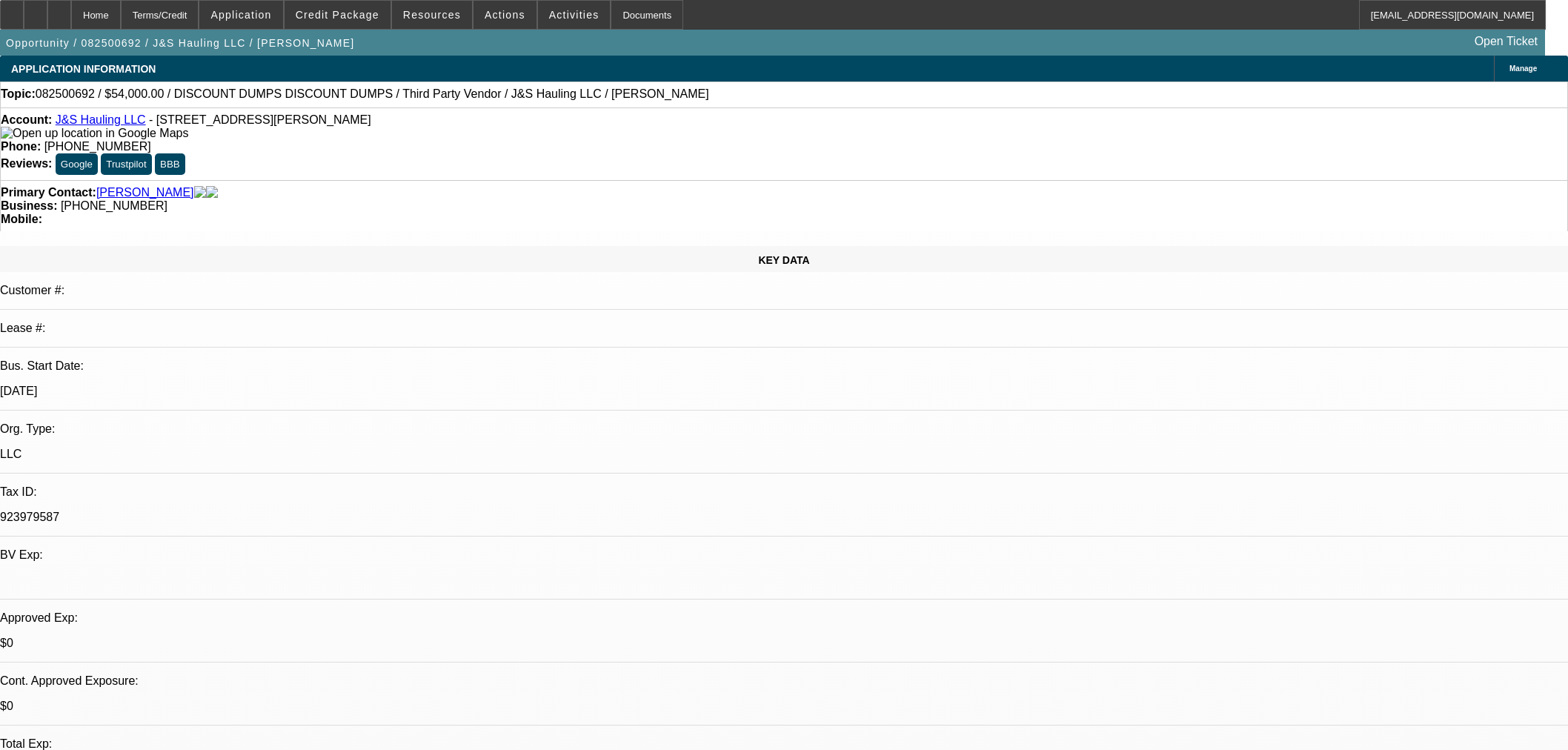
select select "0"
select select "3"
select select "0.1"
select select "4"
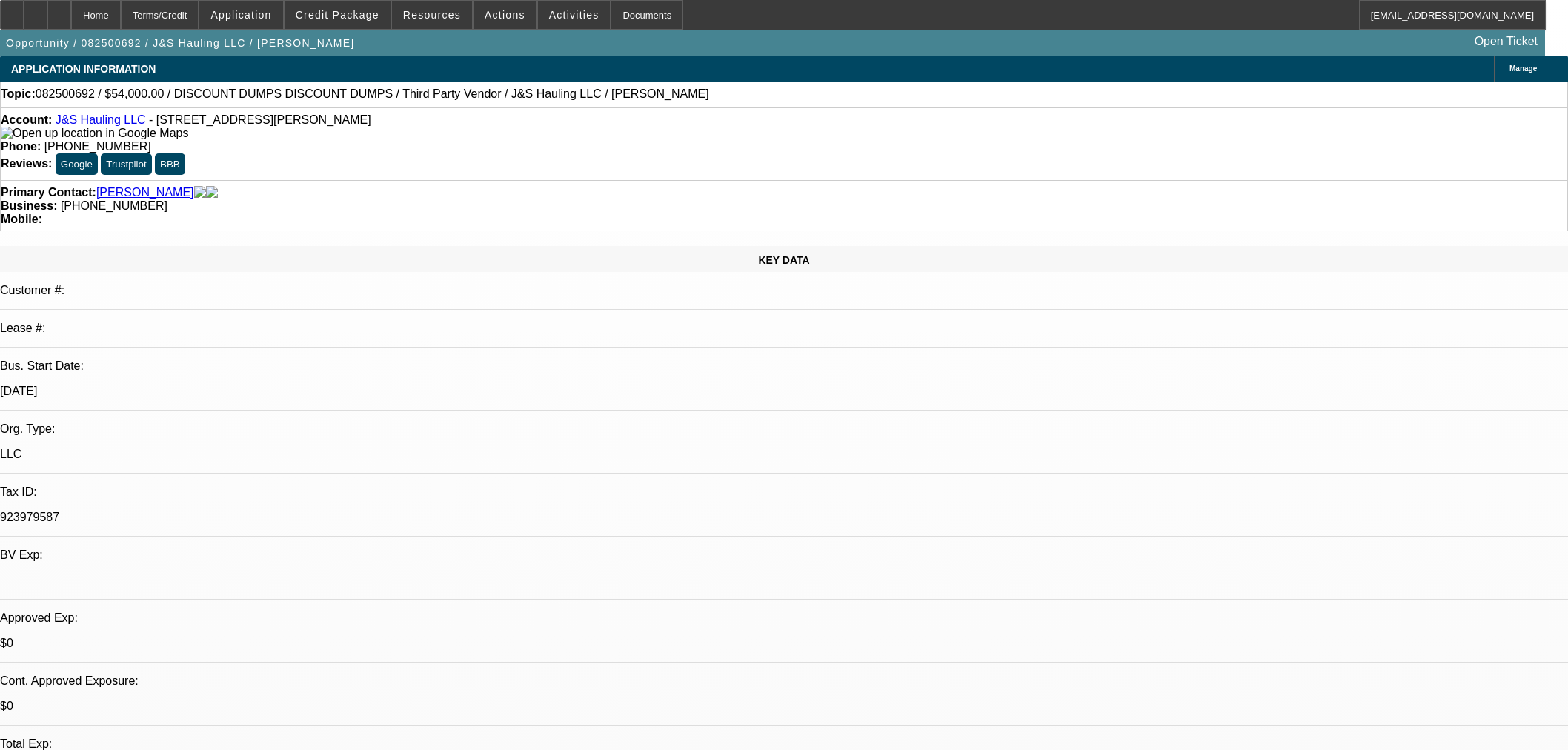
select select "0"
select select "3"
select select "0.1"
select select "4"
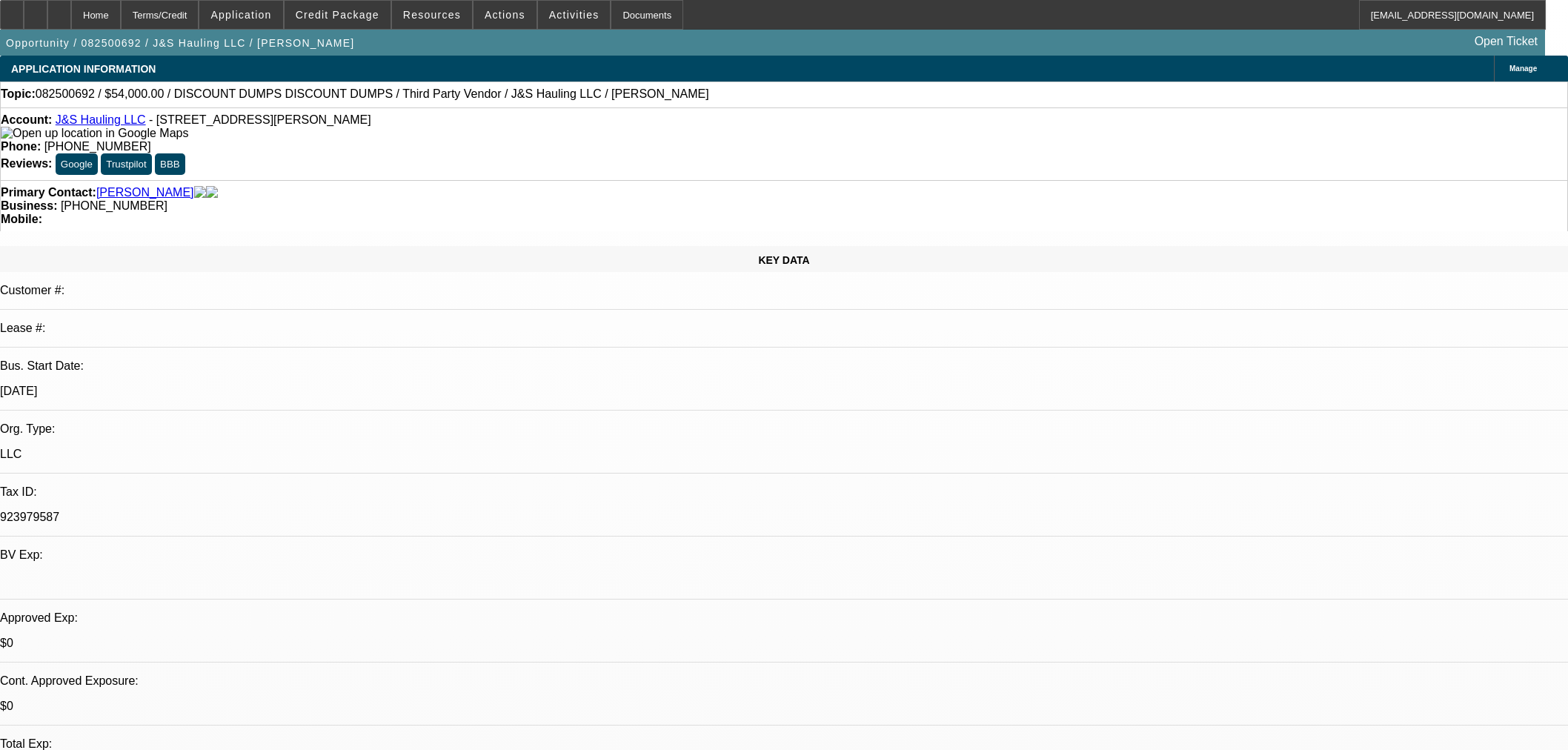
select select "0"
select select "3"
select select "0.1"
select select "4"
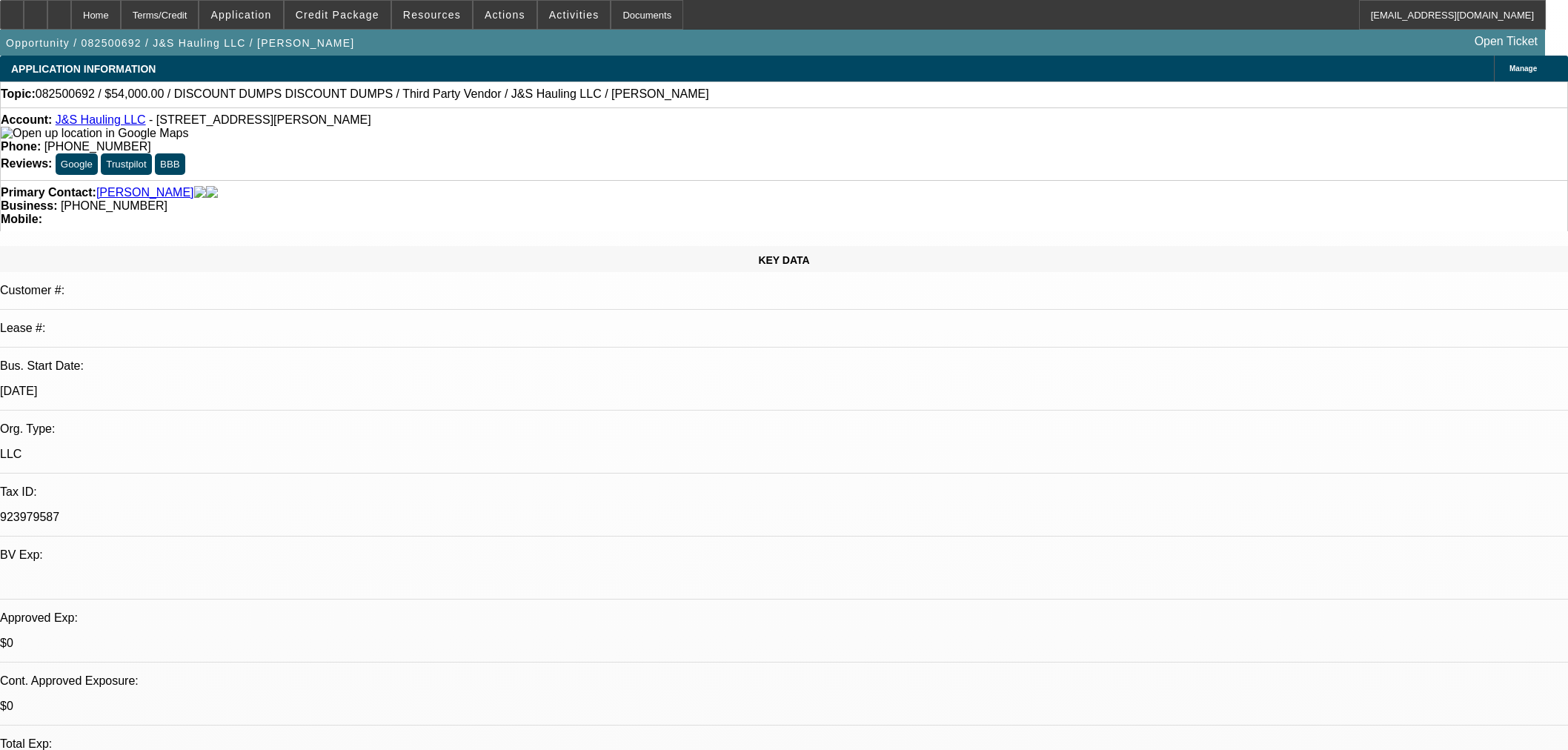
select select "0"
select select "3"
select select "0.1"
select select "4"
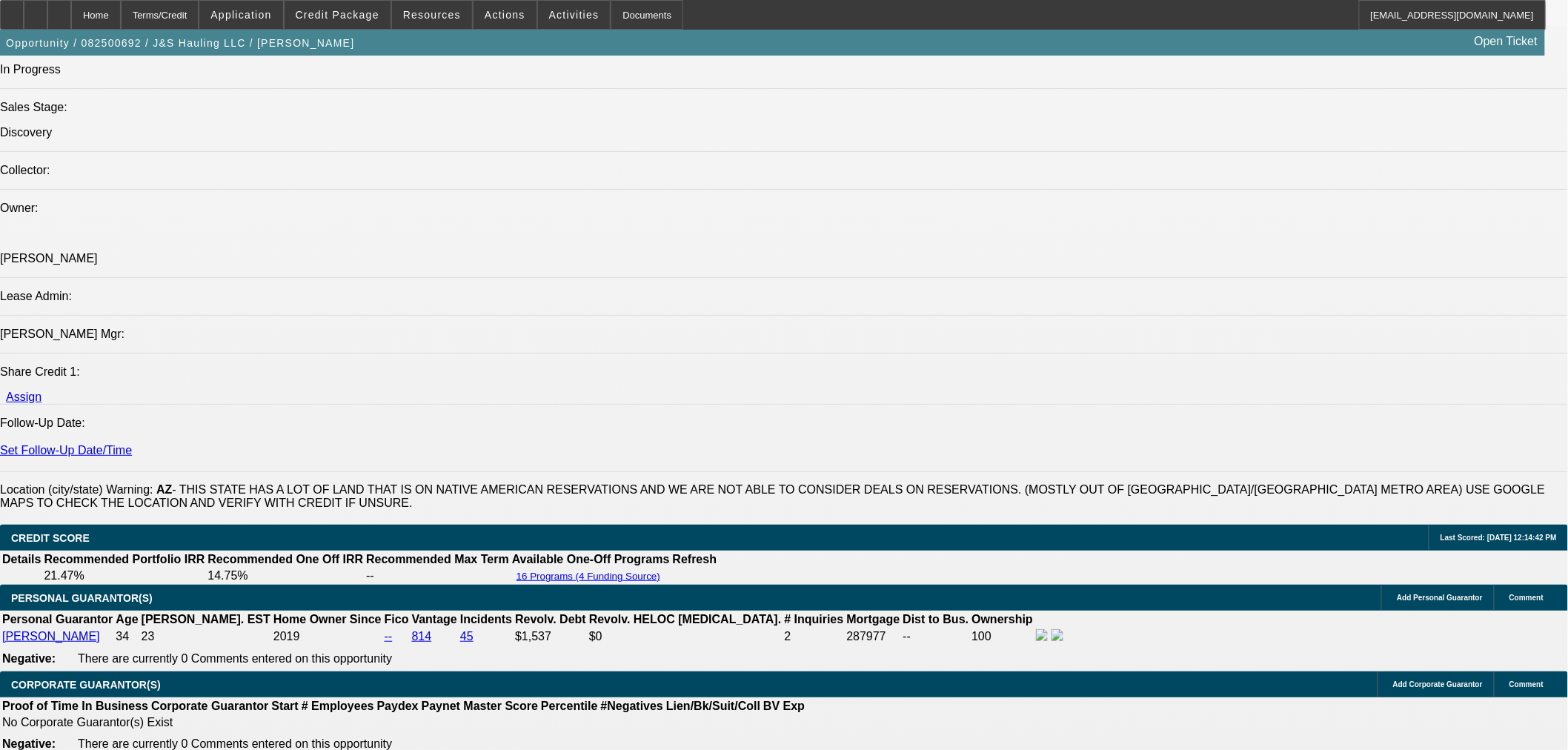
scroll to position [1457, 0]
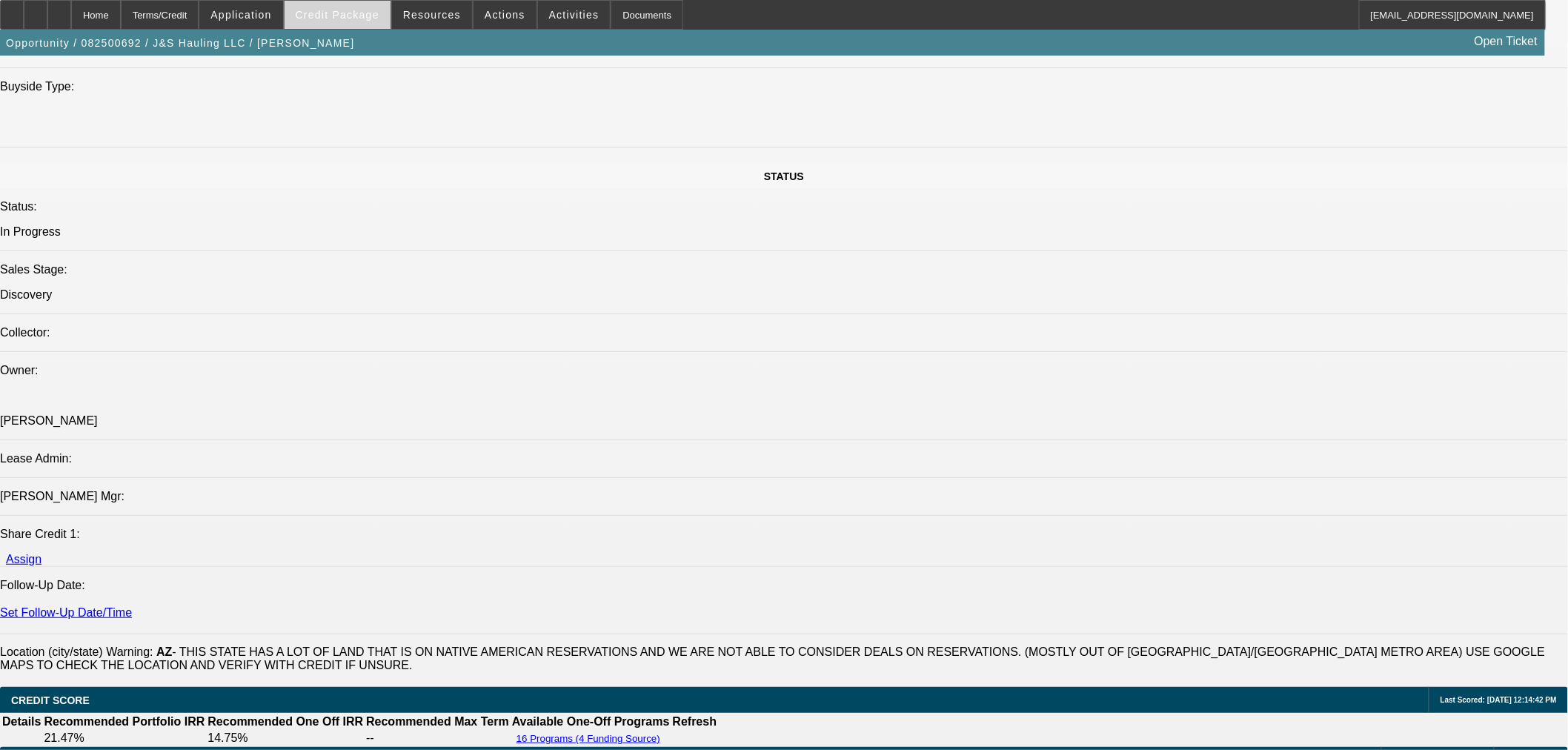
click at [368, 14] on span "Credit Package" at bounding box center [337, 15] width 83 height 12
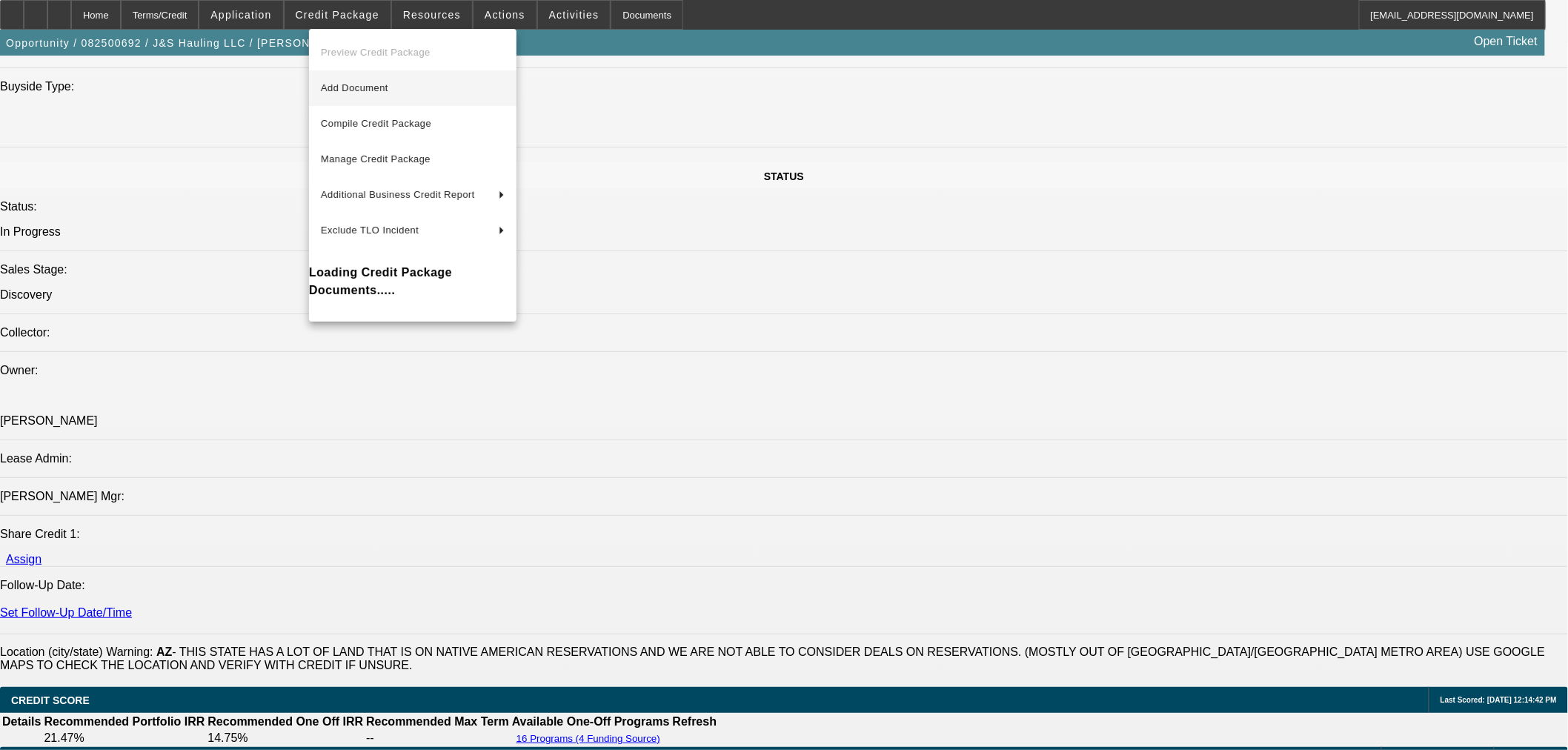
click at [366, 91] on span "Add Document" at bounding box center [354, 87] width 68 height 11
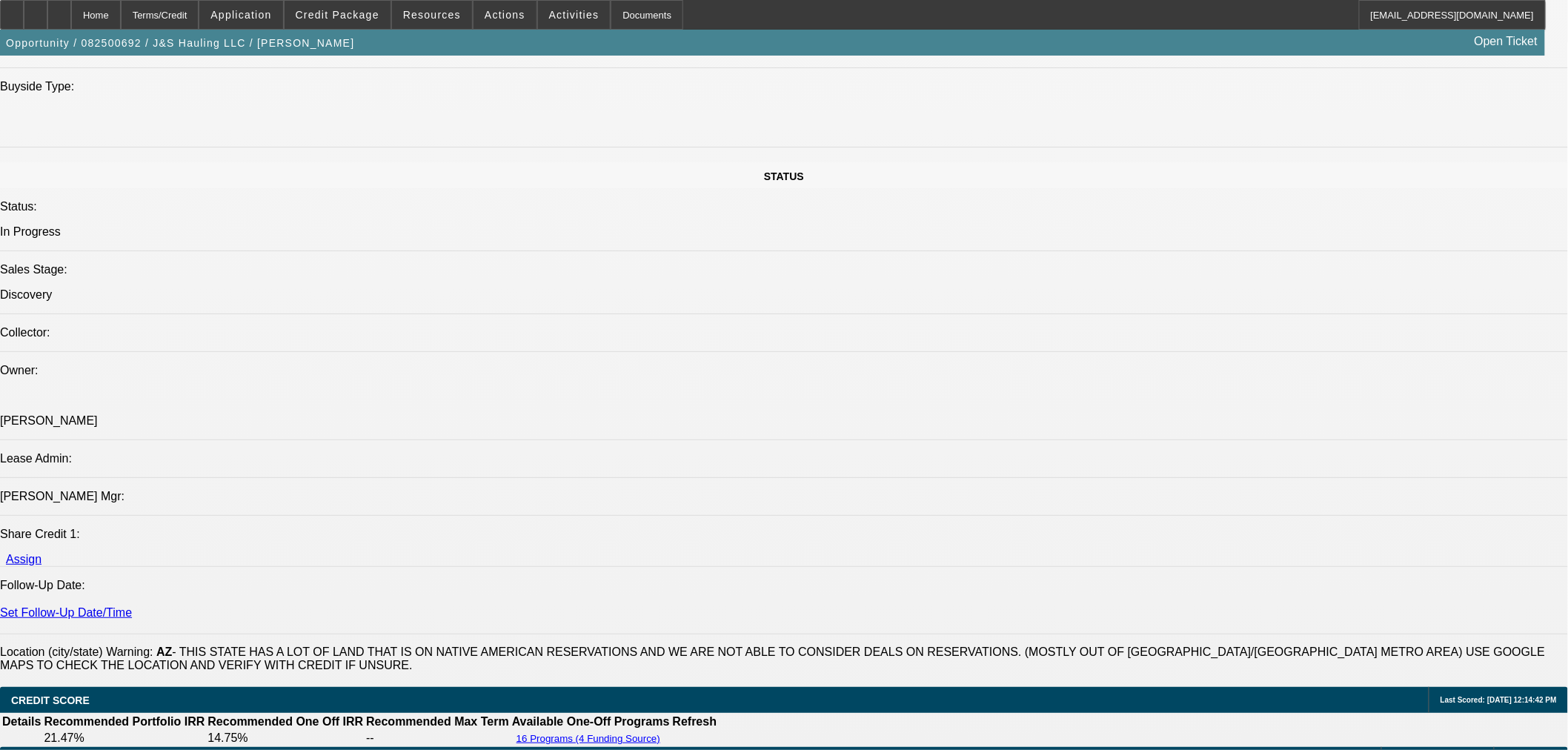
click at [383, 20] on span at bounding box center [337, 15] width 106 height 35
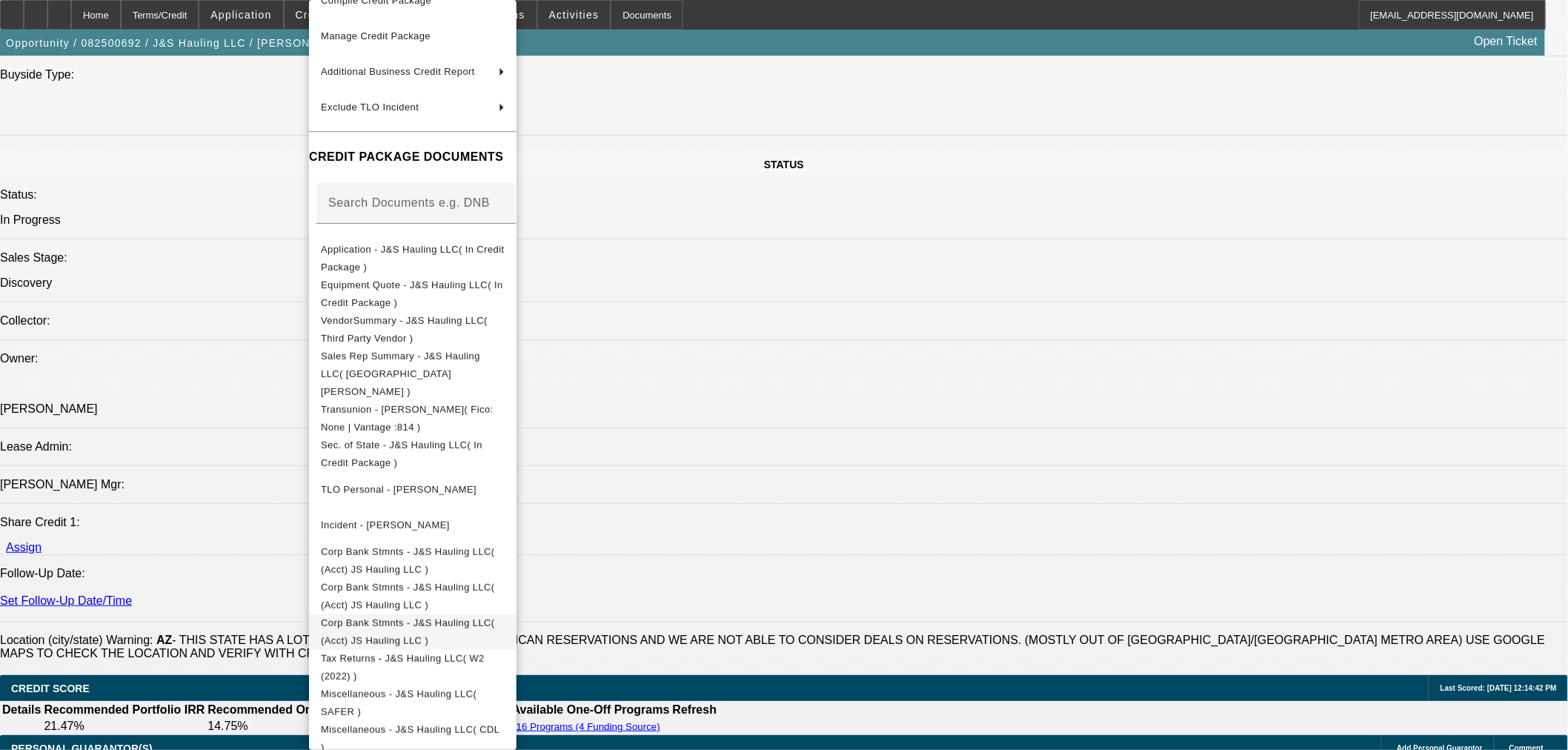
scroll to position [1951, 0]
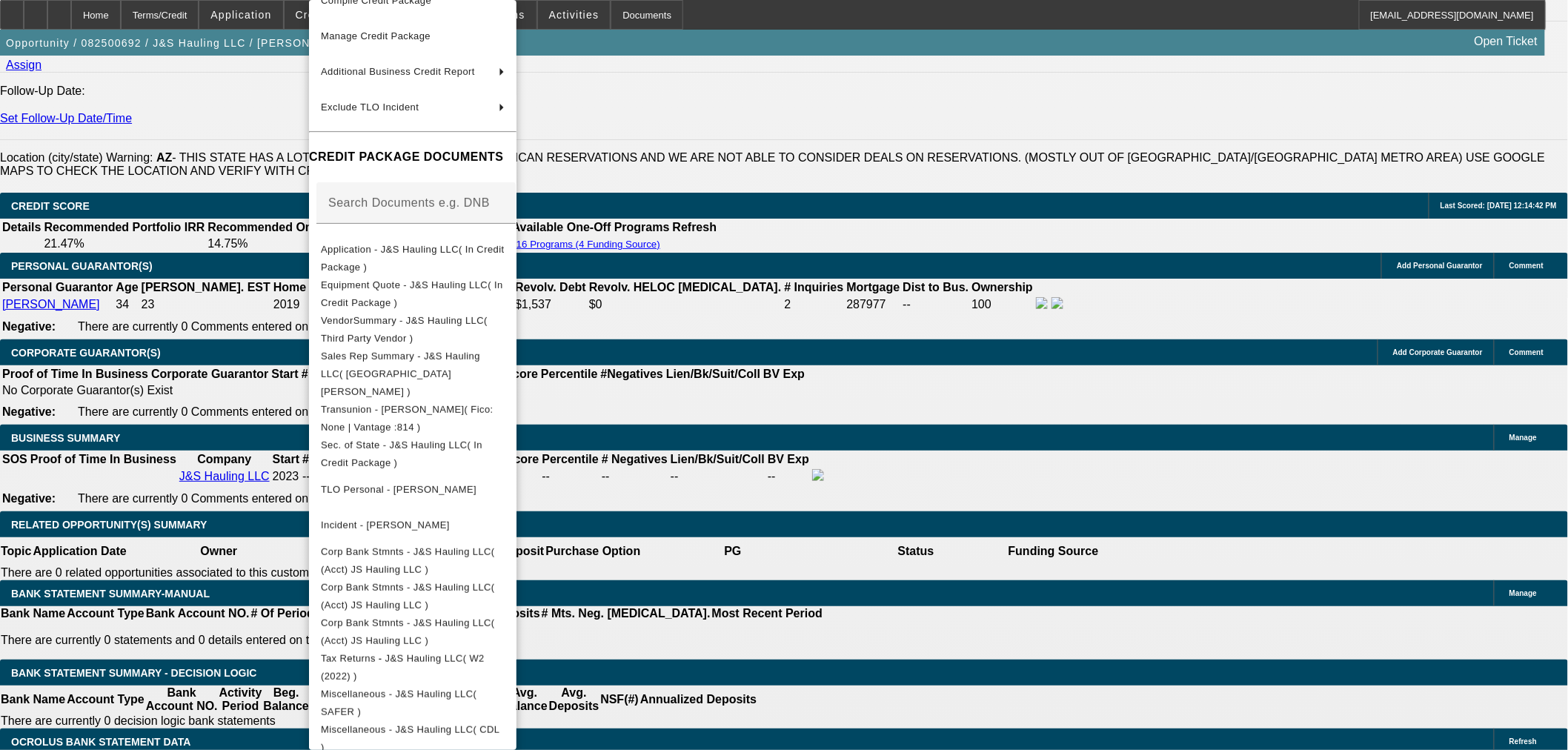
click at [89, 20] on div at bounding box center [784, 375] width 1568 height 750
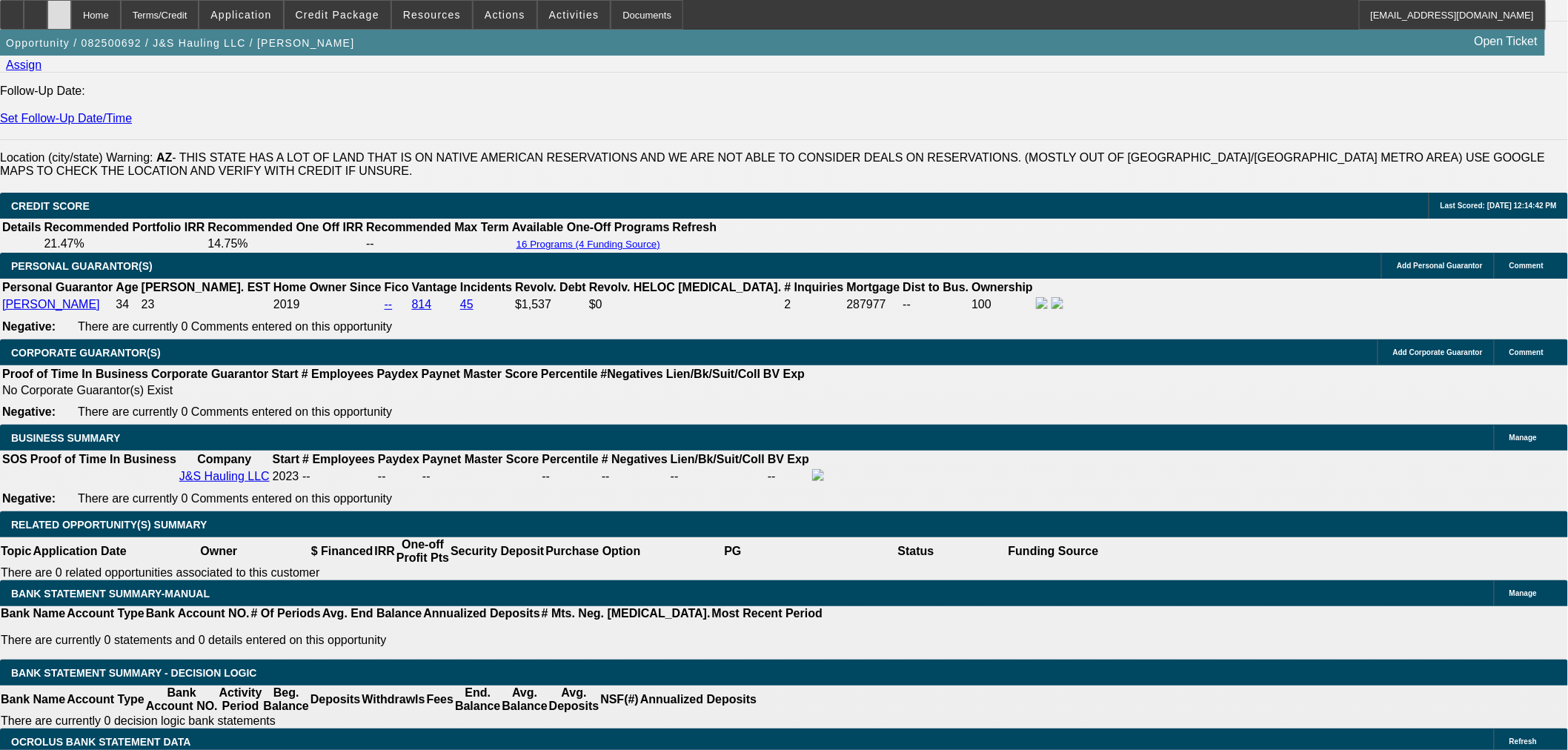
click at [59, 10] on icon at bounding box center [59, 10] width 0 height 0
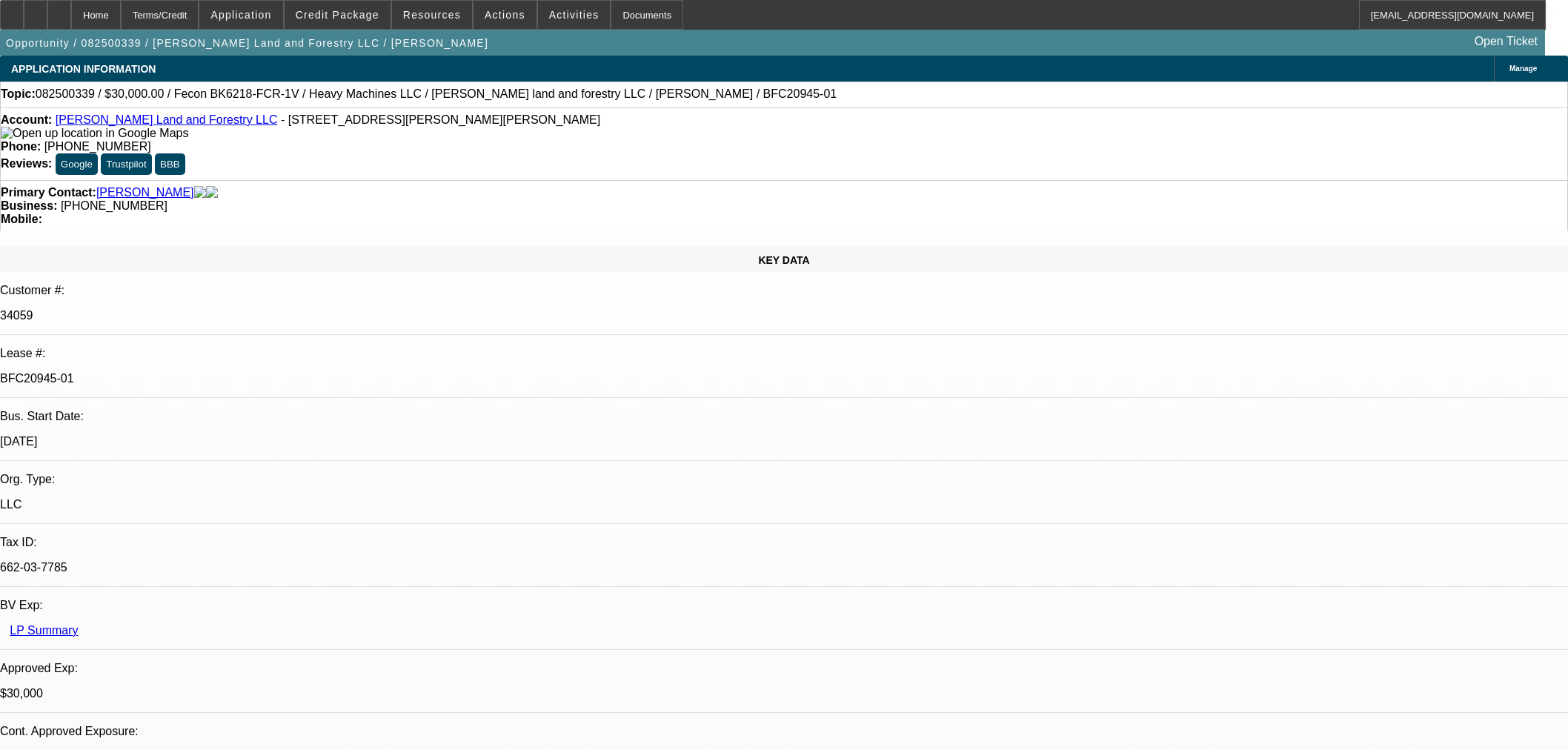
select select "0"
select select "2"
select select "0"
select select "6"
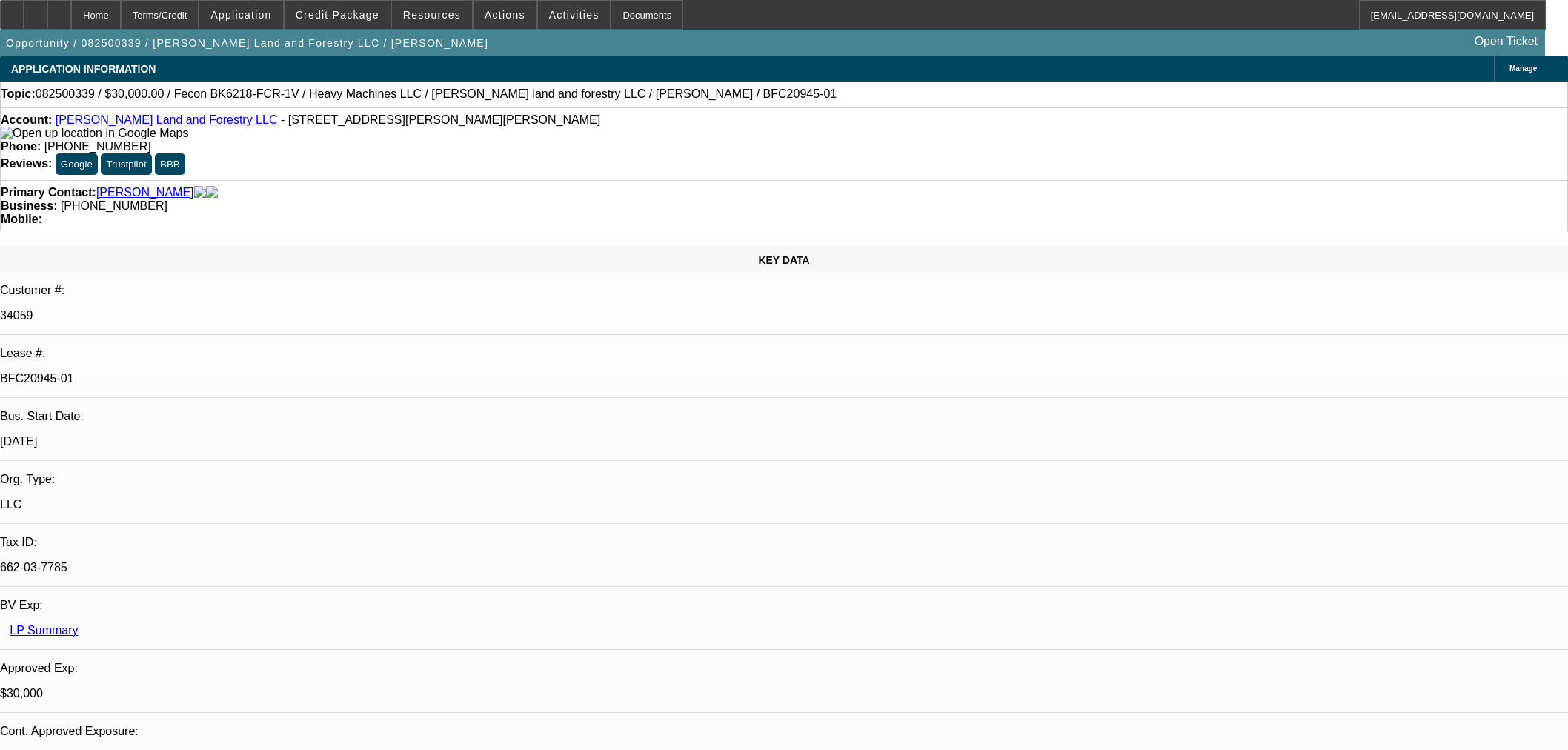
select select "0"
select select "2"
select select "0"
select select "6"
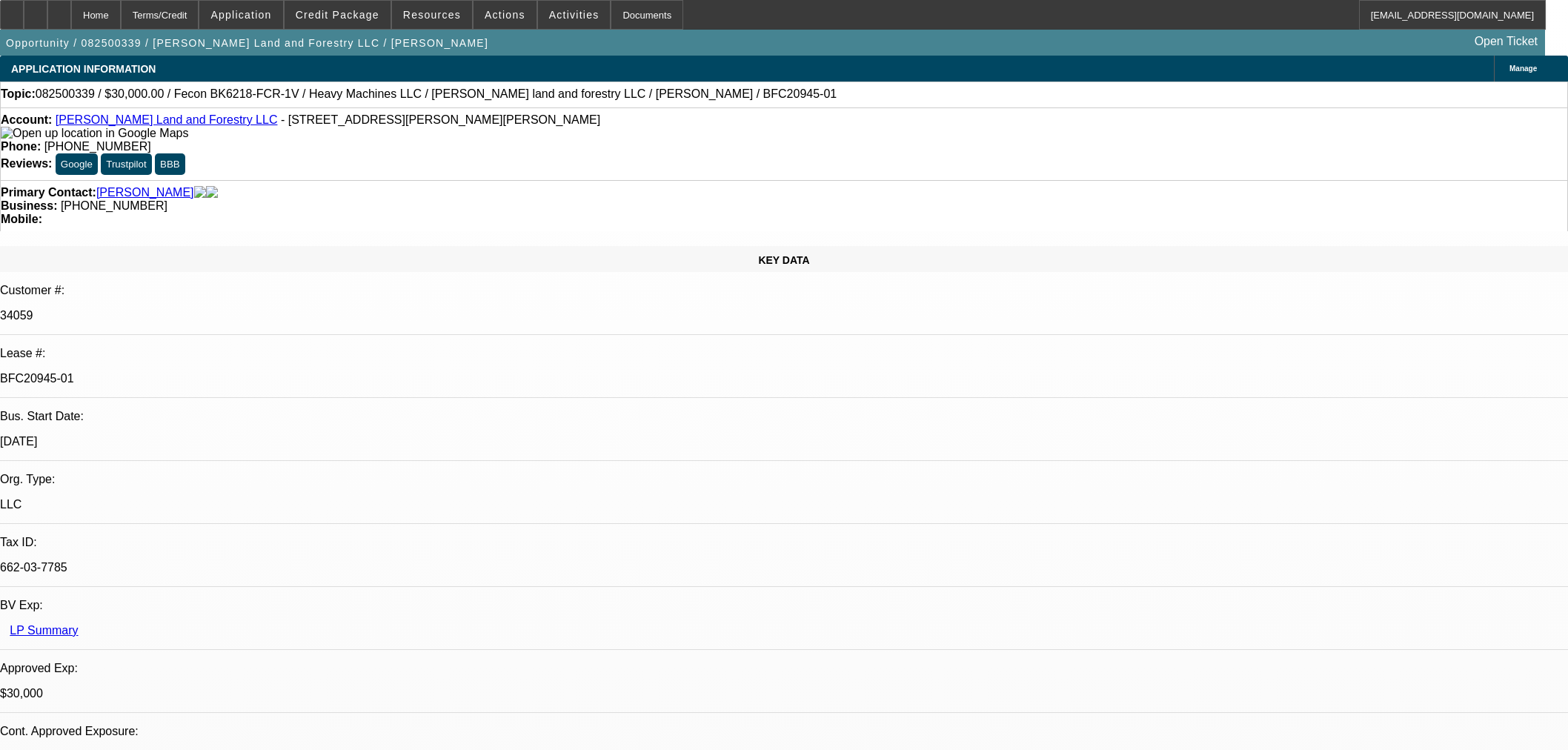
select select "0.2"
select select "2"
select select "0"
select select "6"
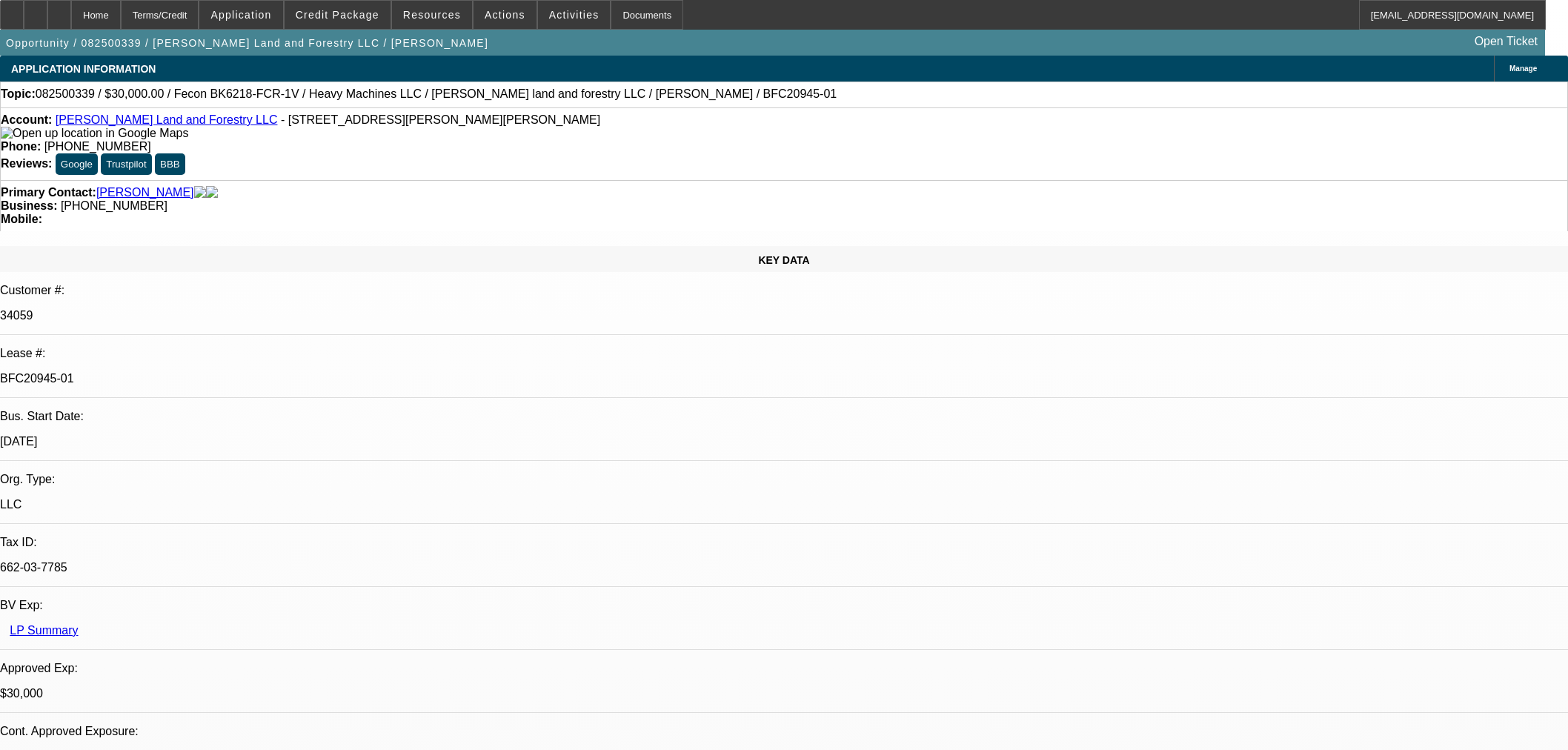
select select "0"
select select "19"
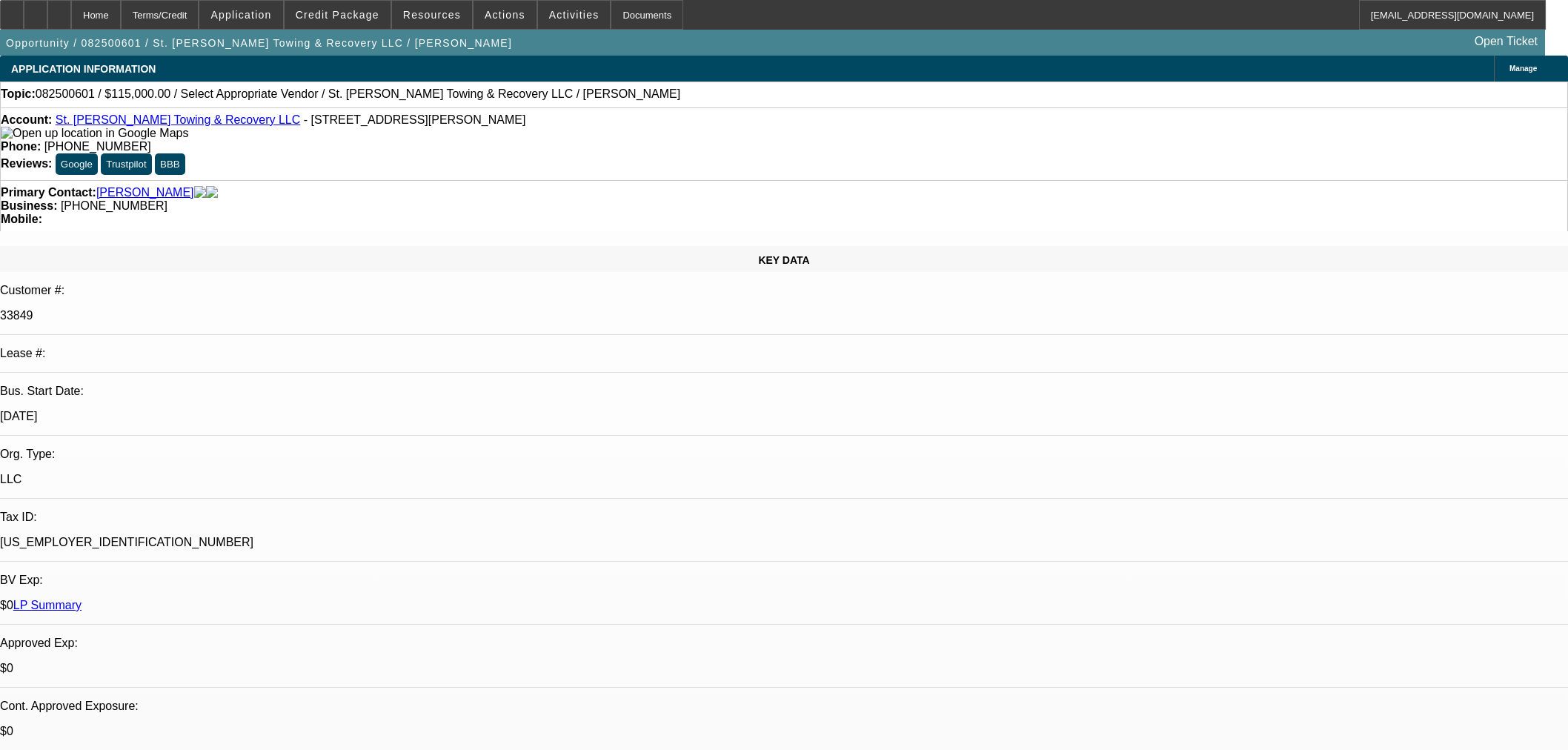
select select "0"
select select "2"
select select "0.1"
select select "4"
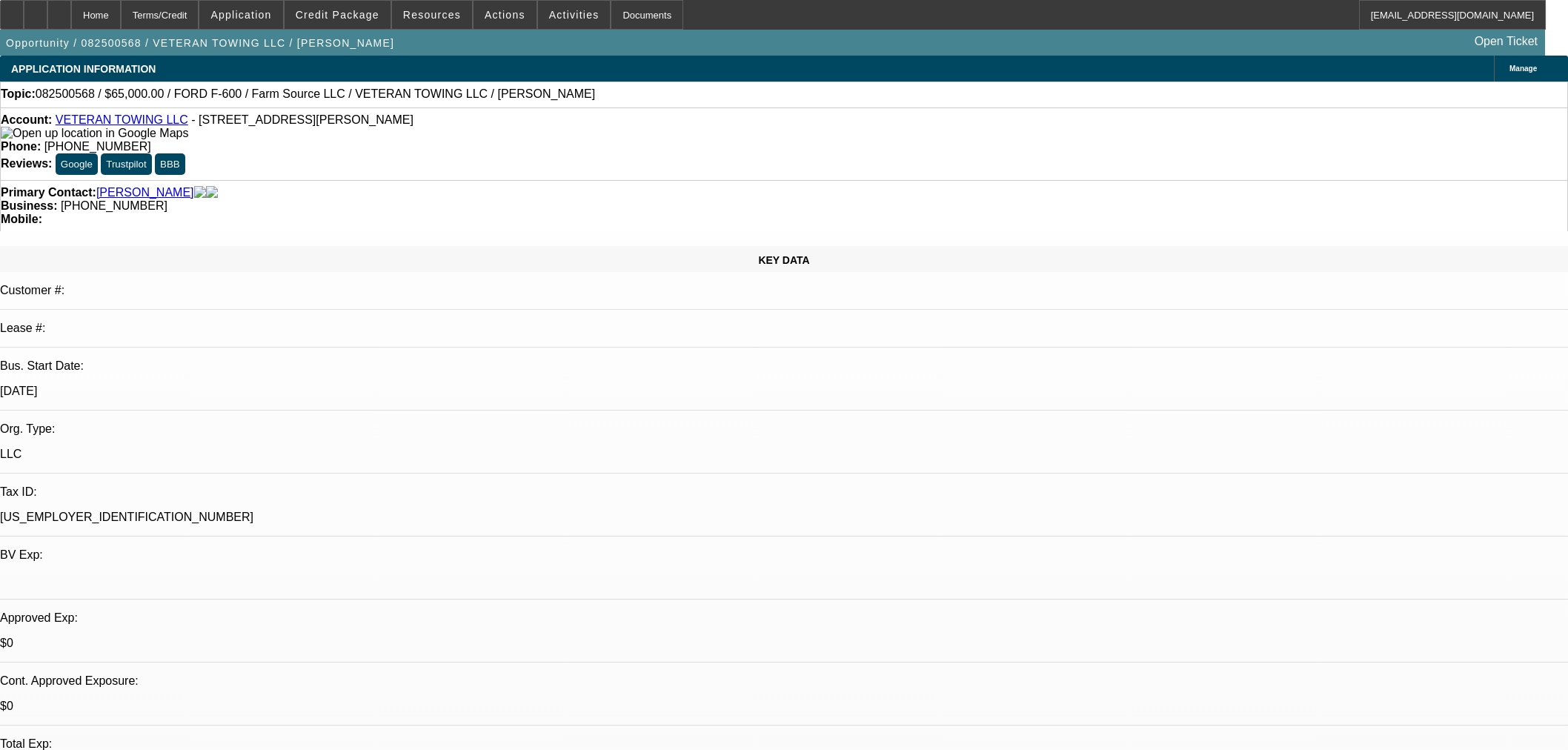
select select "0"
select select "6"
select select "0"
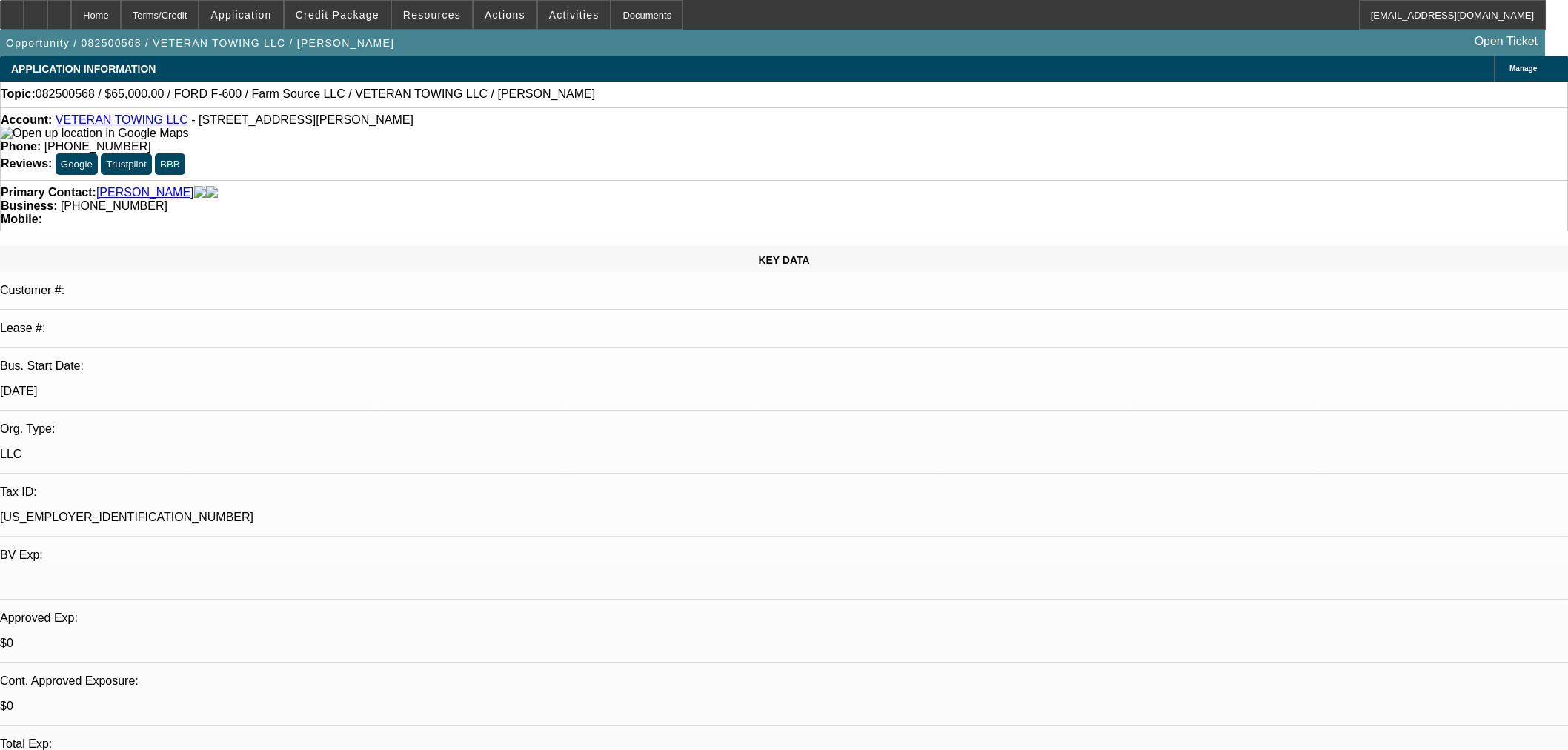
select select "0"
select select "6"
select select "0"
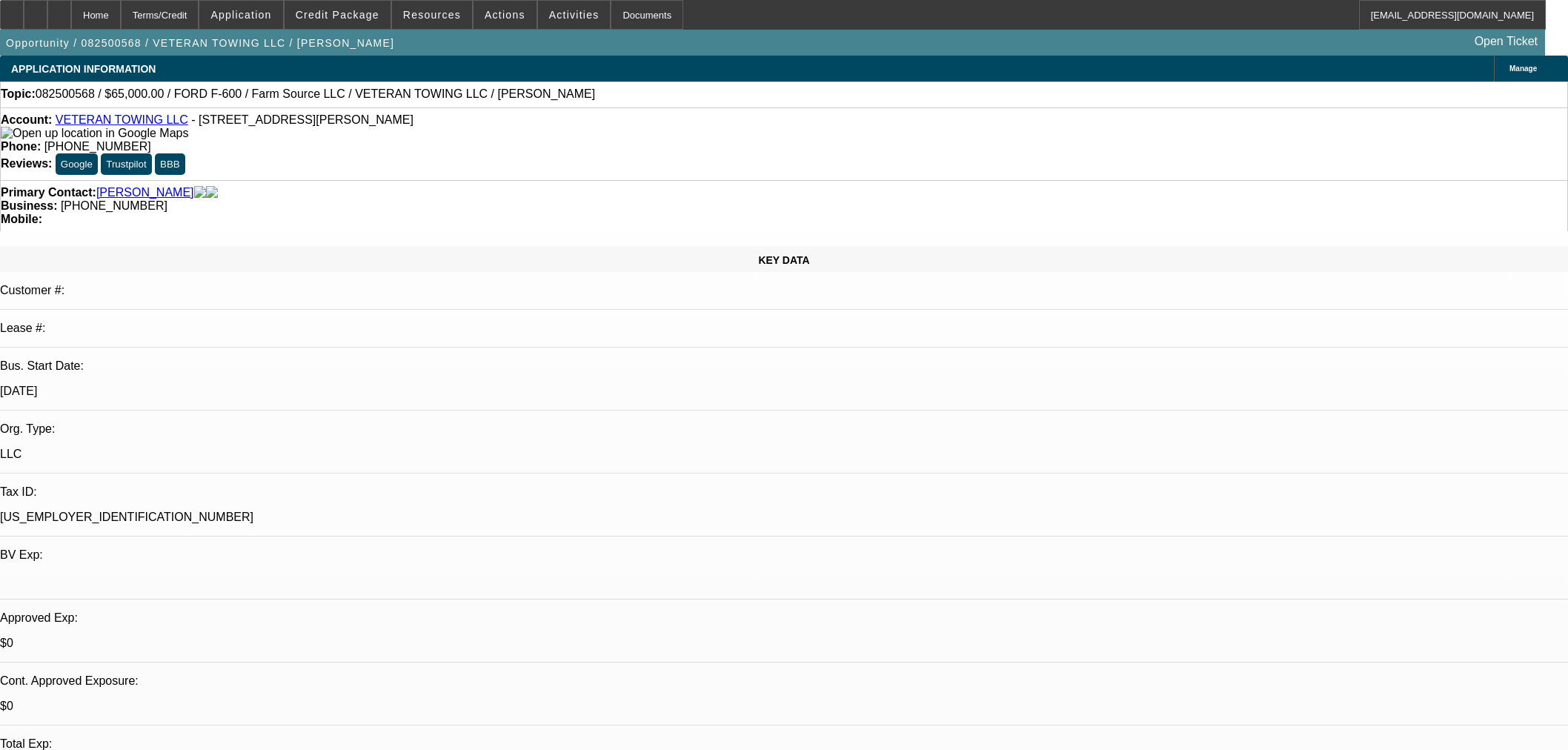
select select "0"
select select "6"
select select "0"
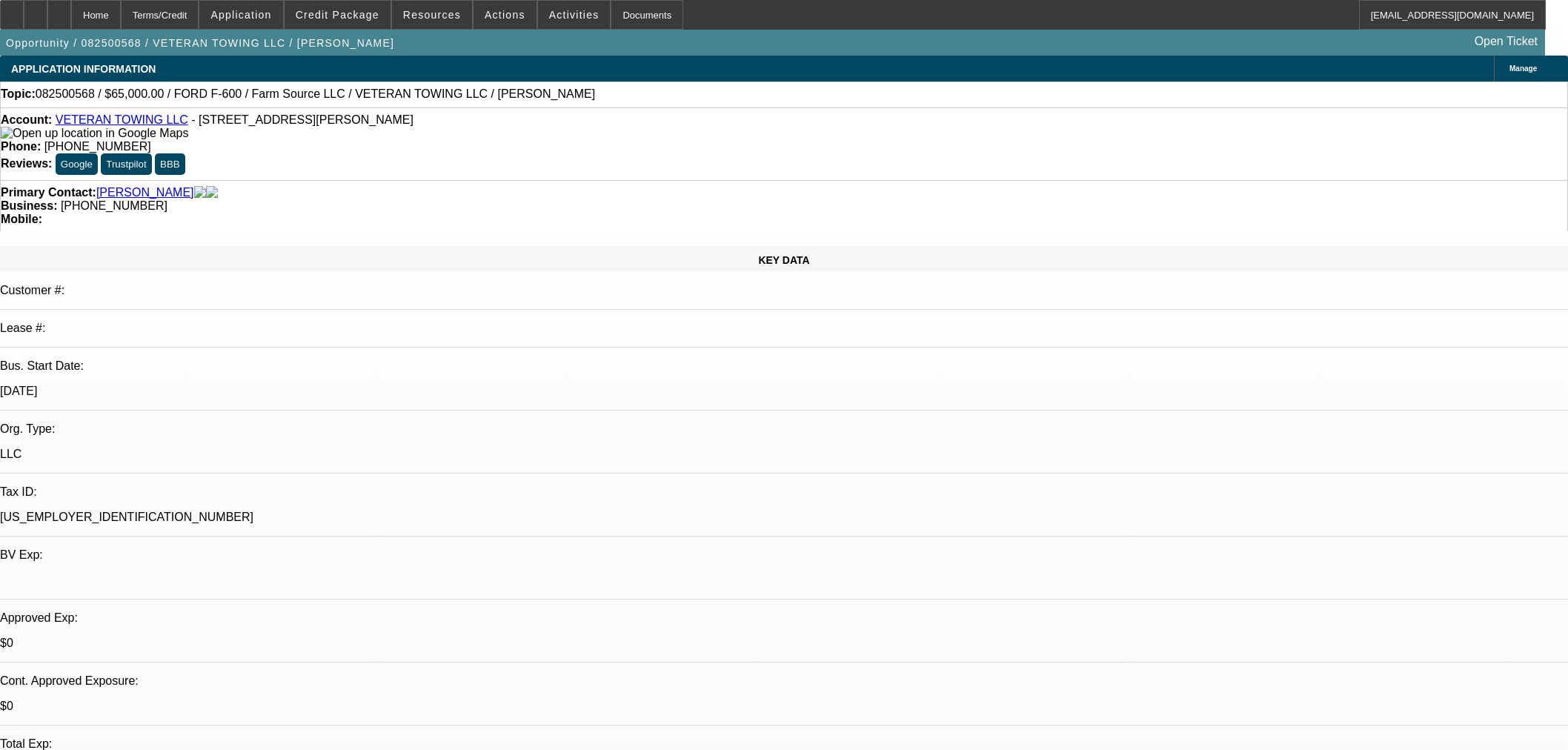
select select "6"
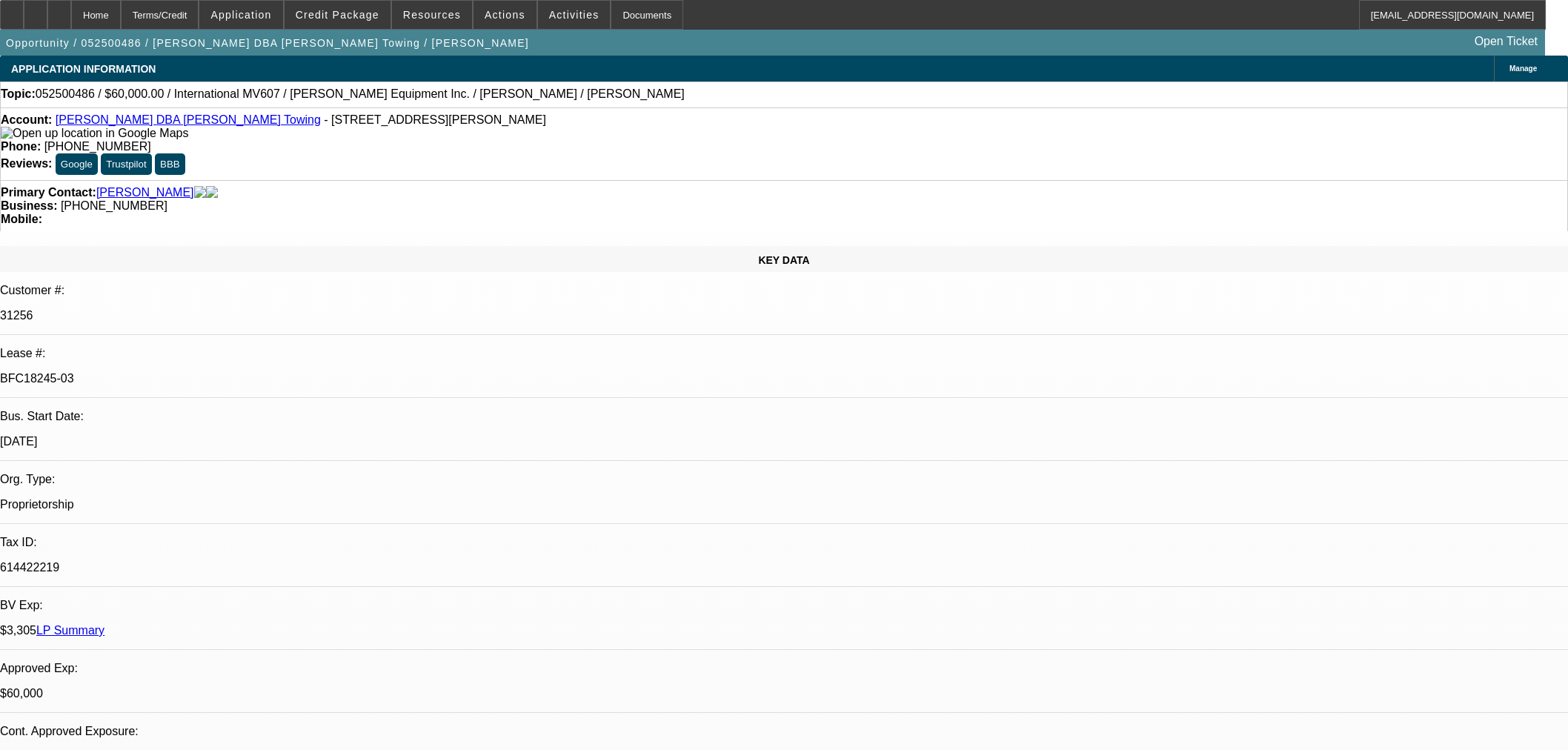
select select "0"
select select "2"
select select "0.1"
select select "4"
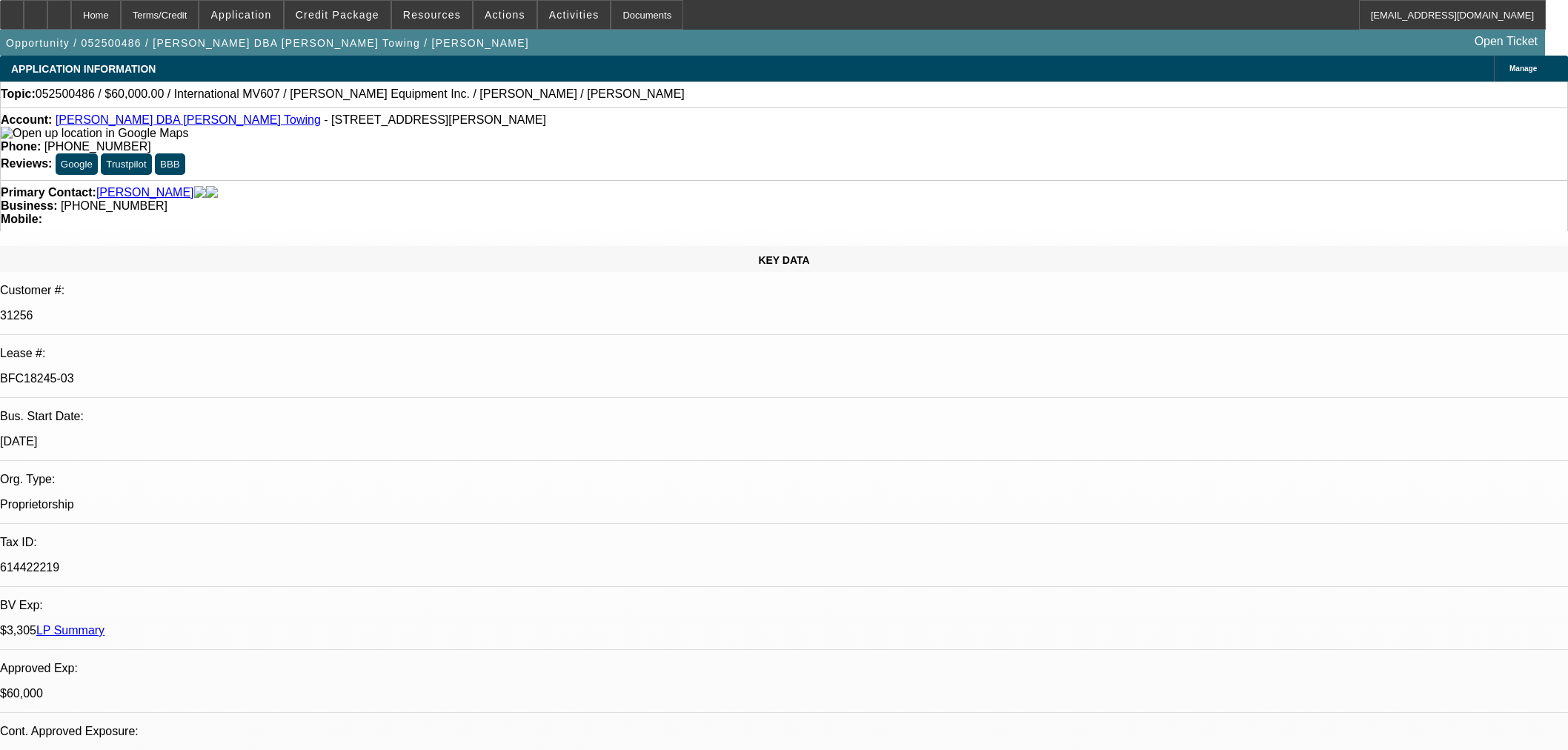
select select "0"
select select "2"
select select "0.1"
select select "4"
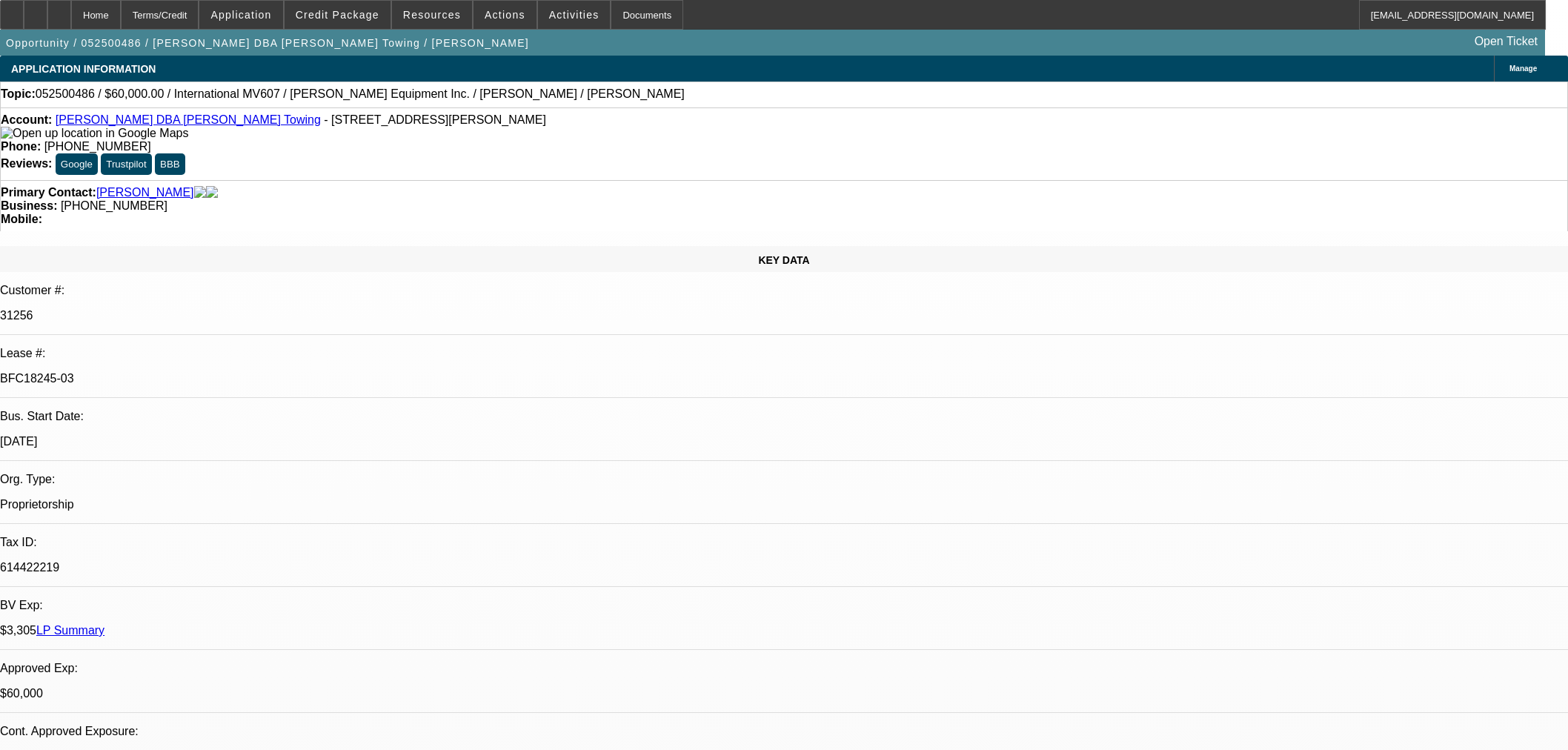
select select "0"
select select "2"
select select "0.1"
select select "4"
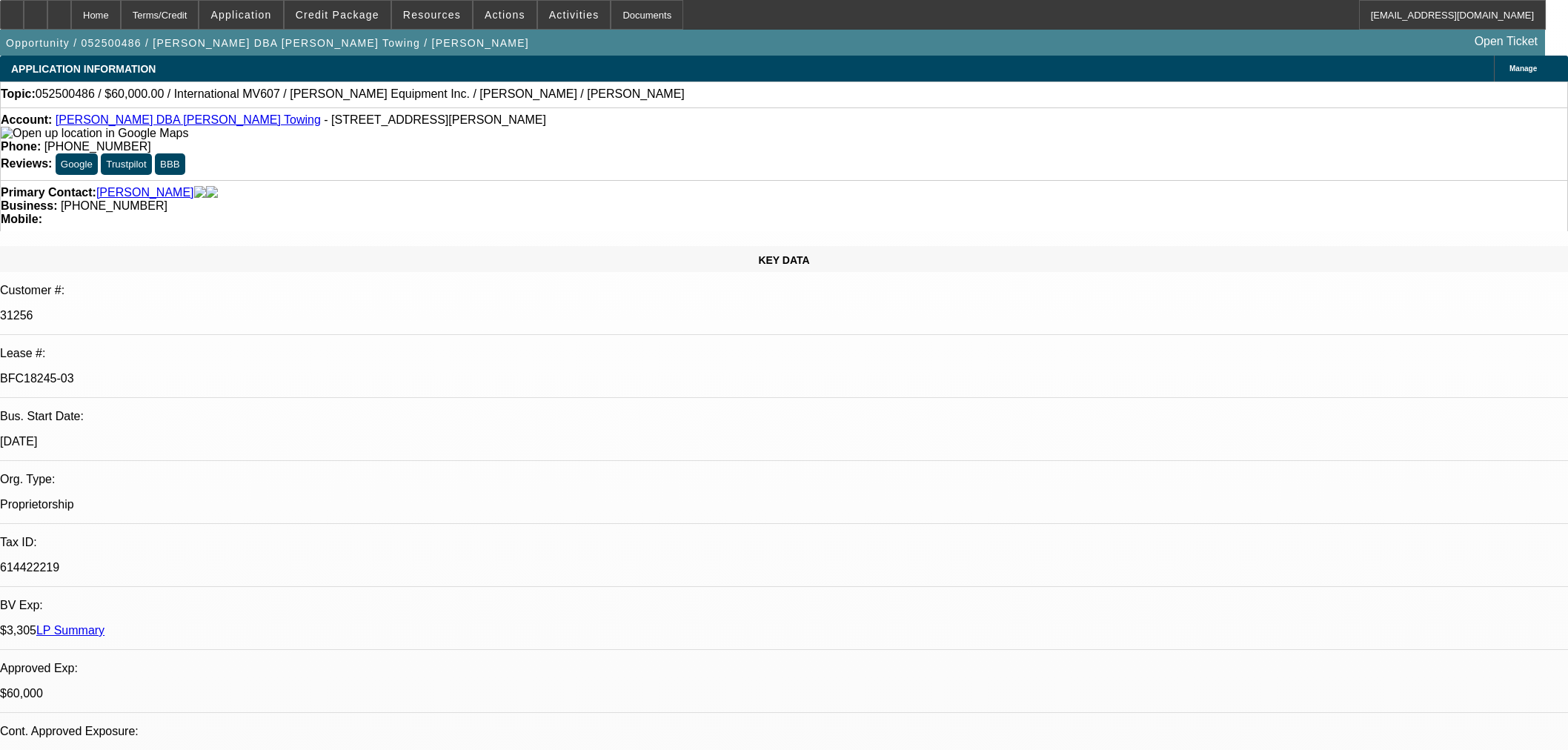
select select "0"
select select "3"
select select "0.1"
select select "4"
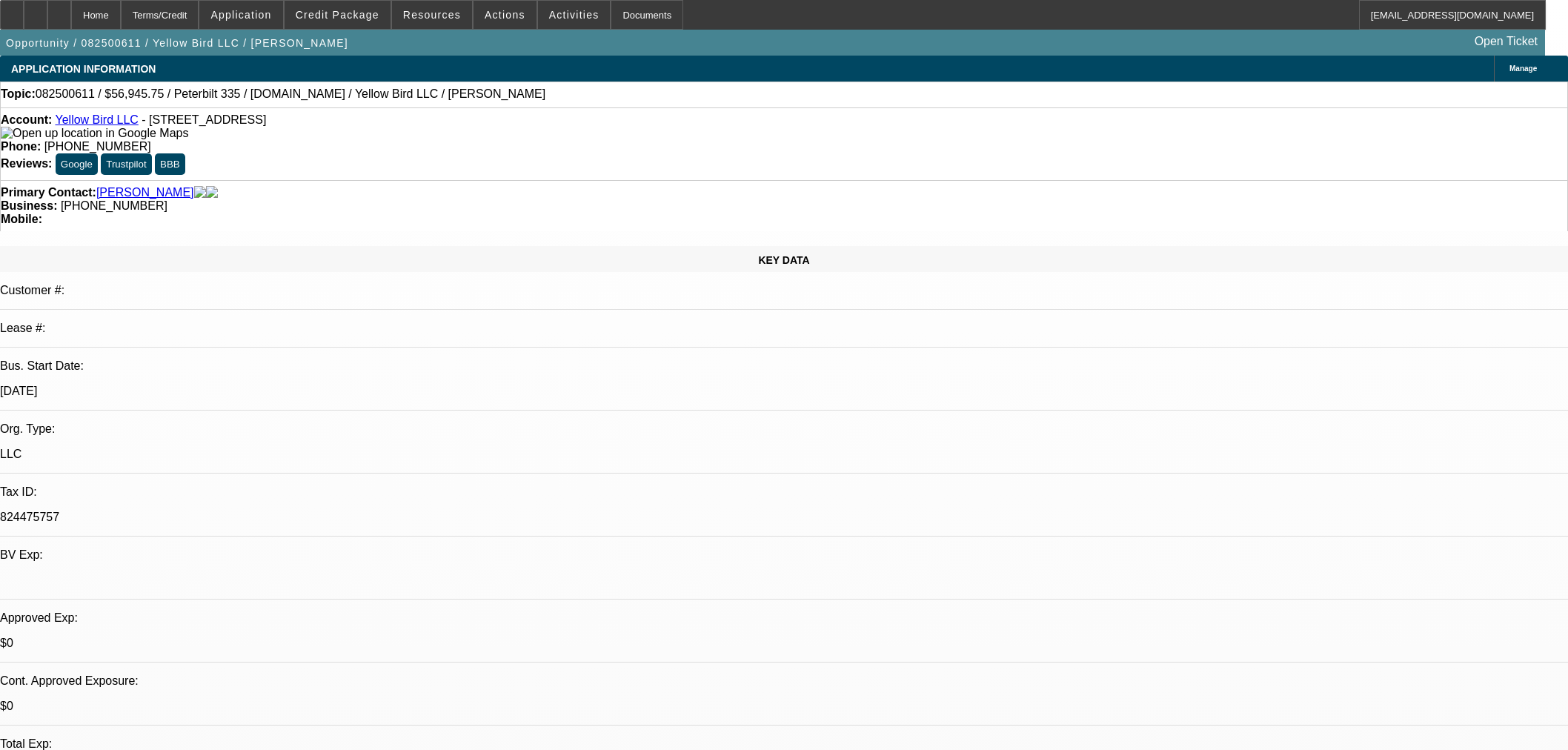
select select "0.15"
select select "2"
select select "0.1"
select select "4"
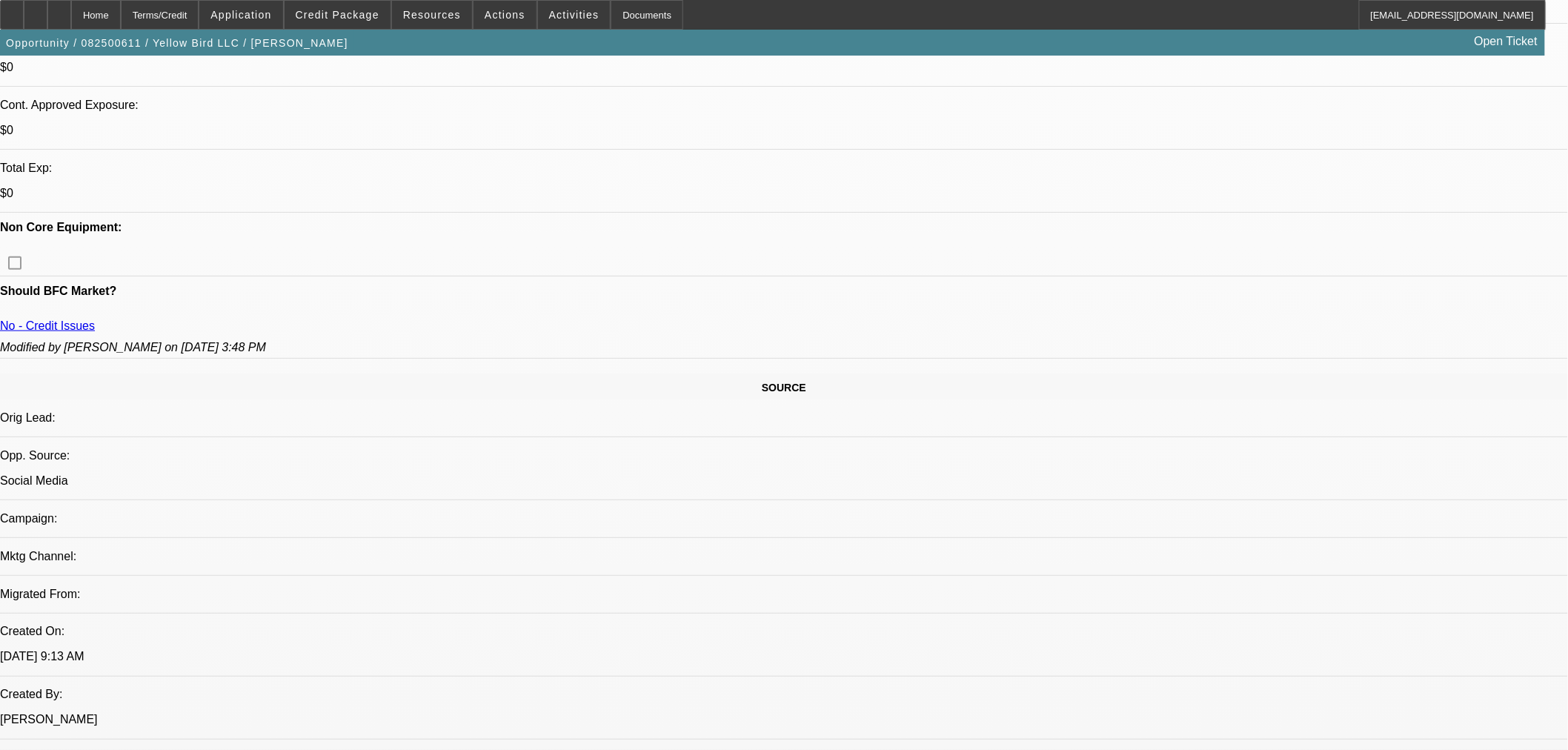
scroll to position [1152, 0]
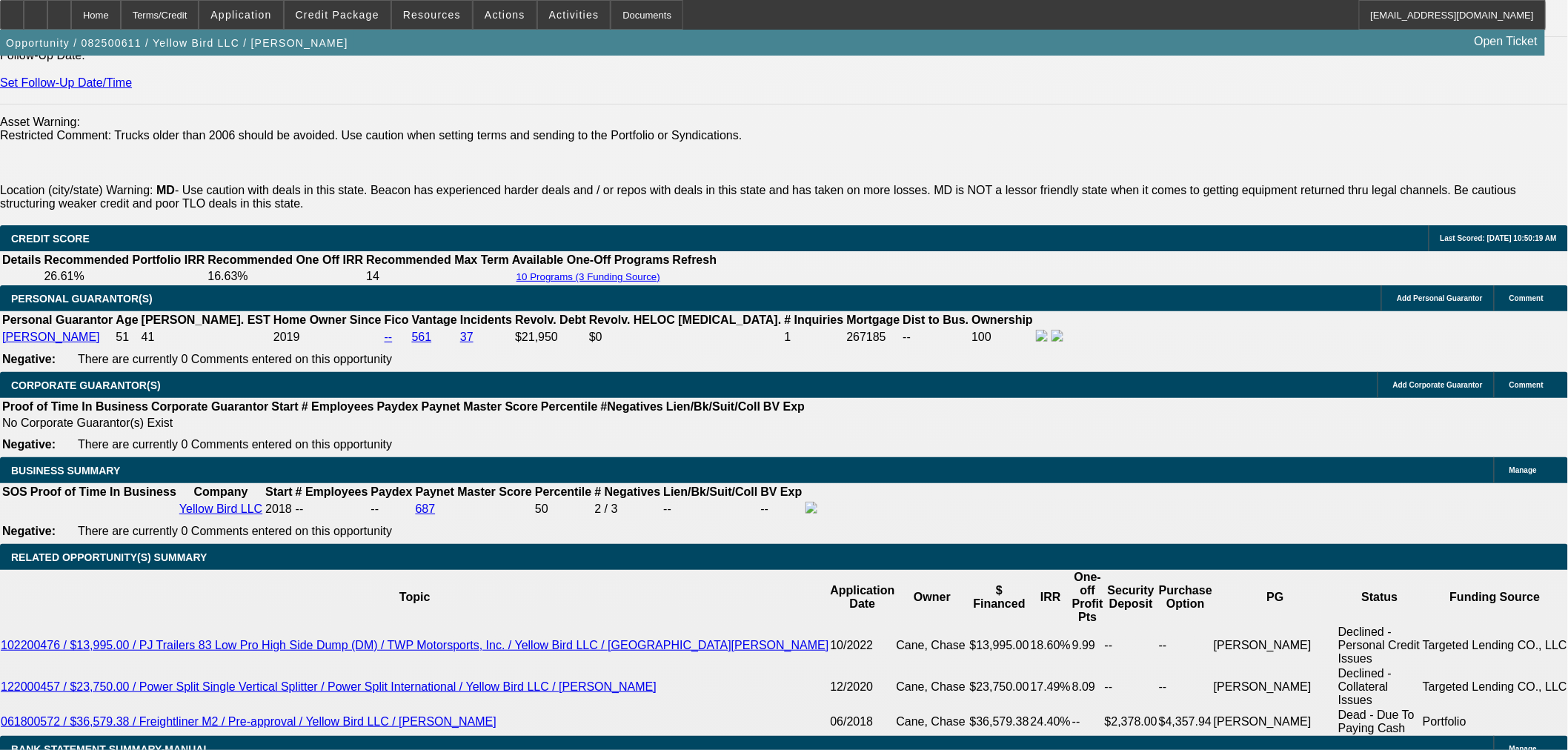
scroll to position [2139, 0]
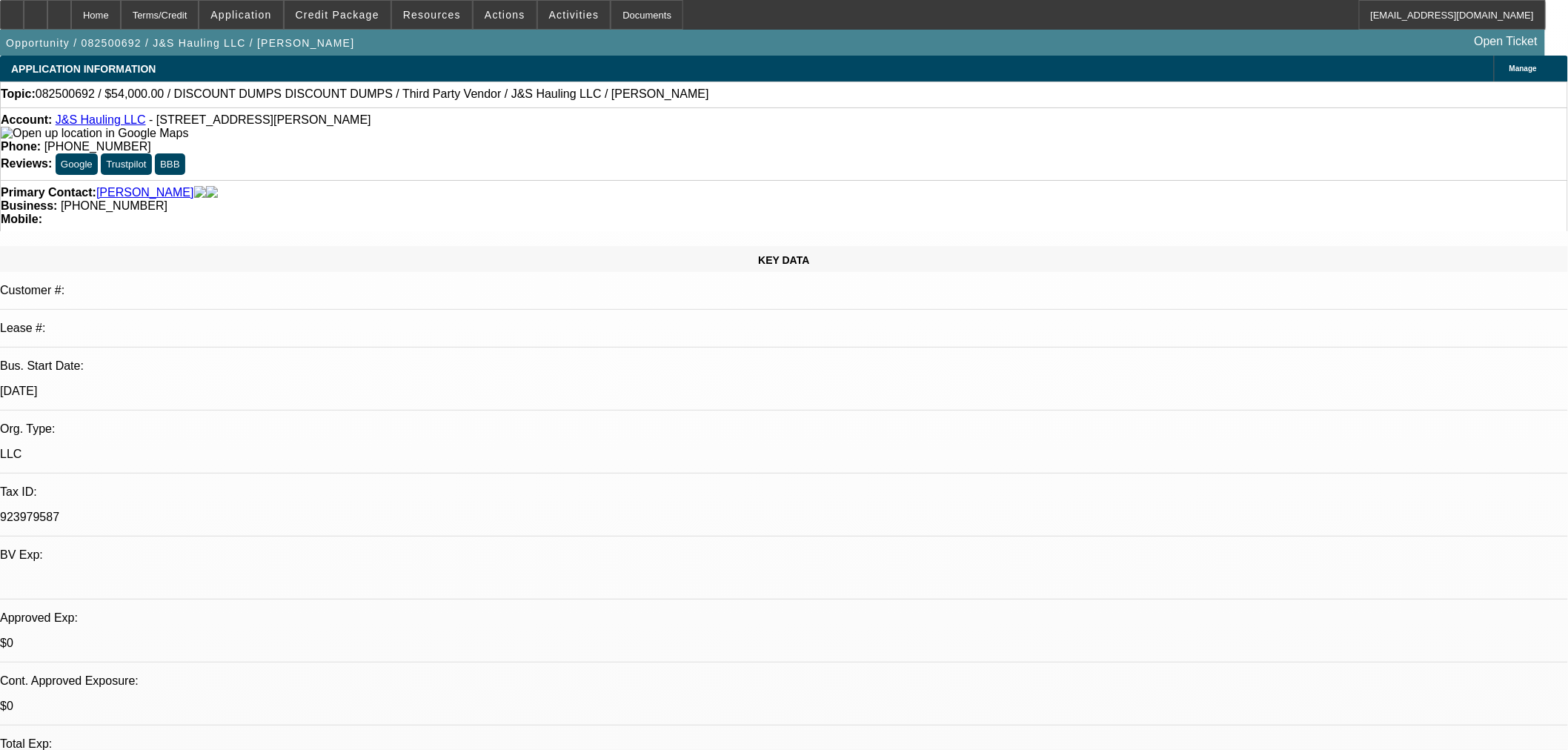
select select "0"
select select "3"
select select "0.1"
select select "4"
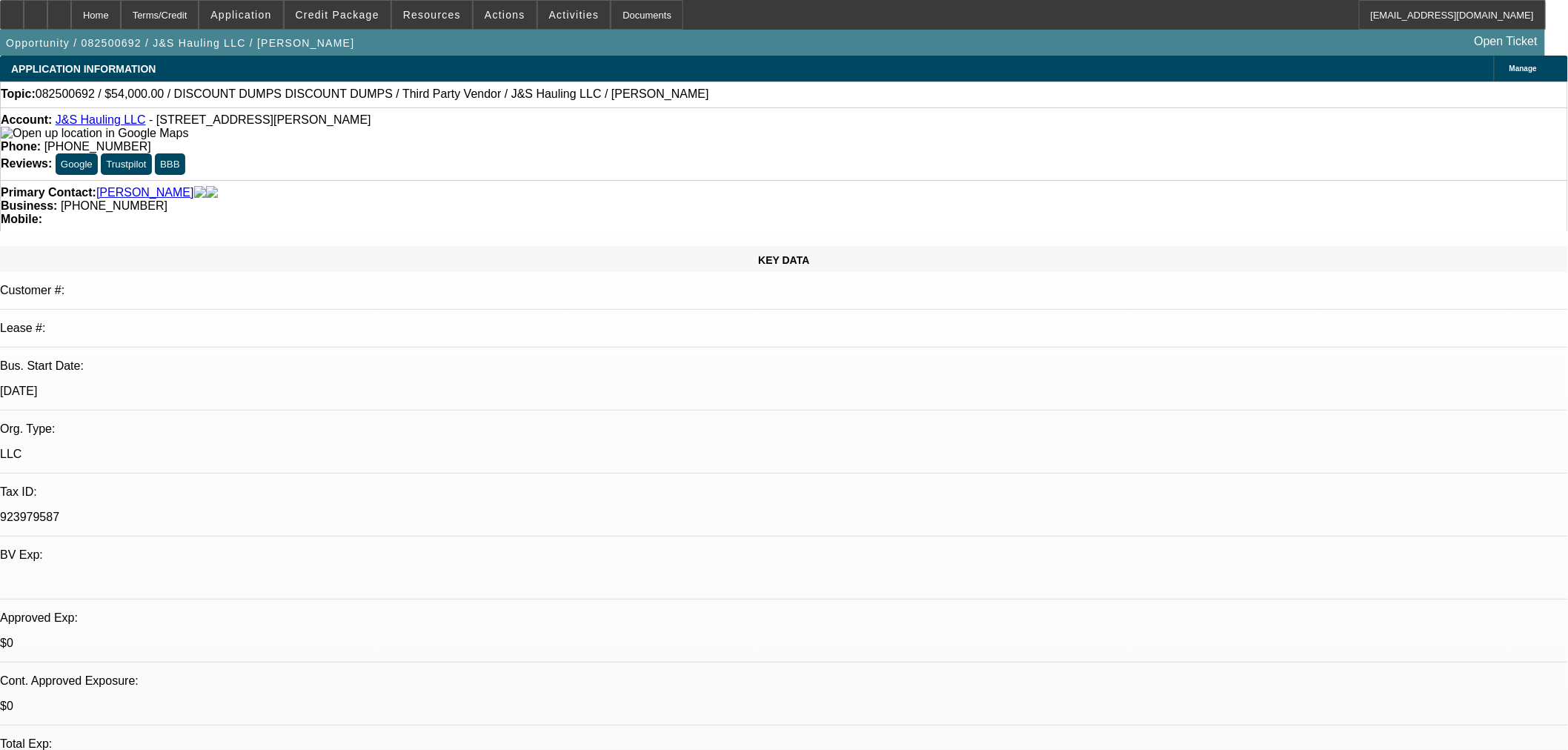
select select "0"
select select "3"
select select "0.1"
select select "4"
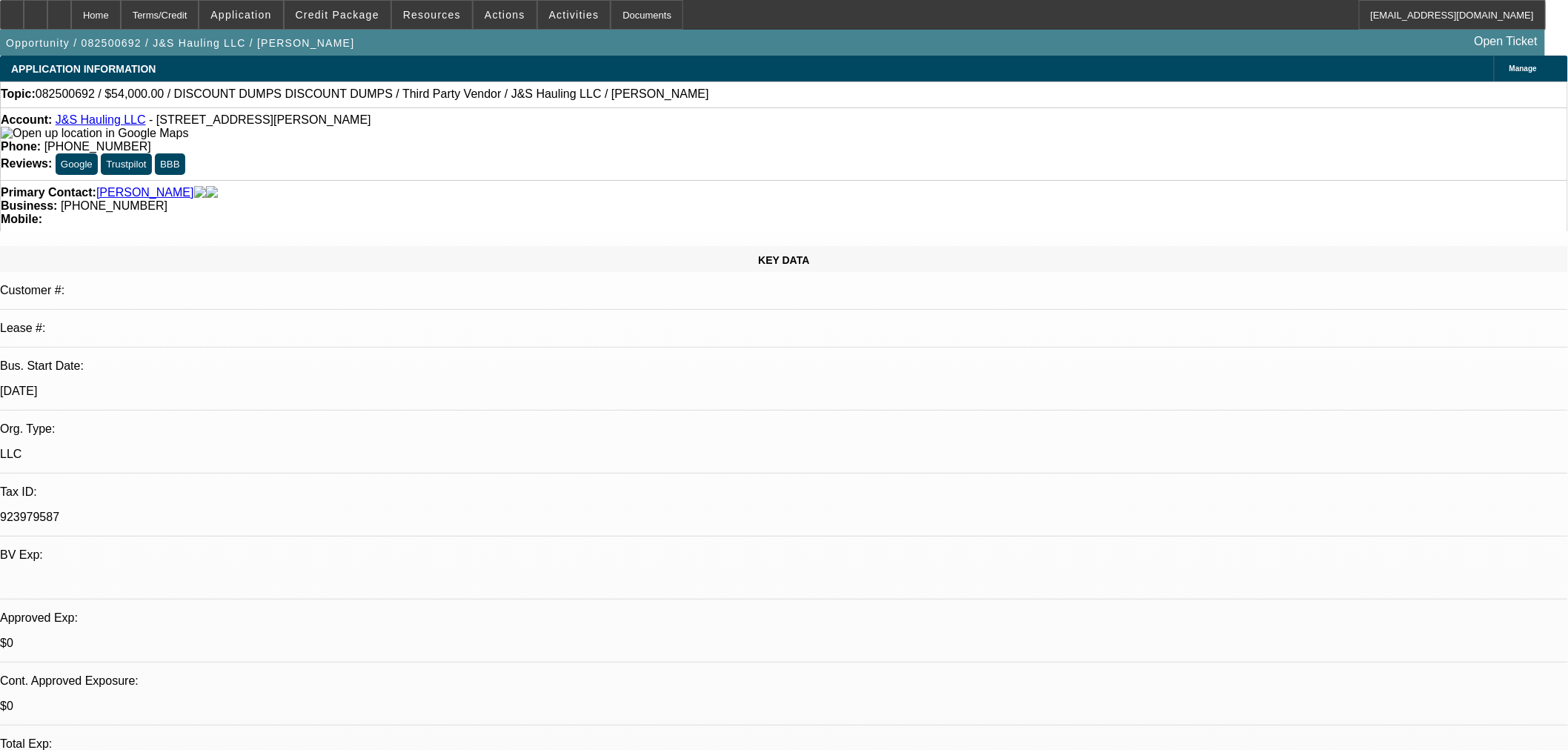
select select "0"
select select "3"
select select "0.1"
select select "4"
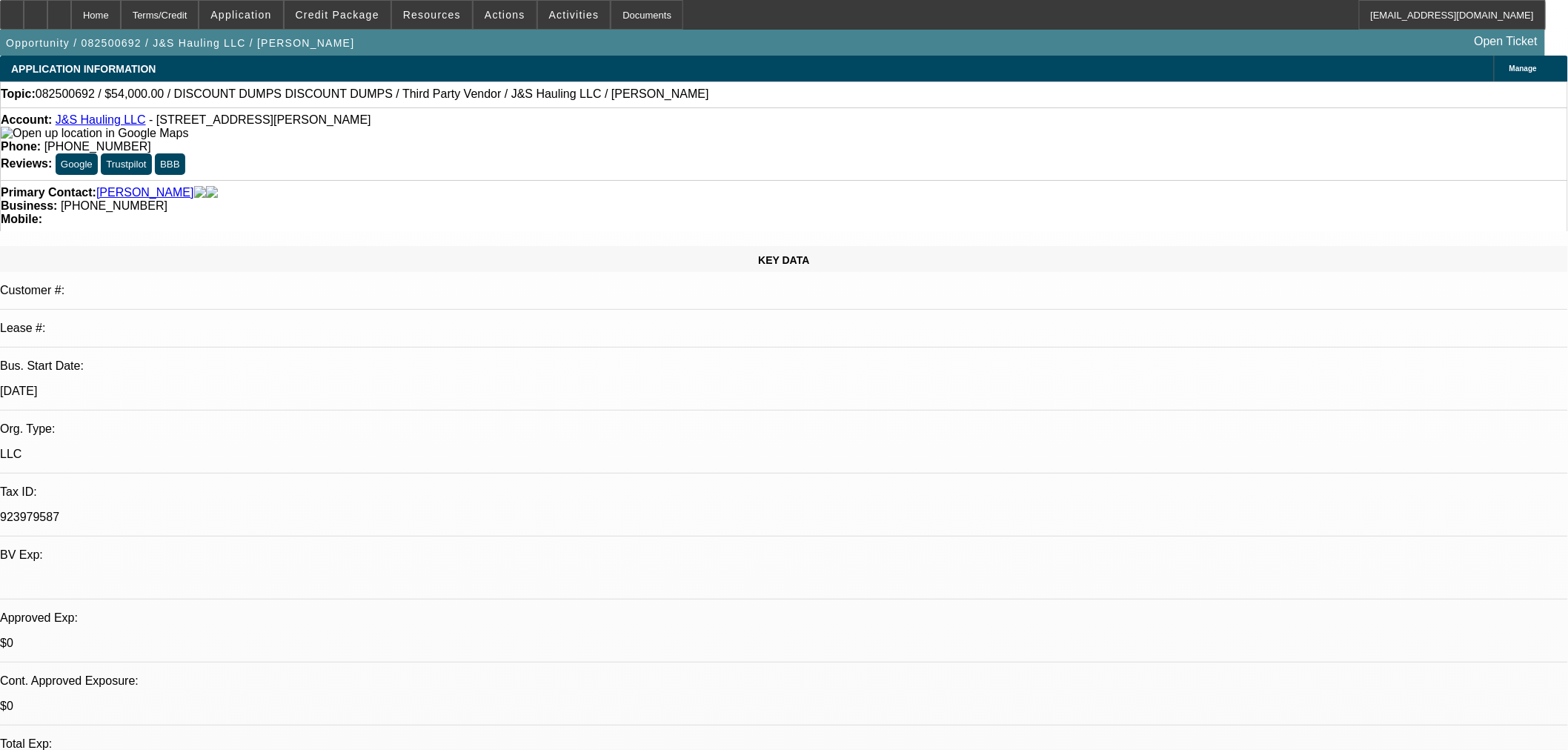
select select "0"
select select "3"
select select "0.1"
select select "4"
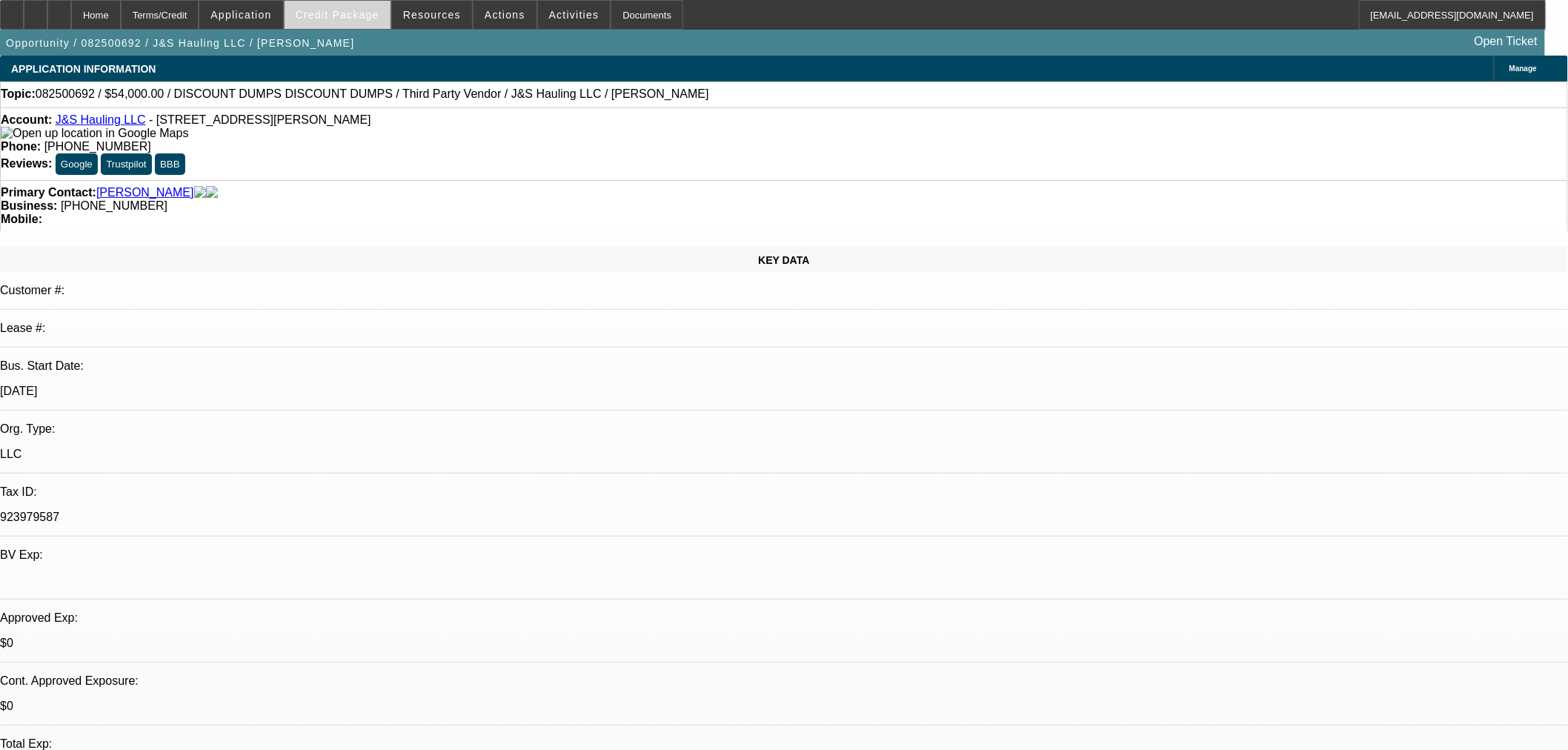
click at [335, 21] on span at bounding box center [337, 15] width 106 height 35
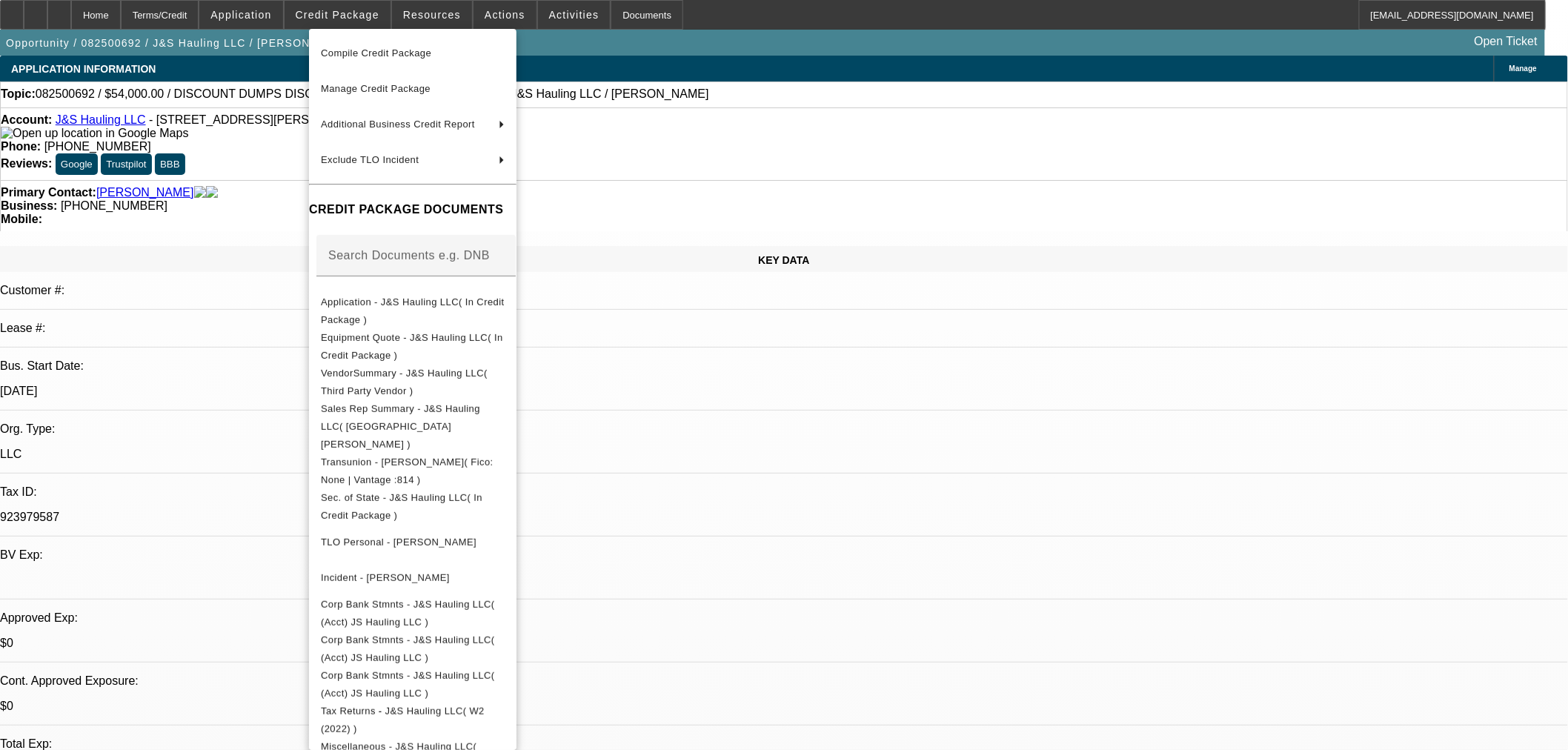
scroll to position [123, 0]
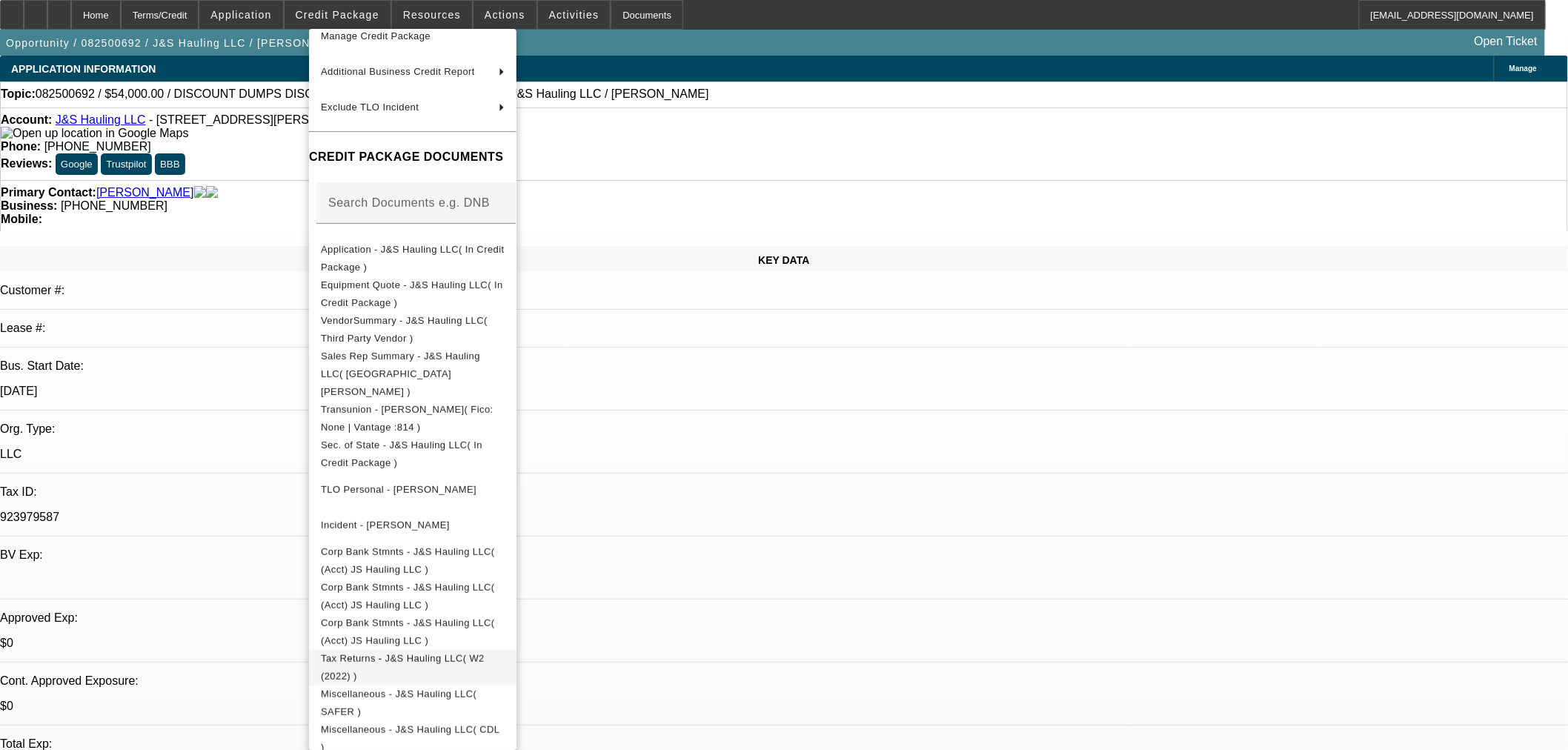
click at [460, 652] on span "Tax Returns - J&S Hauling LLC( W2 (2022) )" at bounding box center [402, 666] width 164 height 28
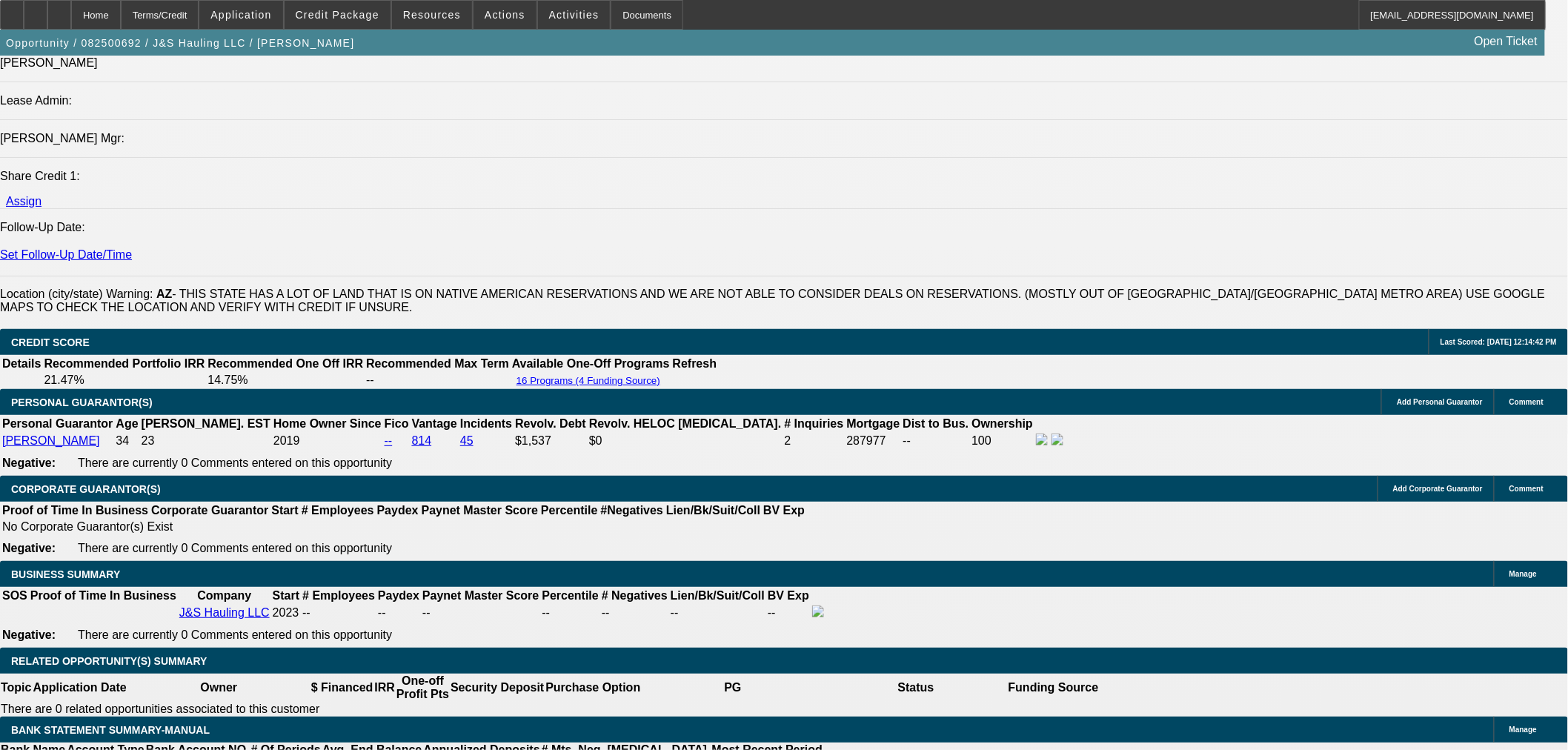
scroll to position [2057, 0]
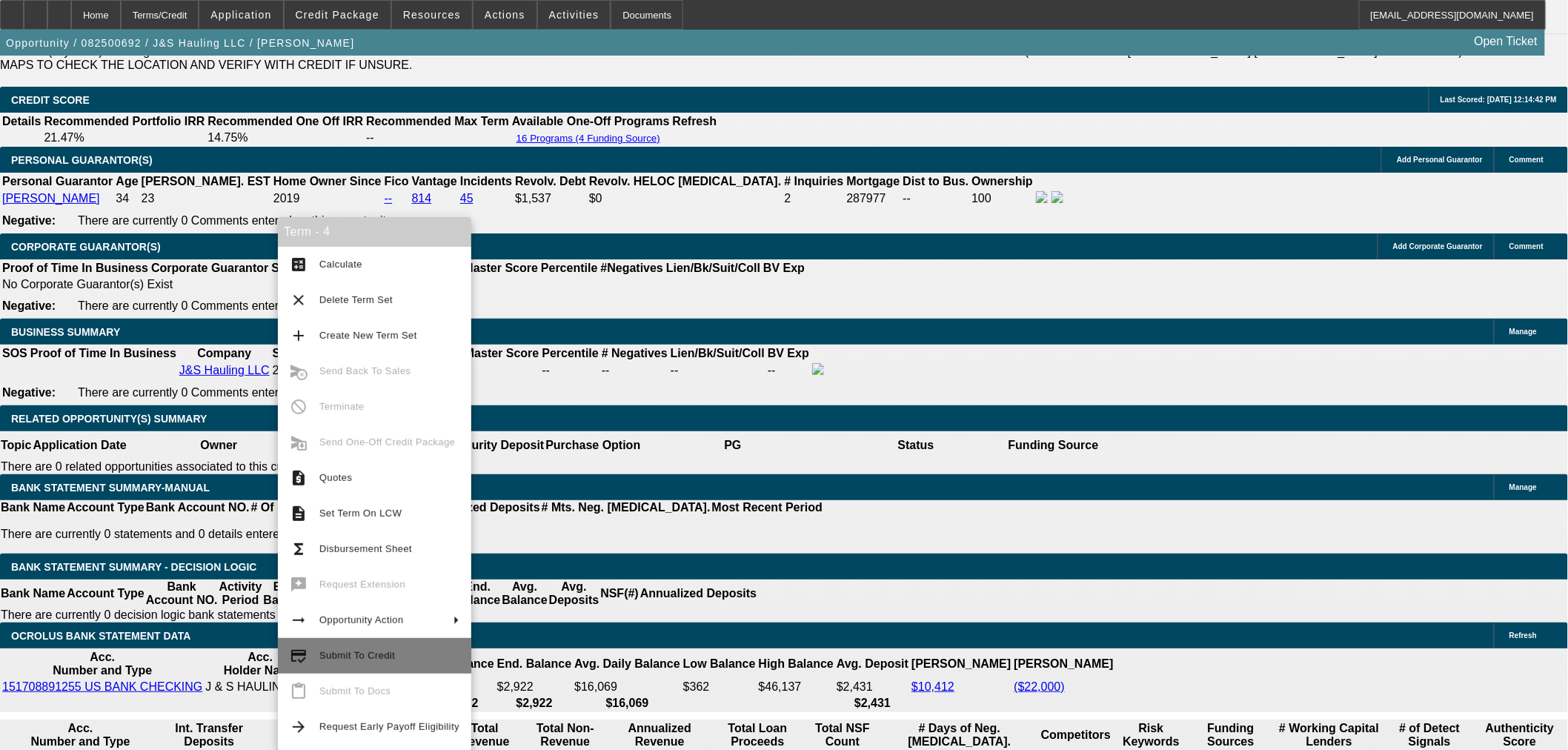
click at [379, 658] on span "Submit To Credit" at bounding box center [357, 655] width 76 height 11
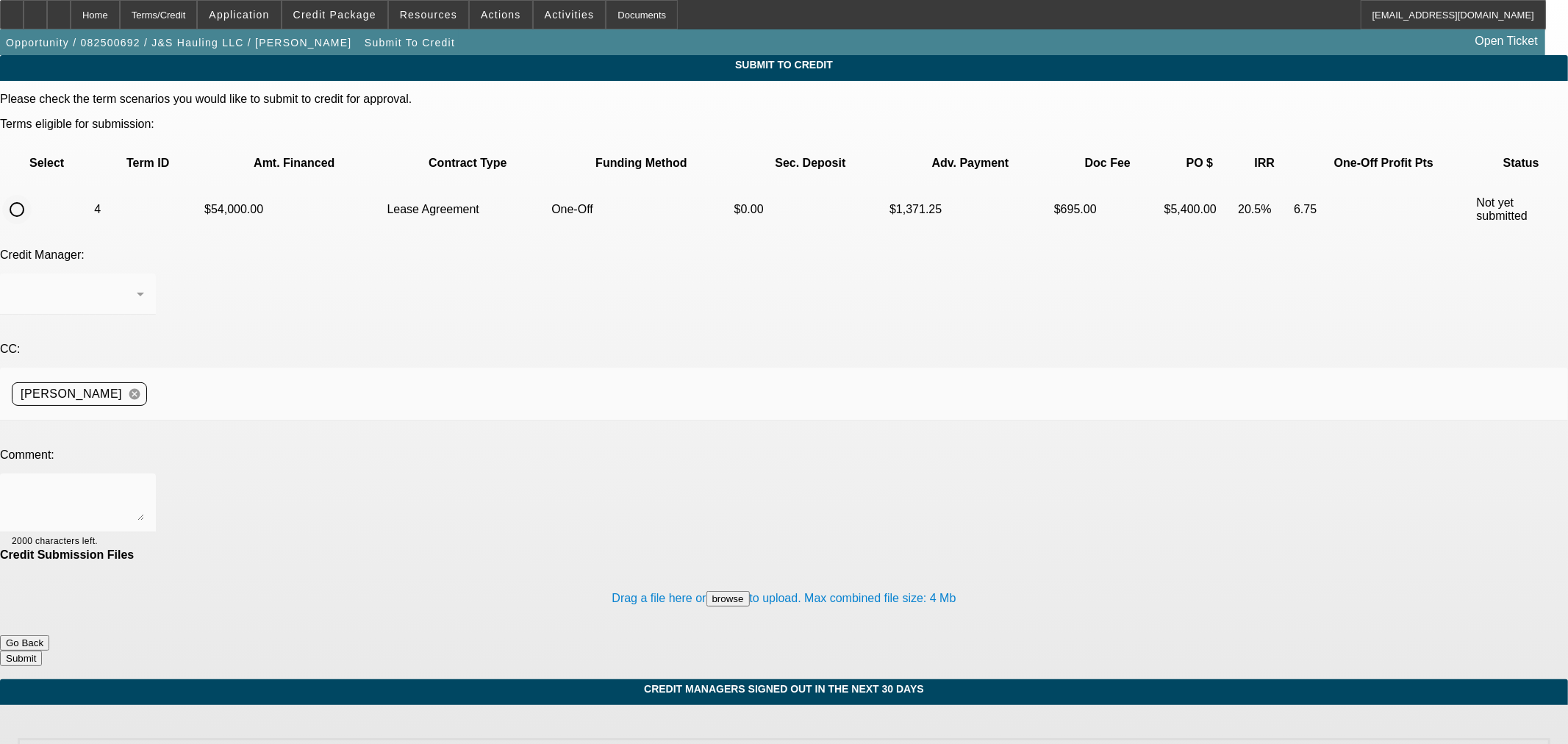
click at [31, 195] on input "radio" at bounding box center [17, 209] width 29 height 29
radio input "true"
click at [144, 485] on textarea at bounding box center [78, 503] width 132 height 35
type textarea "2022 W2 added. Thanks"
click at [42, 651] on button "Submit" at bounding box center [20, 658] width 42 height 16
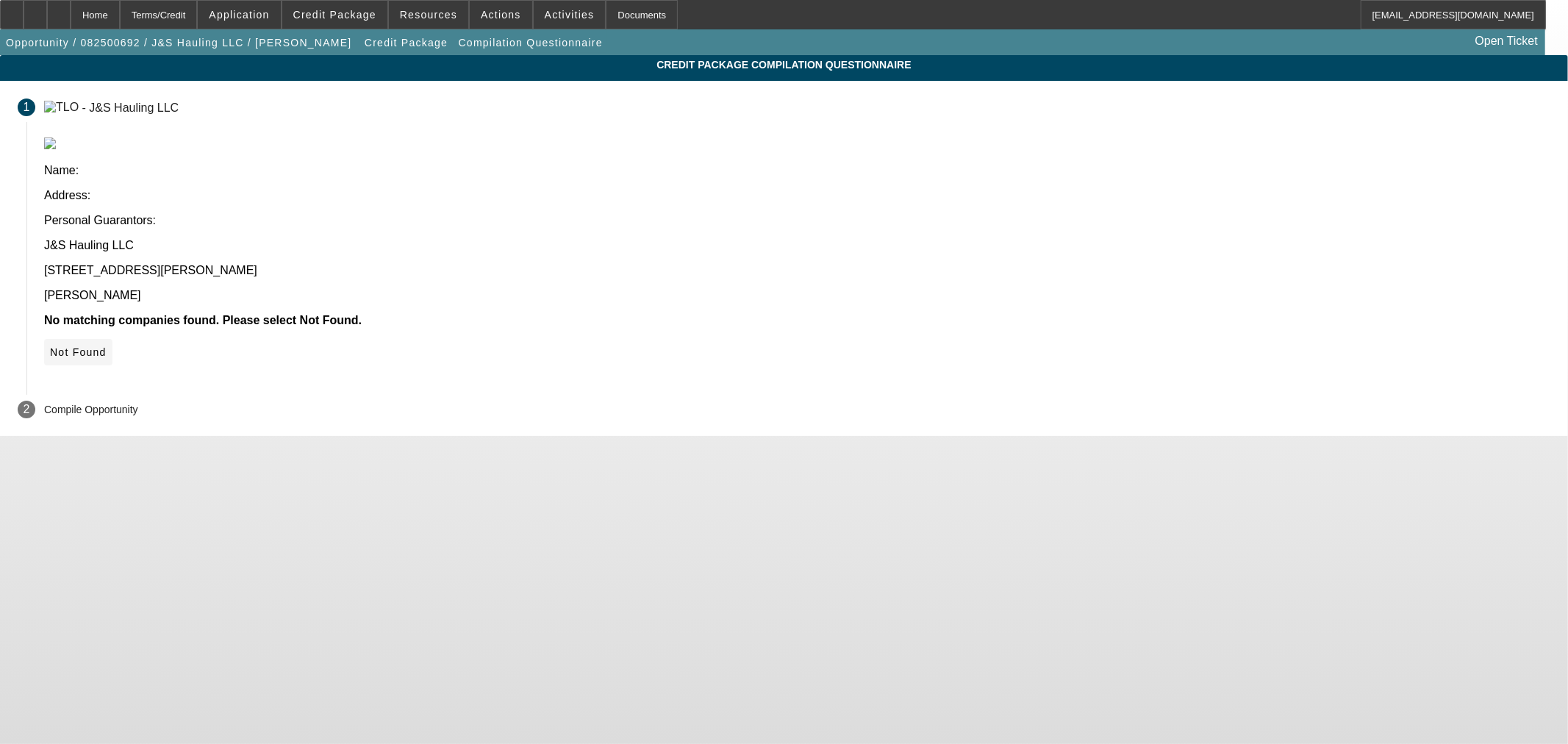
click at [50, 346] on icon at bounding box center [50, 352] width 0 height 12
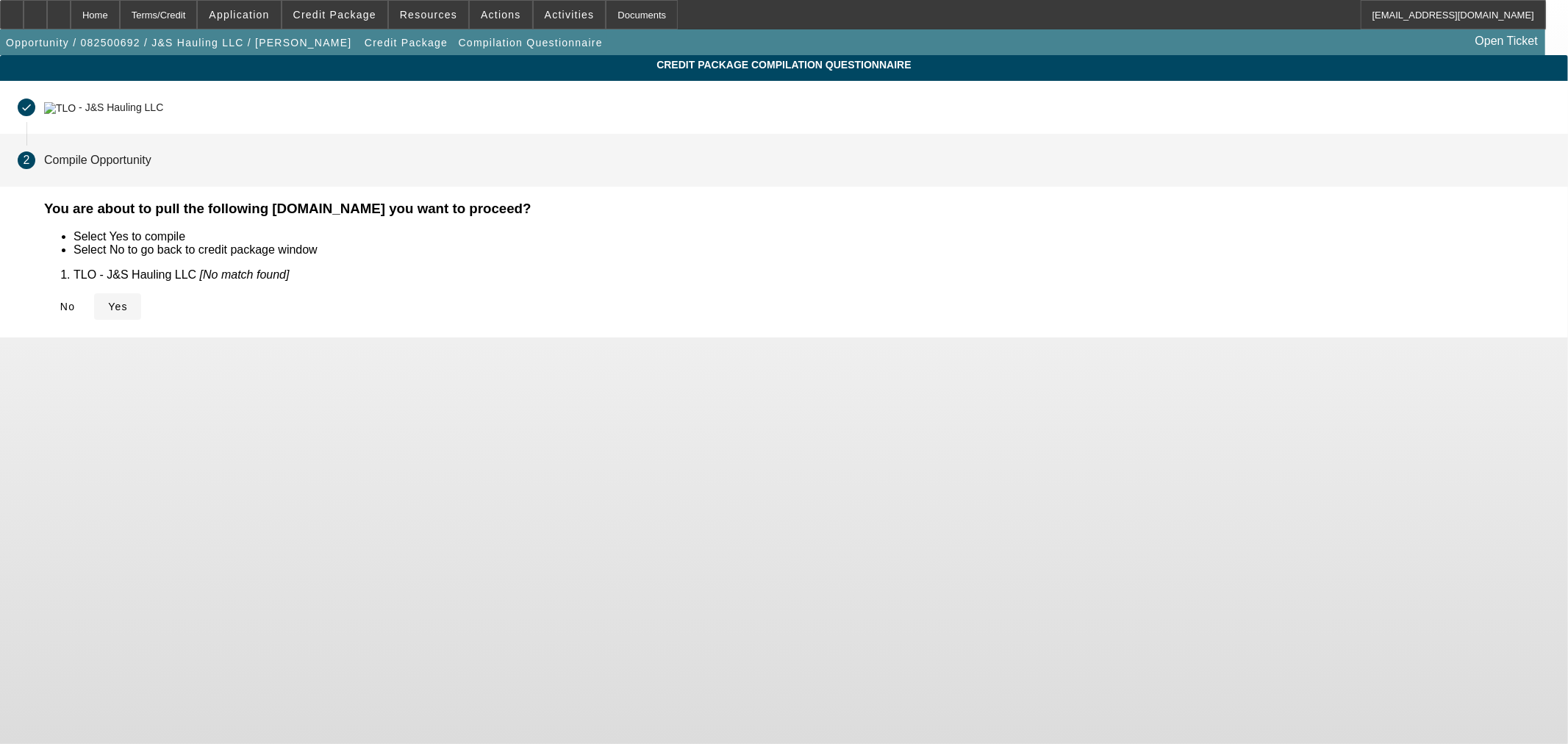
click at [127, 301] on span "Yes" at bounding box center [118, 306] width 19 height 12
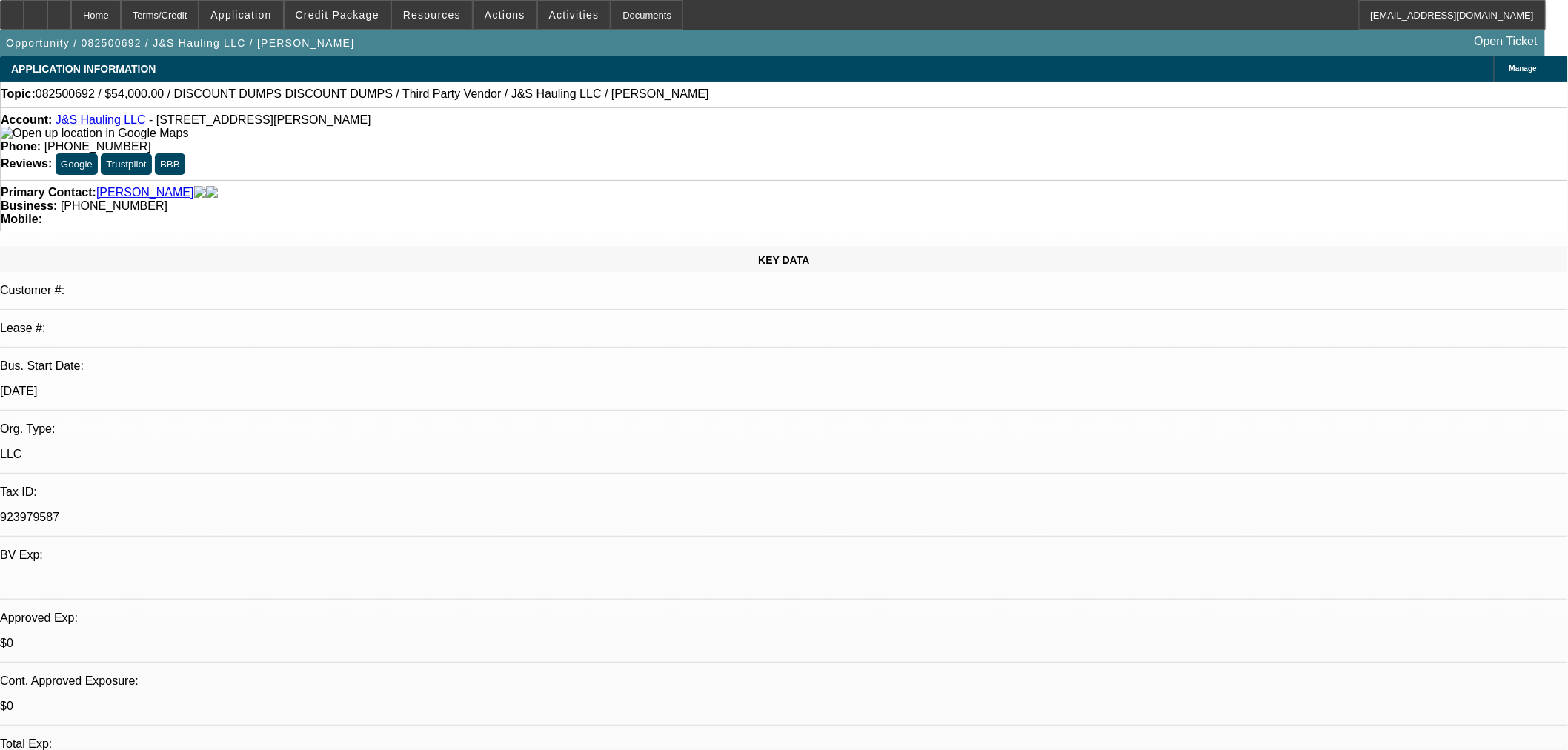
select select "0"
select select "3"
select select "0.1"
select select "4"
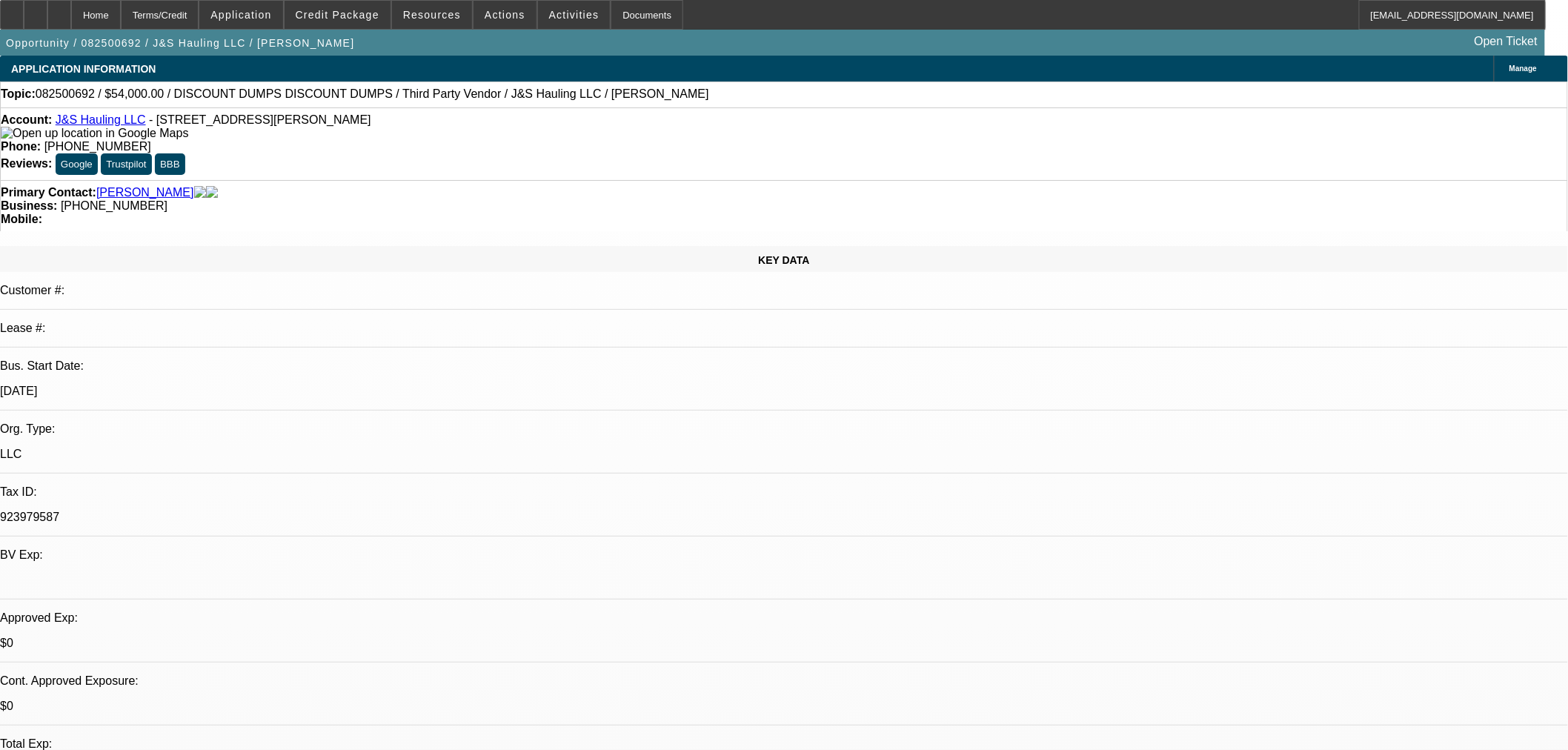
select select "0"
select select "3"
select select "0.1"
select select "4"
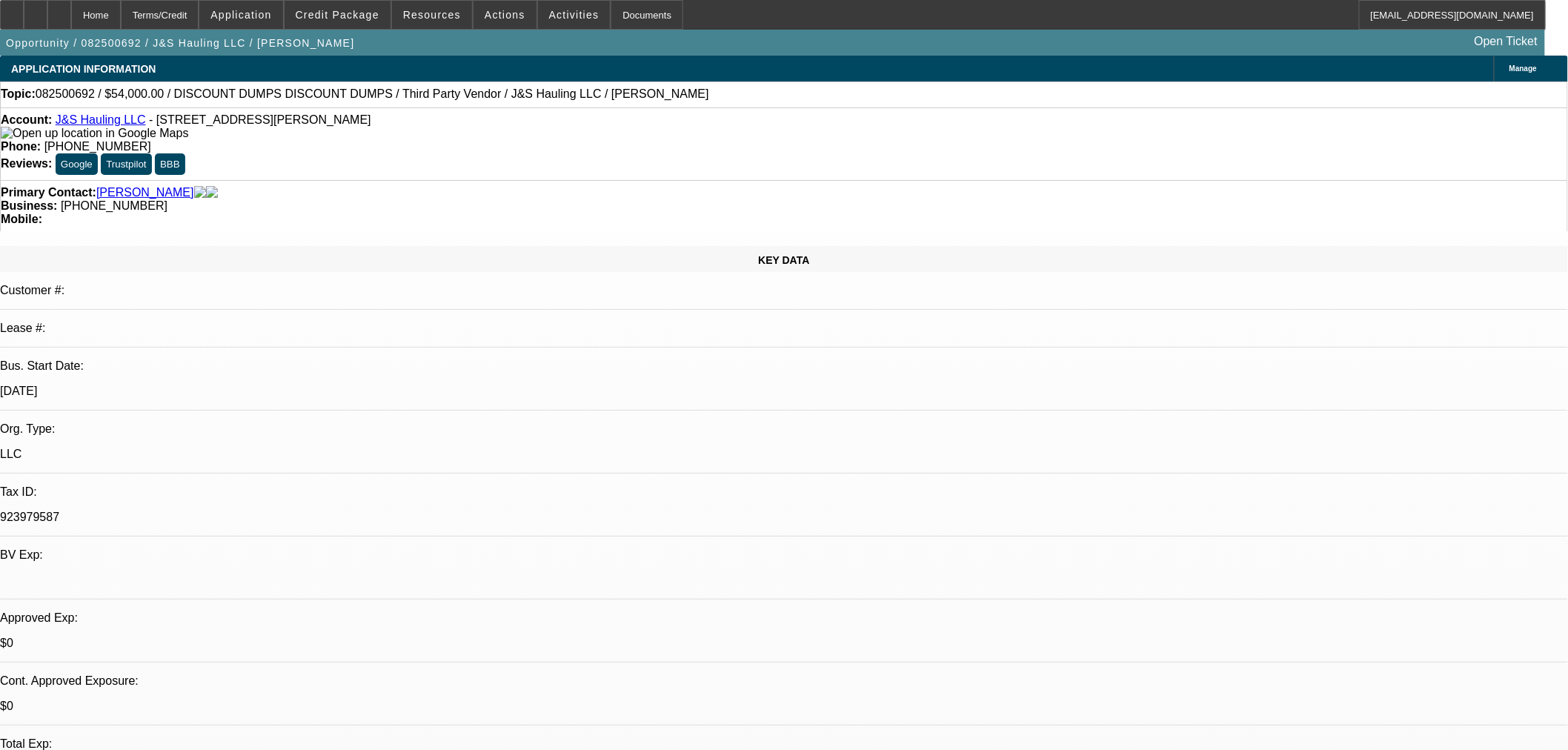
select select "0"
select select "3"
select select "0.1"
select select "4"
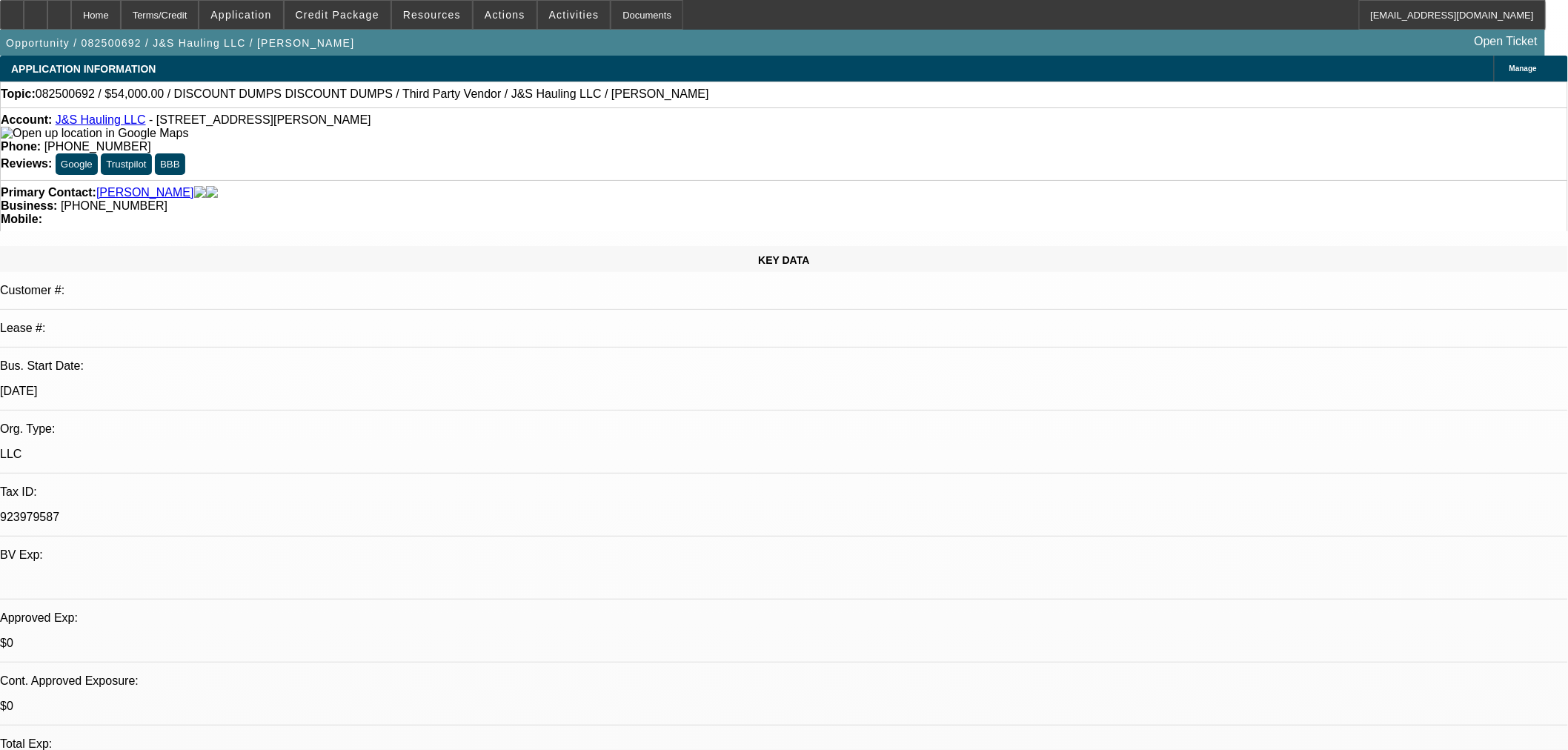
select select "0"
select select "3"
select select "0.1"
select select "4"
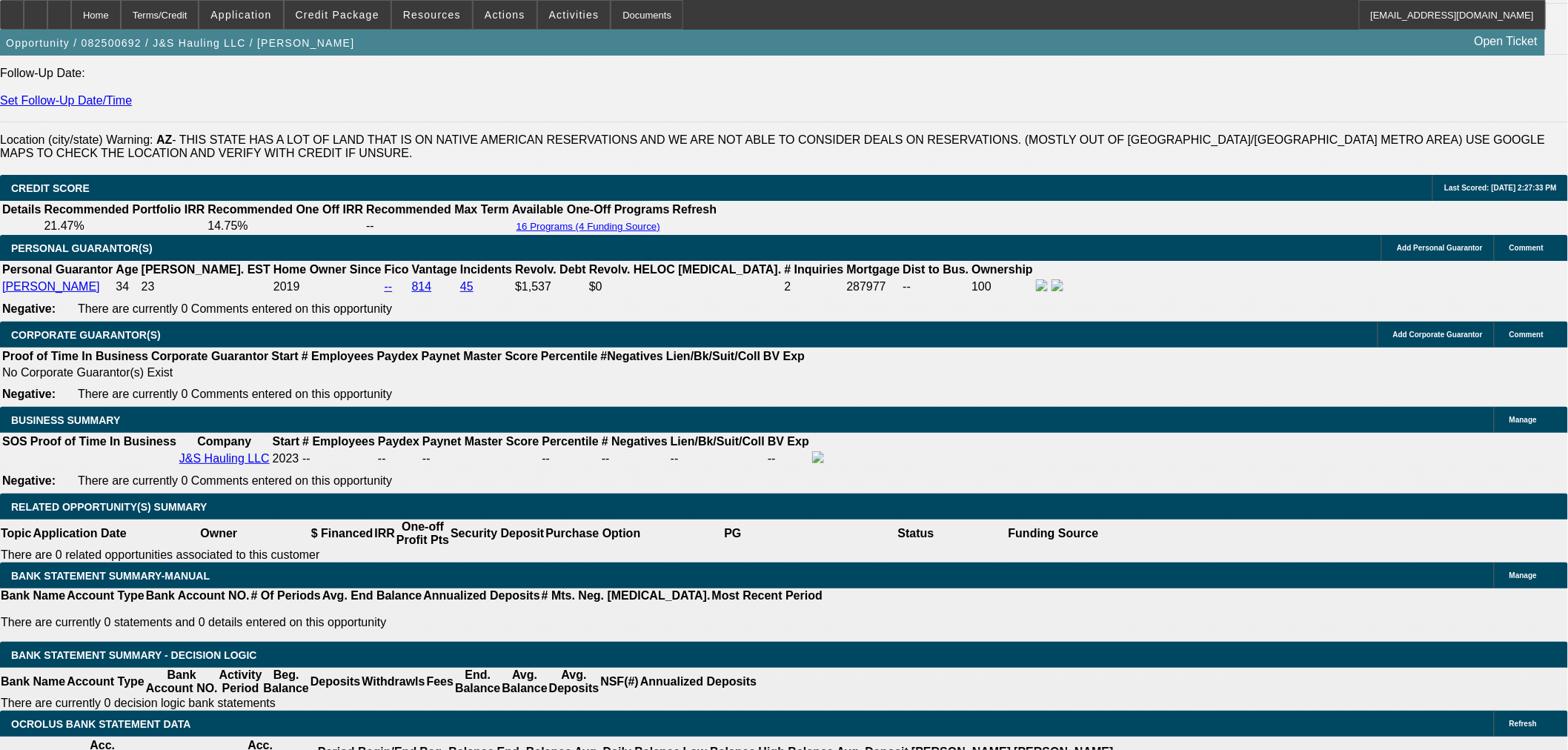
scroll to position [2305, 0]
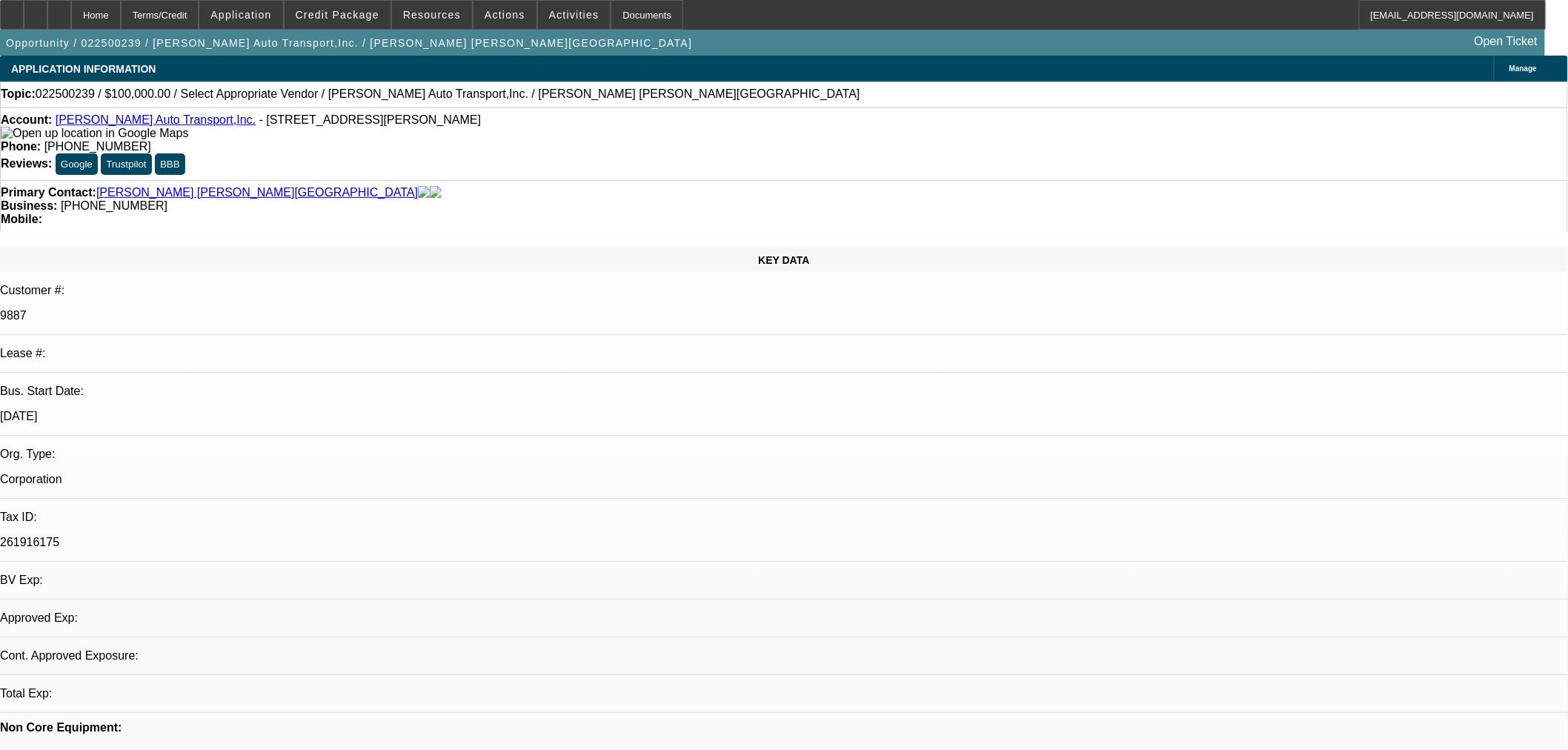
select select "0"
select select "2"
select select "0.1"
select select "1"
select select "2"
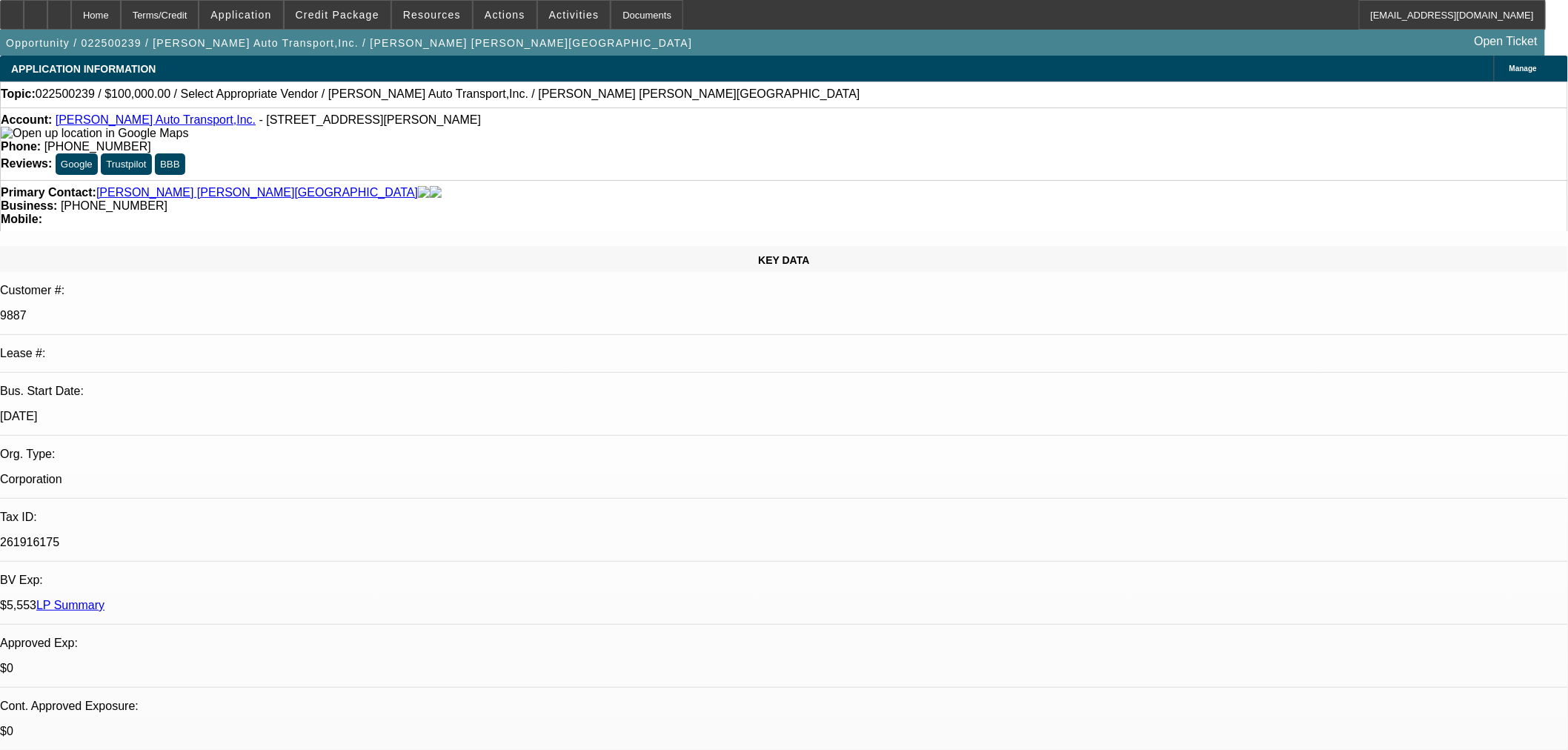
select select "4"
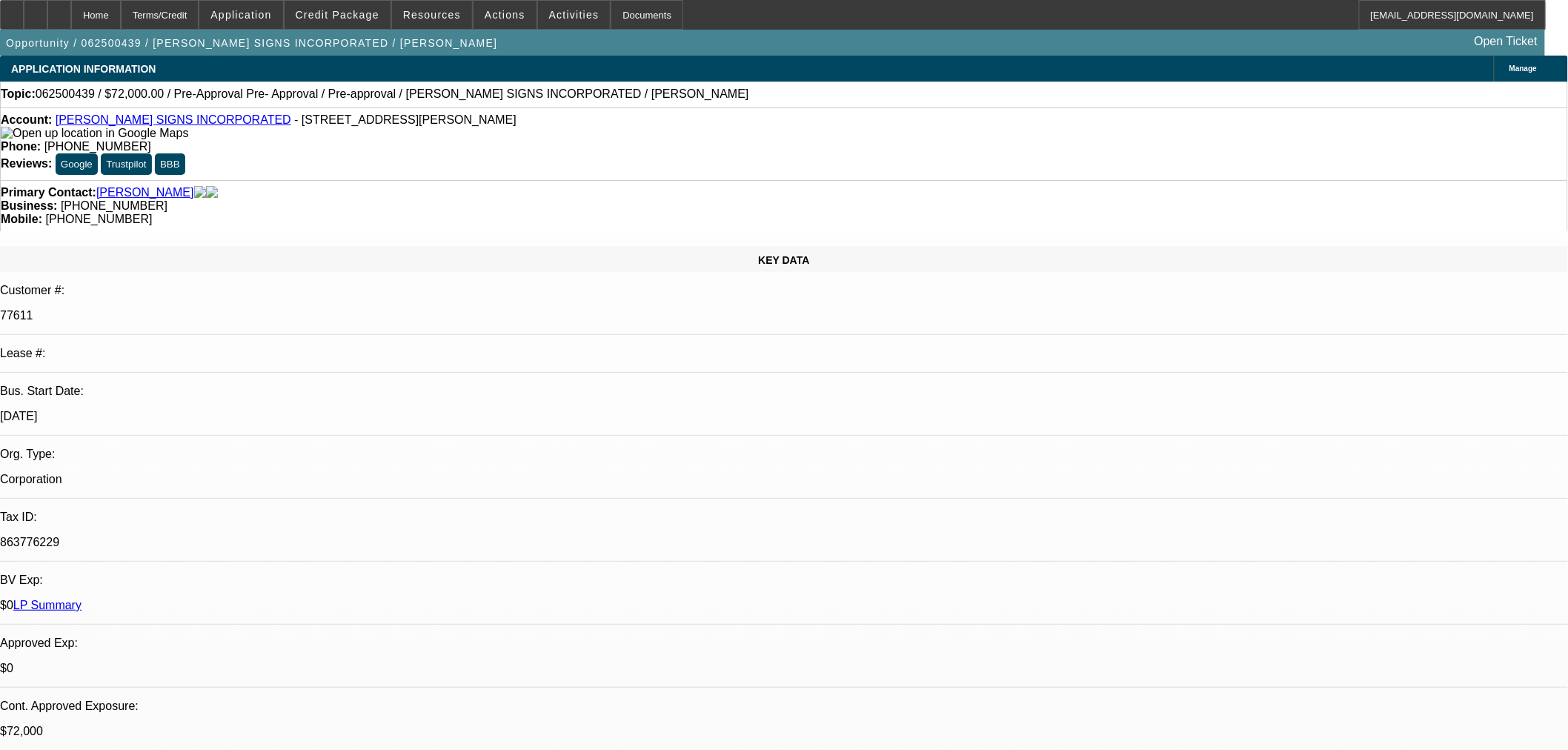
select select "0.1"
select select "2"
select select "0"
select select "6"
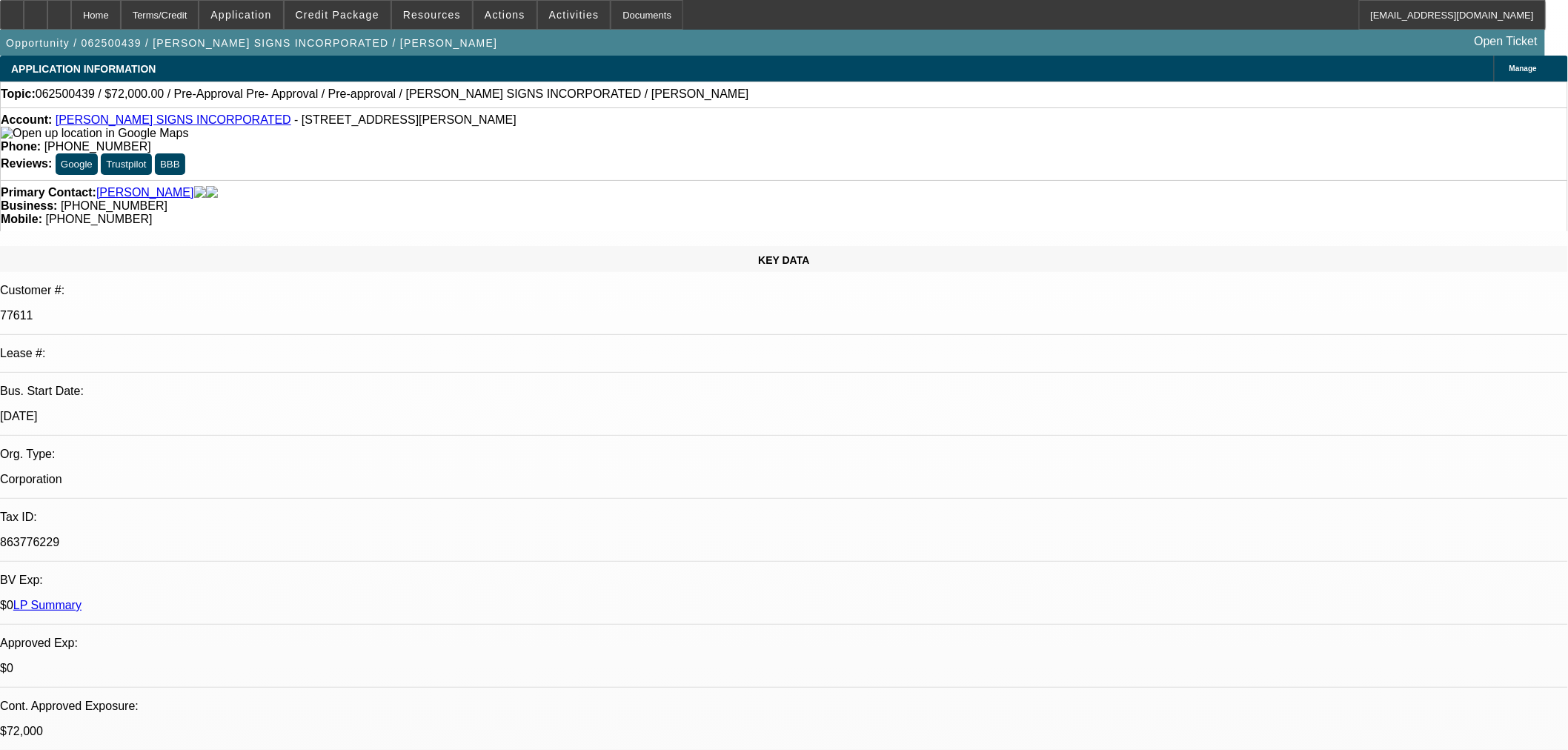
select select "0"
select select "6"
select select "0"
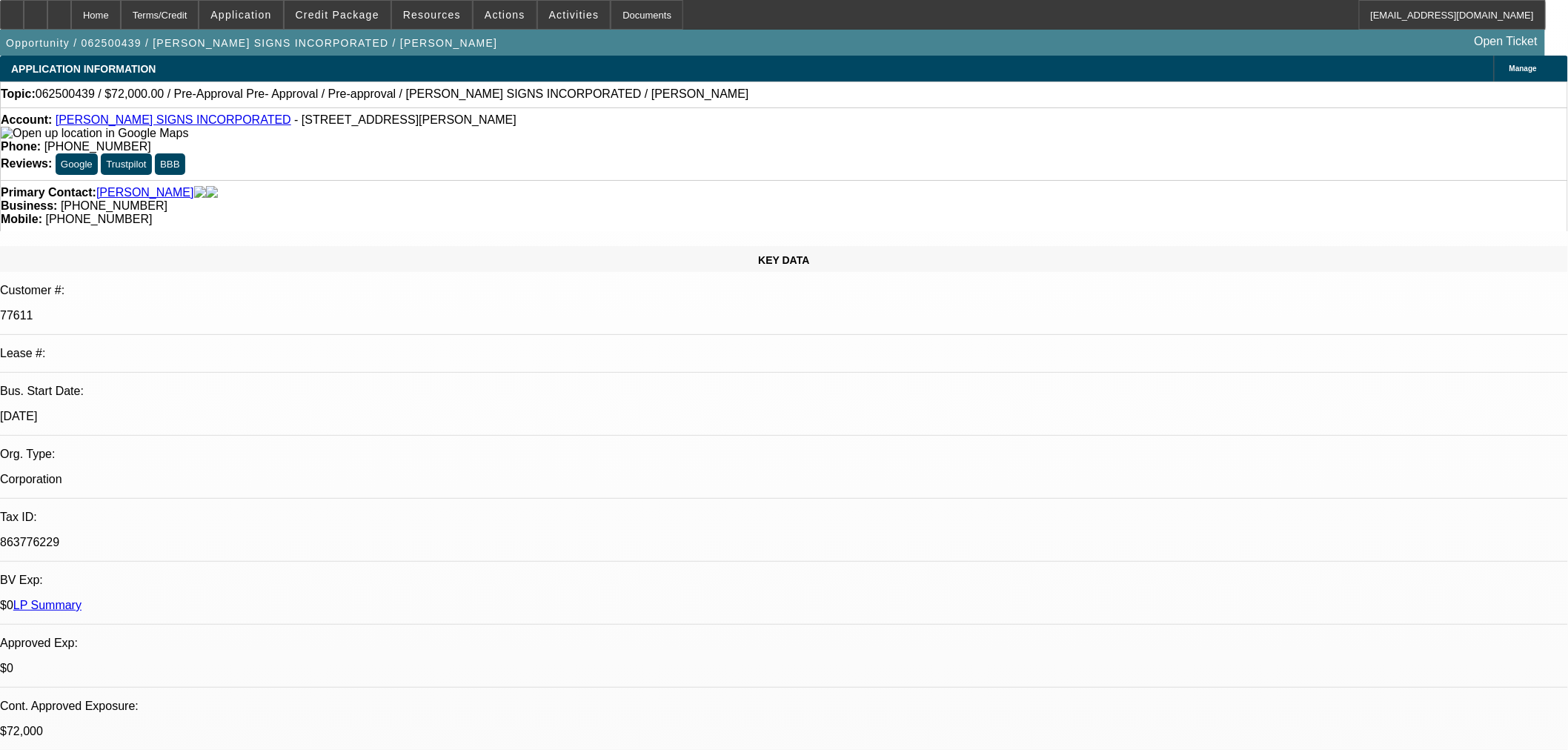
select select "0"
select select "6"
select select "0.1"
select select "2"
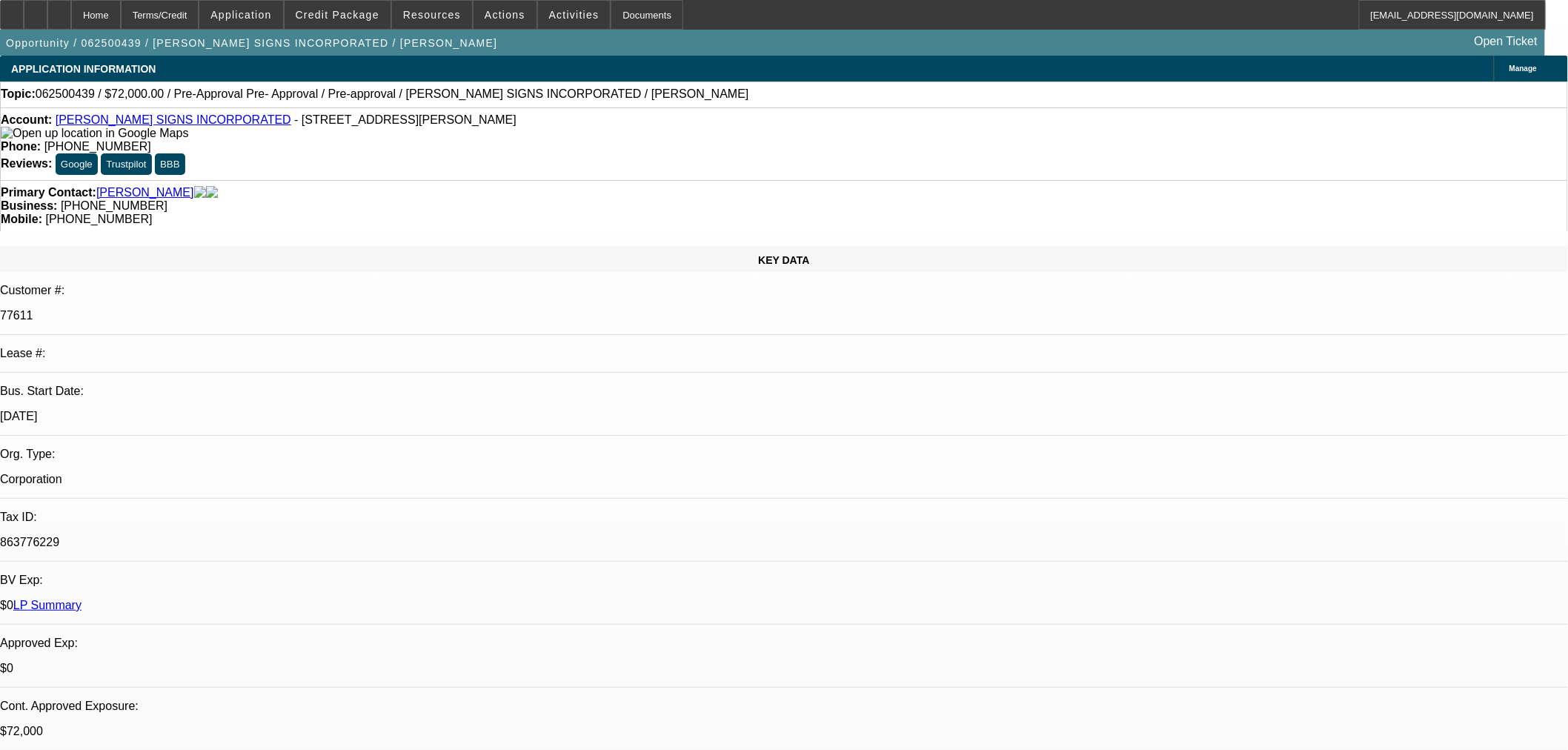
select select "2"
select select "0"
select select "6"
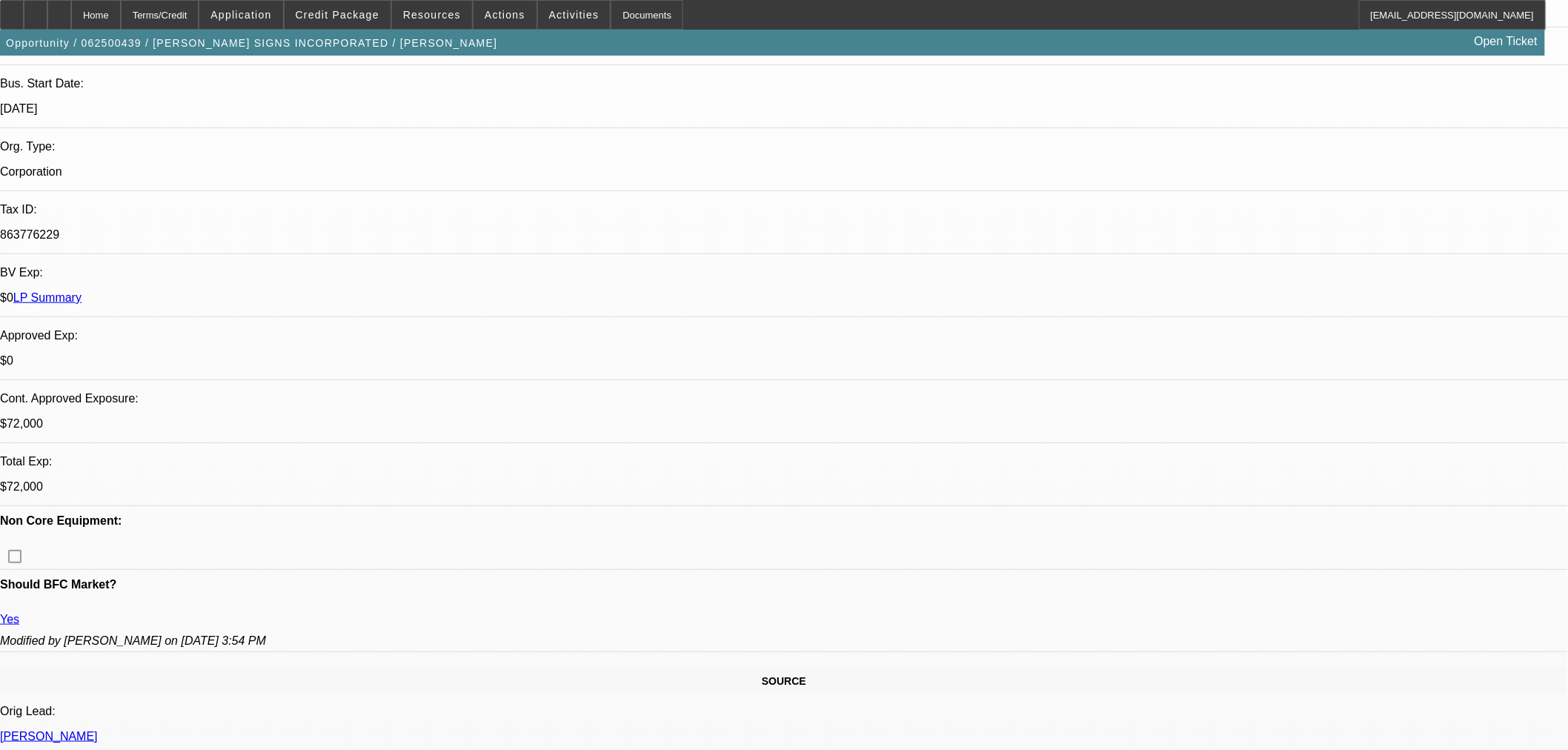
scroll to position [165, 0]
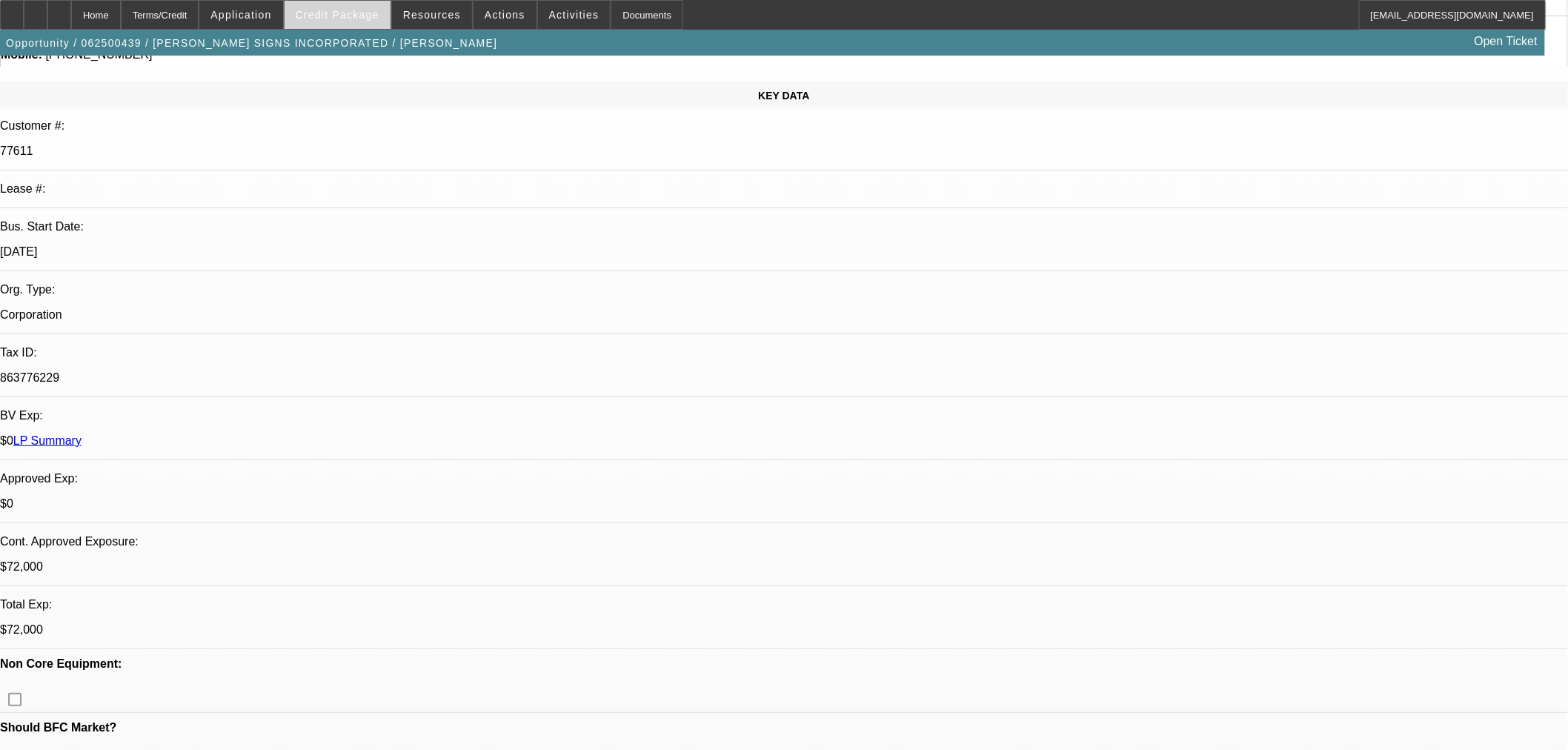
click at [372, 28] on span at bounding box center [337, 15] width 106 height 35
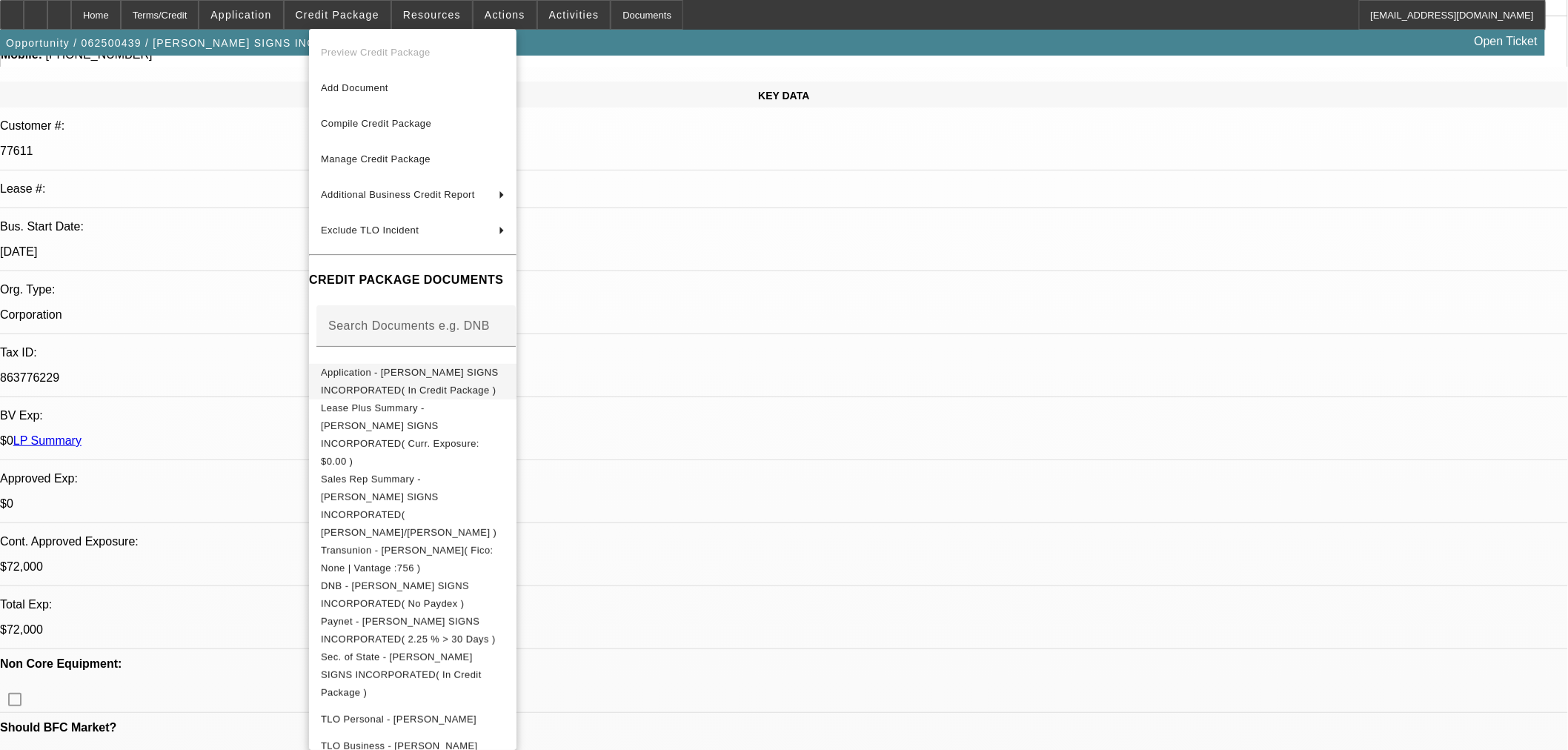
click at [389, 373] on span "Application - GARRIS SIGNS INCORPORATED( In Credit Package )" at bounding box center [409, 379] width 177 height 28
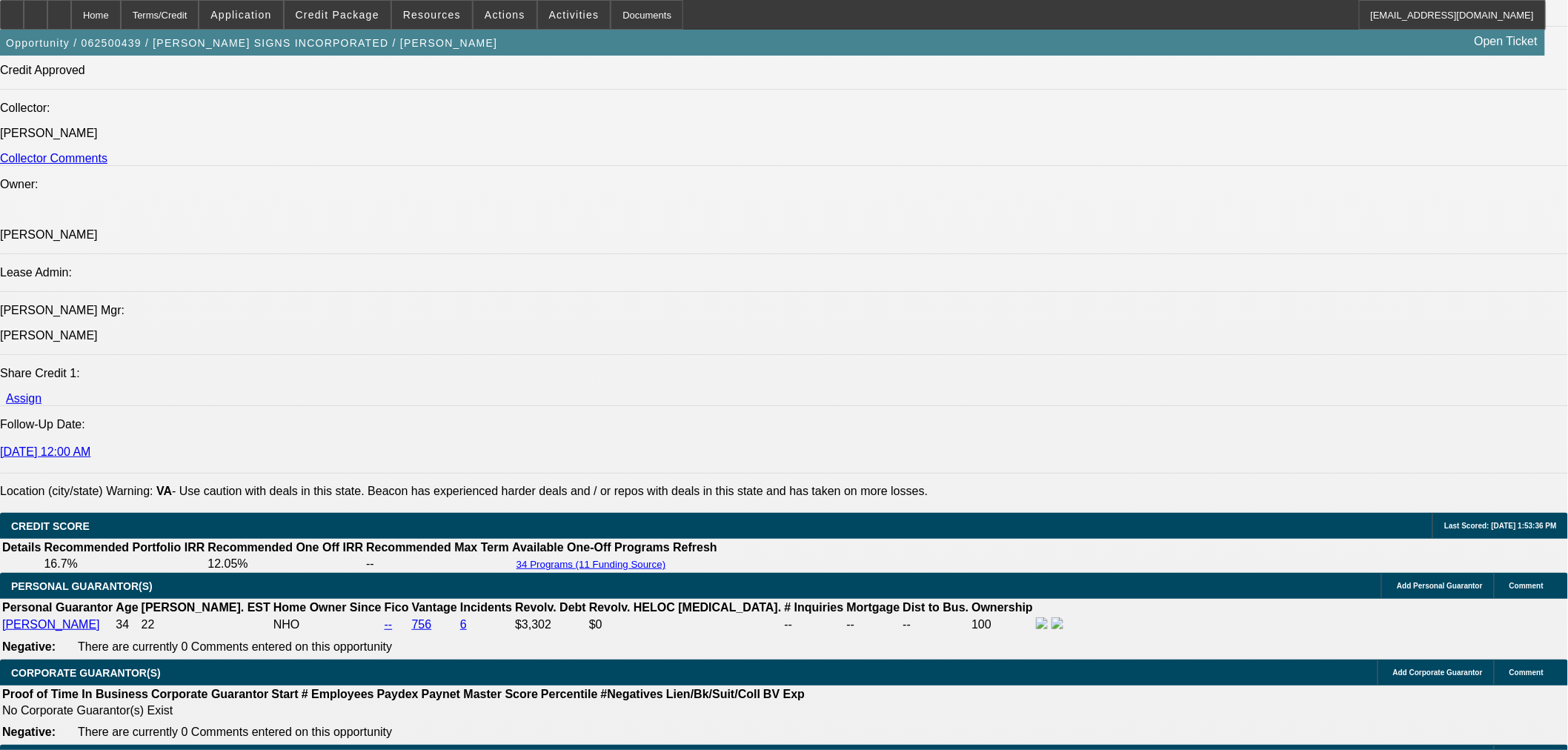
scroll to position [2057, 0]
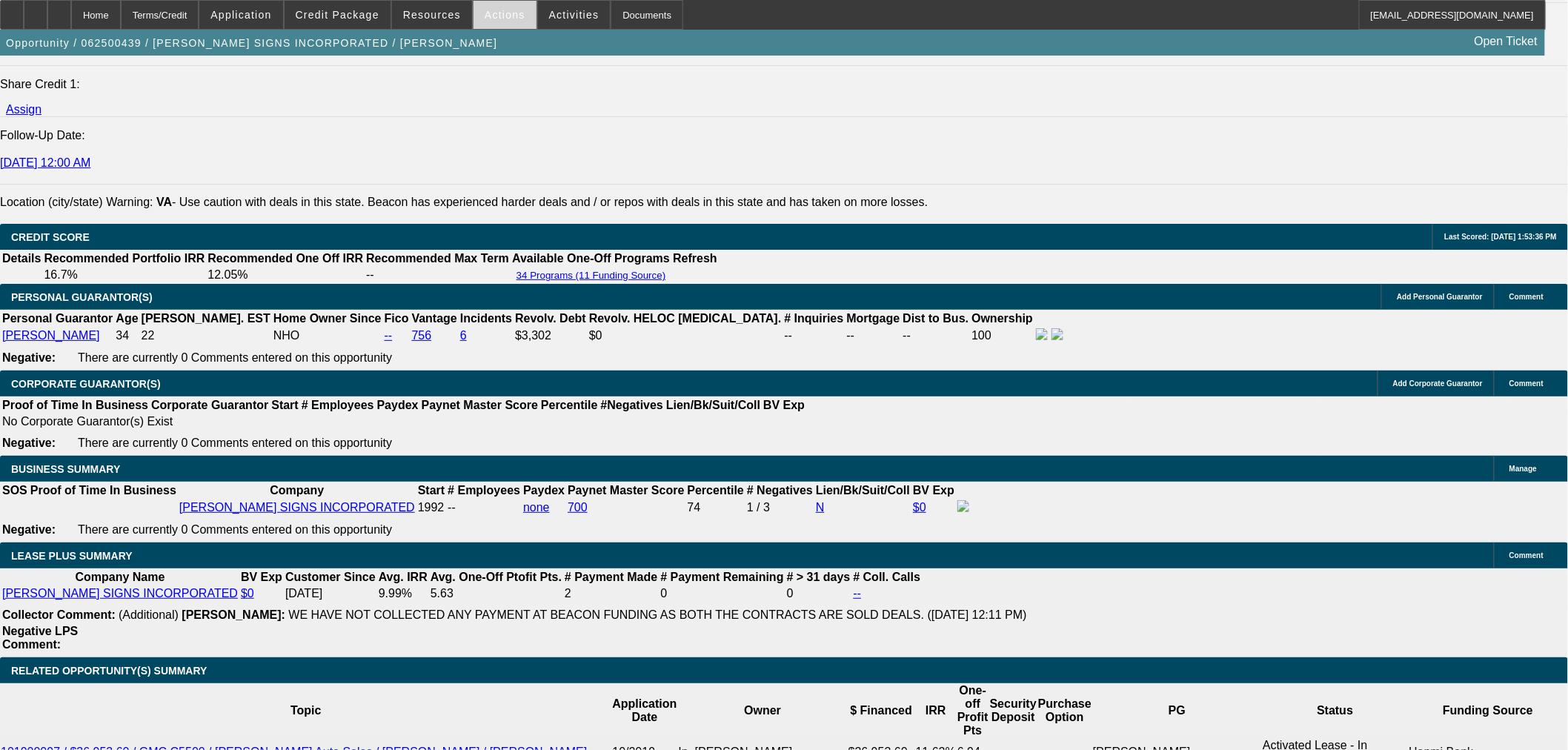
click at [493, 10] on span "Actions" at bounding box center [505, 15] width 41 height 12
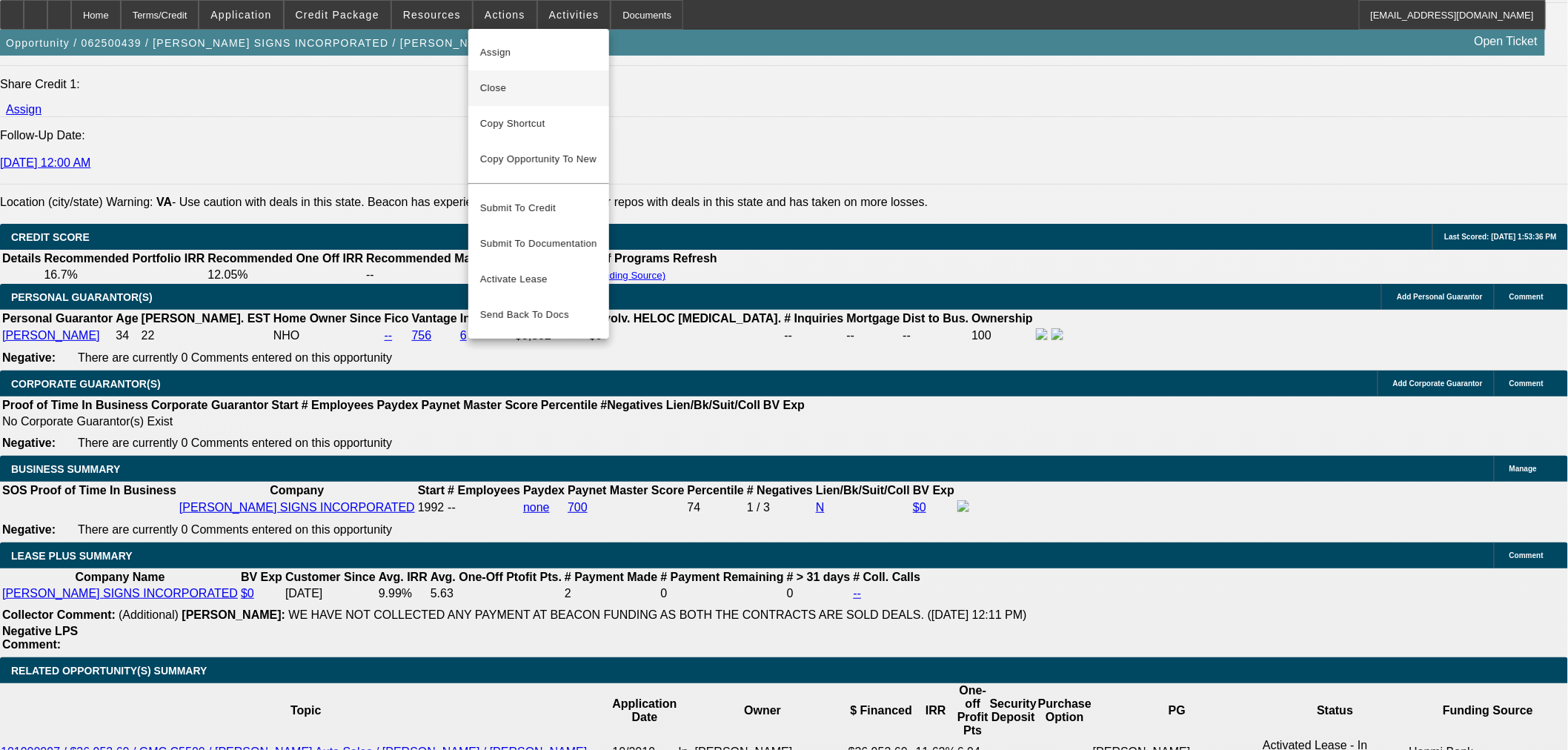
click at [505, 89] on span "Close" at bounding box center [538, 88] width 117 height 18
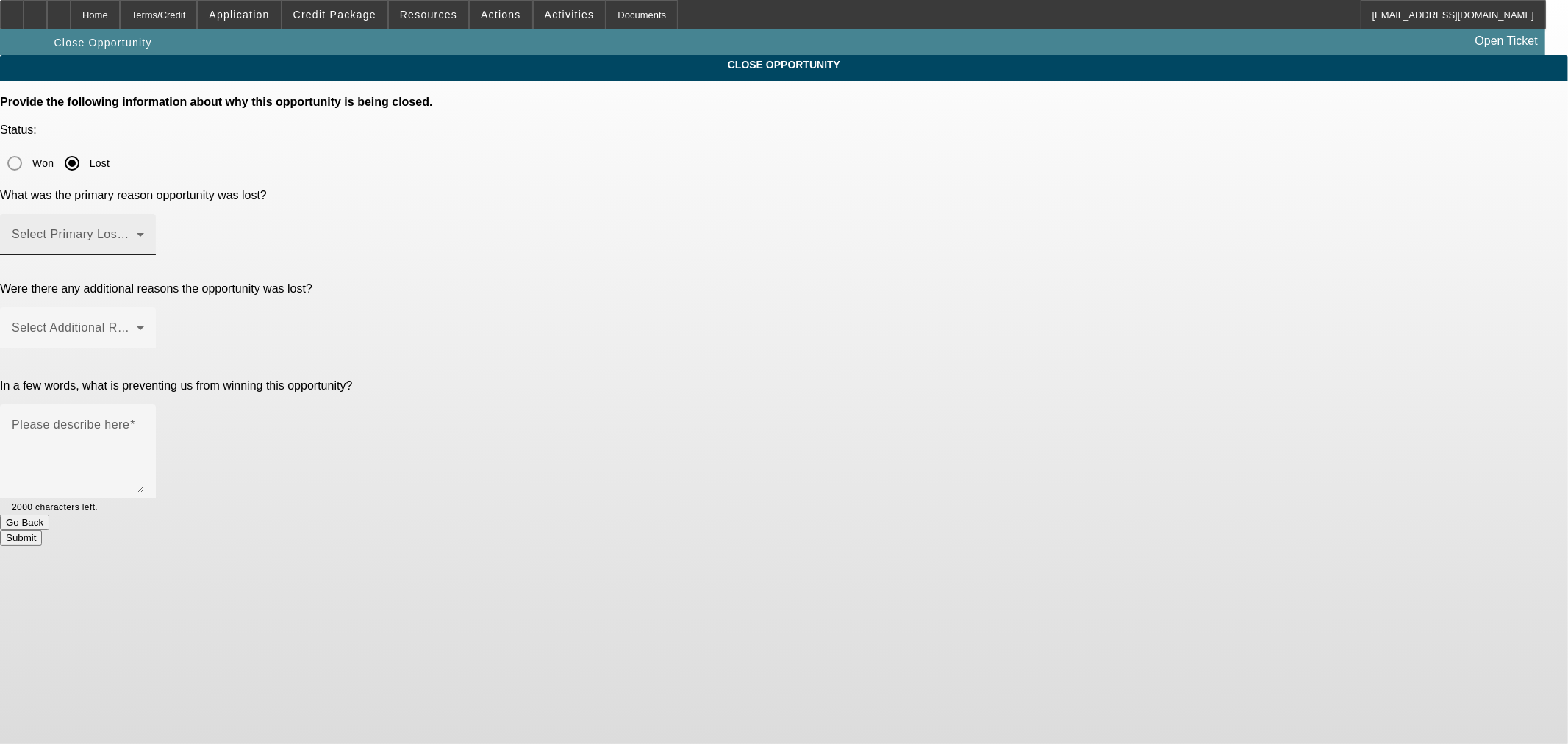
click at [137, 231] on span at bounding box center [74, 240] width 125 height 18
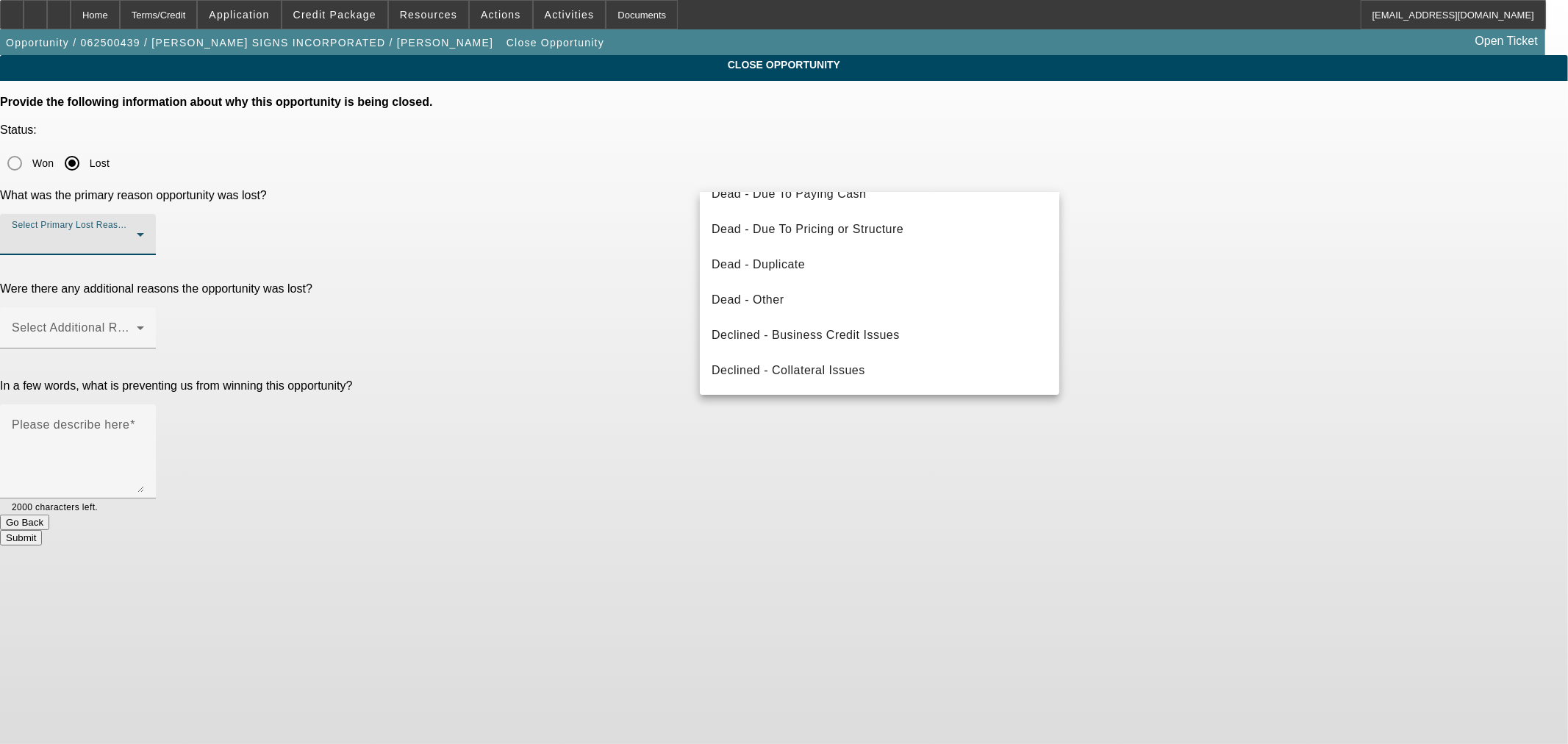
scroll to position [33, 0]
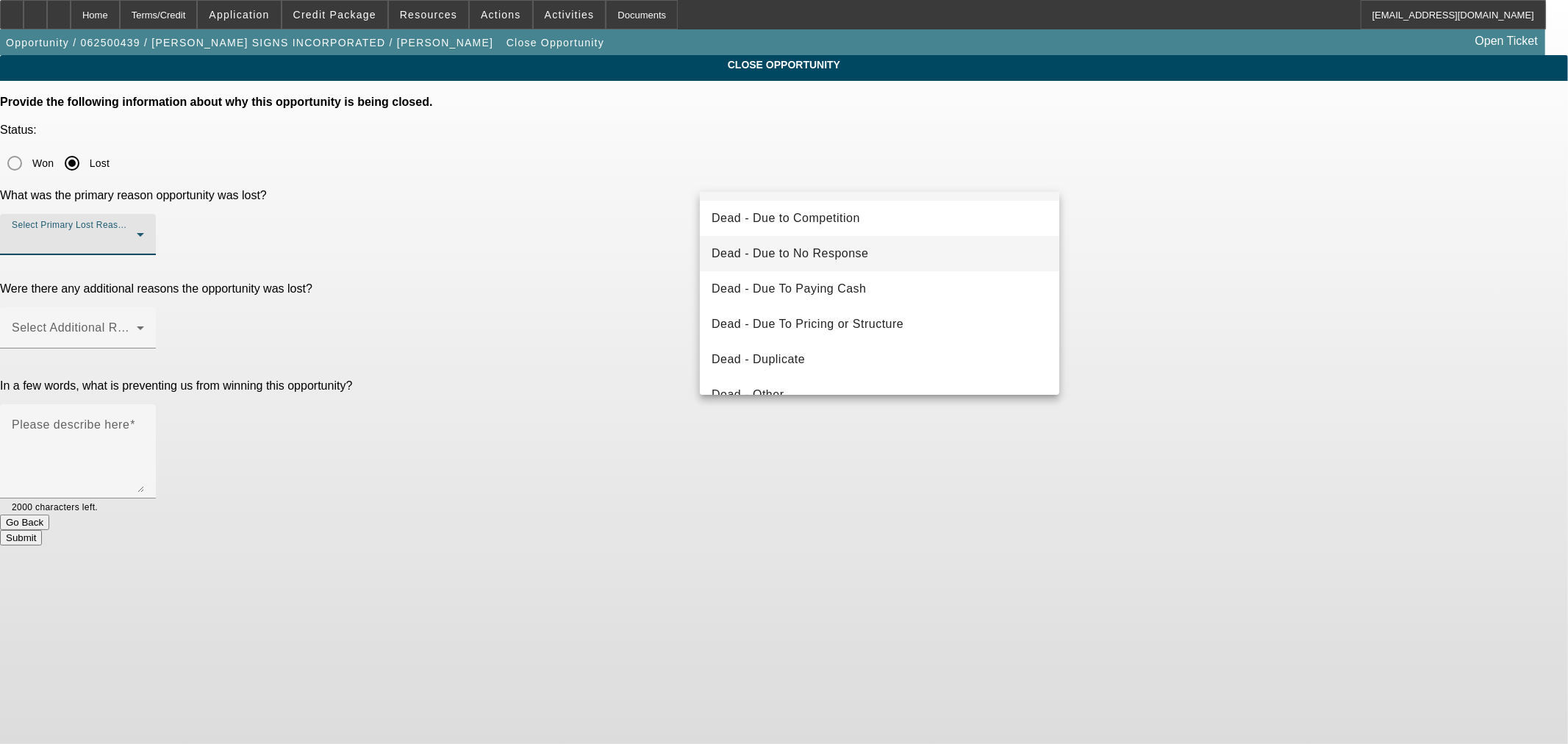
click at [862, 255] on span "Dead - Due to No Response" at bounding box center [790, 254] width 158 height 18
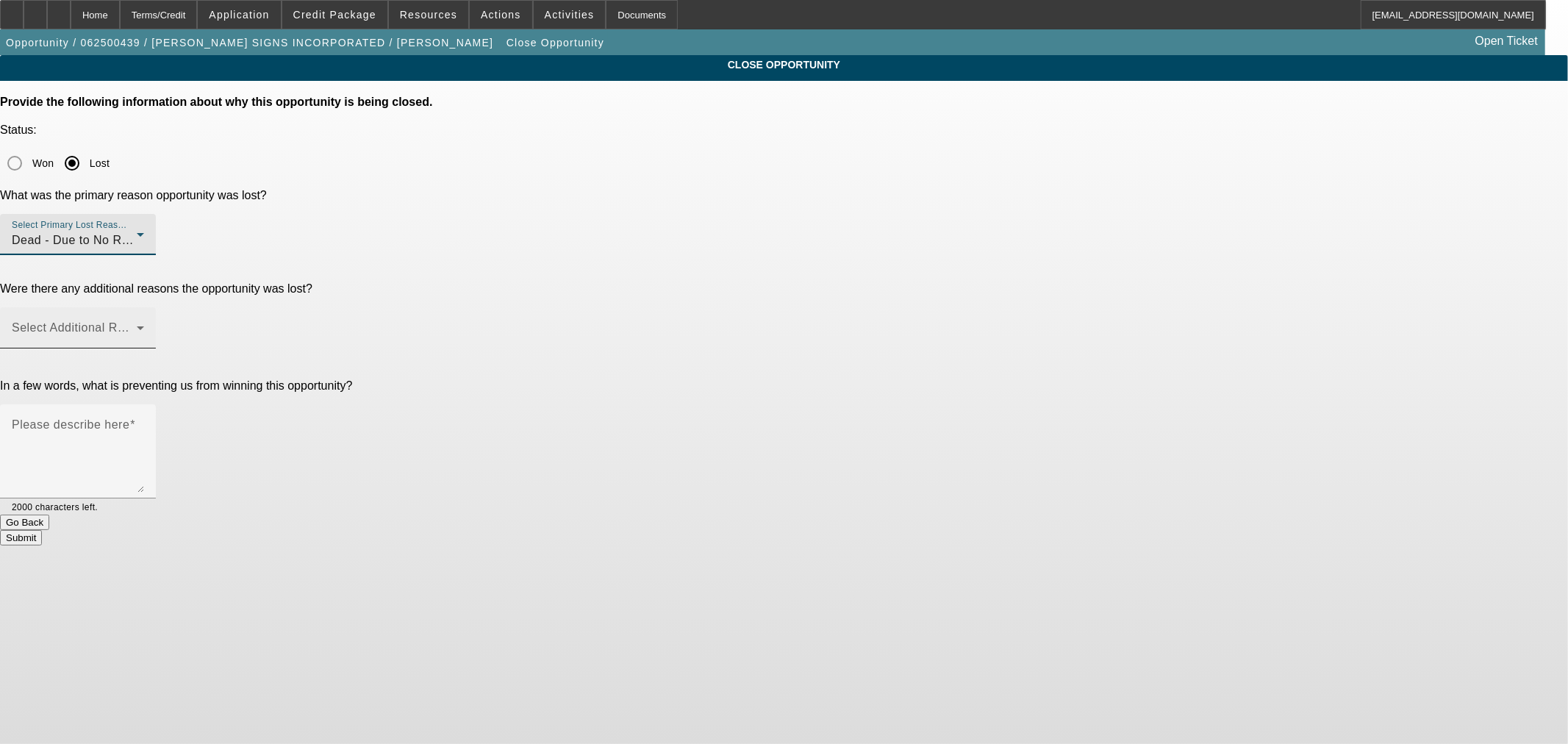
click at [137, 325] on span at bounding box center [74, 334] width 125 height 18
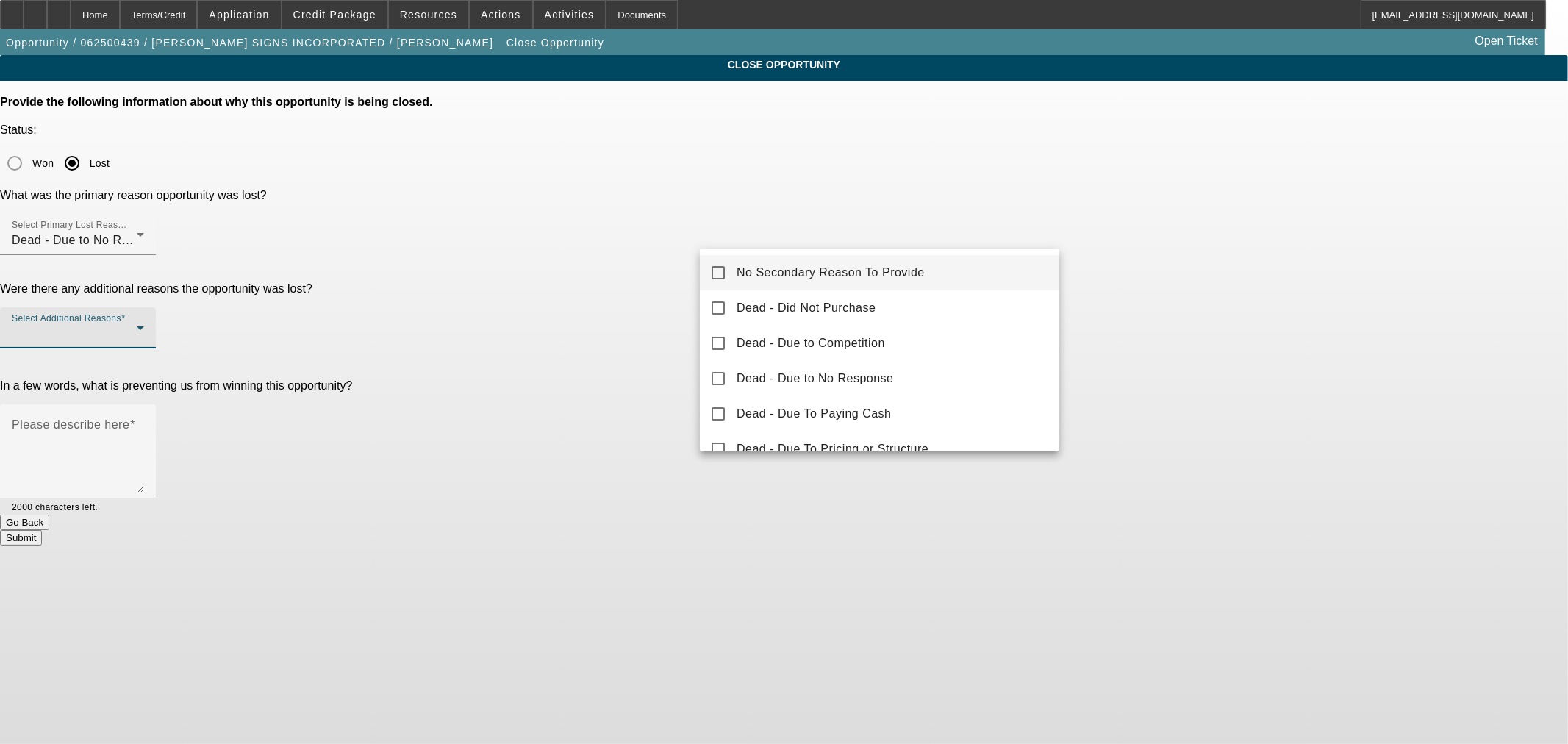
click at [836, 263] on mat-option "No Secondary Reason To Provide" at bounding box center [879, 272] width 360 height 35
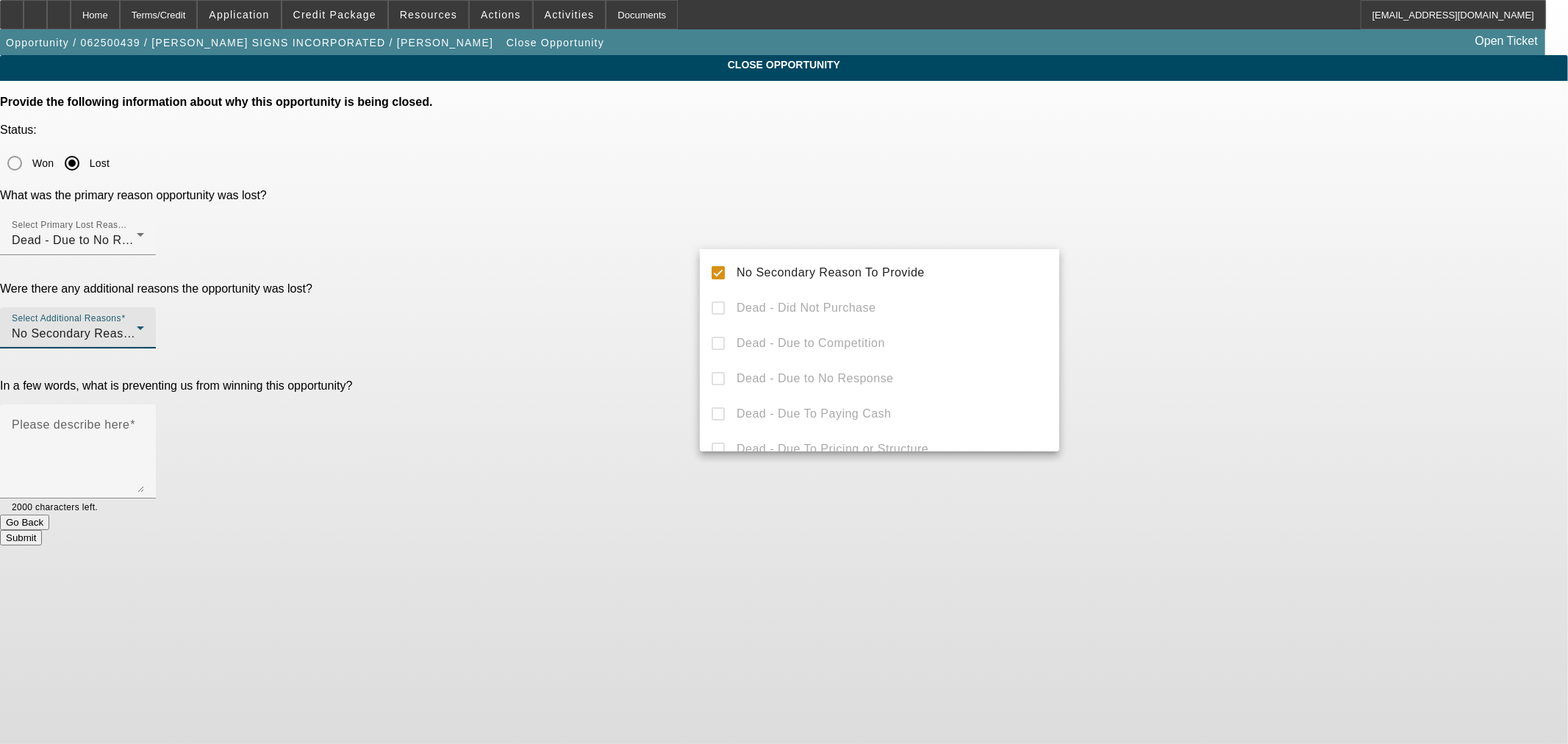
drag, startPoint x: 555, startPoint y: 332, endPoint x: 998, endPoint y: 343, distance: 443.1
click at [569, 326] on div at bounding box center [784, 372] width 1568 height 744
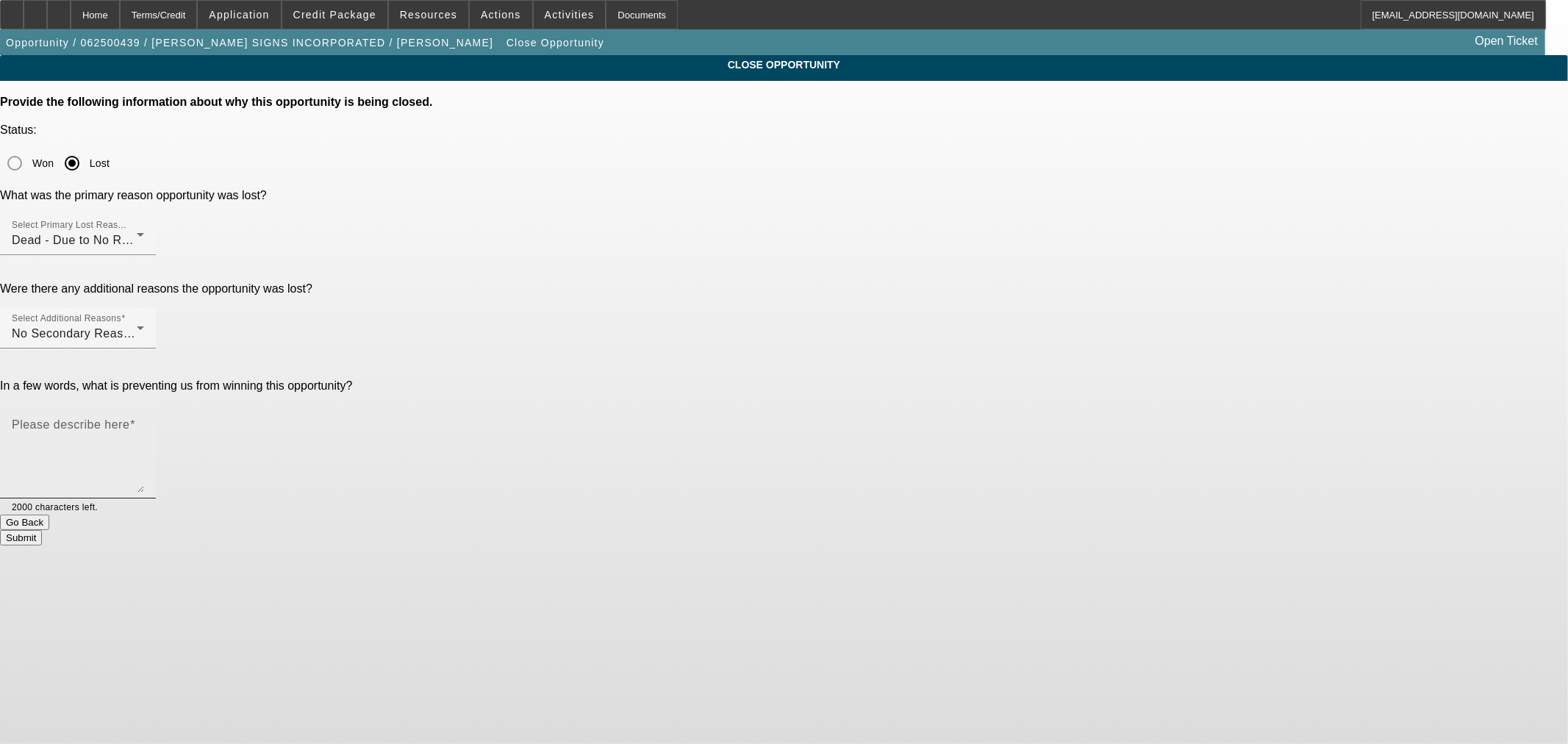
drag, startPoint x: 923, startPoint y: 333, endPoint x: 944, endPoint y: 320, distance: 24.7
click at [144, 422] on textarea "Please describe here" at bounding box center [78, 457] width 132 height 71
type textarea "No response after requesting proof of 100% ownership"
click at [42, 530] on button "Submit" at bounding box center [20, 538] width 42 height 16
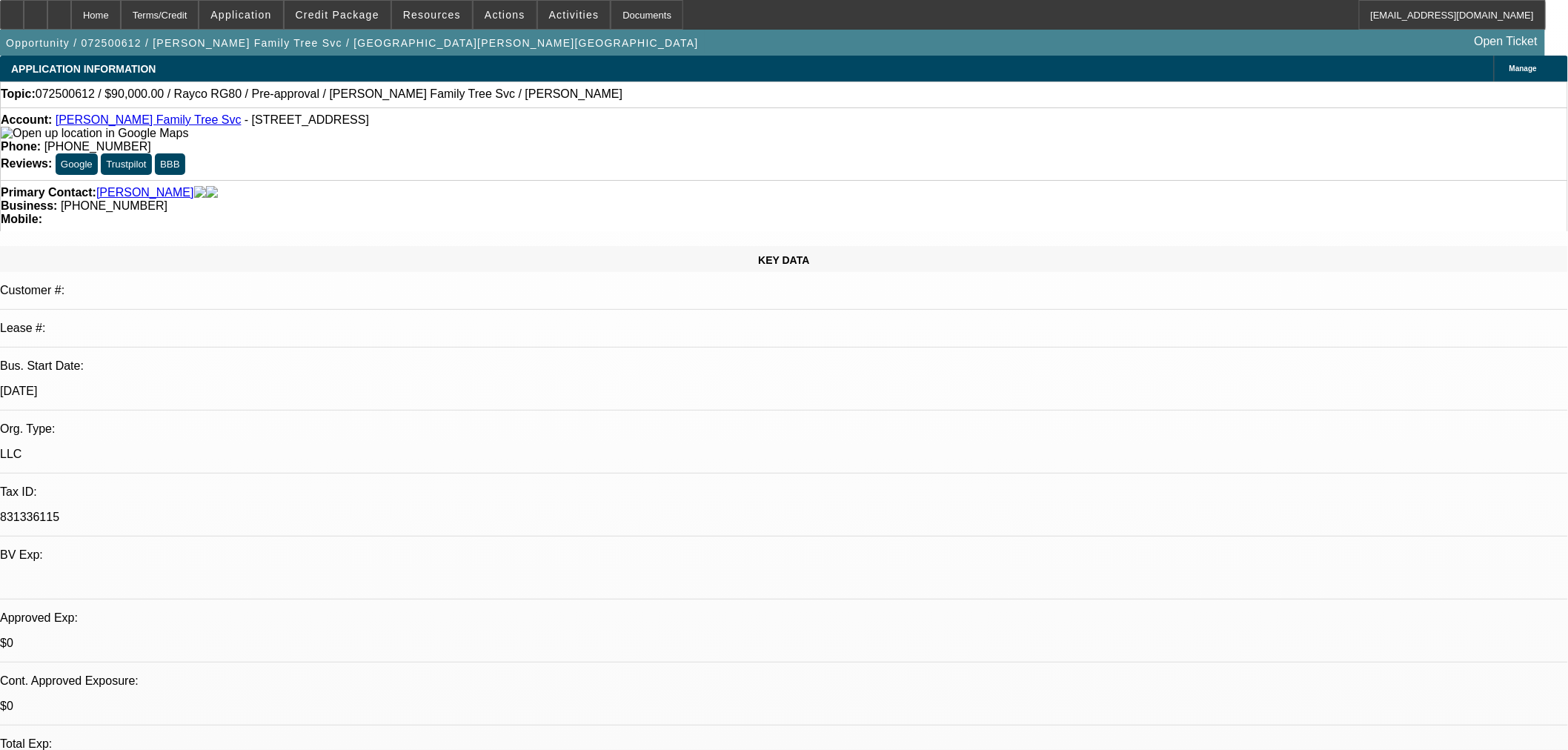
select select "0"
select select "0.1"
select select "2"
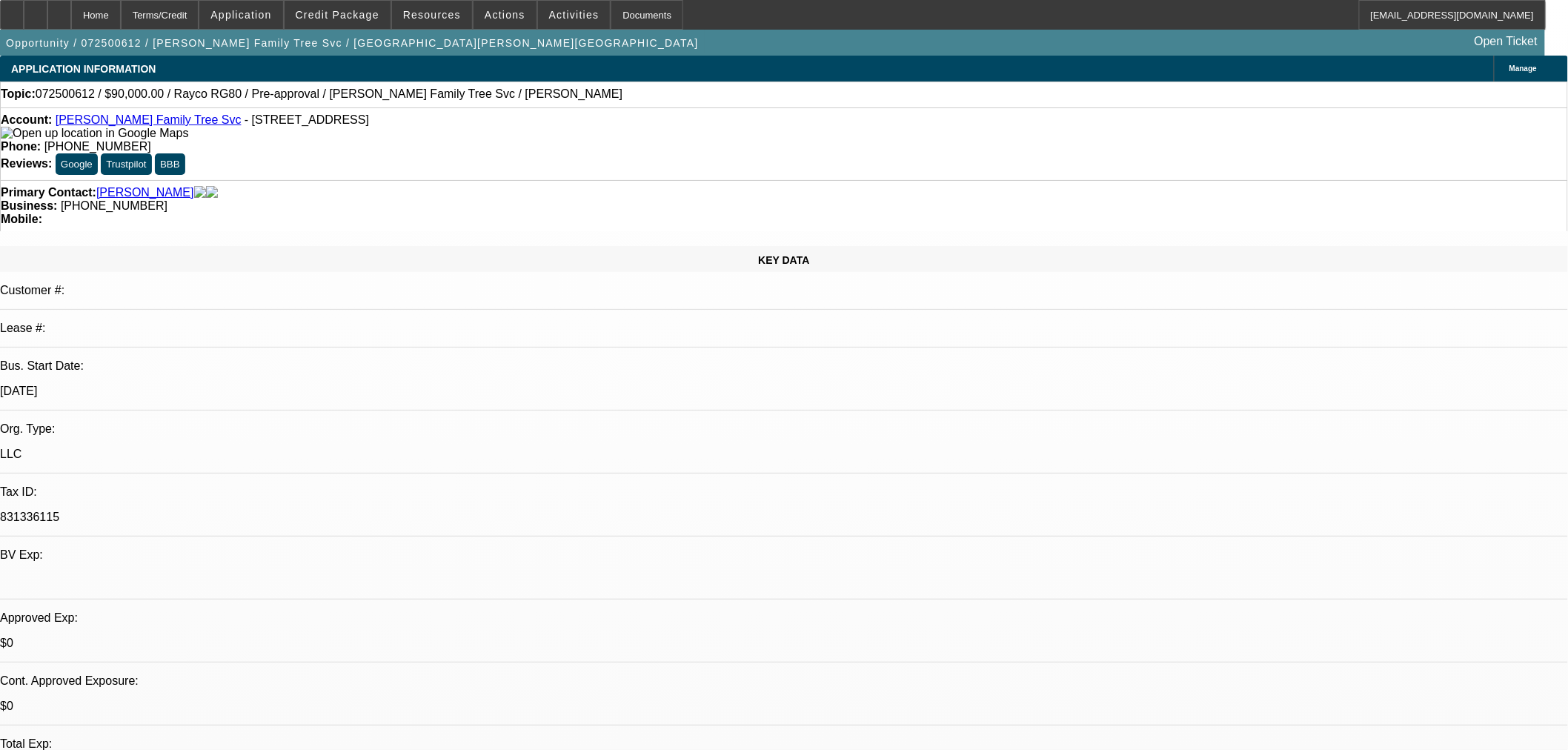
select select "0.1"
select select "0.2"
select select "2"
select select "0.1"
select select "0"
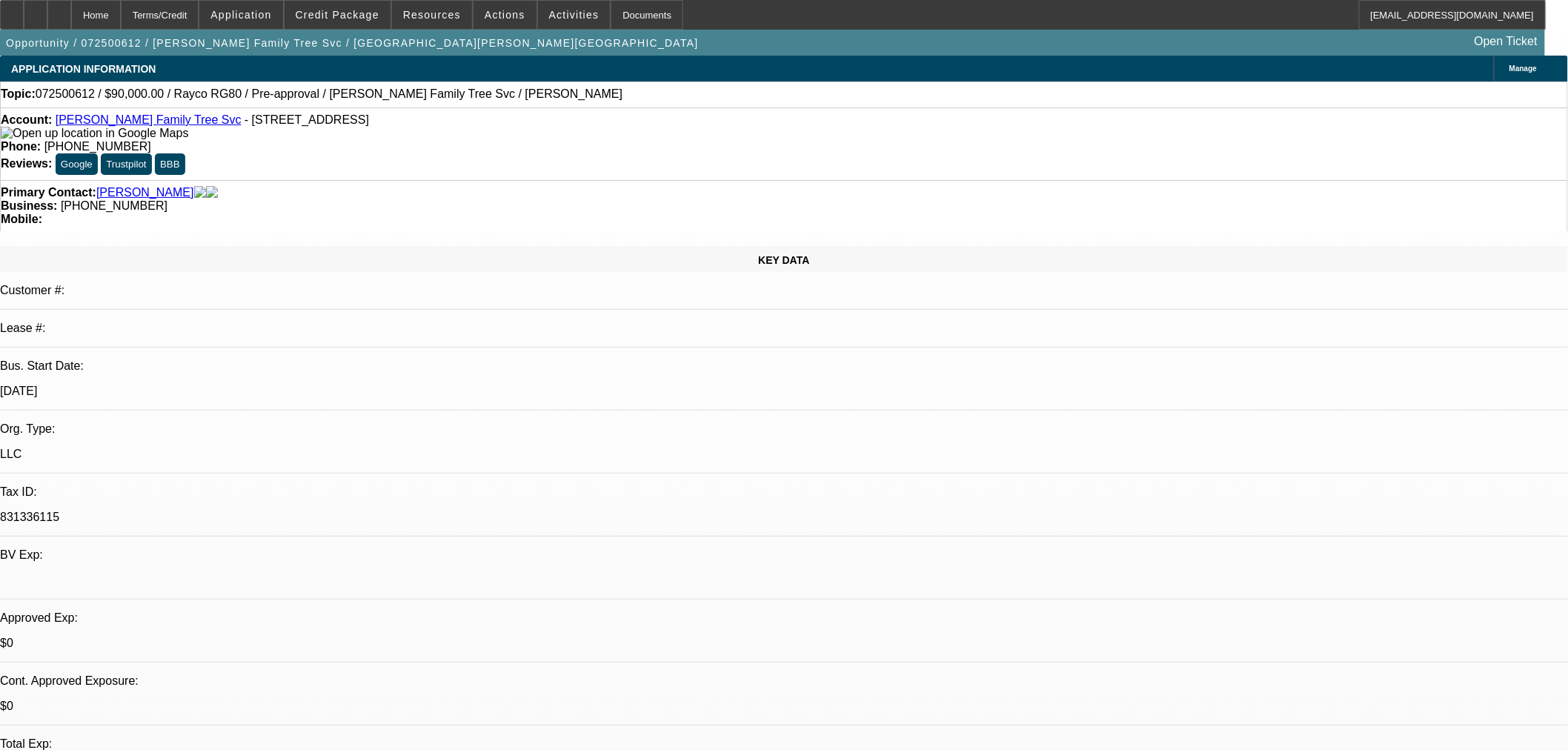
select select "2"
select select "0.1"
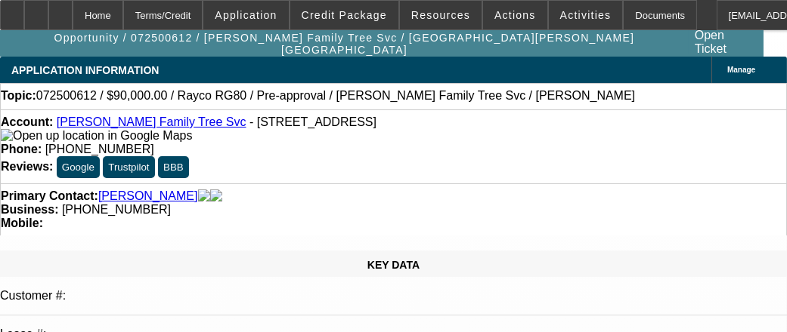
select select "1"
select select "4"
select select "1"
select select "2"
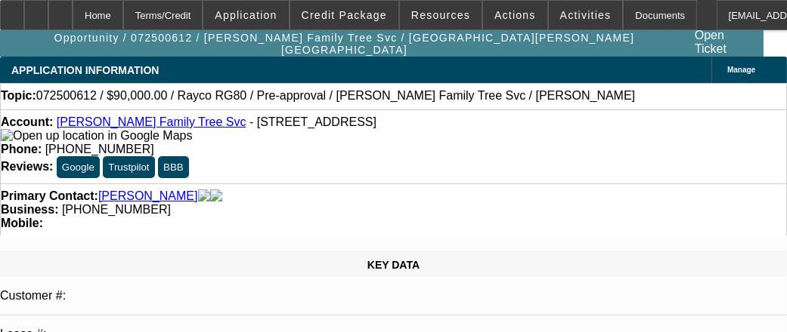
select select "4"
select select "1"
select select "2"
select select "4"
select select "1"
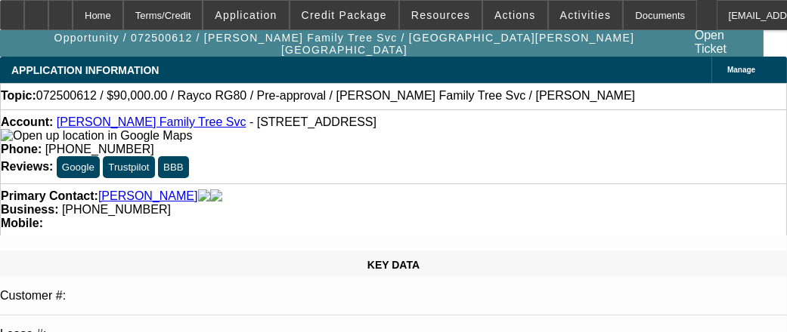
select select "2"
select select "4"
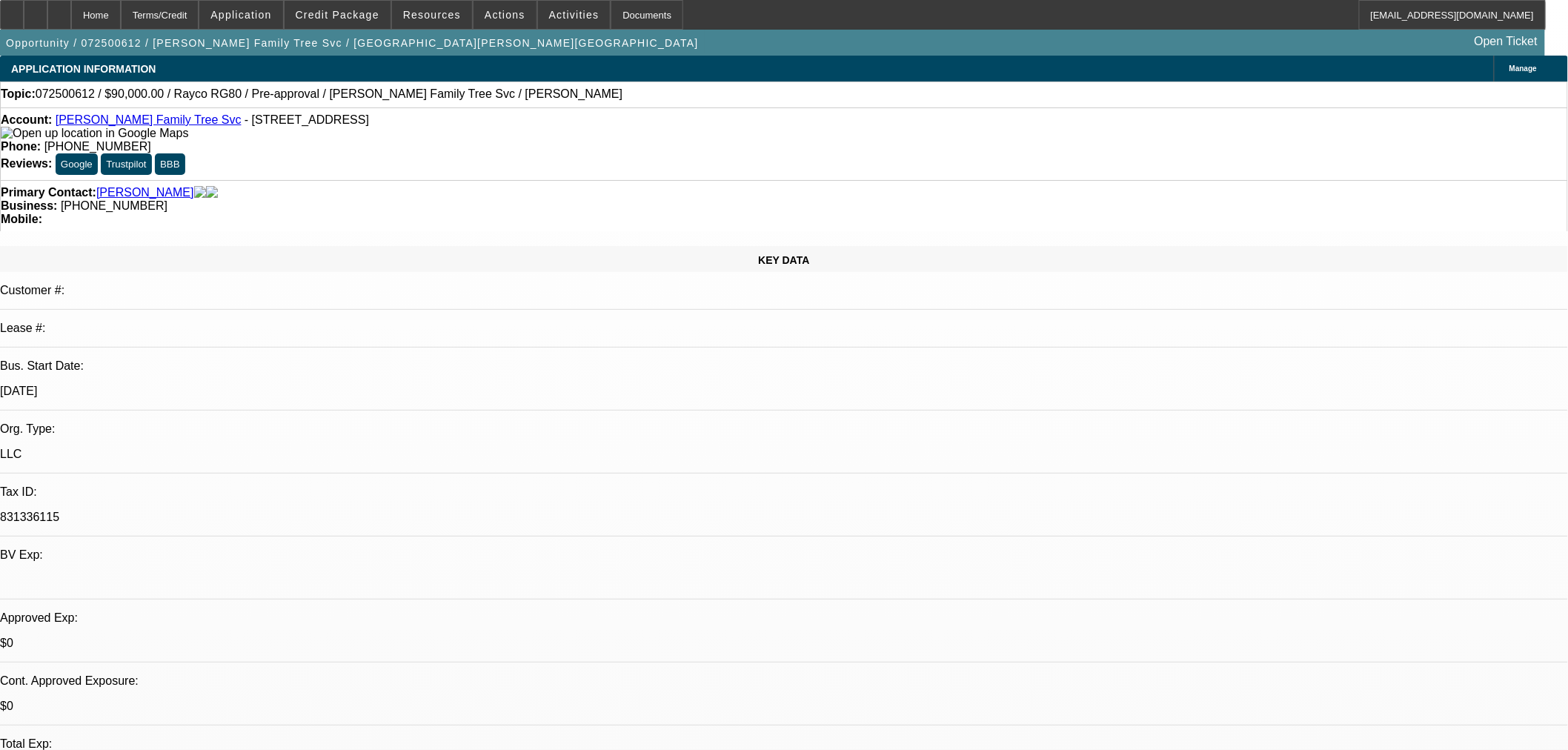
click at [486, 21] on span at bounding box center [505, 15] width 63 height 35
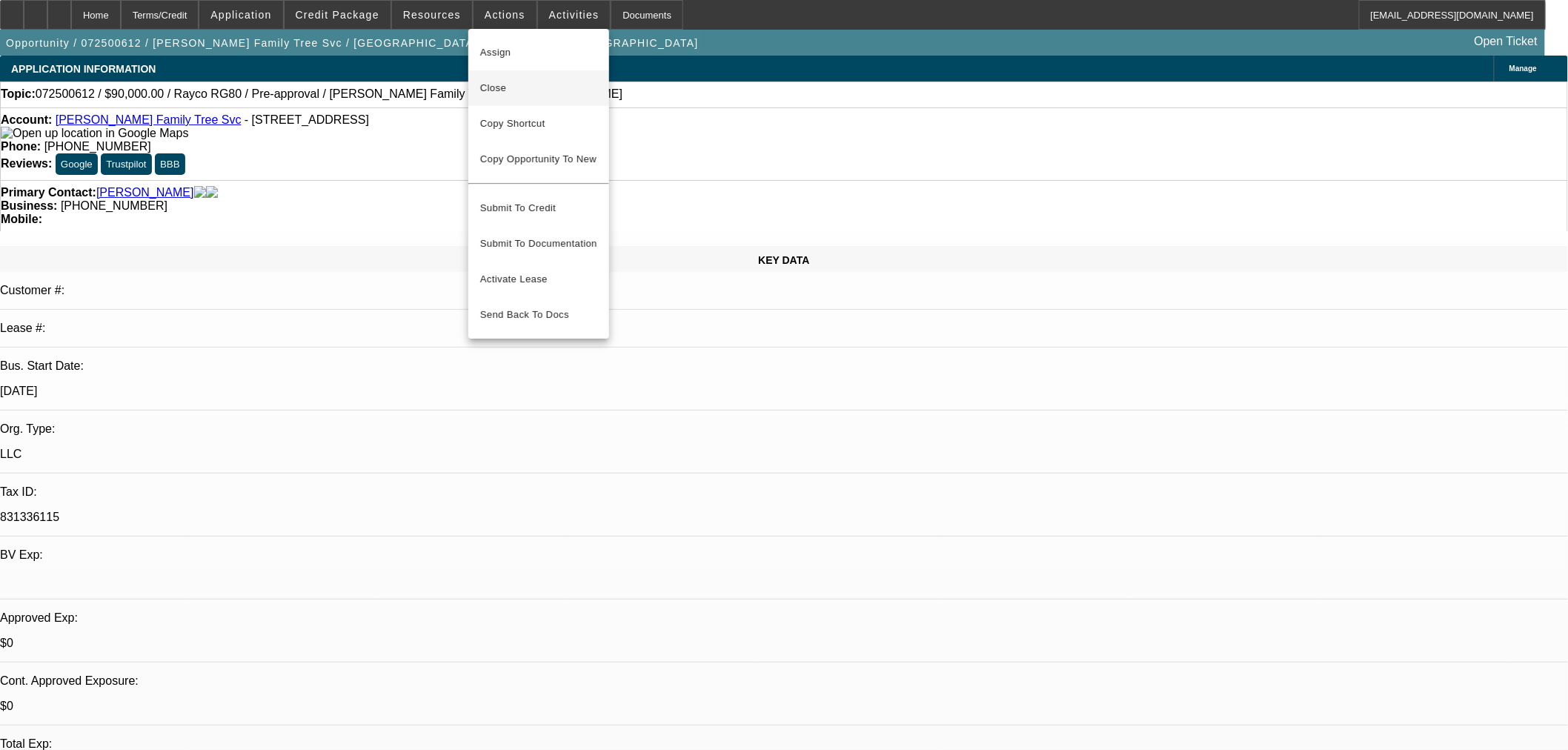
click at [505, 94] on span "Close" at bounding box center [538, 88] width 117 height 18
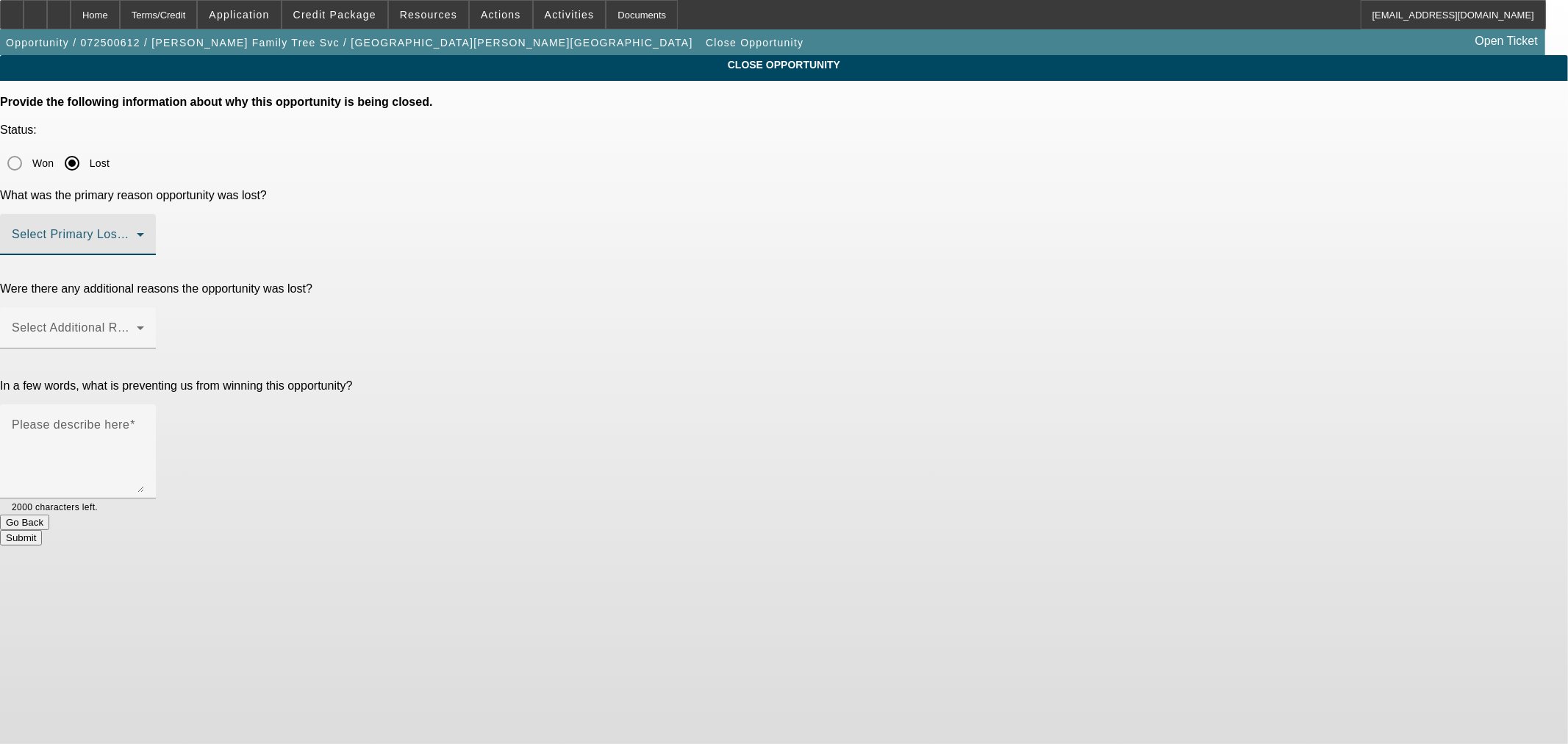
click at [137, 231] on span at bounding box center [74, 240] width 125 height 18
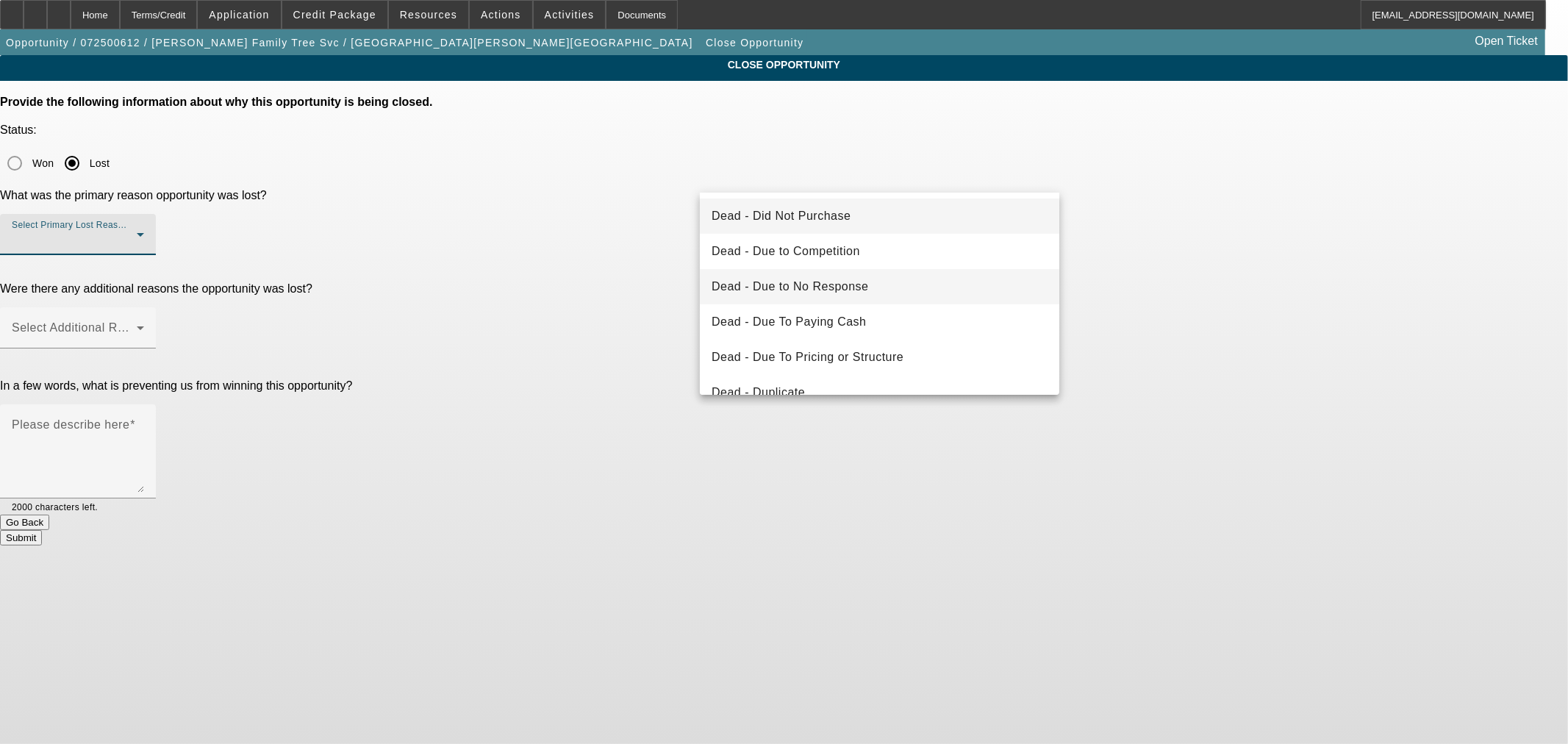
click at [894, 287] on mat-option "Dead - Due to No Response" at bounding box center [879, 287] width 360 height 35
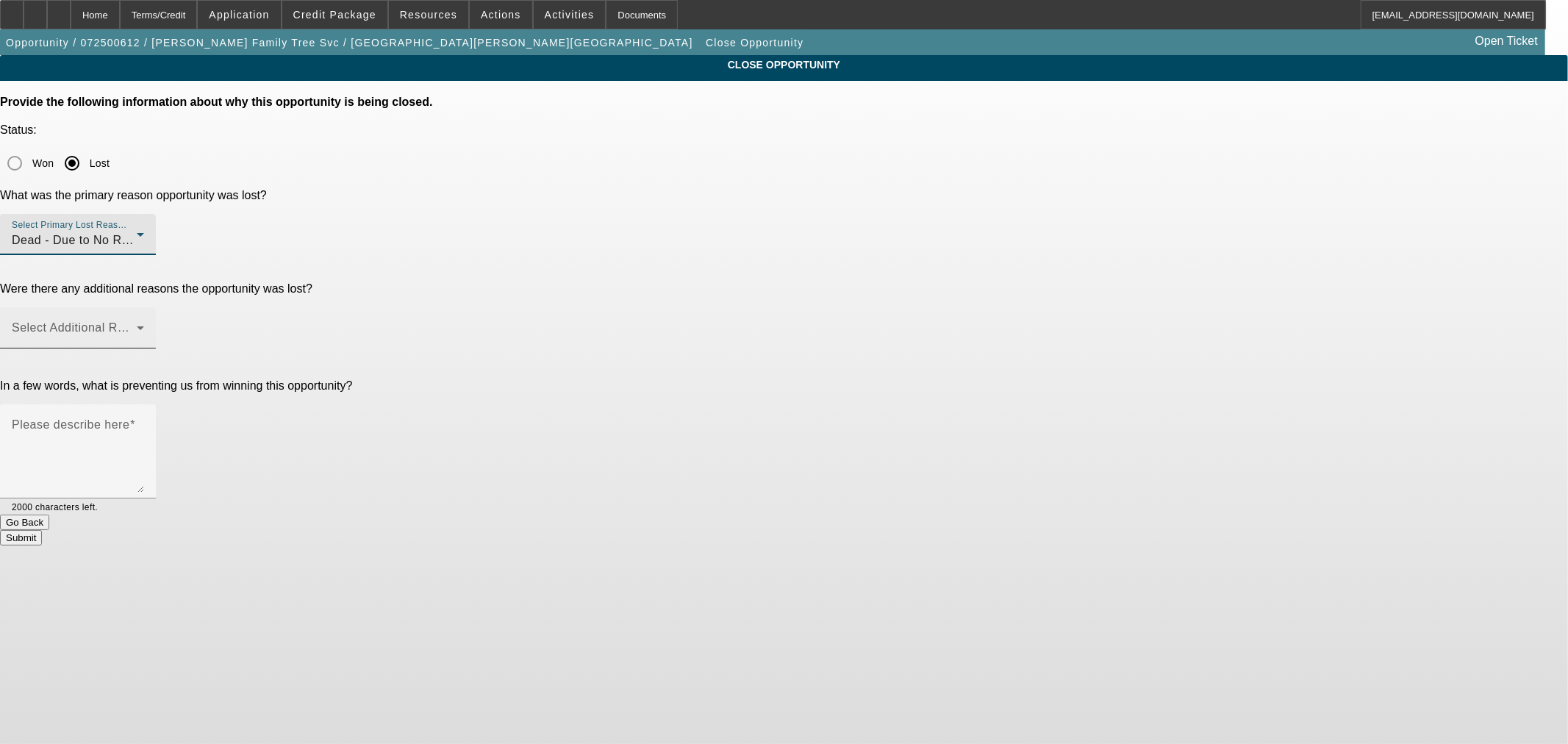
click at [137, 325] on span at bounding box center [74, 334] width 125 height 18
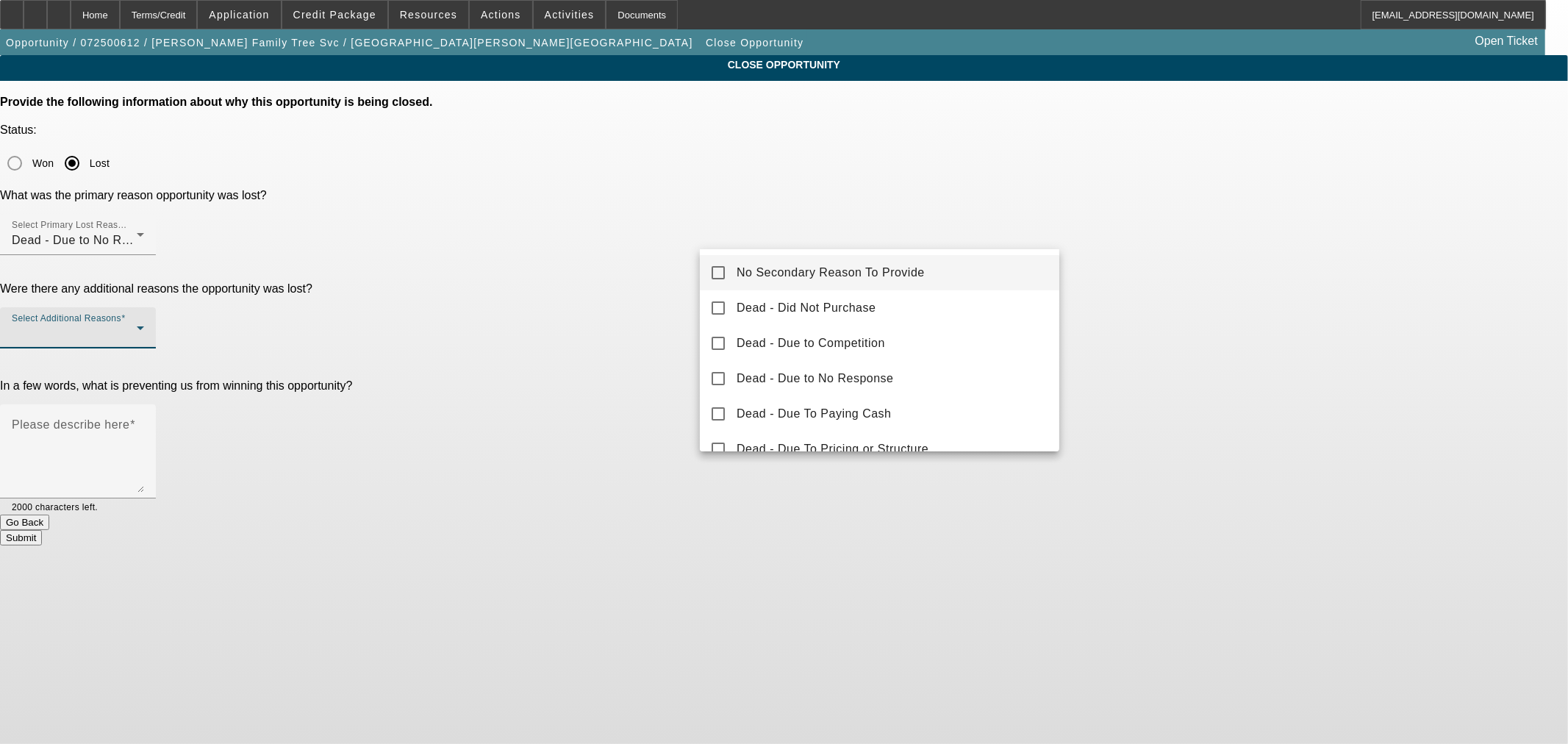
click at [876, 261] on mat-option "No Secondary Reason To Provide" at bounding box center [879, 272] width 360 height 35
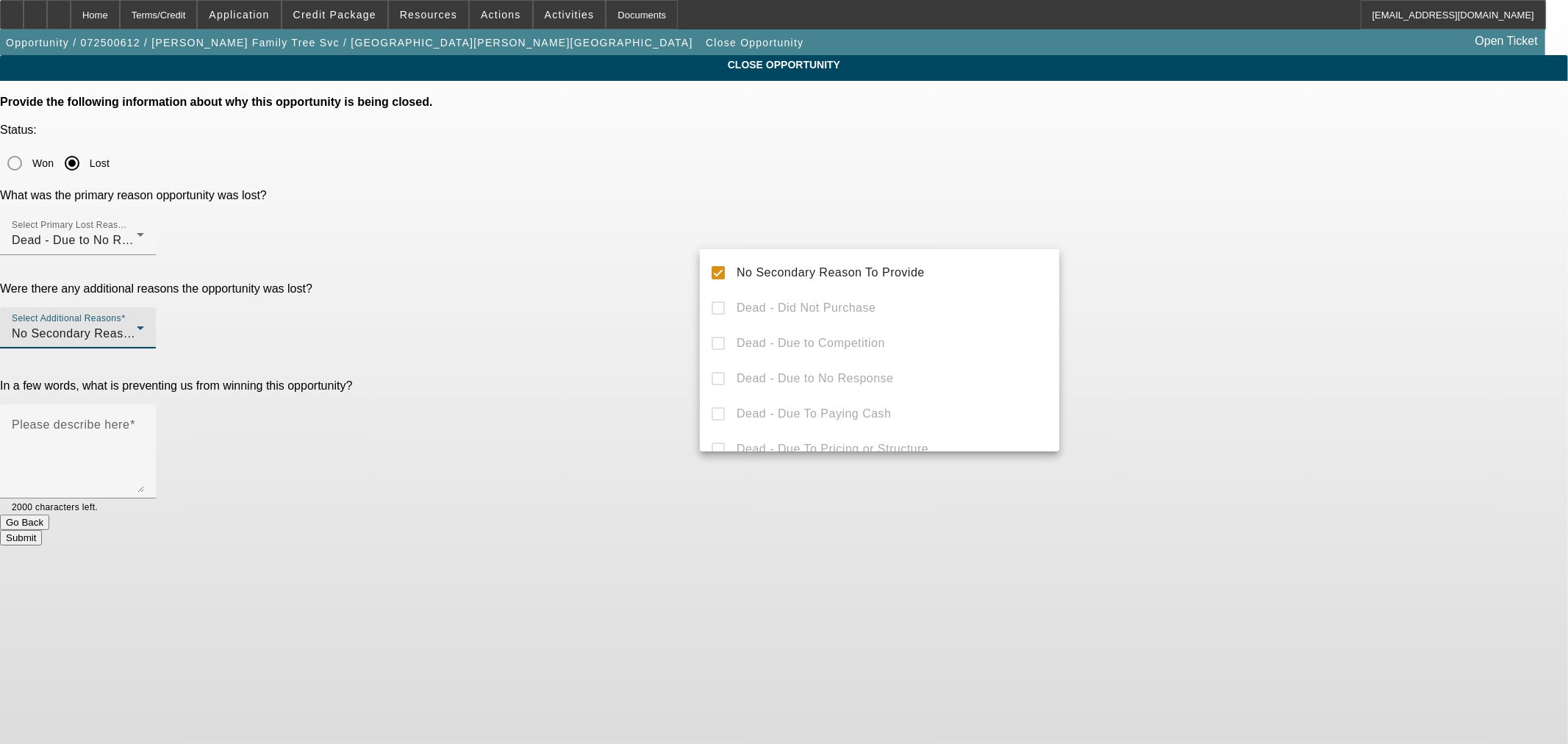
click at [672, 332] on div at bounding box center [784, 372] width 1568 height 744
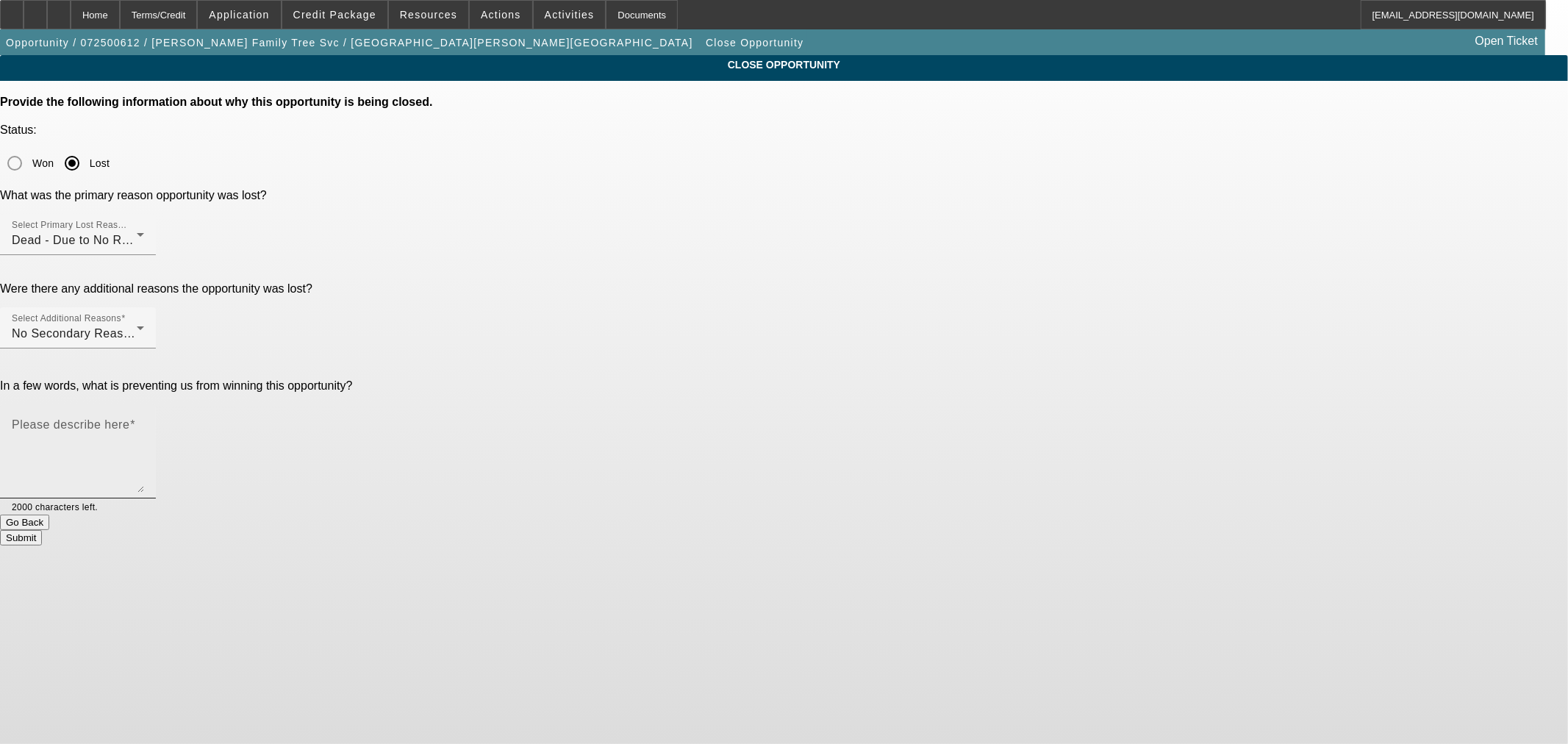
click at [144, 422] on textarea "Please describe here" at bounding box center [78, 457] width 132 height 71
type textarea "N"
type textarea "I"
type textarea "H"
type textarea "Not responding to calls texts or emails"
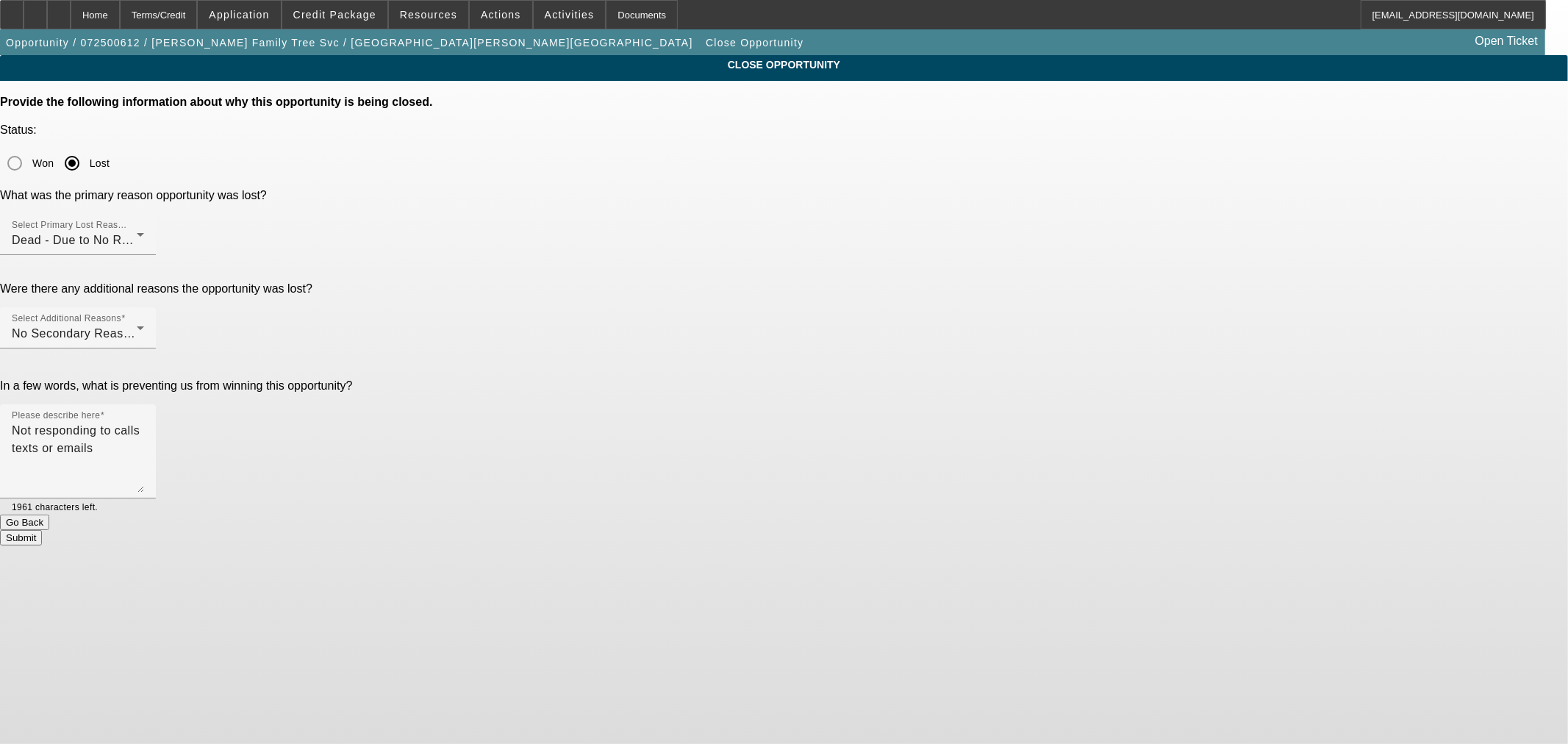
click at [42, 530] on button "Submit" at bounding box center [20, 538] width 42 height 16
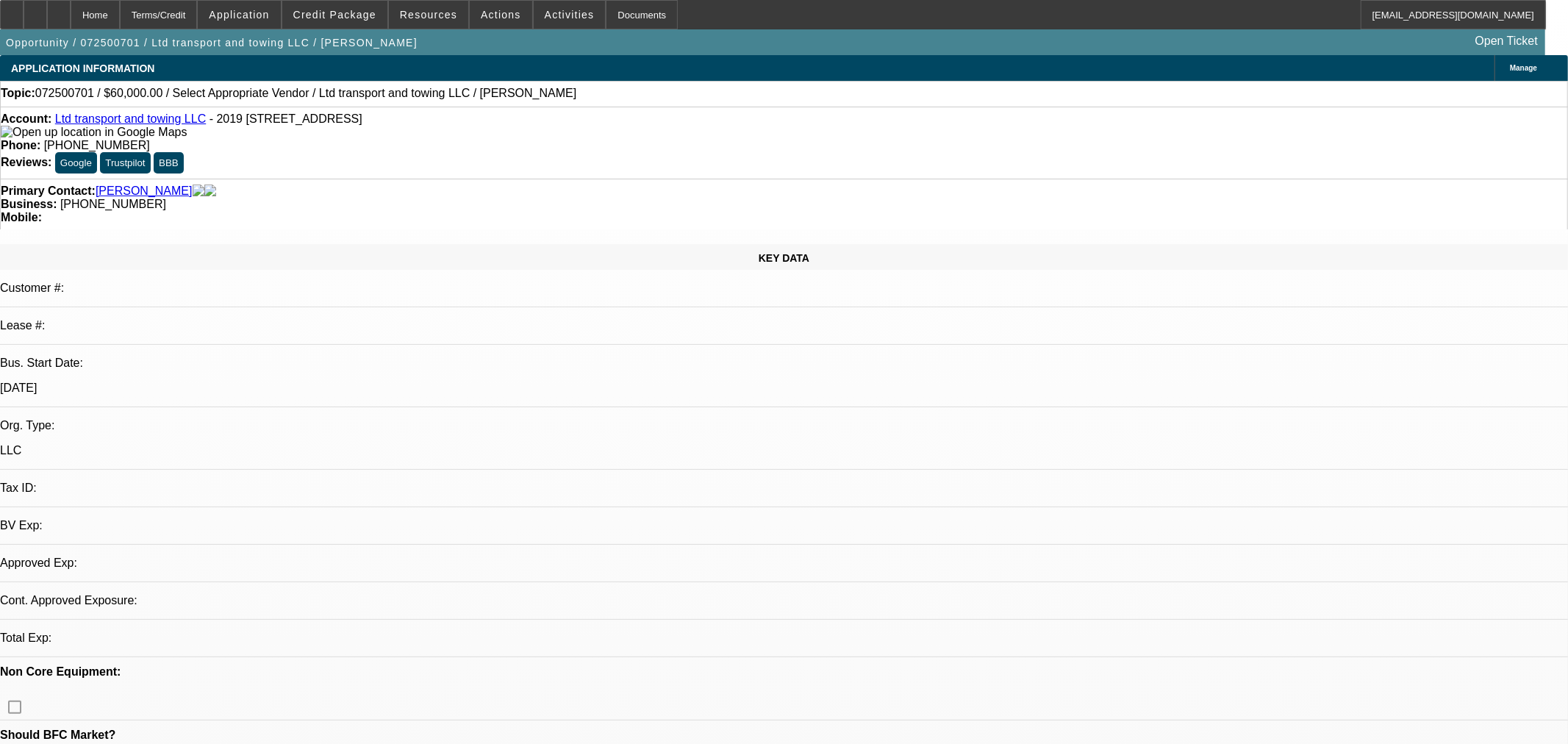
select select "0"
select select "2"
select select "0.1"
select select "4"
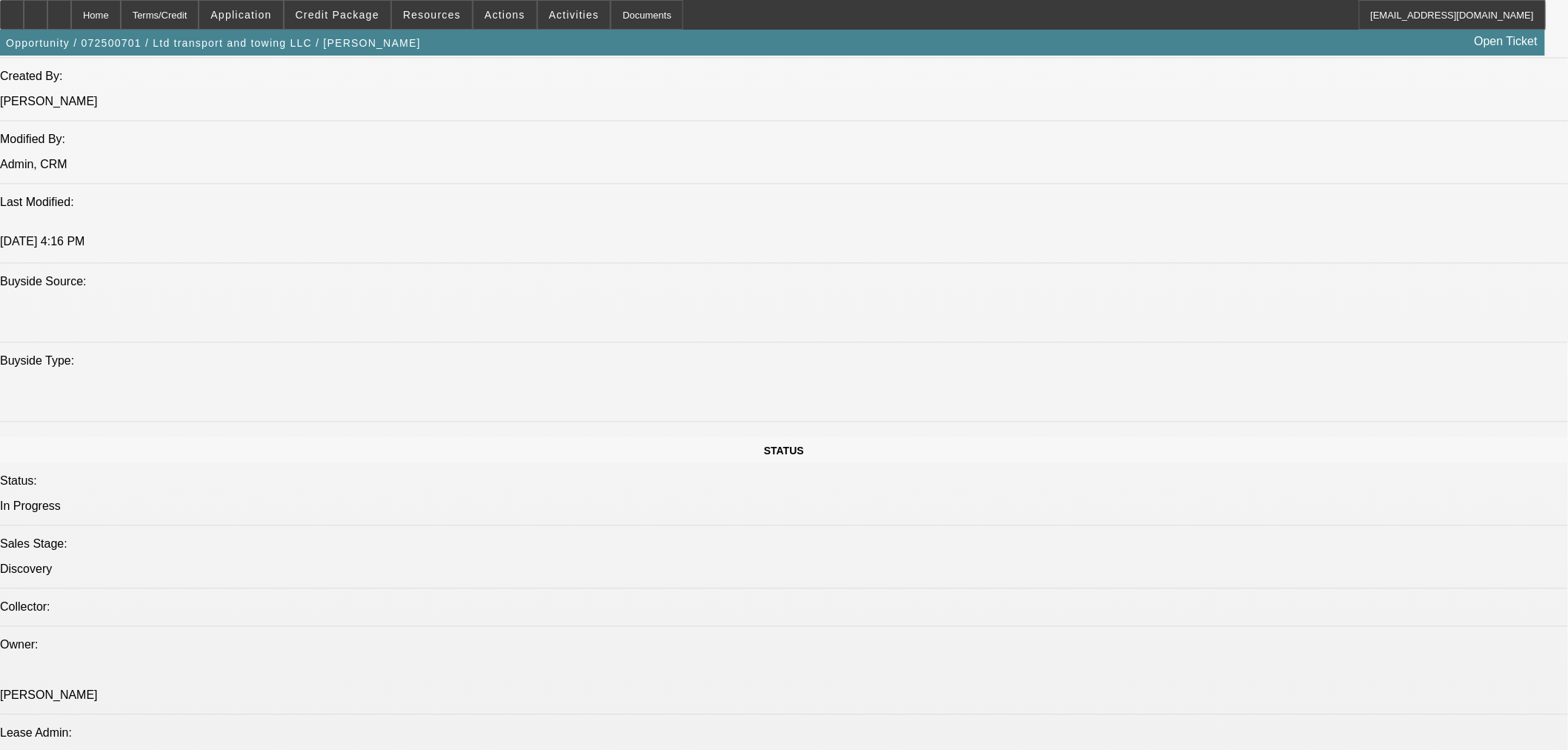
scroll to position [1728, 0]
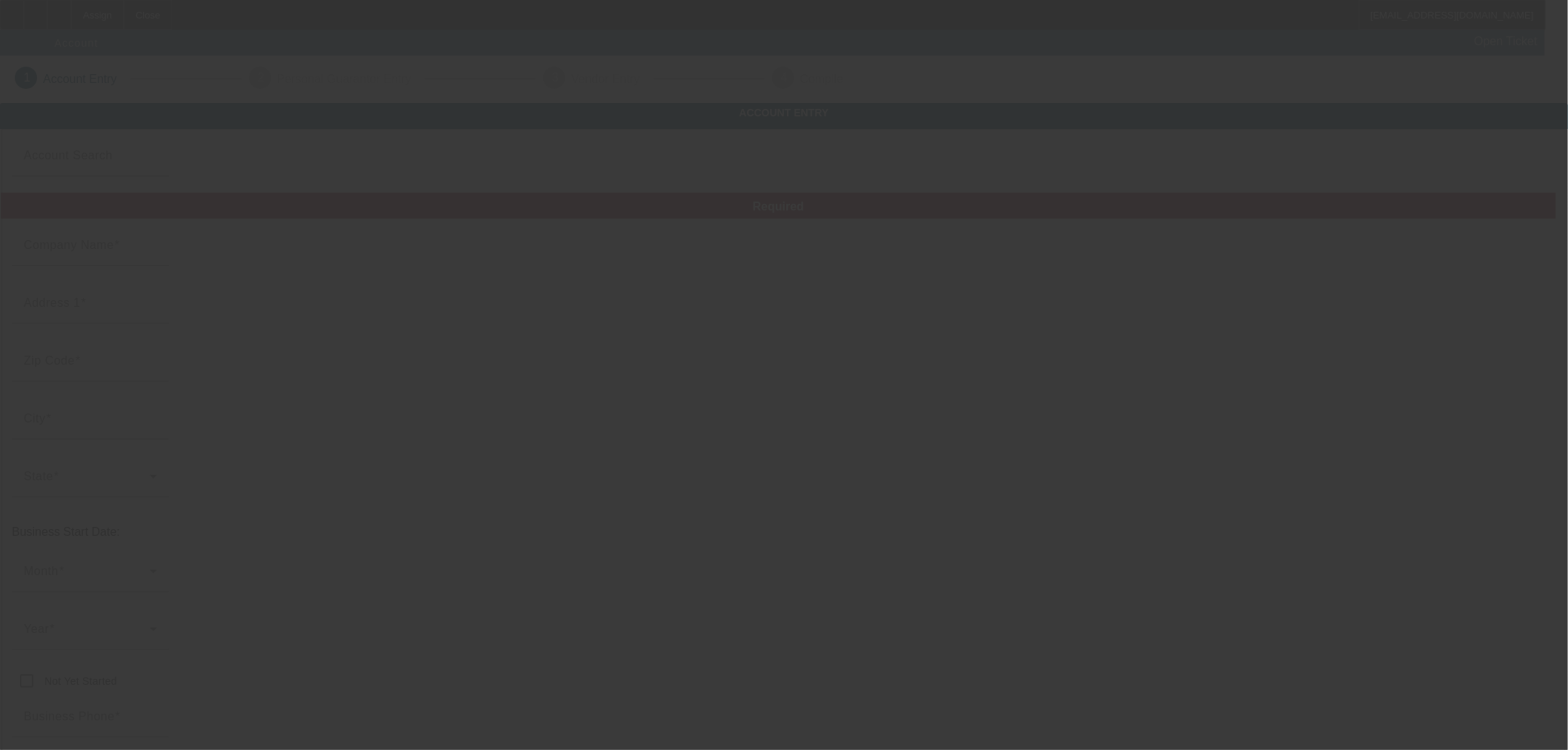
type input "Carters Towing LLC"
type input "[STREET_ADDRESS]"
type input "77833"
type input "Brenham"
type input "[PHONE_NUMBER]"
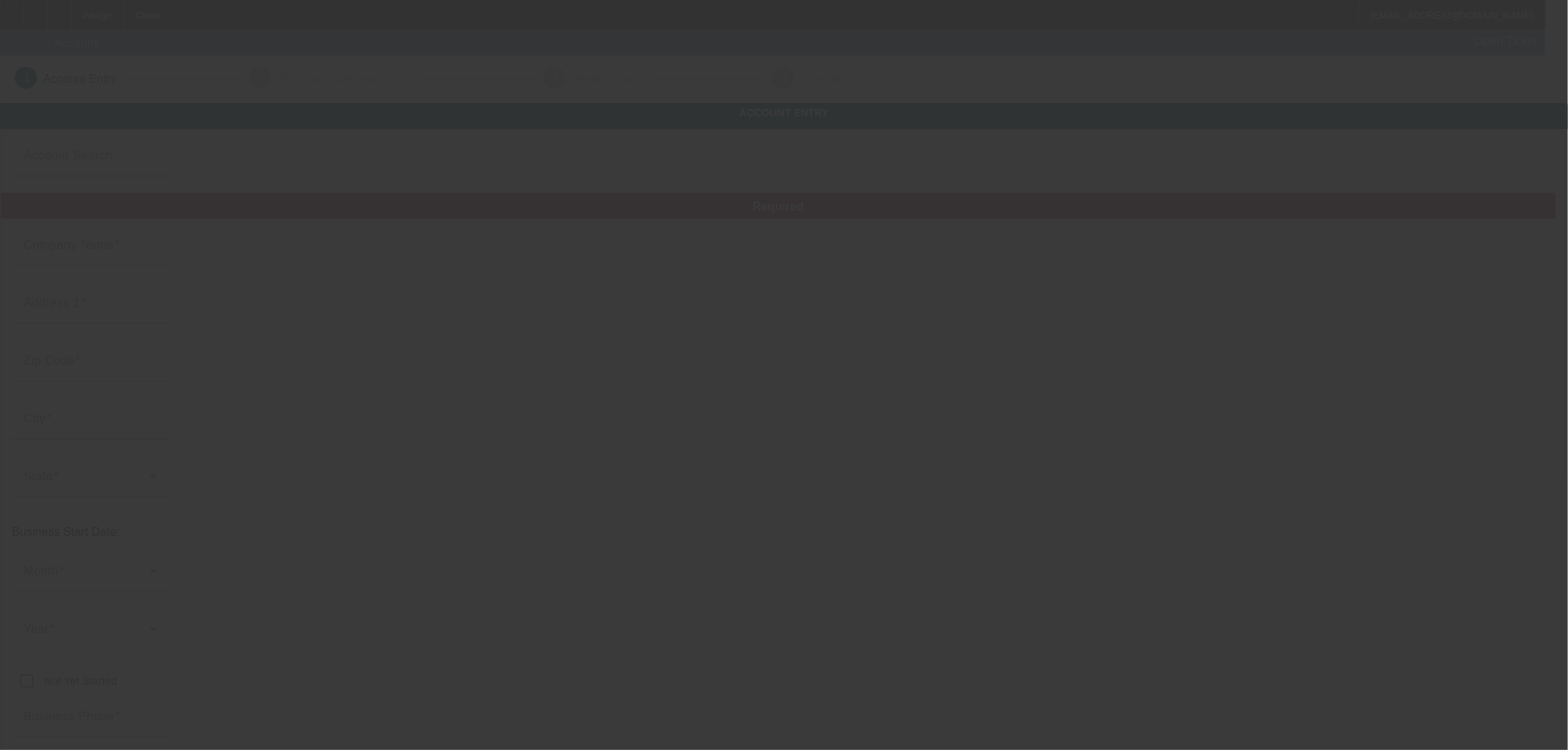
type input "[EMAIL_ADDRESS][DOMAIN_NAME]"
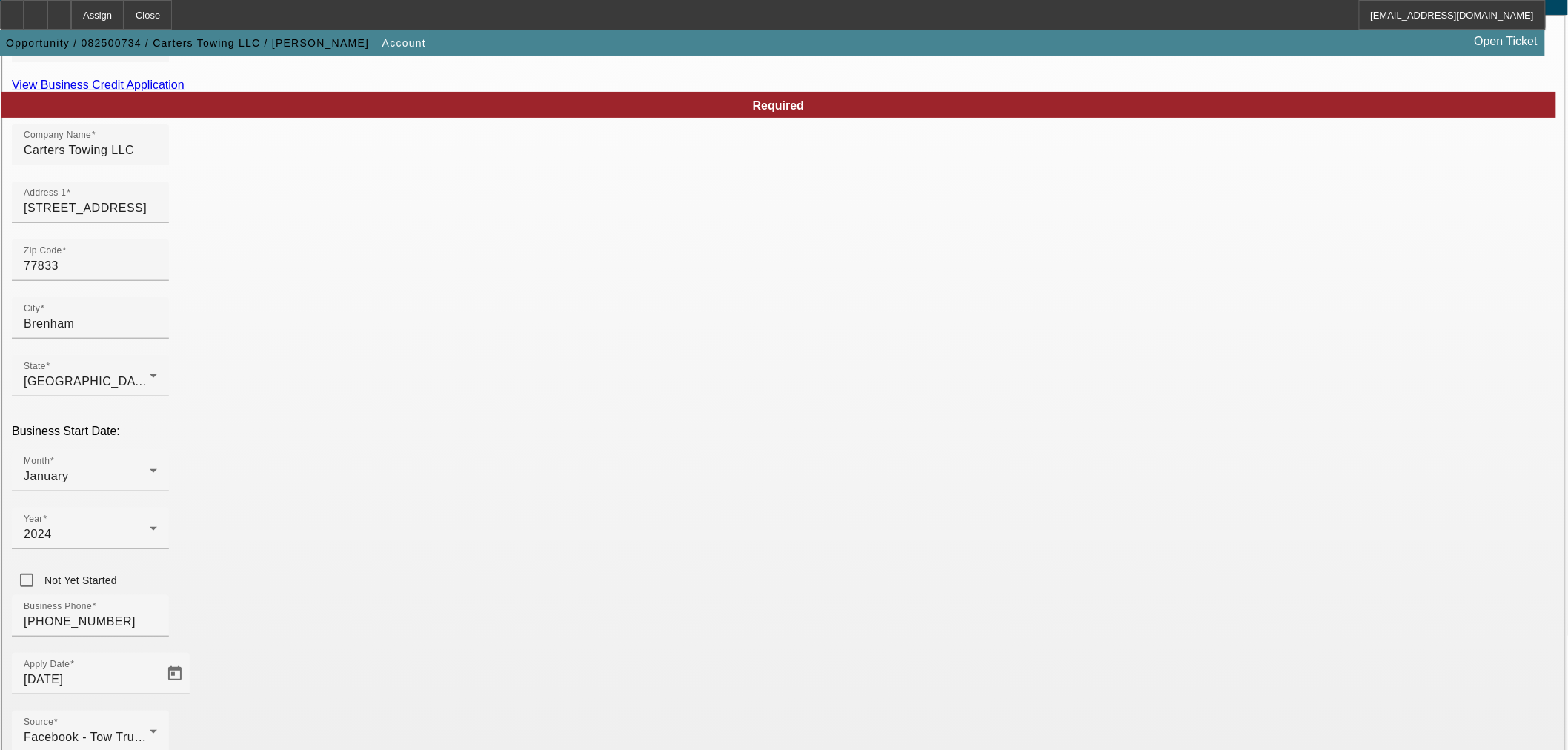
scroll to position [185, 0]
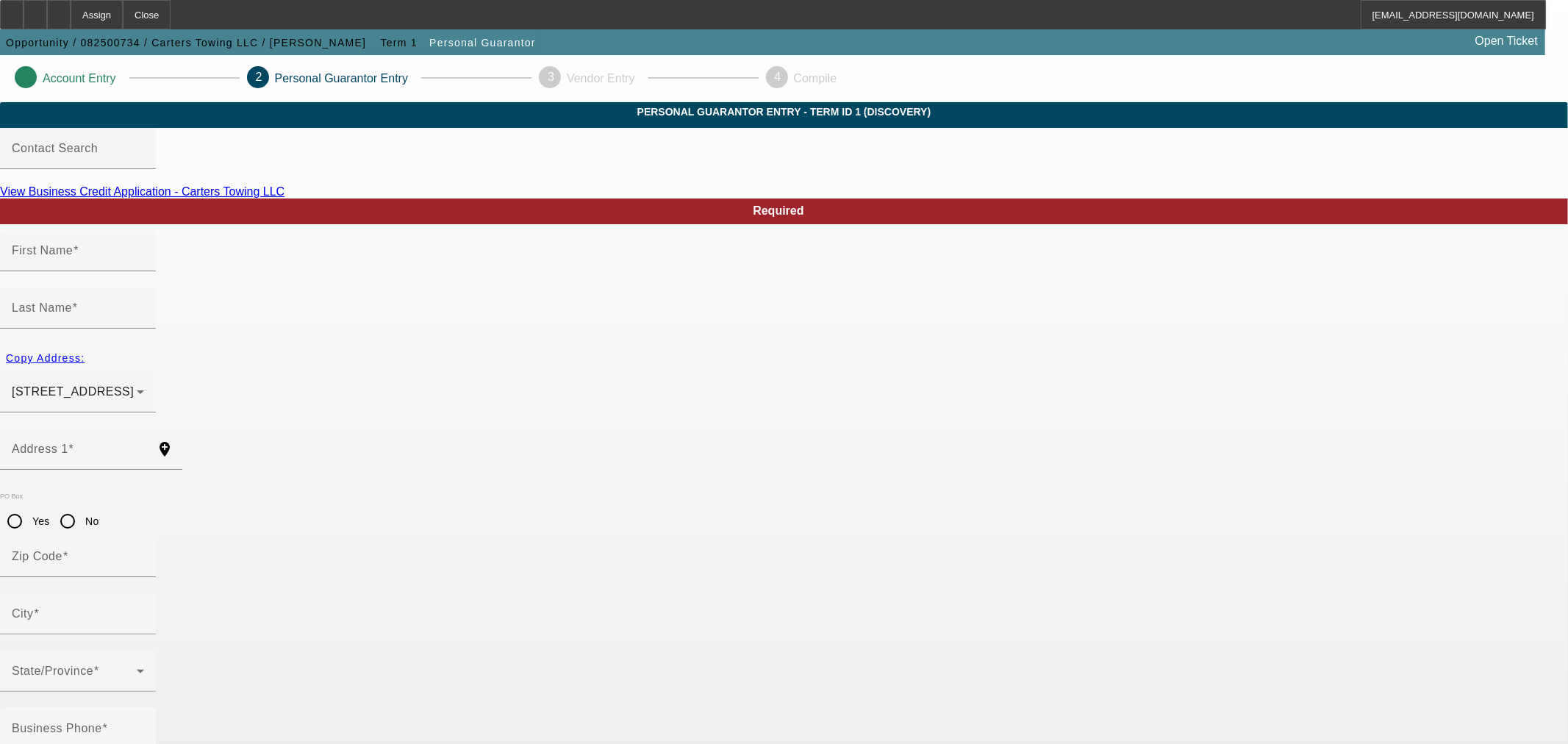
type input "[PERSON_NAME]"
type input "[STREET_ADDRESS]"
radio input "true"
type input "77433"
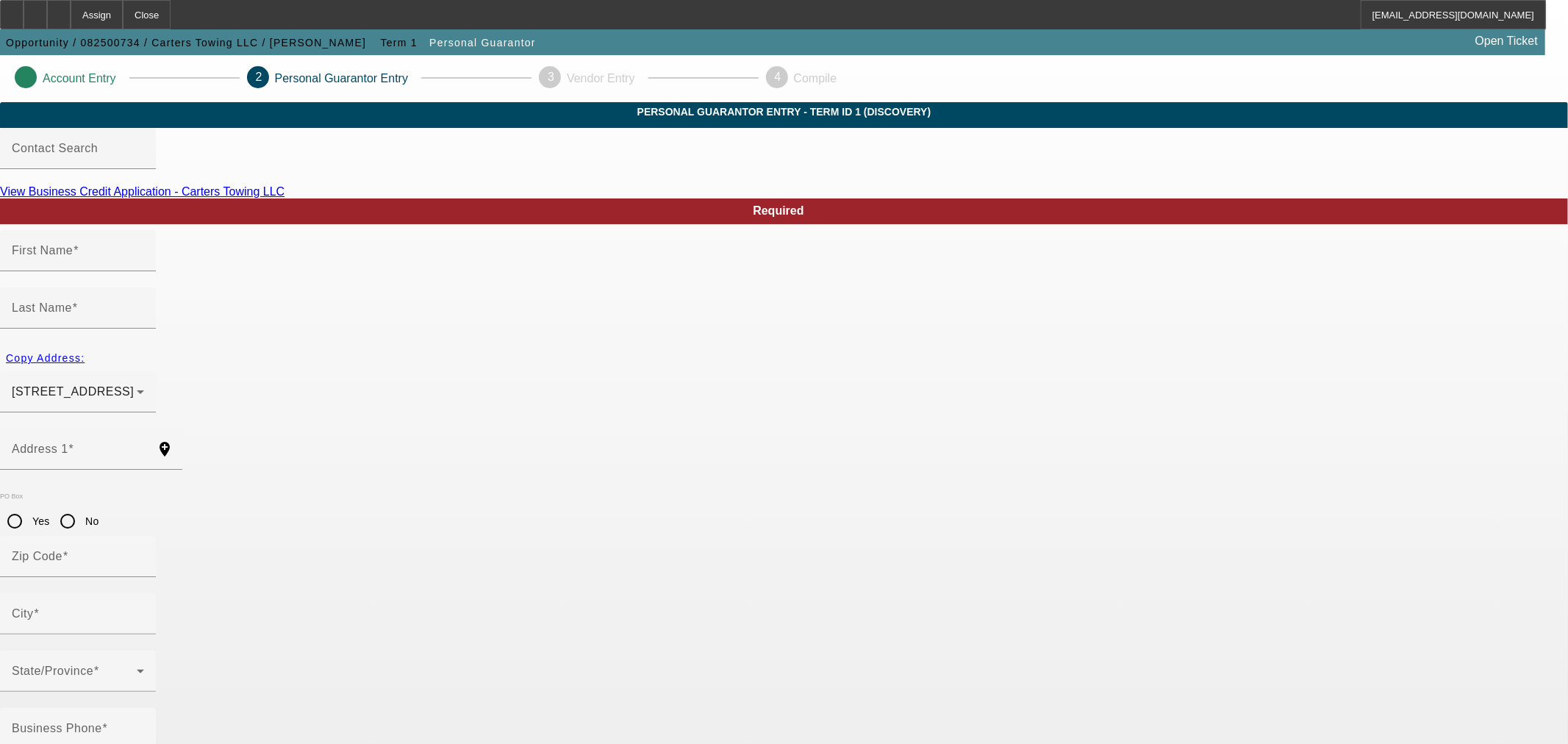
type input "Cypress"
type input "[PHONE_NUMBER]"
type input "100"
type input "638-56-2133"
type input "[EMAIL_ADDRESS][DOMAIN_NAME]"
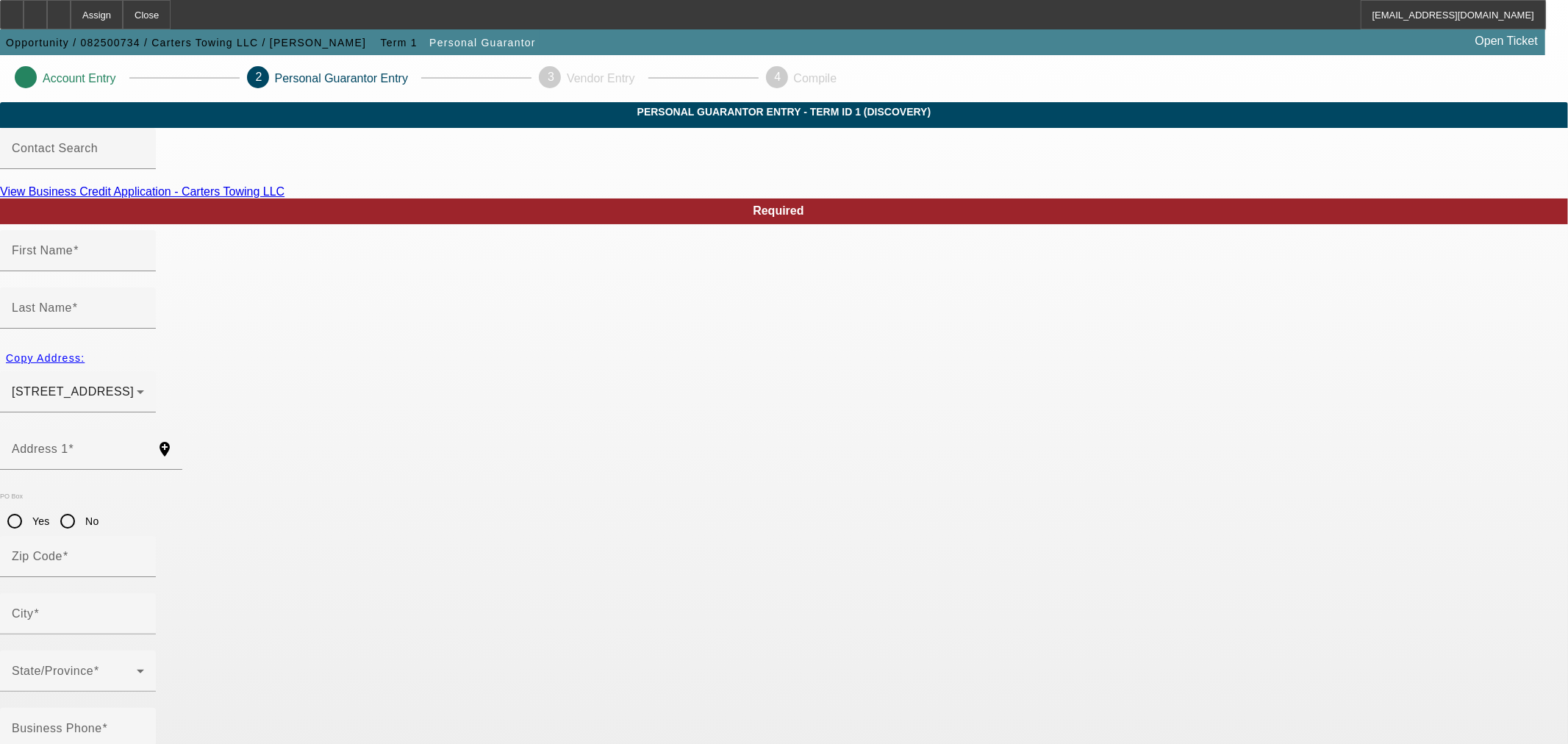
type input "[PHONE_NUMBER]"
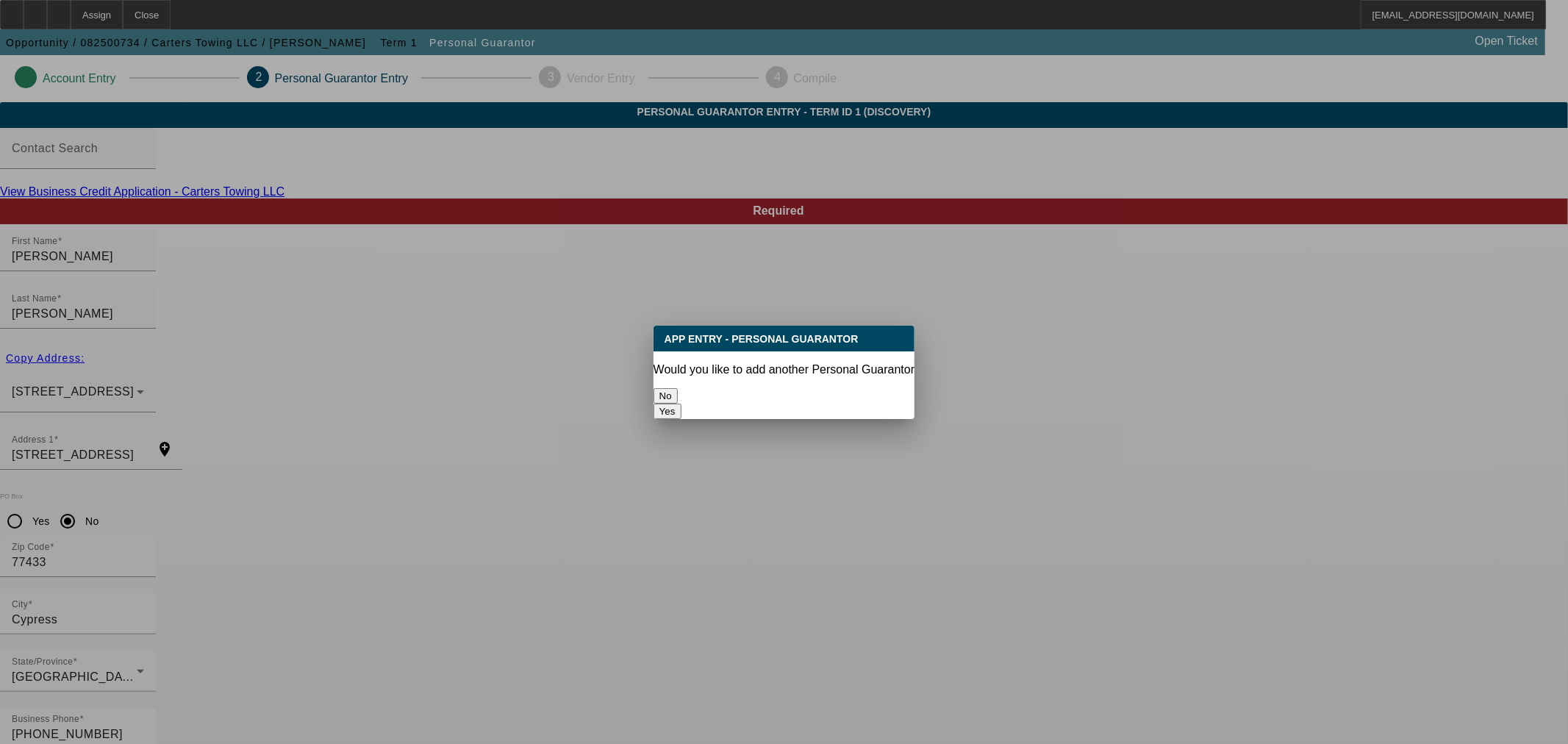
click at [678, 390] on button "No" at bounding box center [665, 396] width 24 height 16
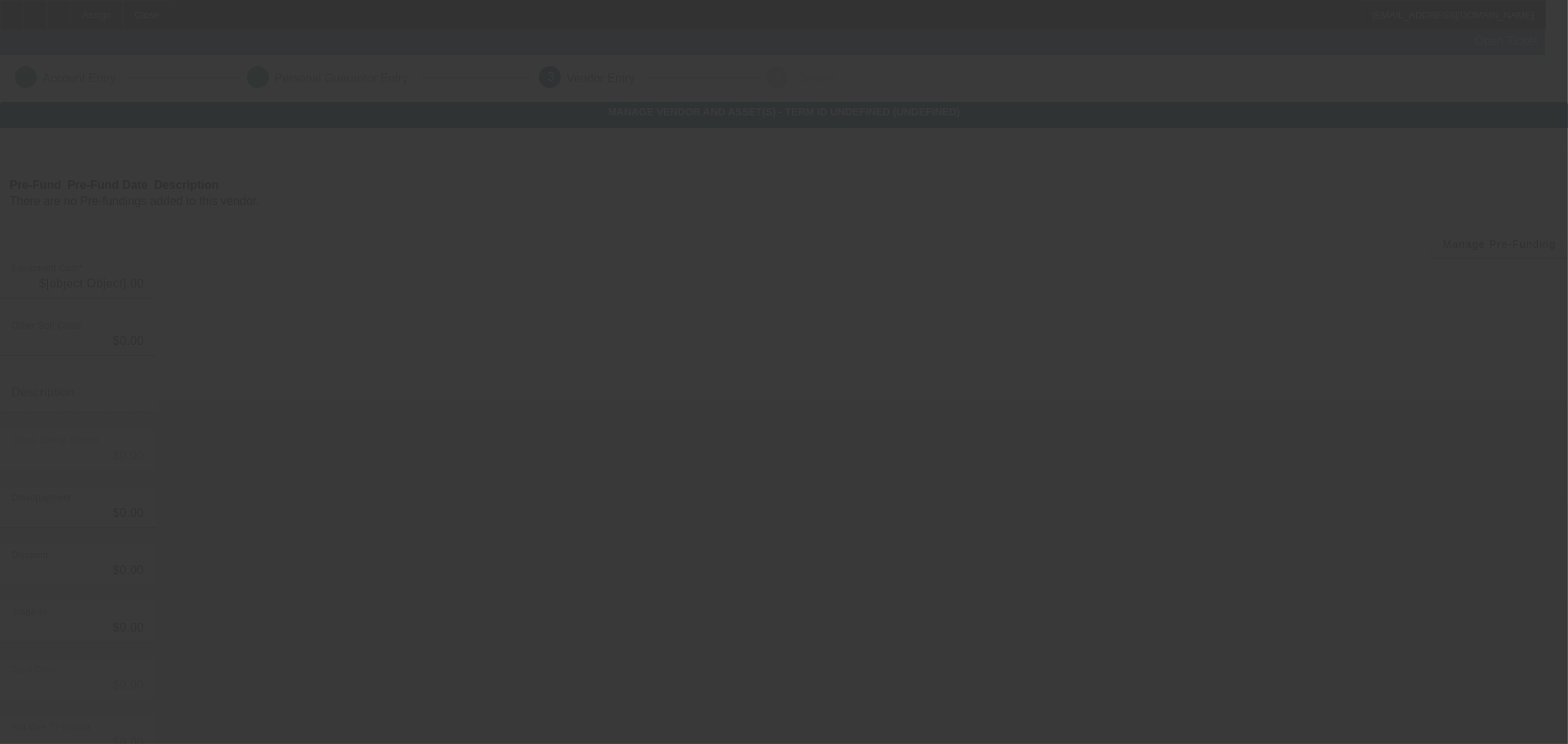
type input "$60,000.00"
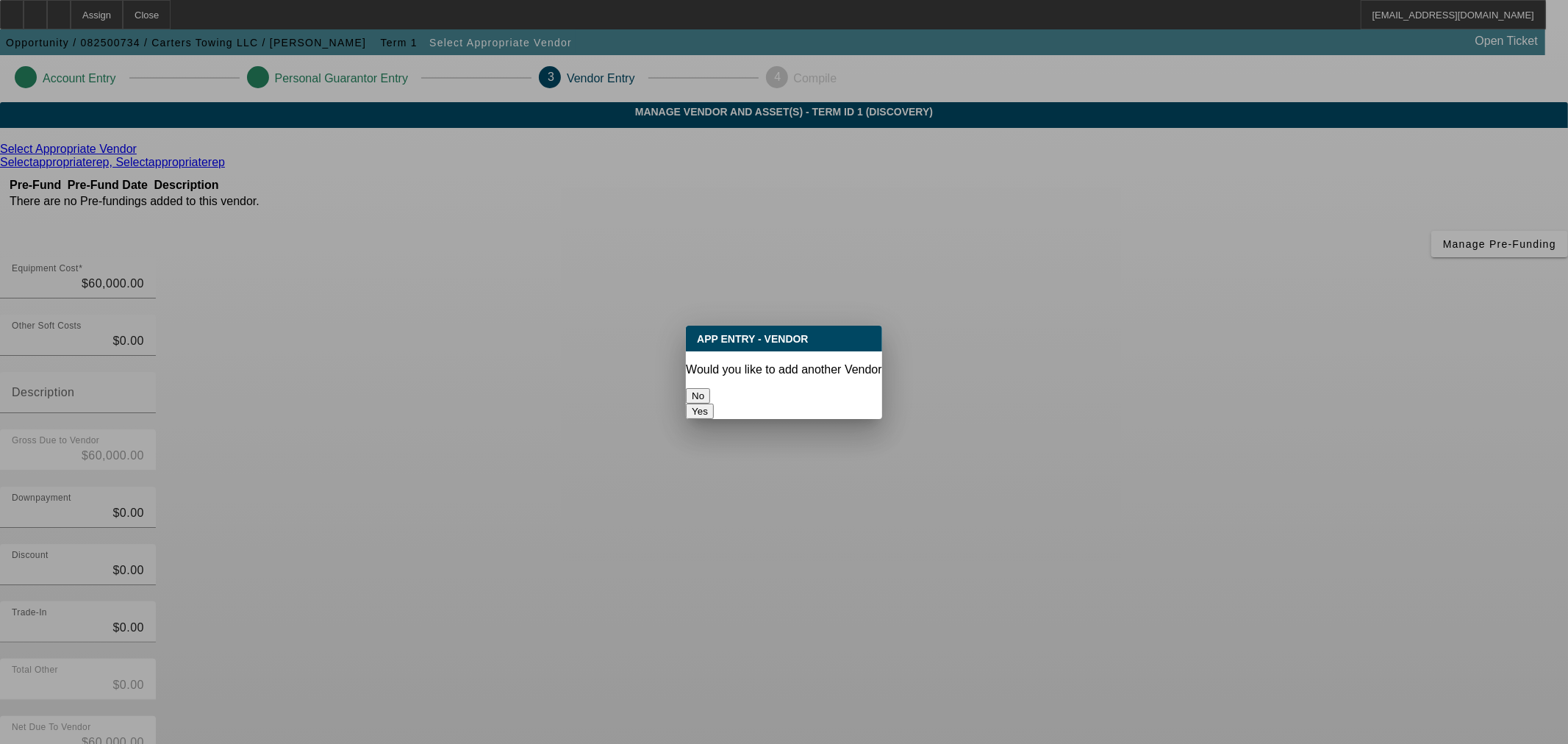
click at [710, 388] on button "No" at bounding box center [697, 396] width 24 height 16
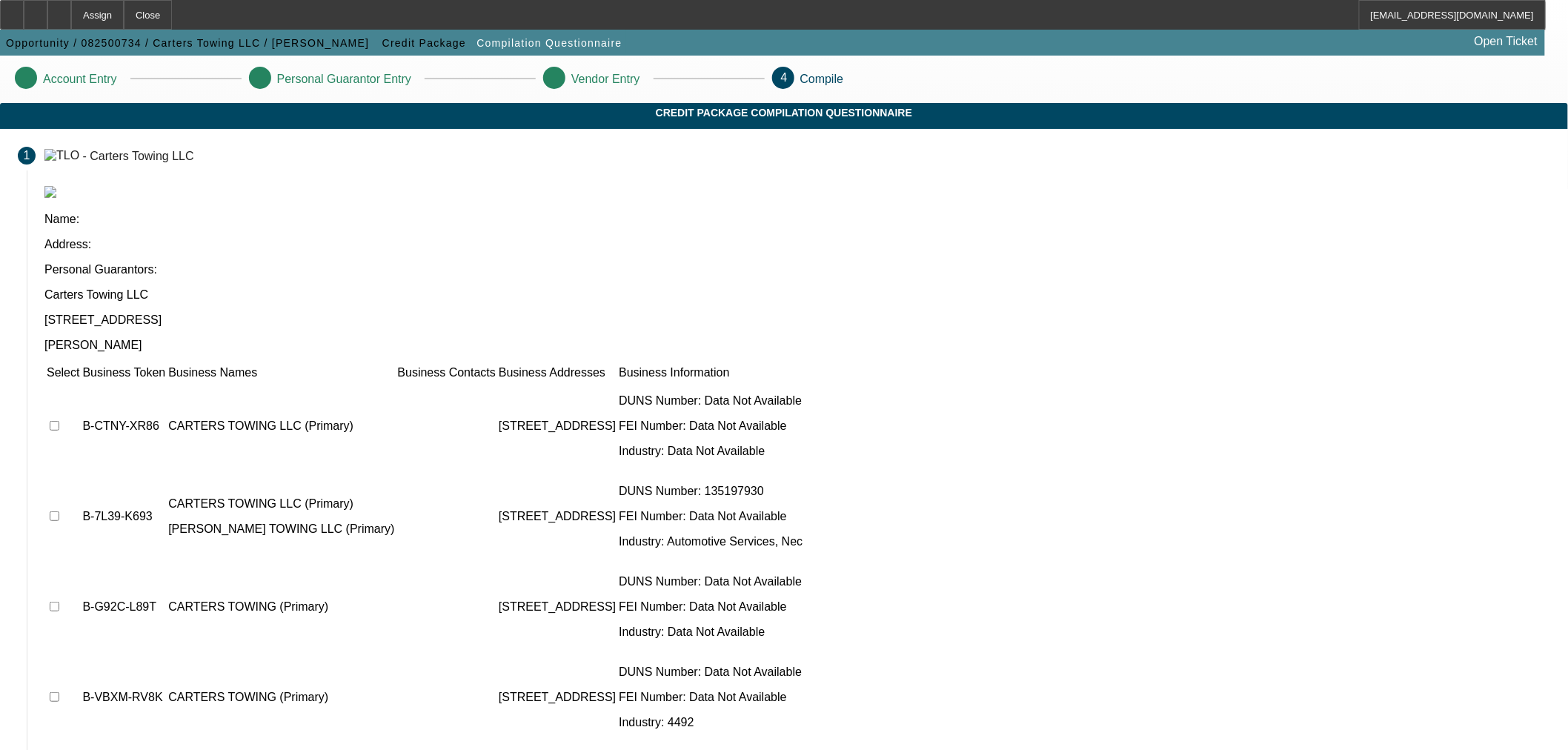
click at [59, 421] on input "checkbox" at bounding box center [55, 425] width 10 height 10
checkbox input "true"
click at [59, 511] on input "checkbox" at bounding box center [55, 516] width 10 height 10
checkbox input "true"
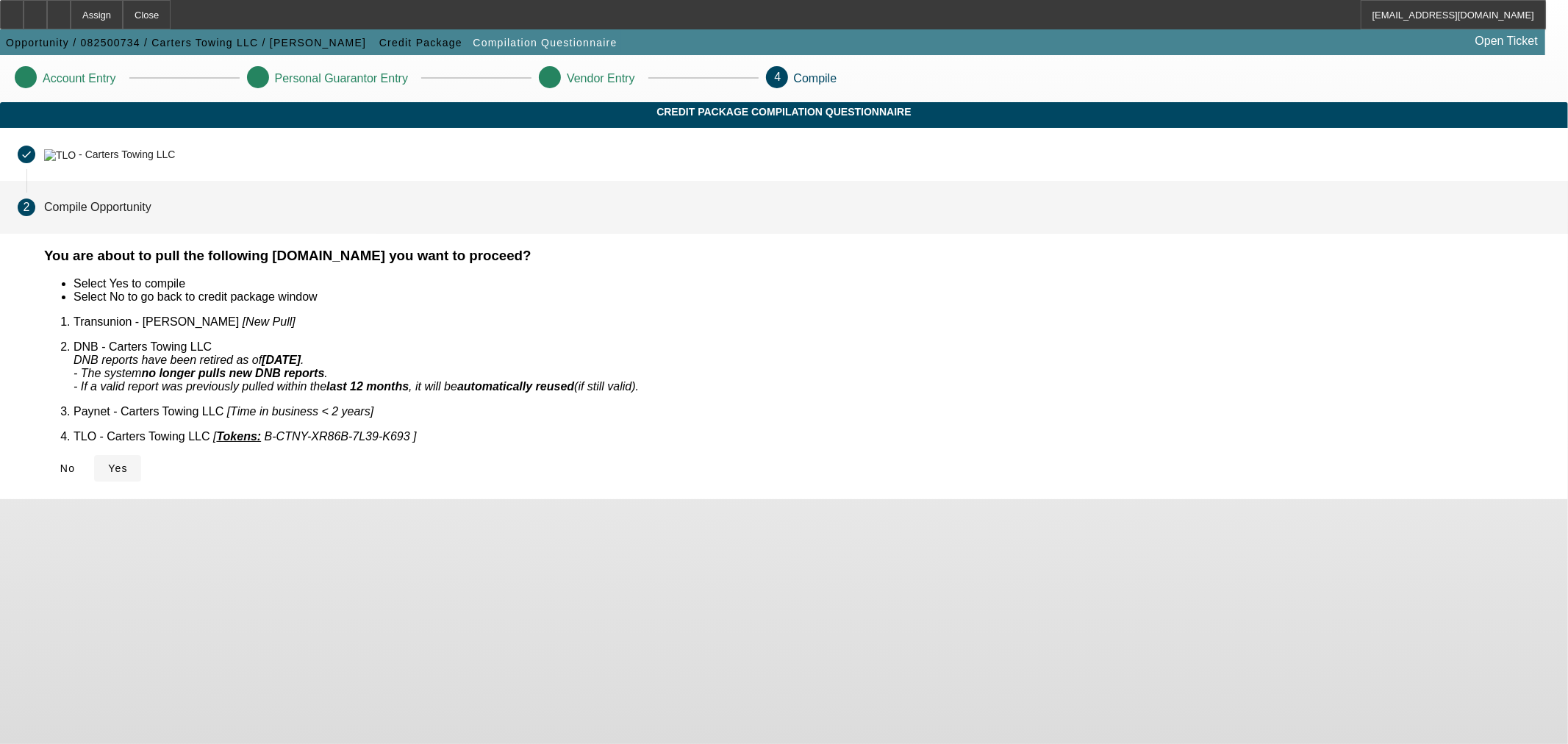
click at [108, 462] on icon at bounding box center [108, 468] width 0 height 12
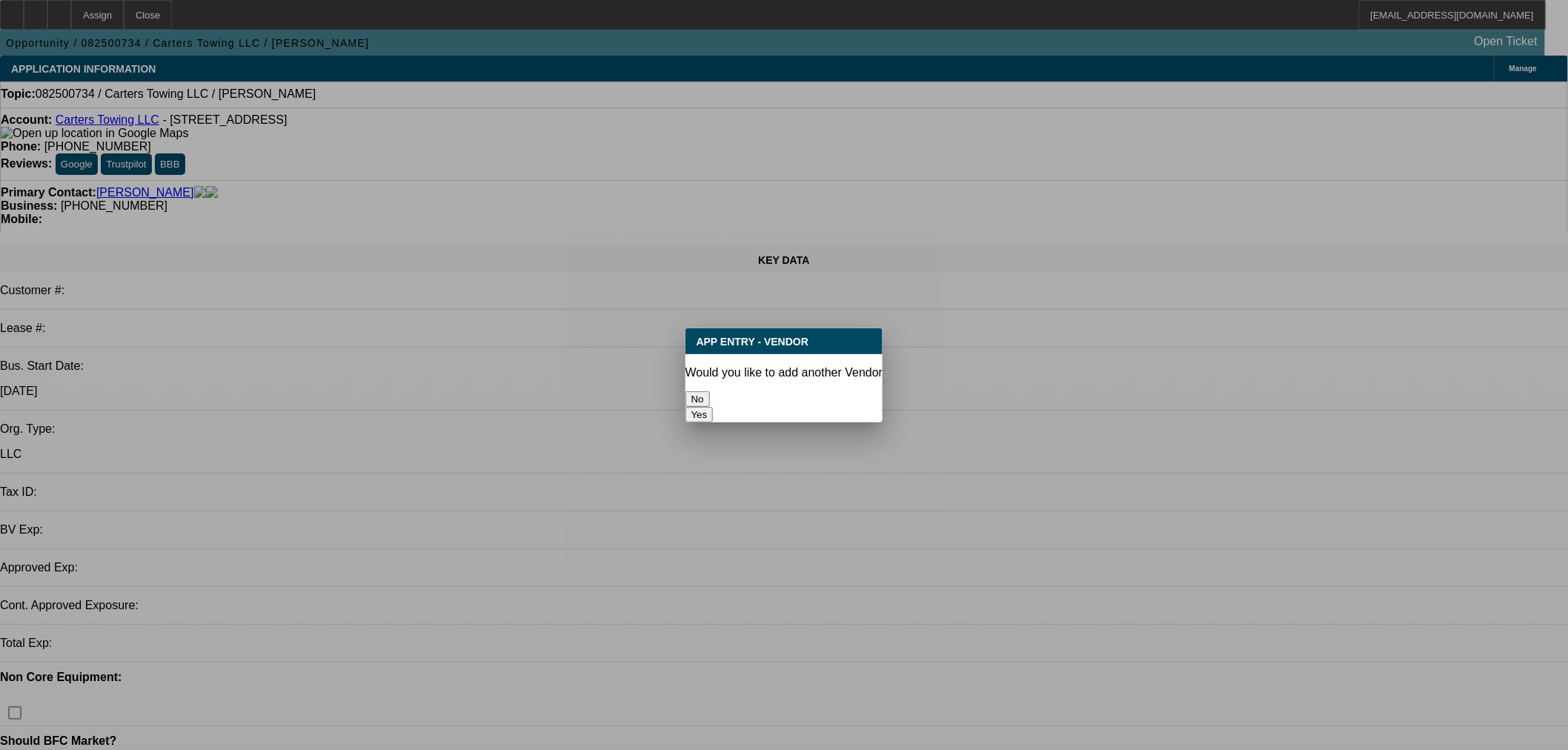
select select "0"
select select "2"
select select "0.1"
select select "4"
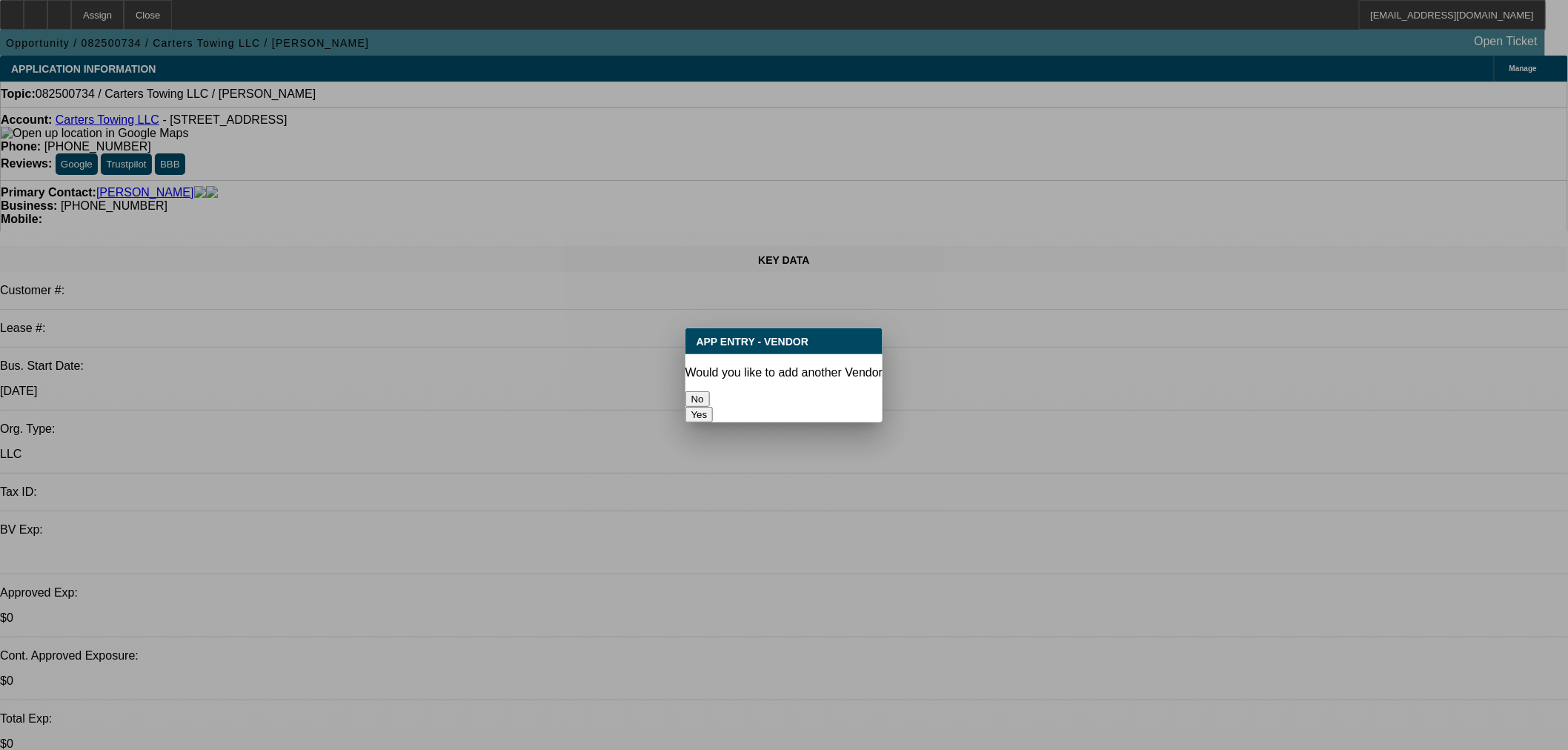
click at [710, 391] on button "No" at bounding box center [697, 399] width 25 height 16
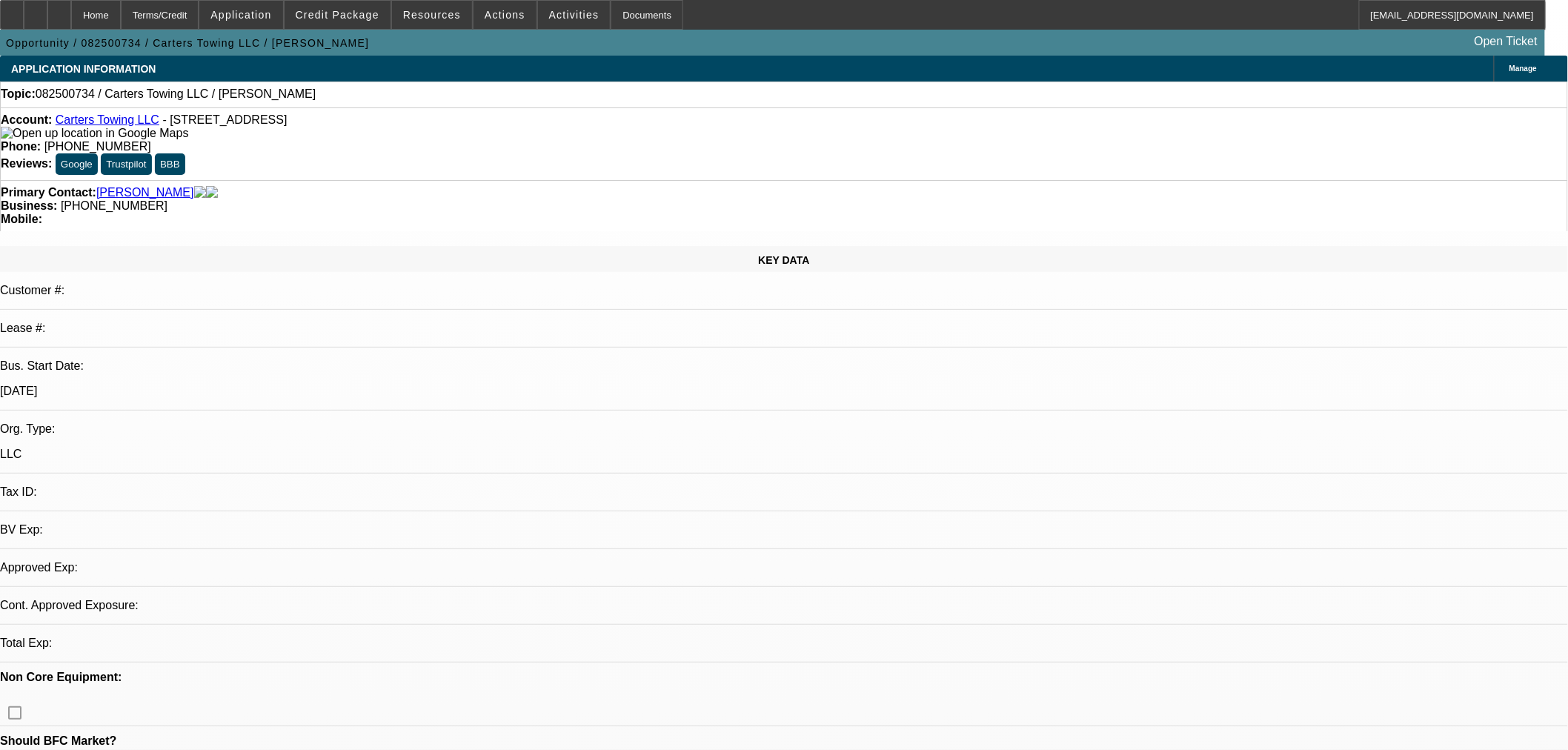
select select "0"
select select "2"
select select "0.1"
select select "4"
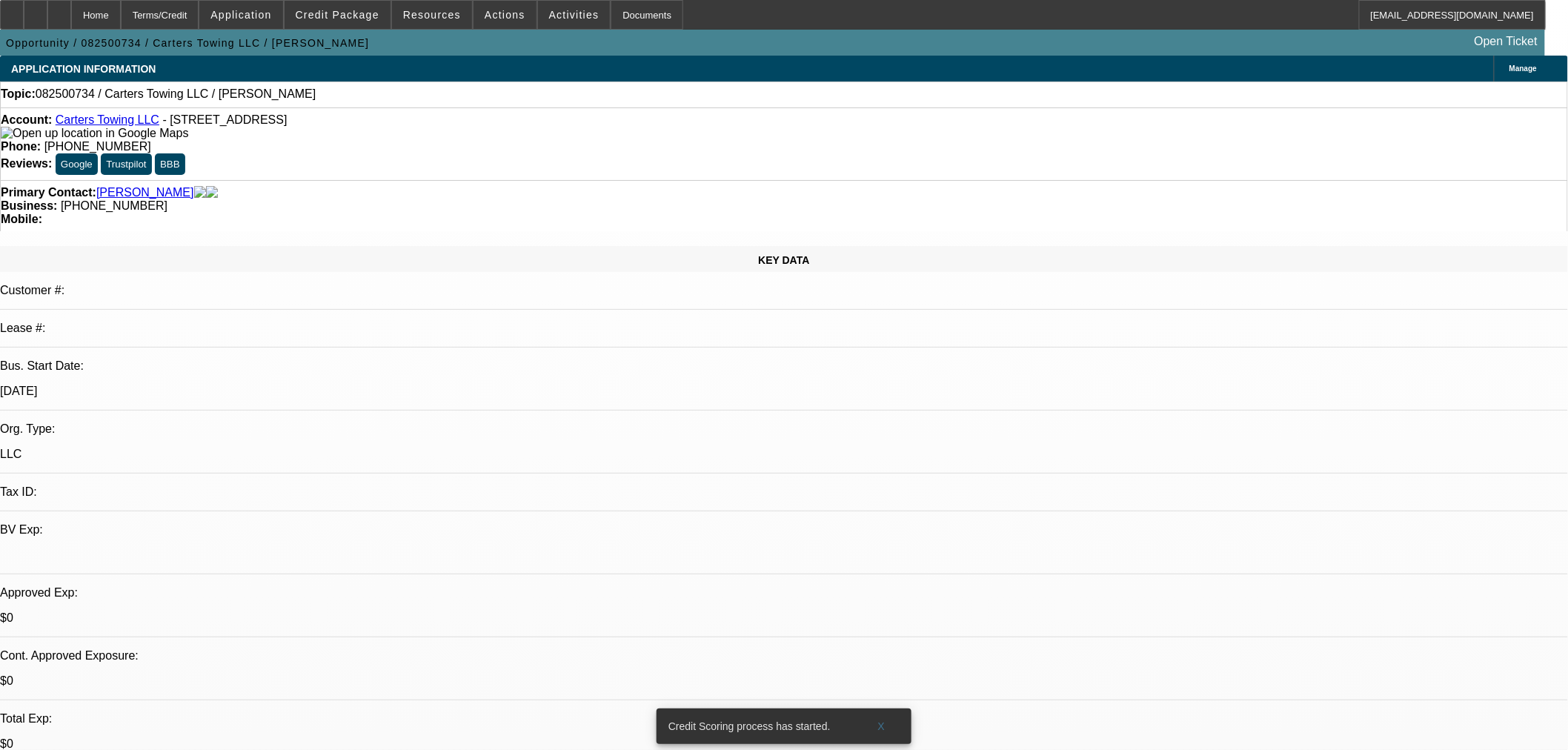
scroll to position [411, 0]
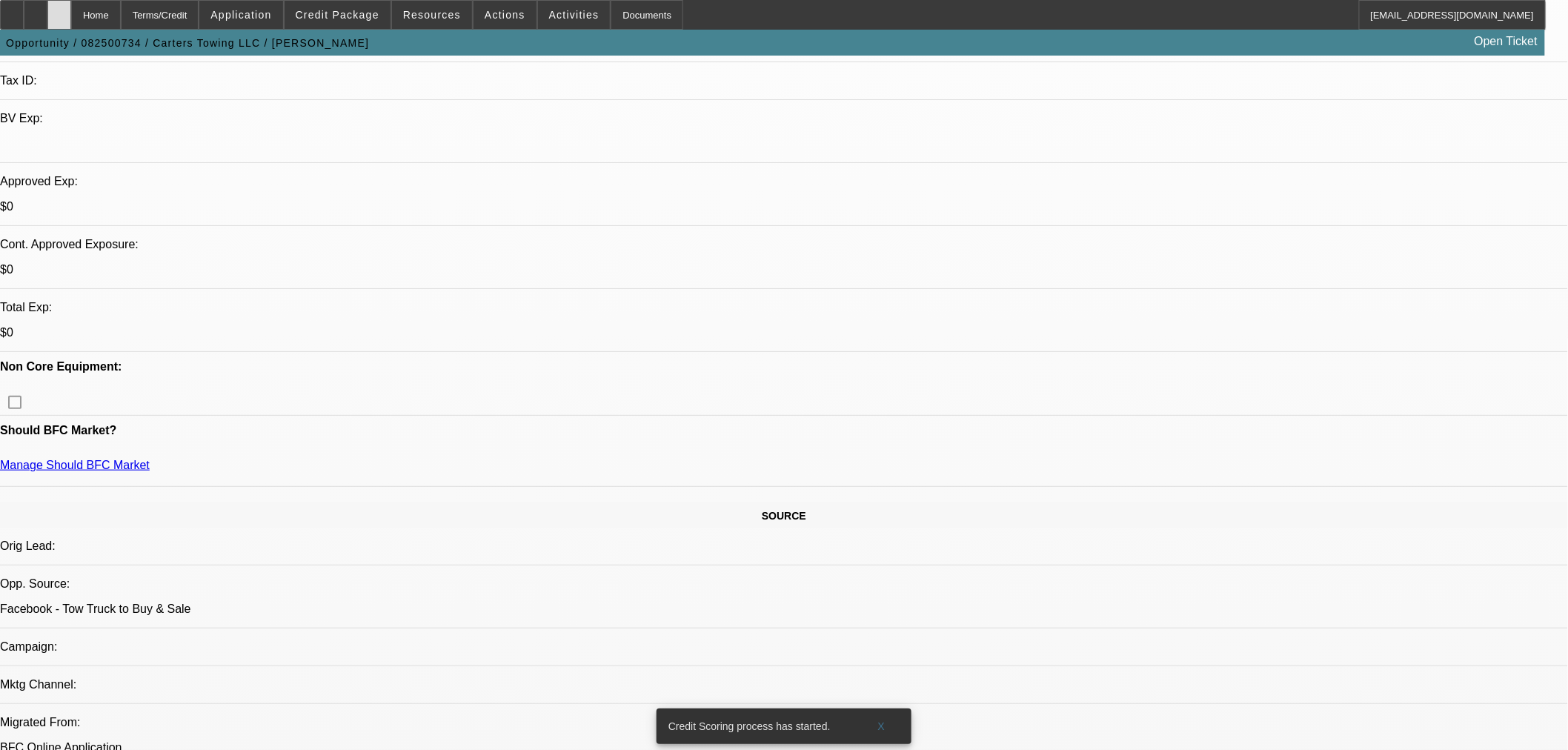
click at [59, 10] on icon at bounding box center [59, 10] width 0 height 0
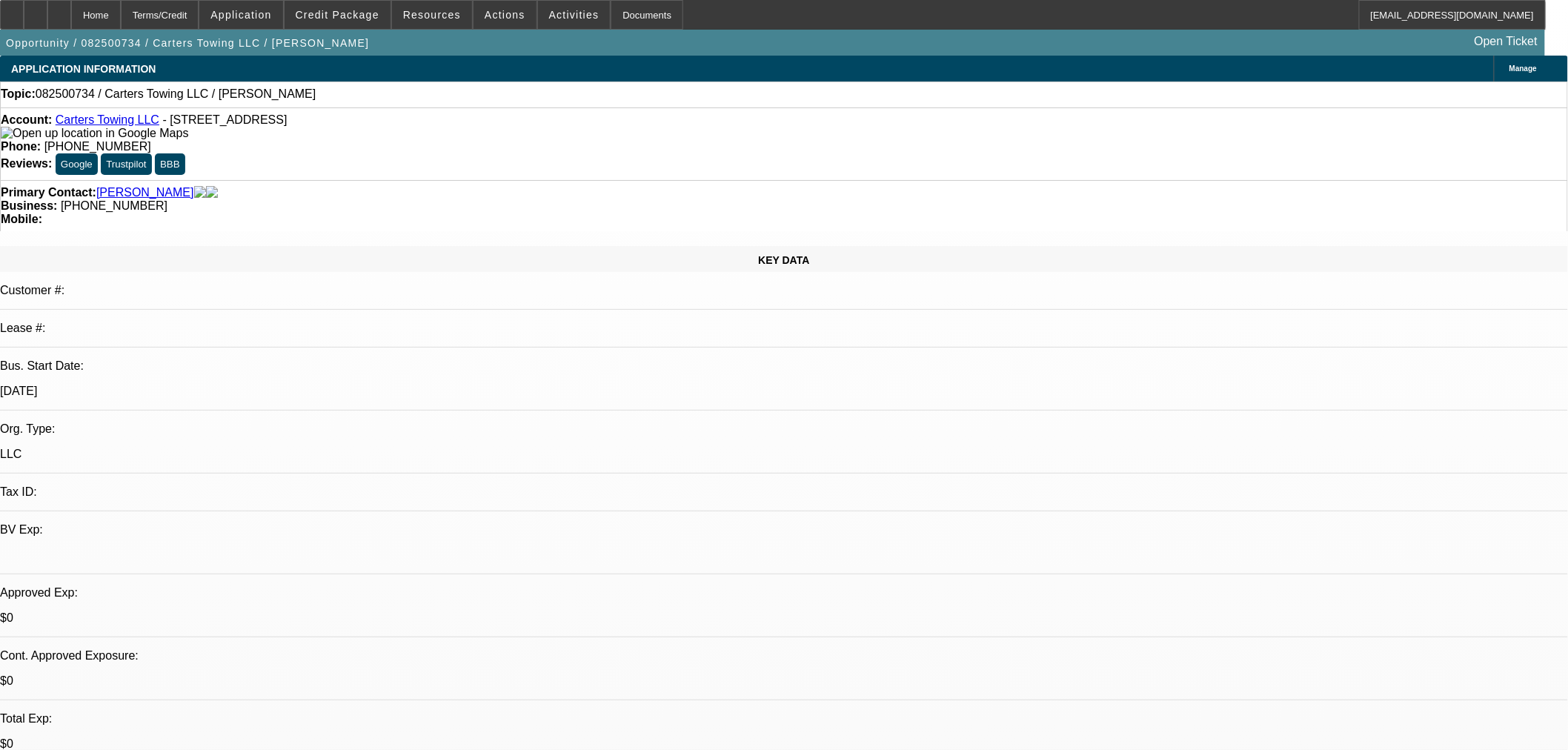
select select "0"
select select "2"
select select "0.1"
select select "4"
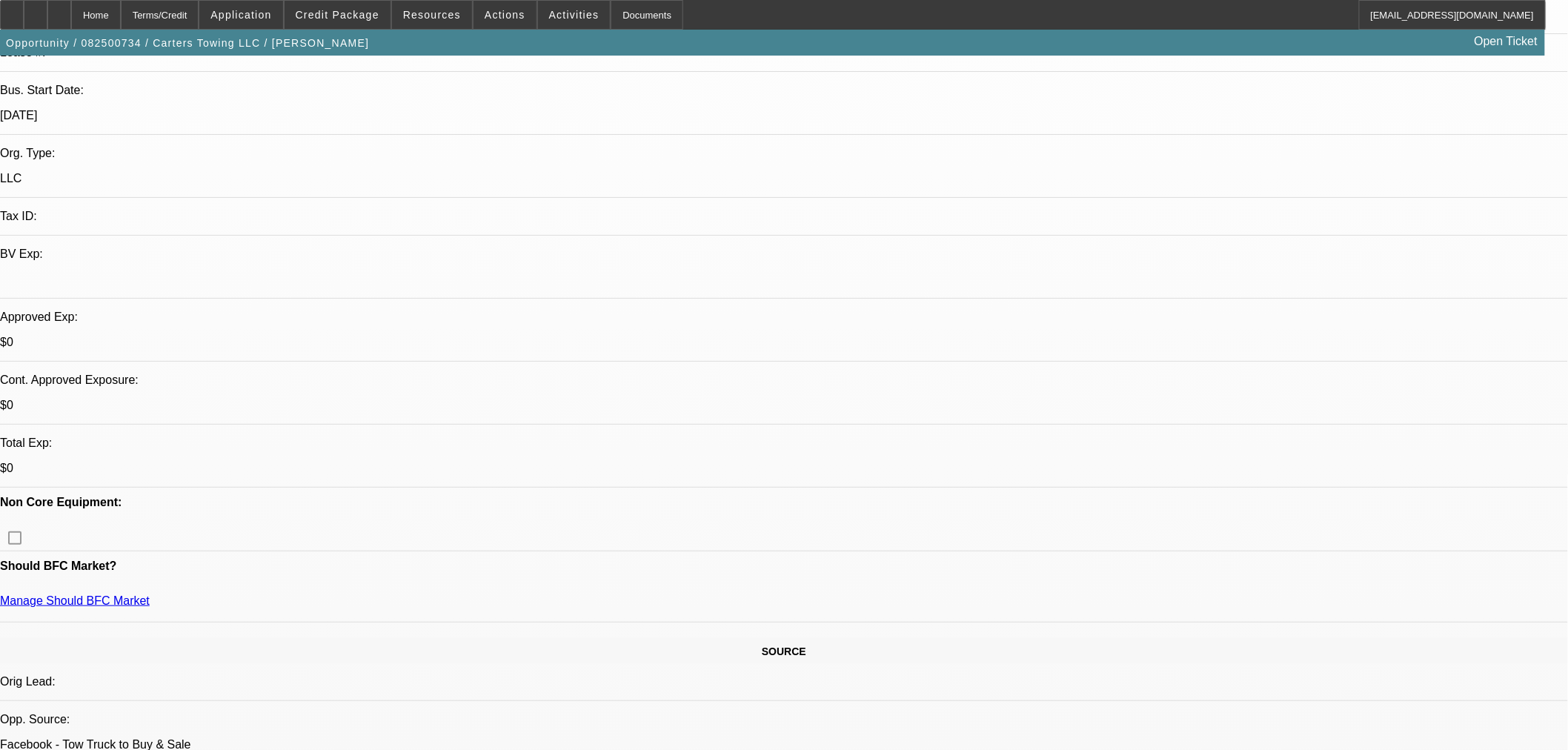
scroll to position [247, 0]
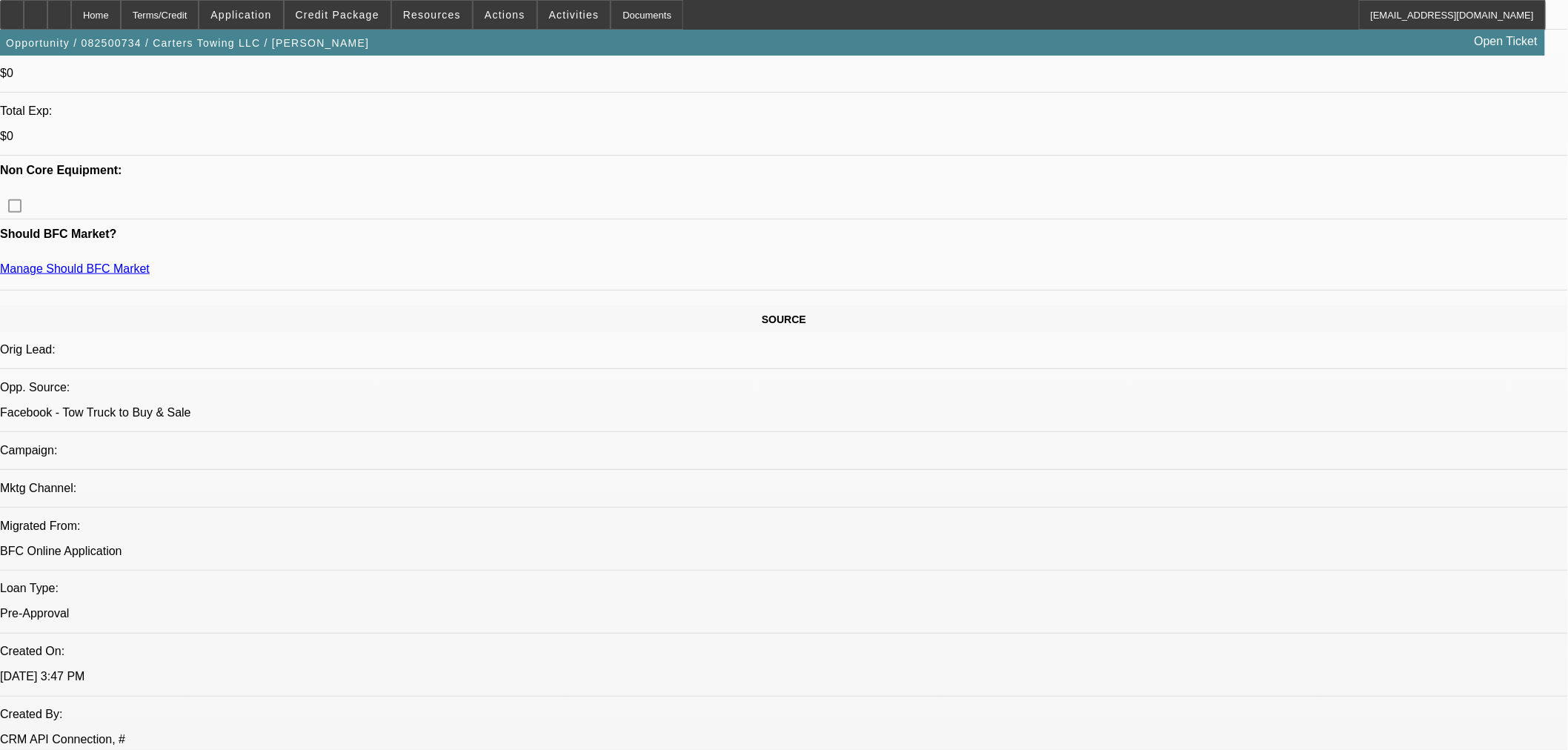
scroll to position [493, 0]
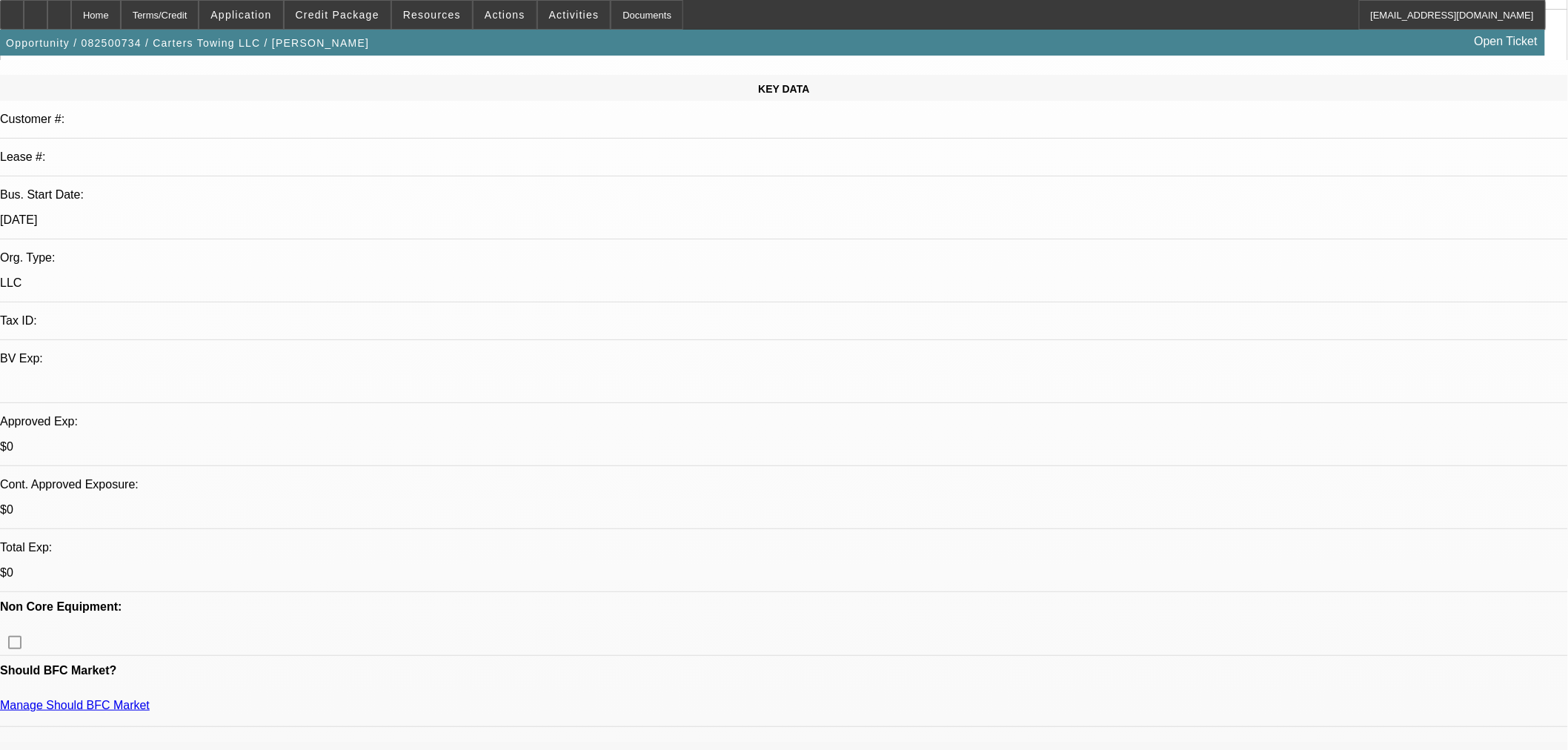
scroll to position [0, 0]
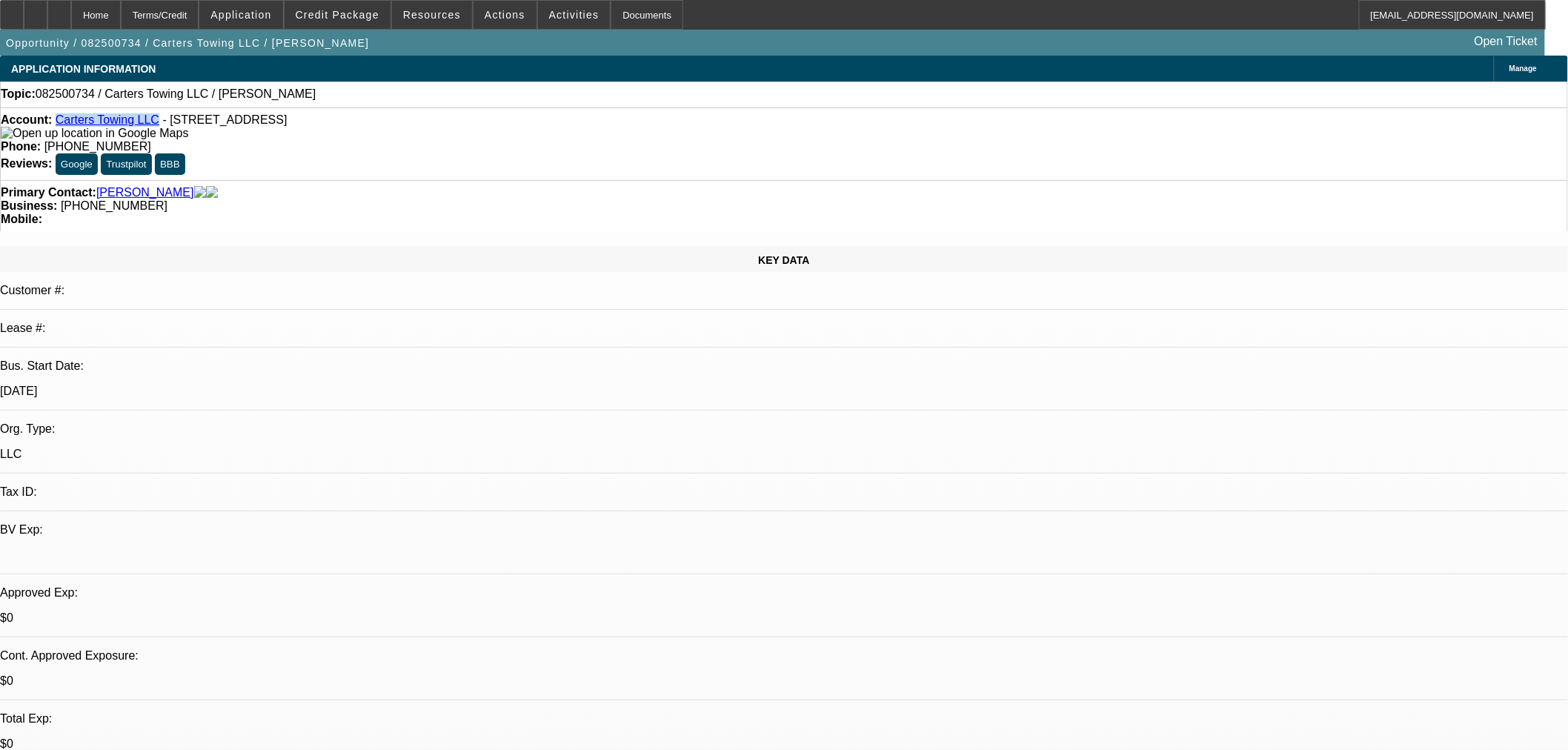
drag, startPoint x: 152, startPoint y: 125, endPoint x: 71, endPoint y: 123, distance: 81.0
click at [71, 123] on div "Account: Carters Towing LLC - 2628 Highway 36s, Brenham, TX 77833" at bounding box center [784, 126] width 1566 height 26
copy link "Carters Towing LLC"
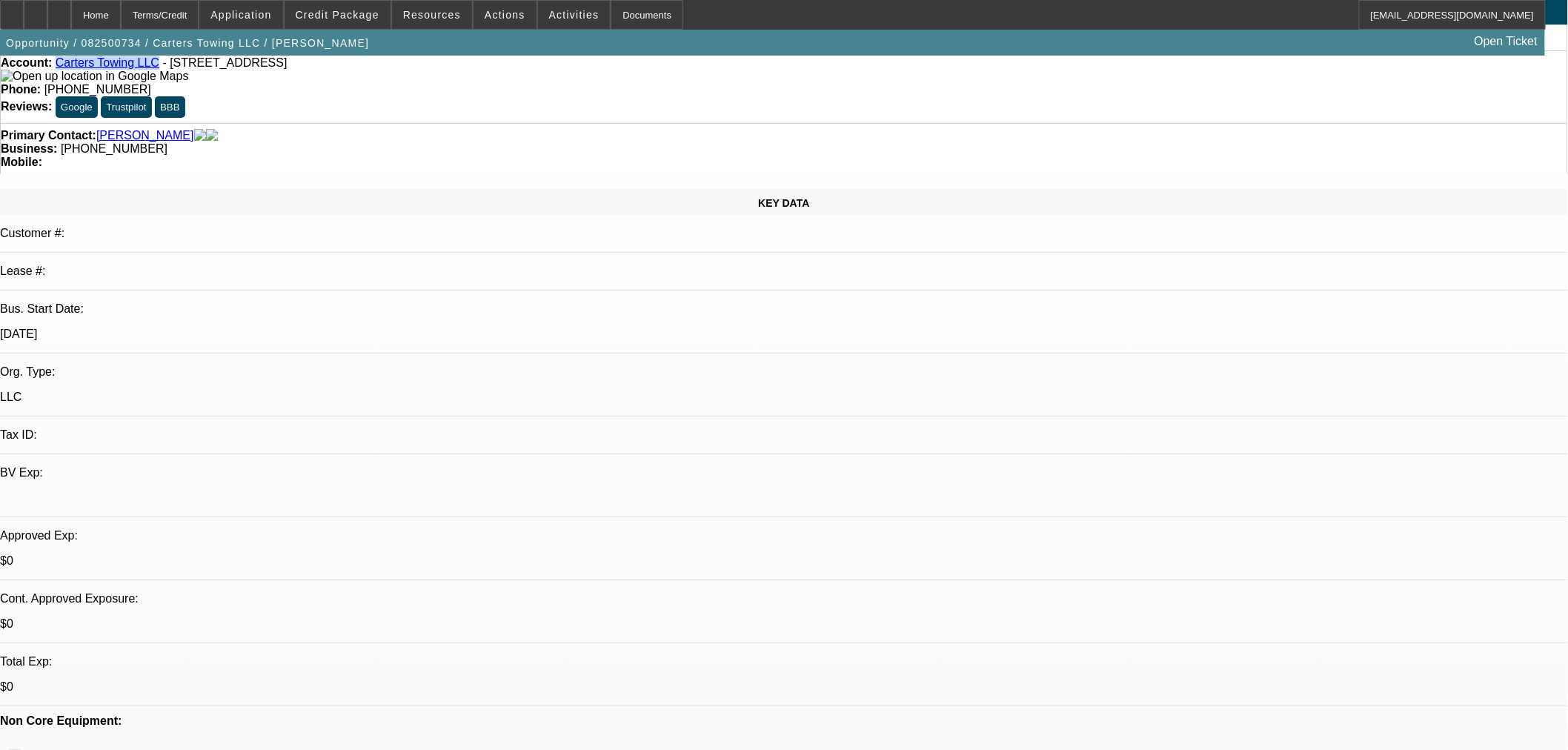
scroll to position [247, 0]
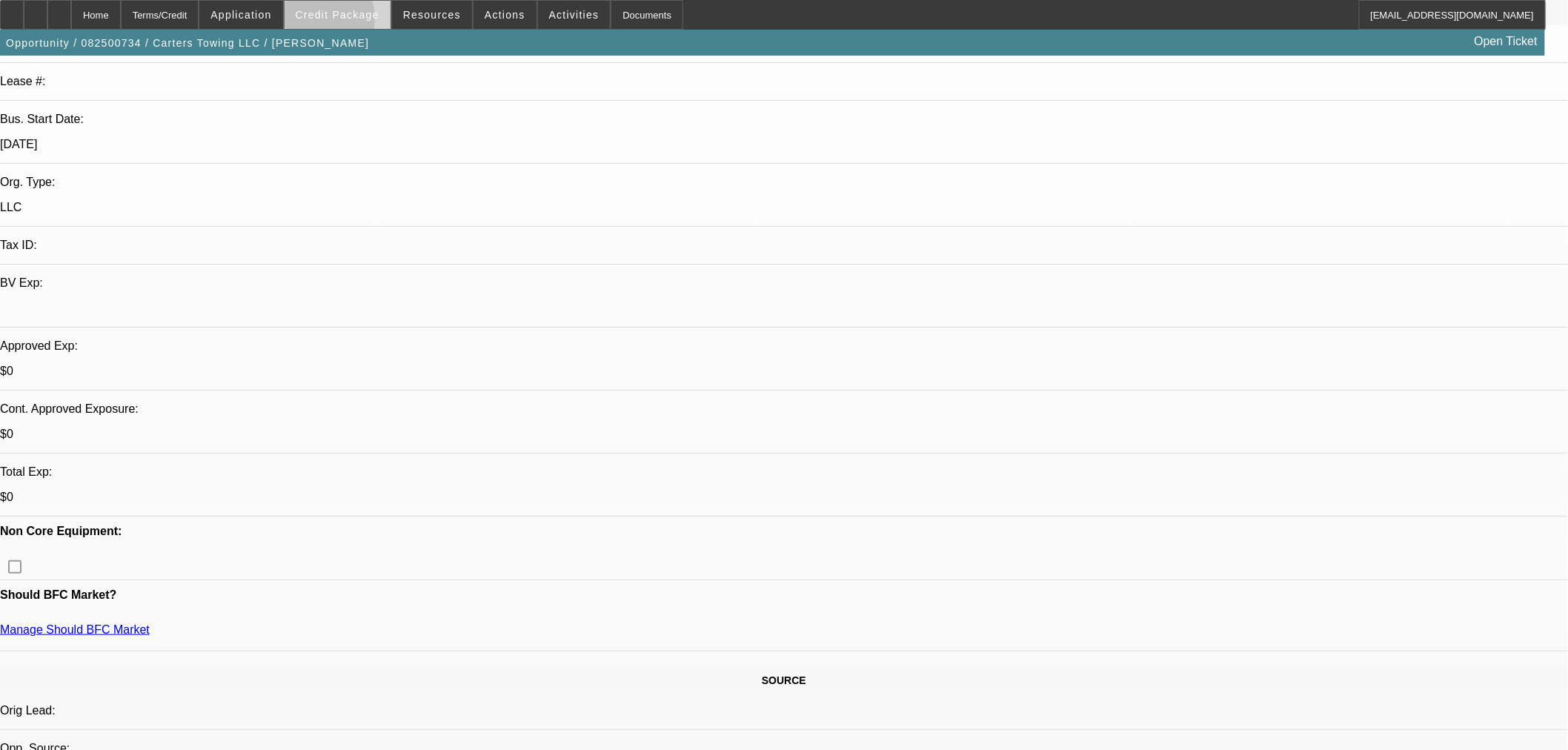
click at [335, 23] on span at bounding box center [337, 15] width 106 height 35
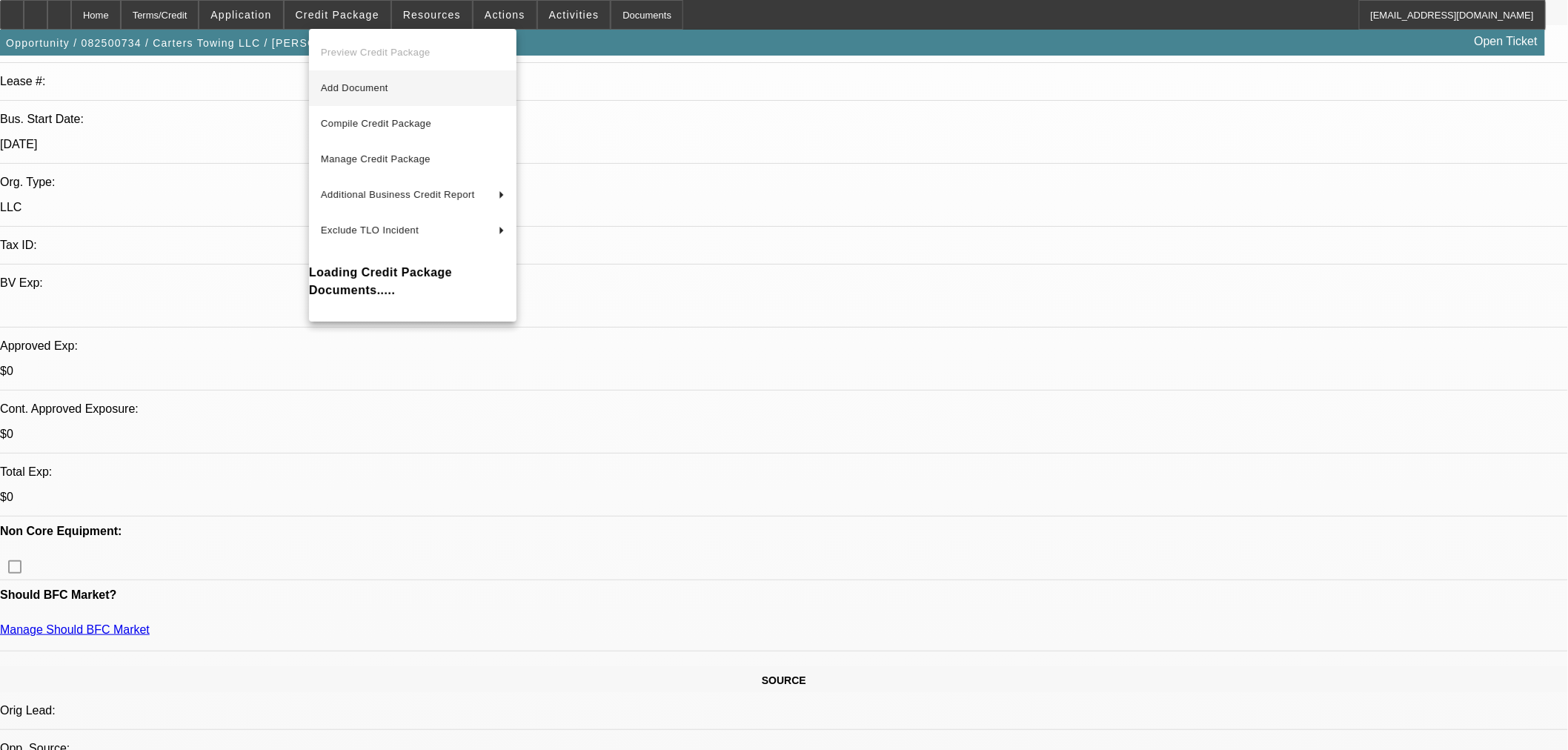
click at [363, 83] on span "Add Document" at bounding box center [354, 87] width 68 height 11
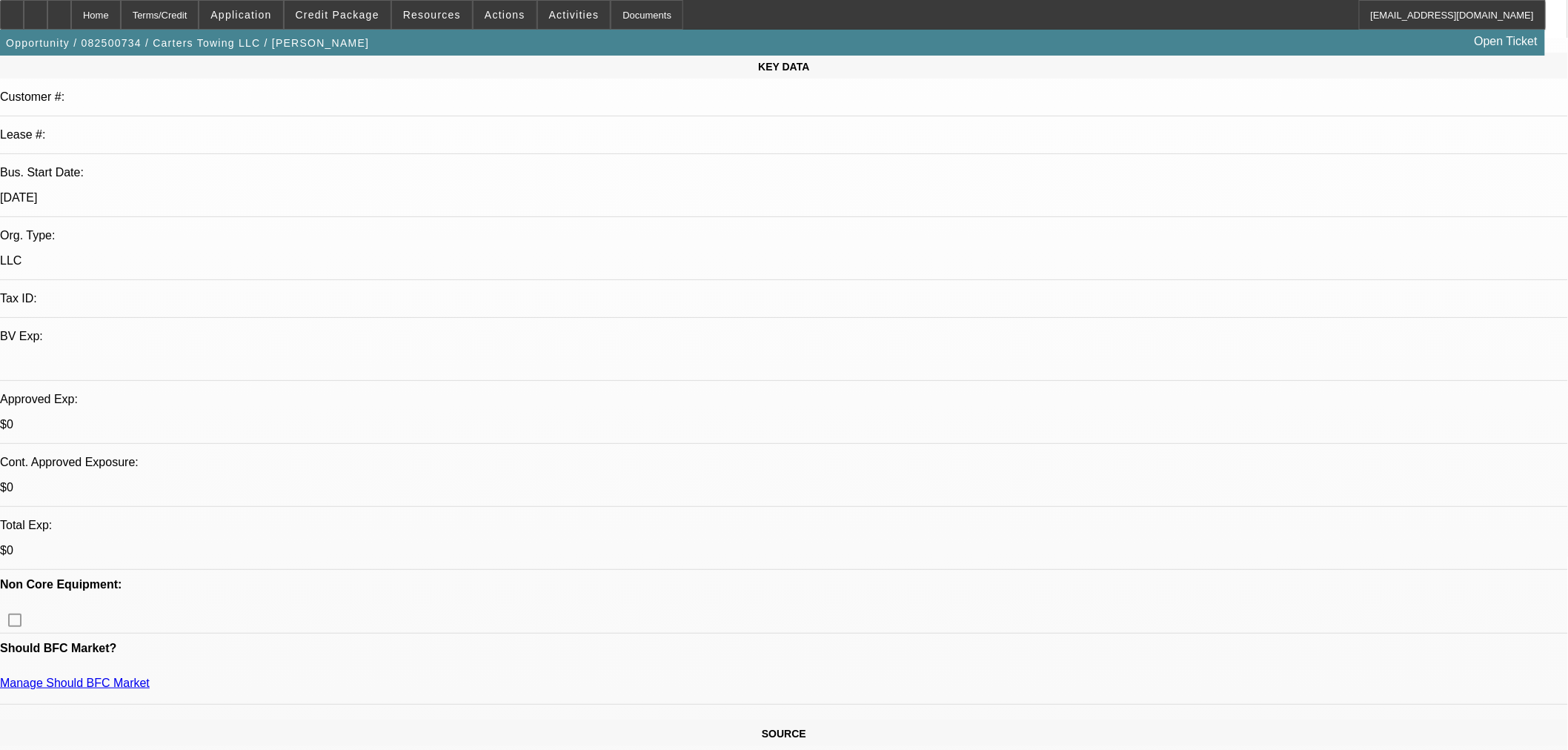
scroll to position [165, 0]
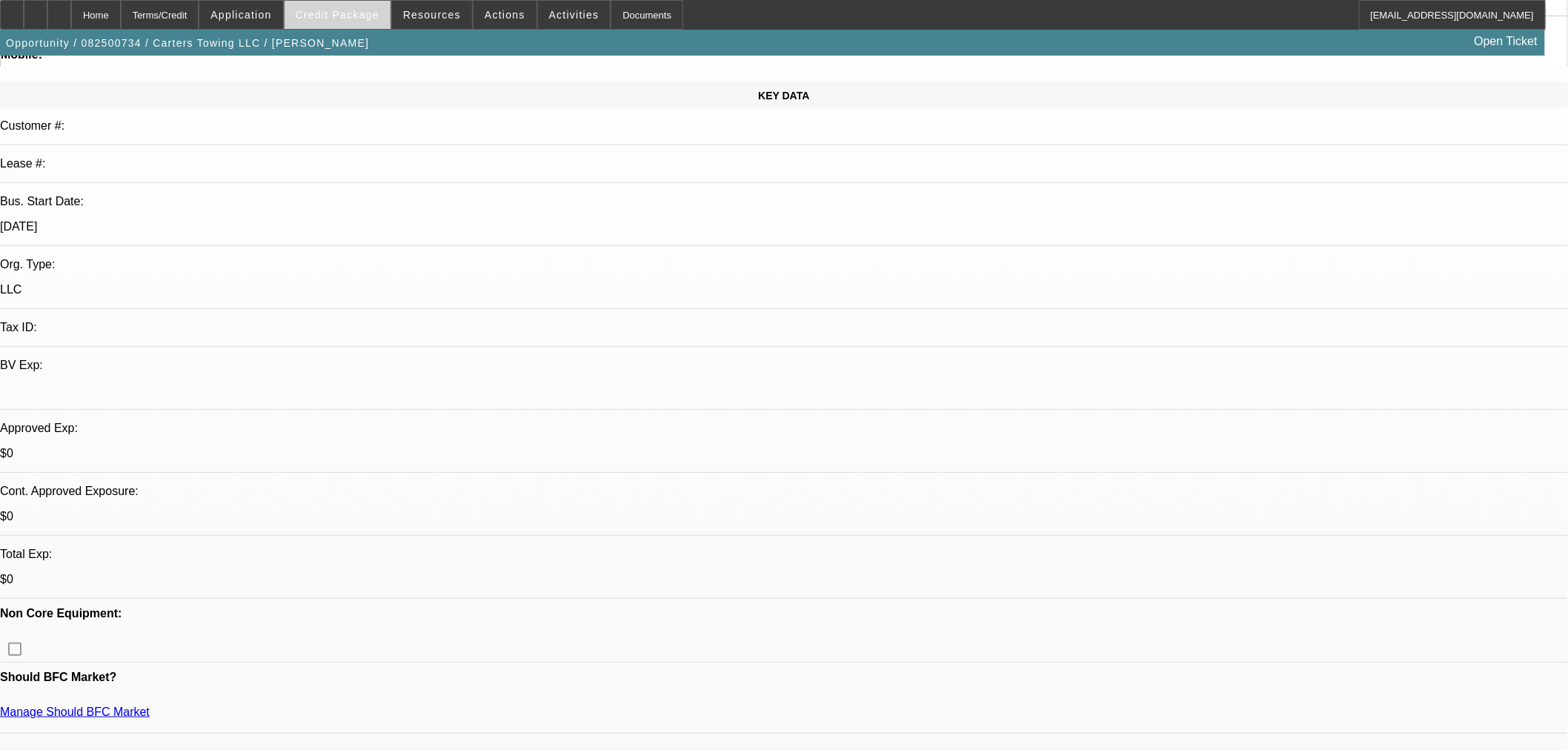
click at [363, 12] on span "Credit Package" at bounding box center [337, 15] width 83 height 12
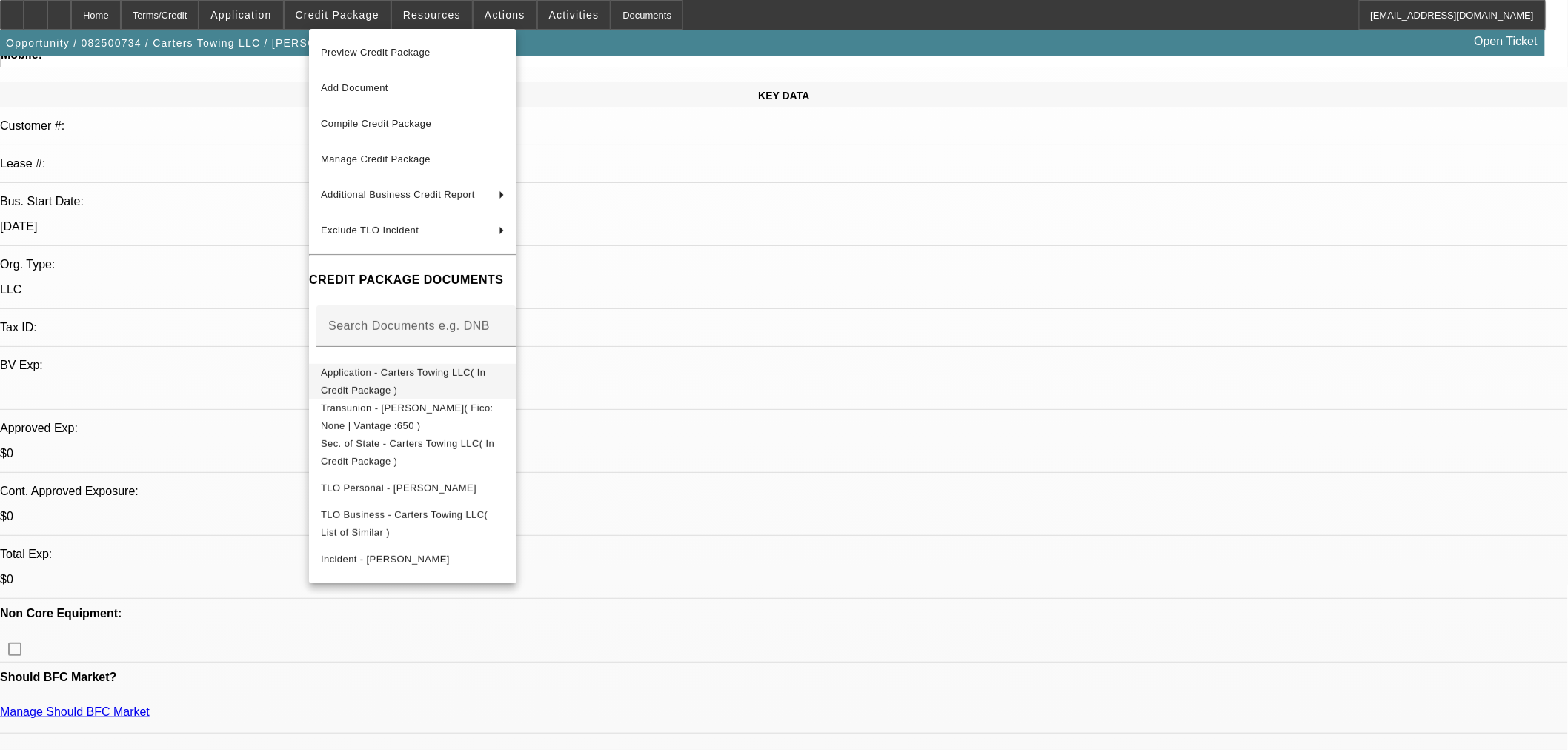
click at [409, 382] on span "Application - Carters Towing LLC( In Credit Package )" at bounding box center [412, 380] width 183 height 35
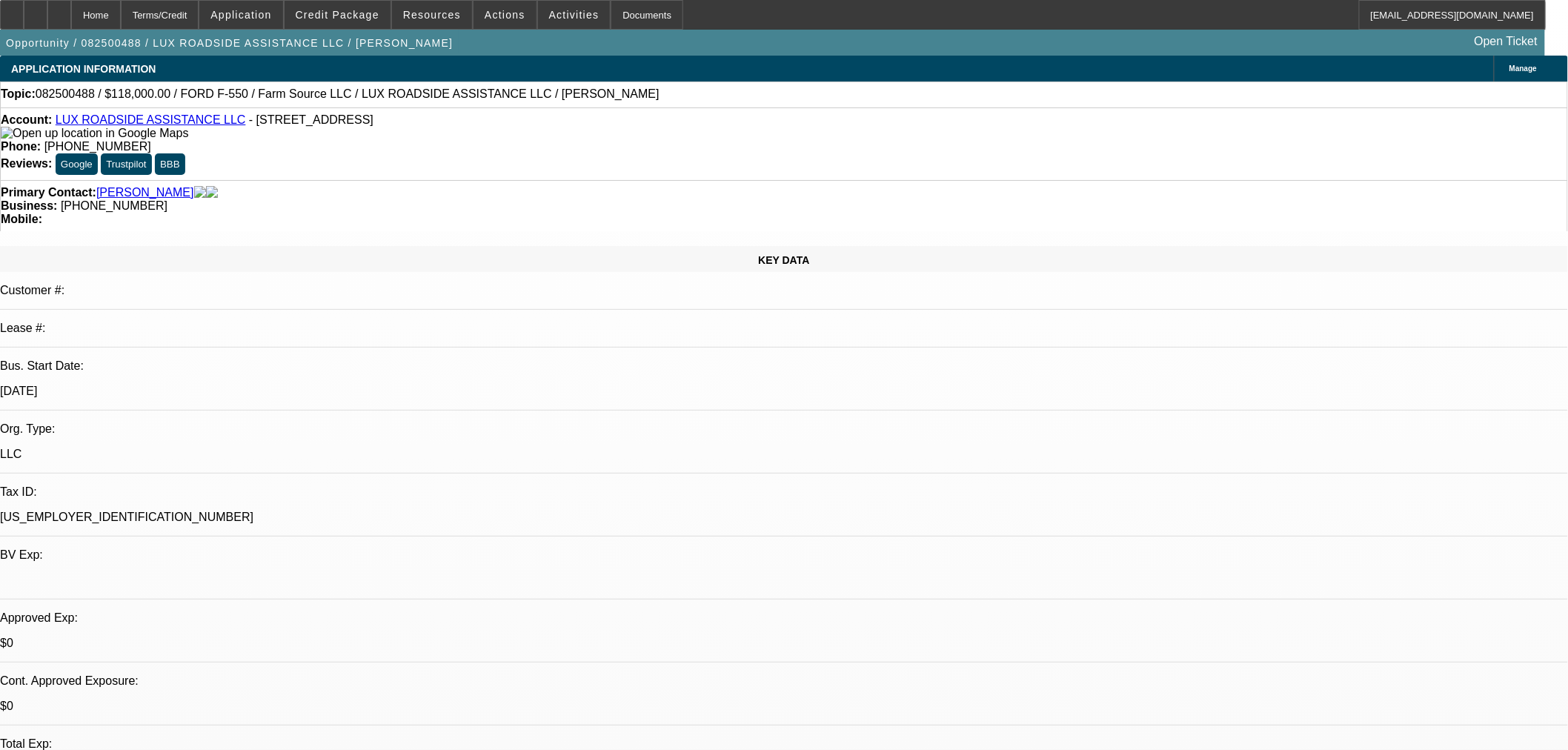
select select "0"
select select "6"
select select "0"
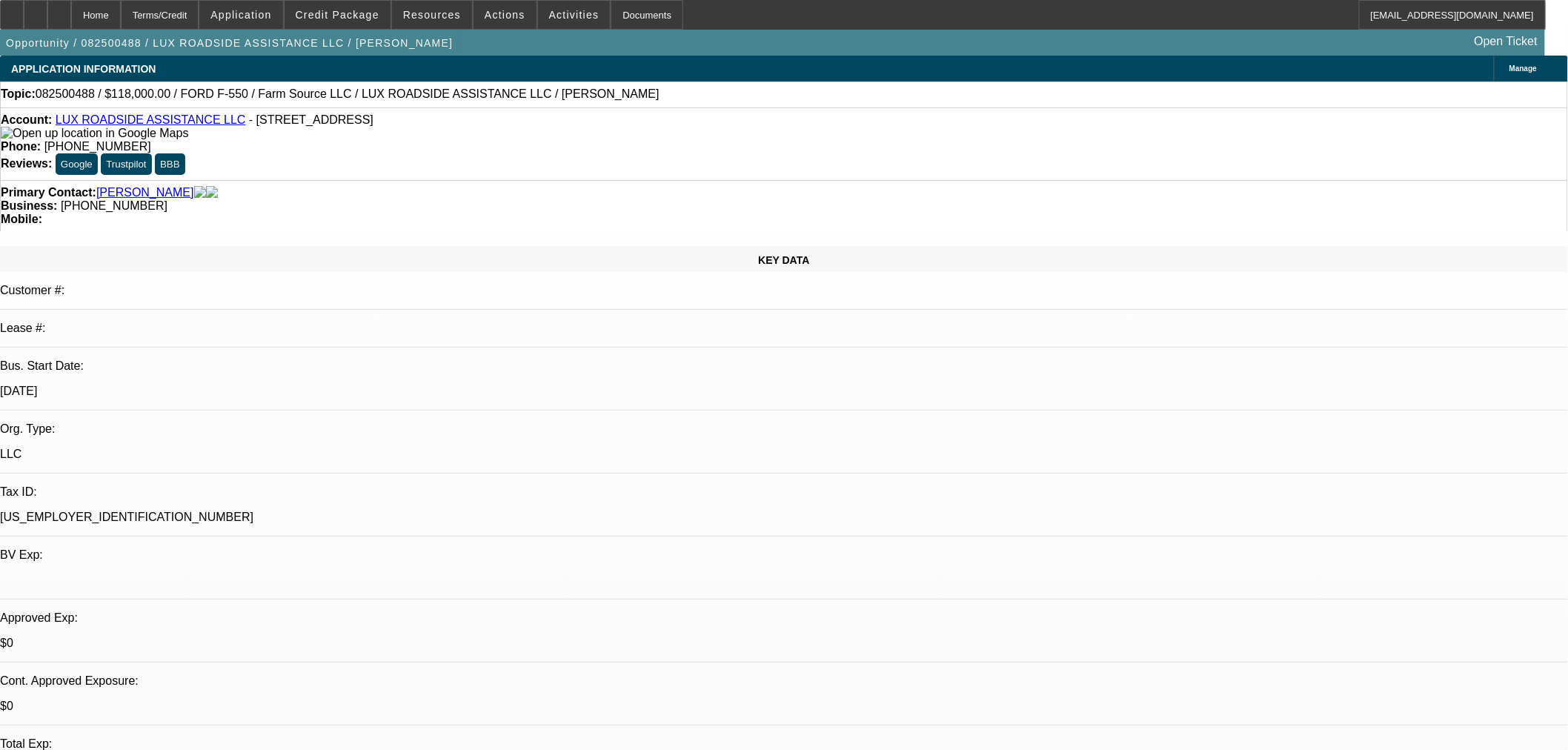
select select "0"
select select "6"
select select "0"
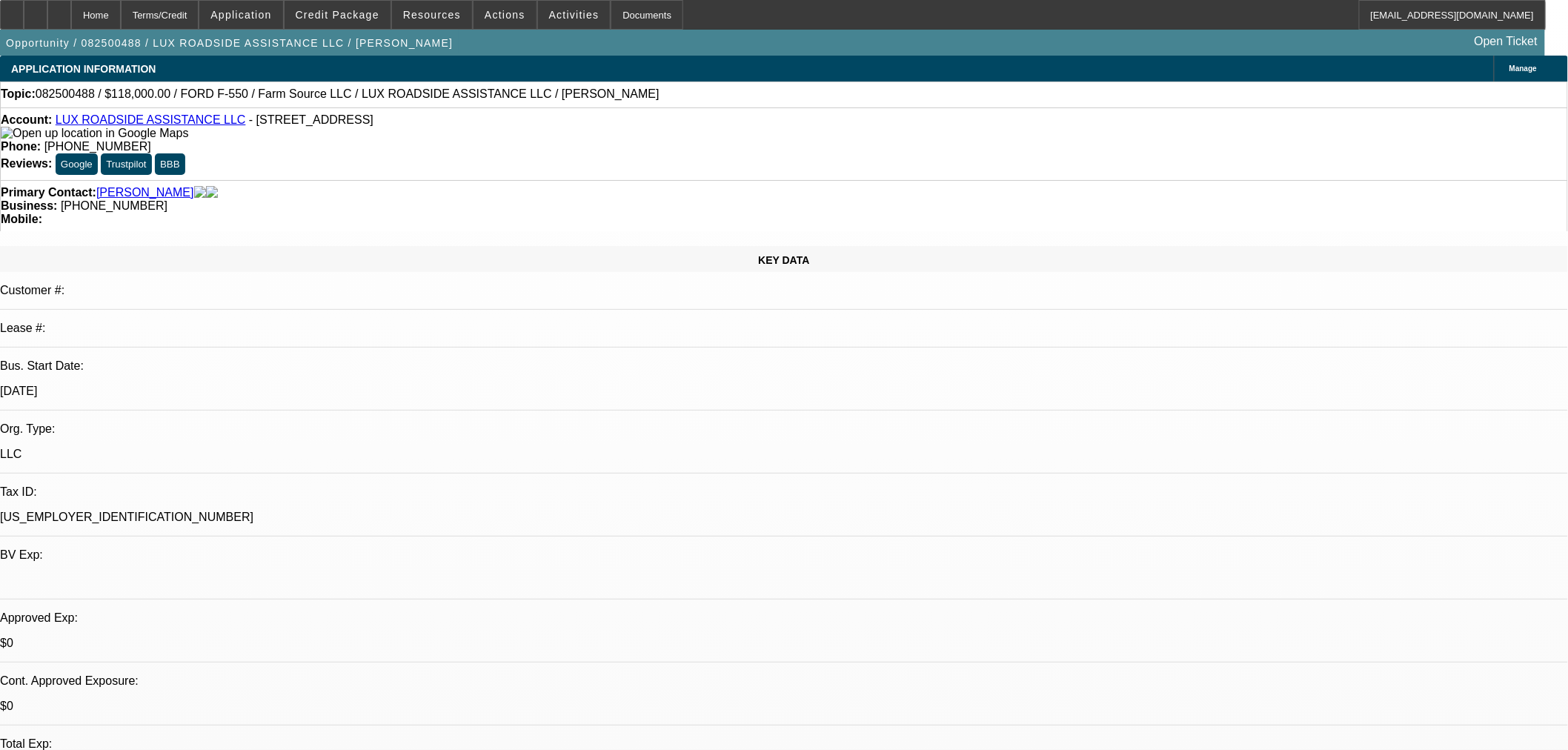
select select "0"
select select "6"
select select "0"
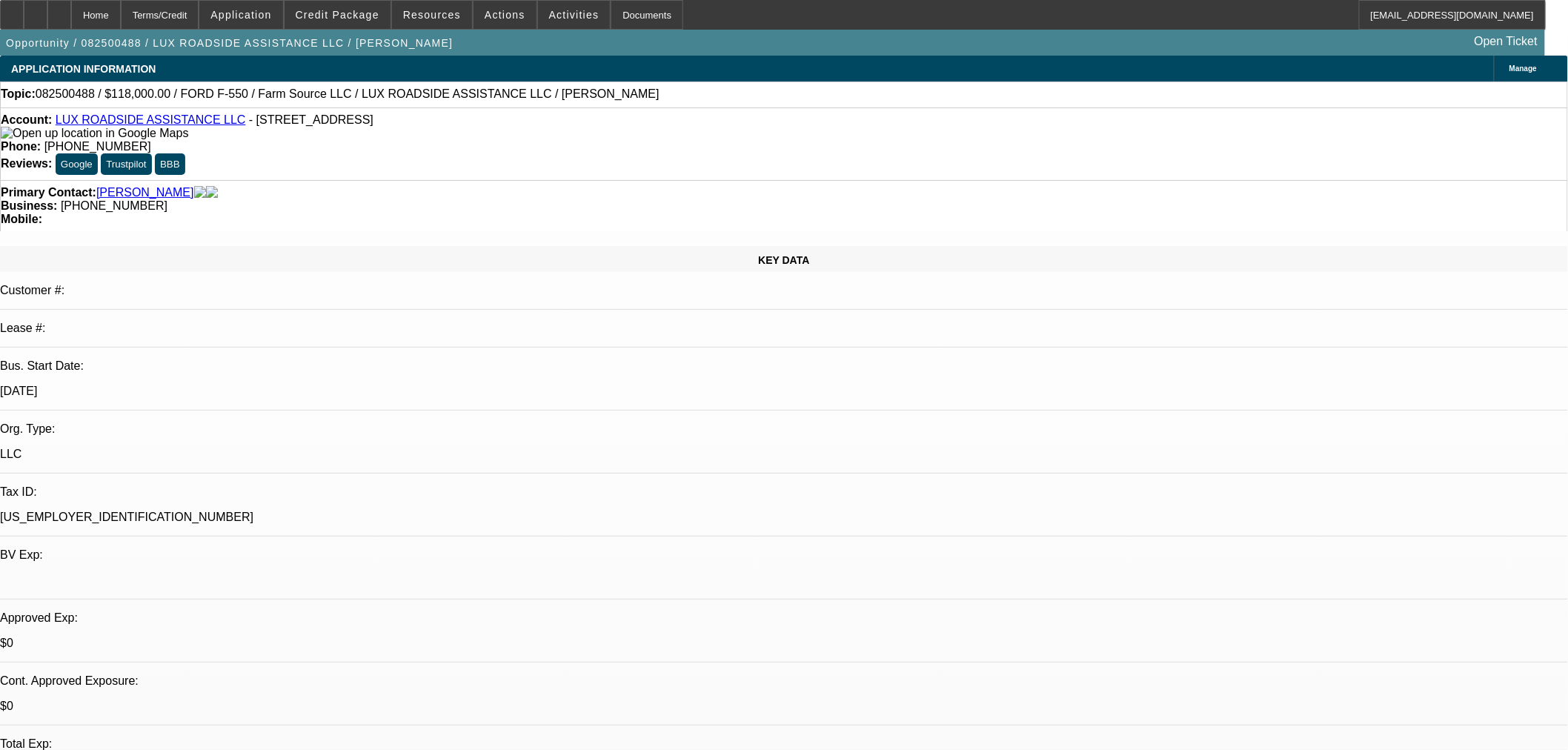
select select "6"
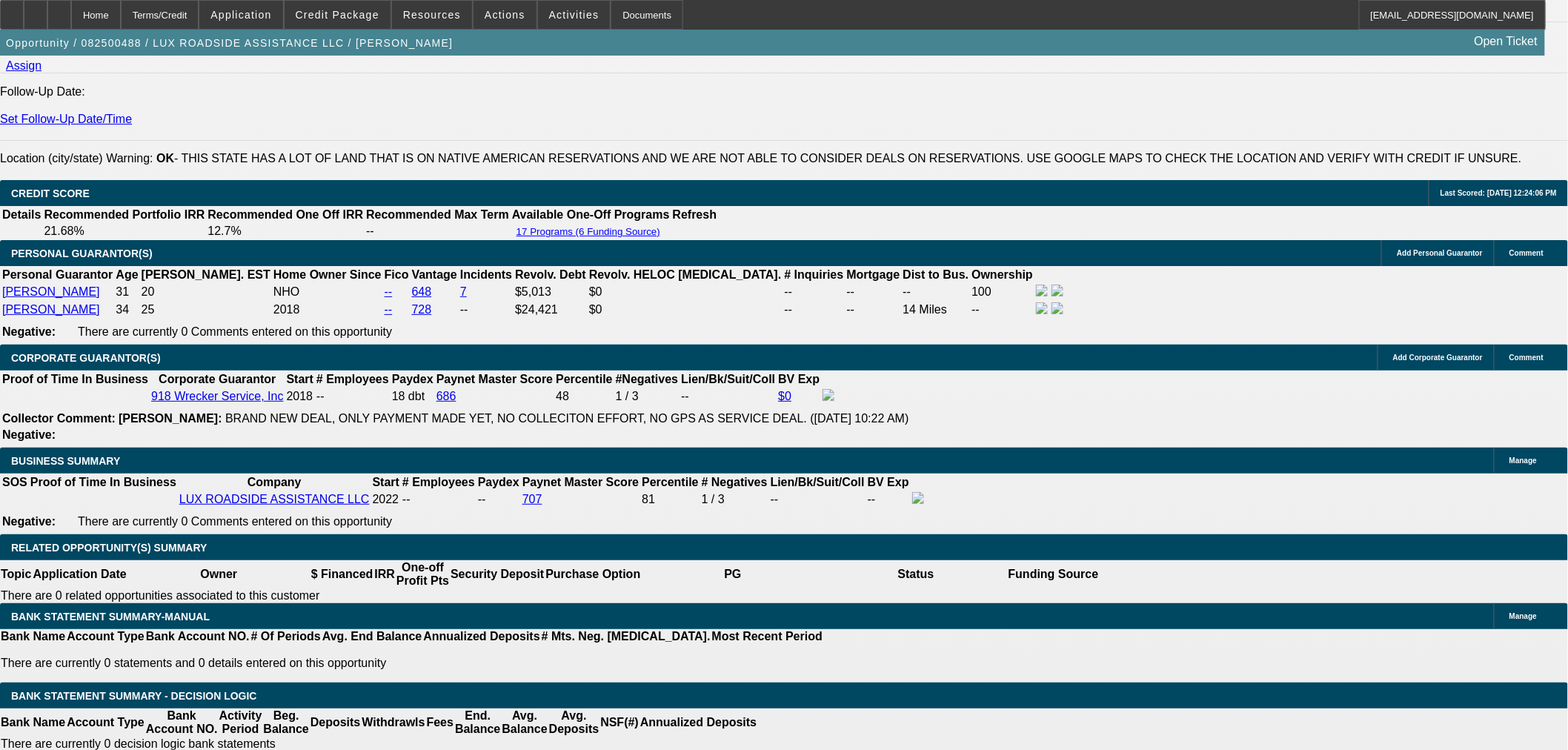
scroll to position [1975, 0]
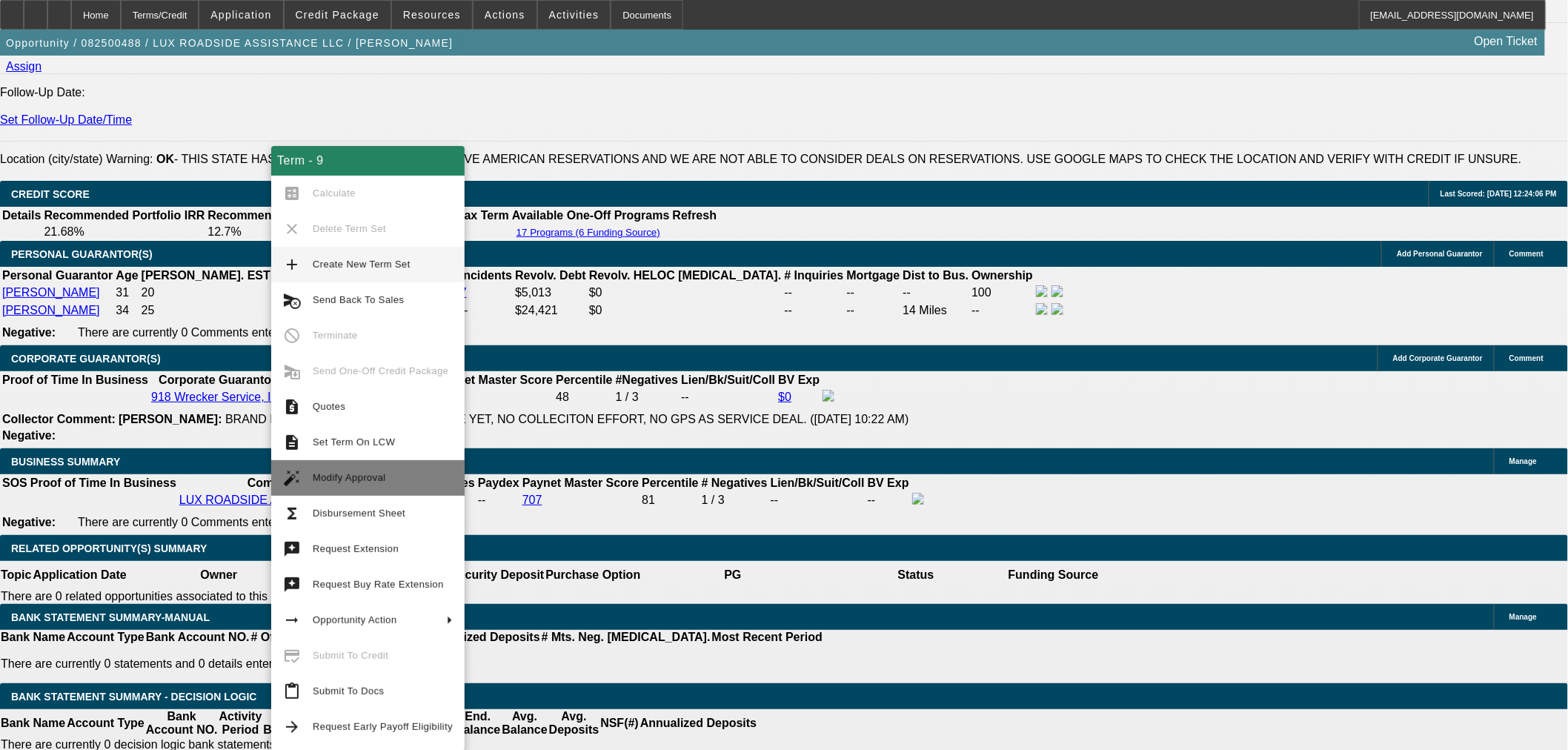
click at [348, 477] on span "Modify Approval" at bounding box center [349, 476] width 74 height 11
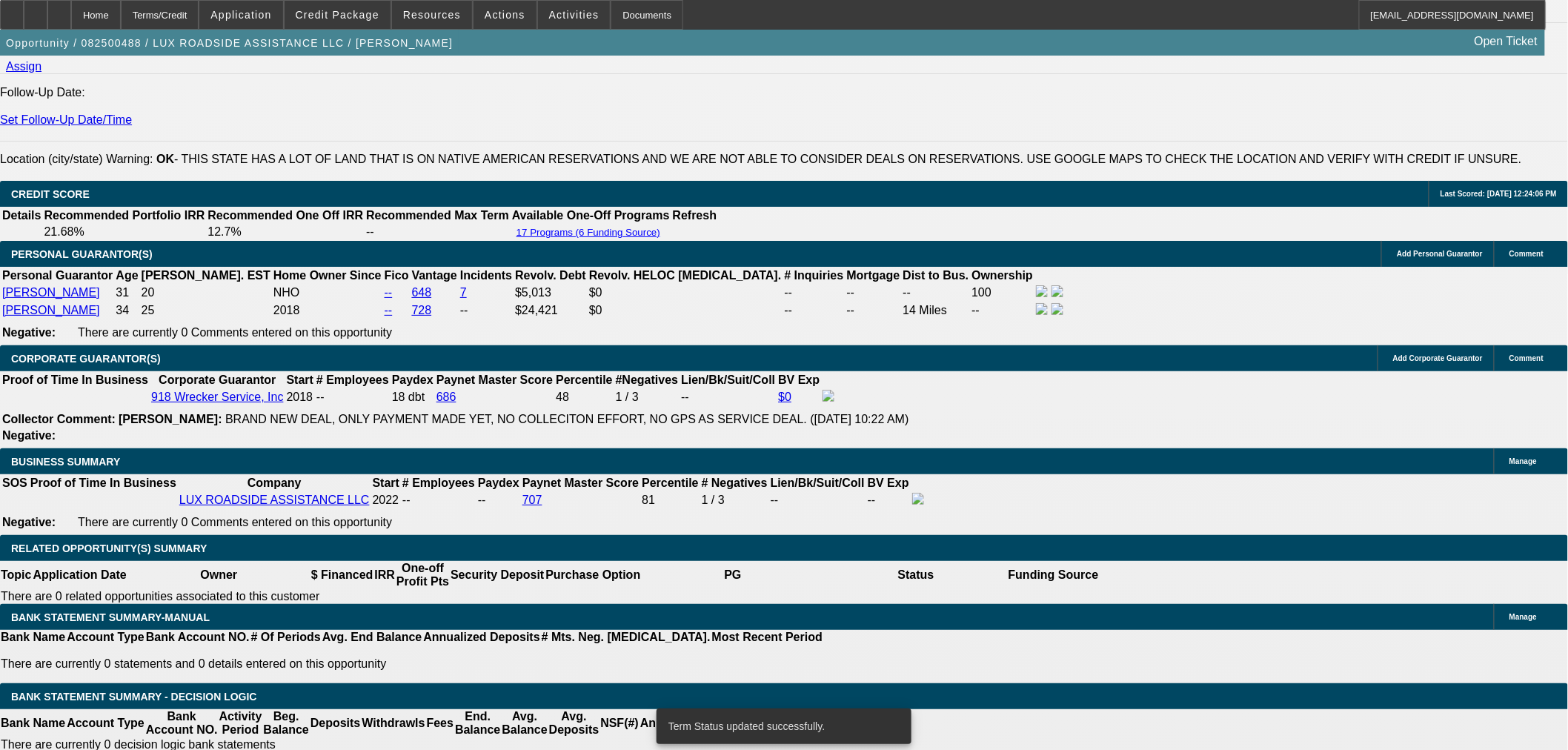
select select "0"
select select "6"
select select "0"
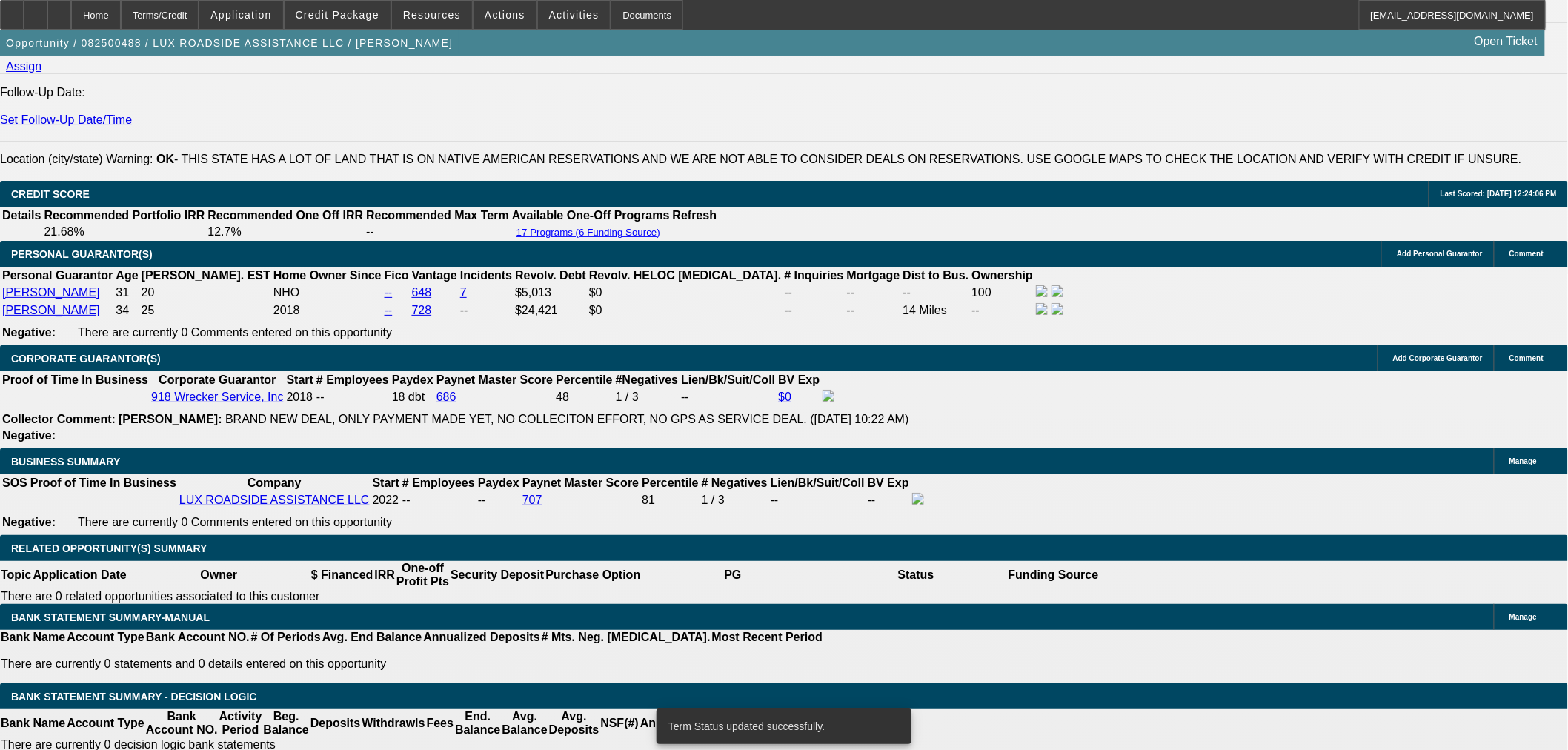
select select "0"
select select "6"
select select "0"
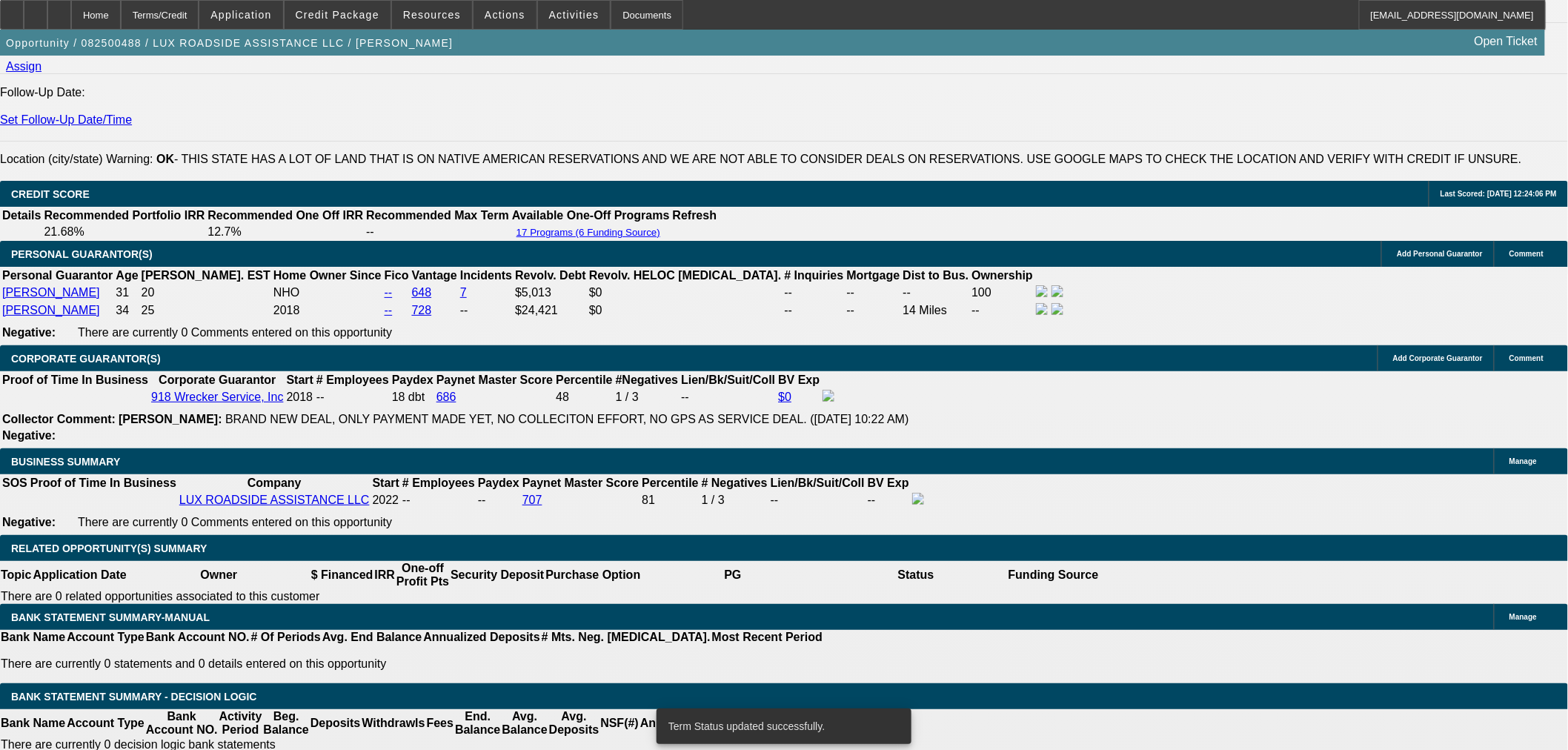
select select "0"
select select "6"
select select "0"
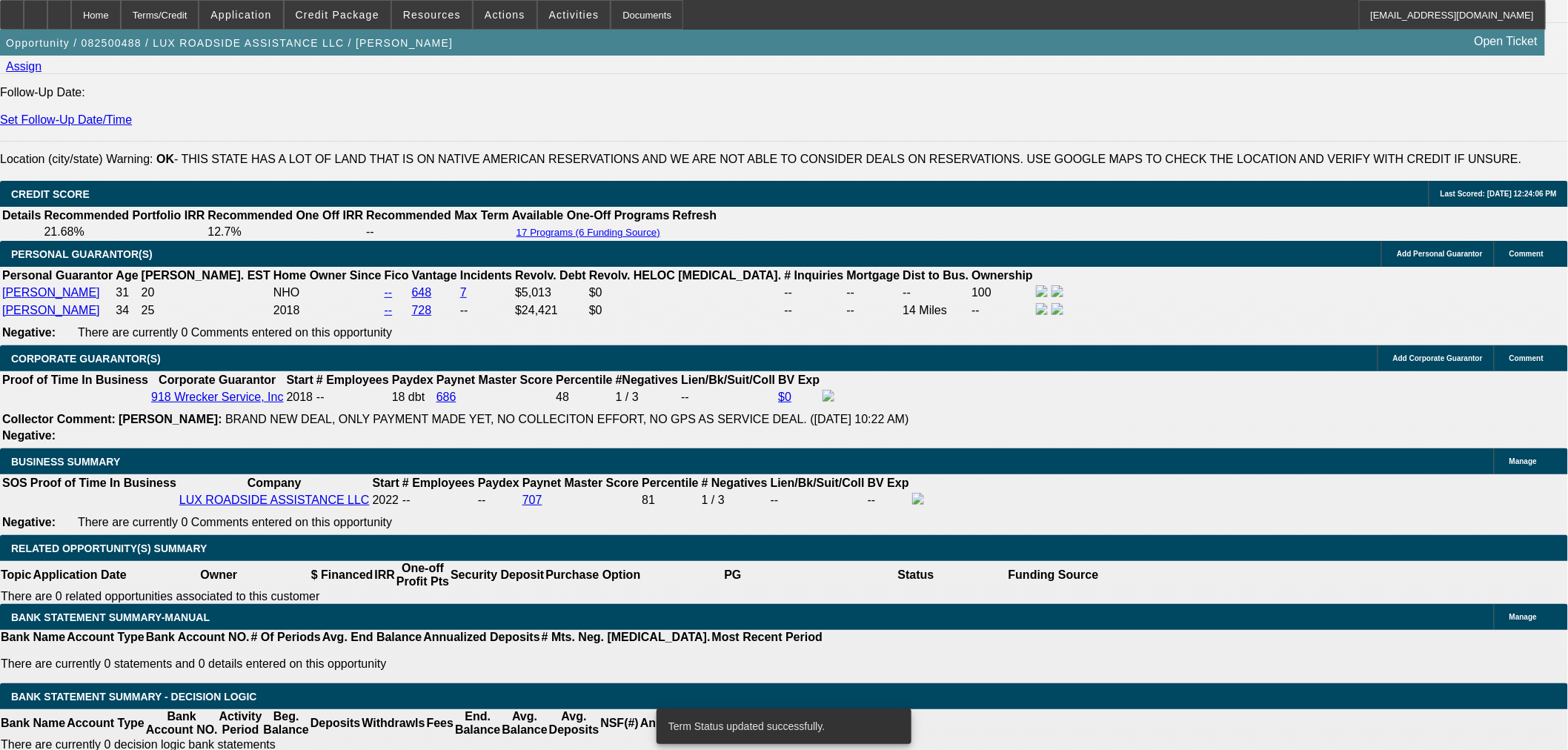
select select "6"
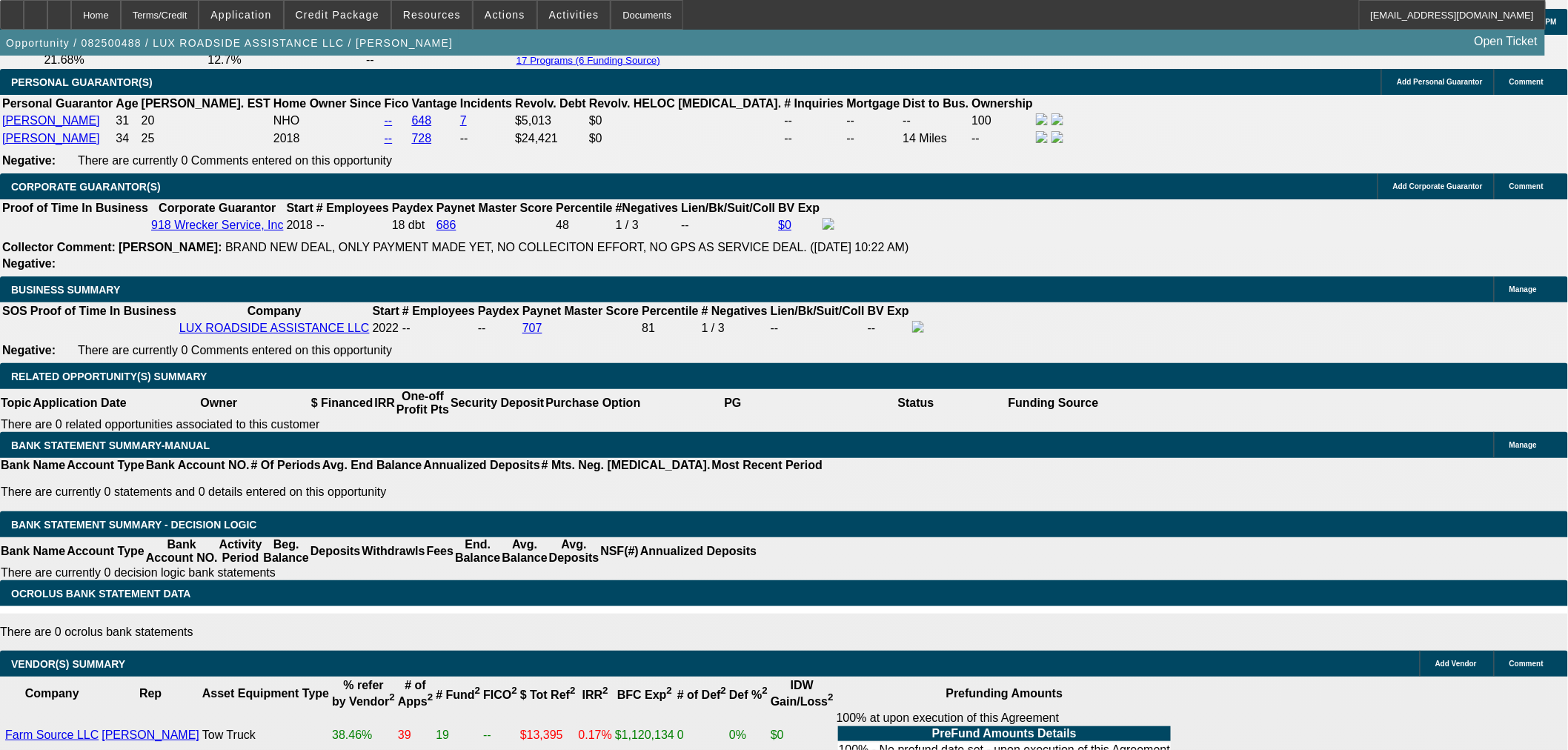
scroll to position [2139, 0]
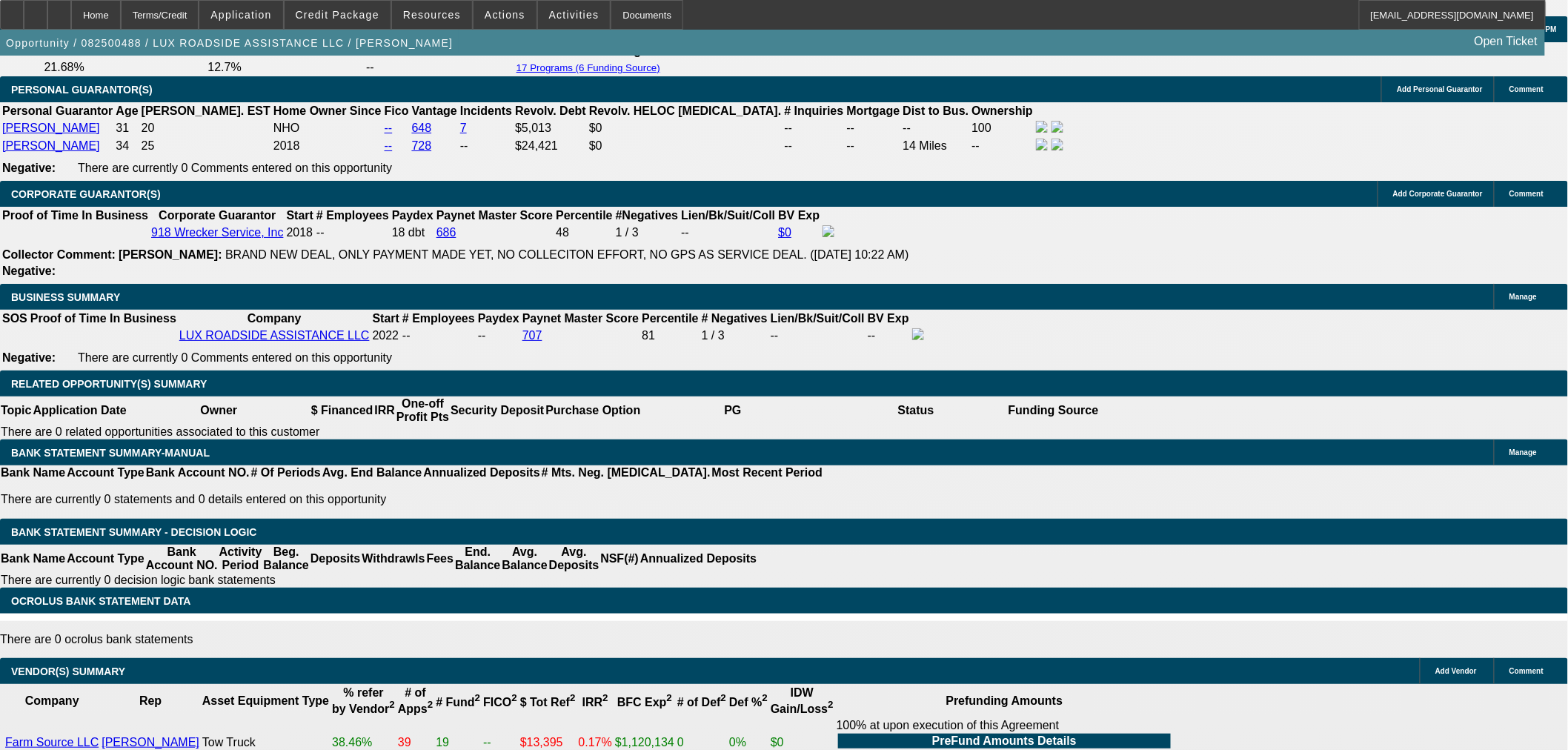
drag, startPoint x: 336, startPoint y: 289, endPoint x: 578, endPoint y: 272, distance: 242.6
type input "1"
type input "UNKNOWN"
type input "15"
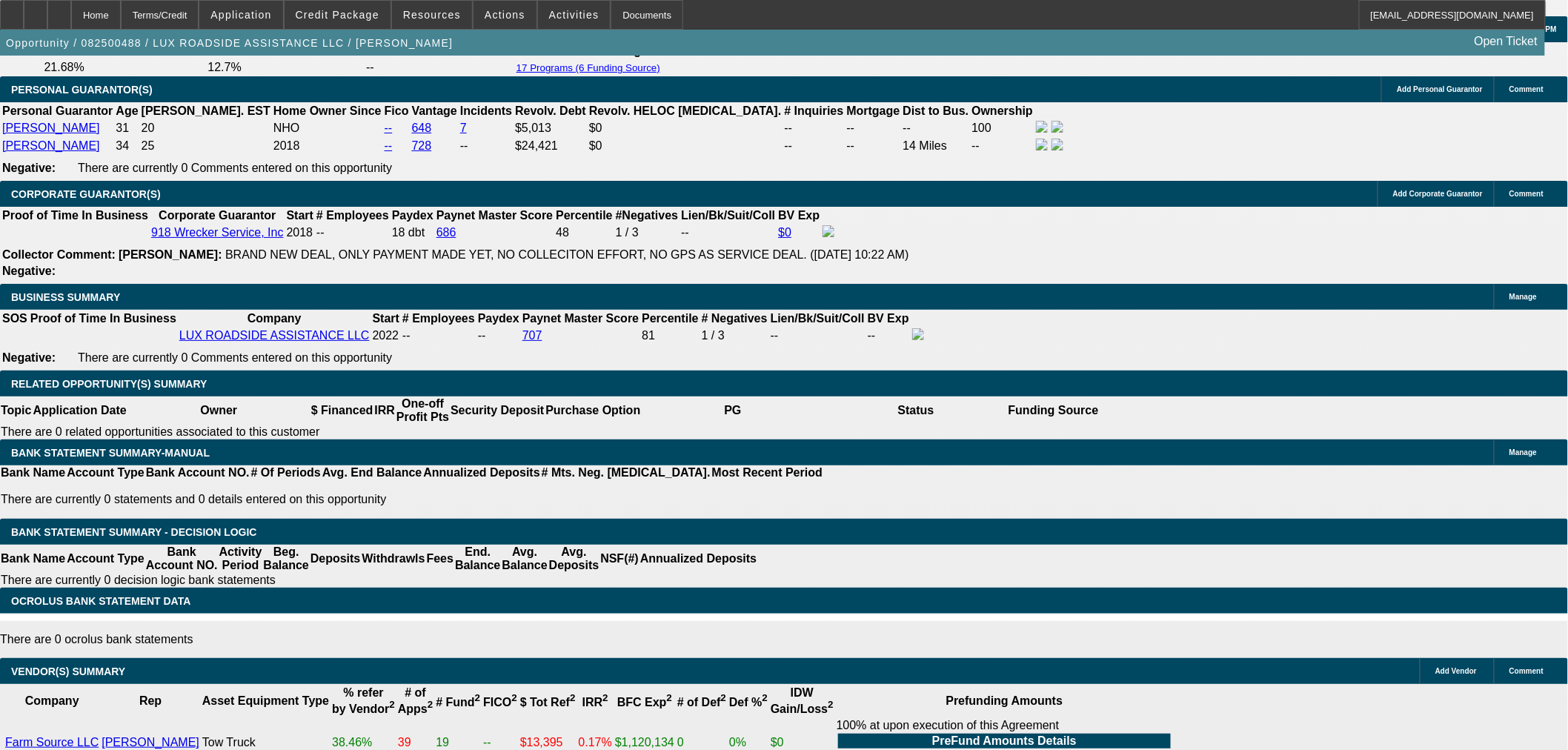
type input "$1,689.23"
type input "15."
type input "$2,495.11"
type input "15.2"
type input "$2,507.95"
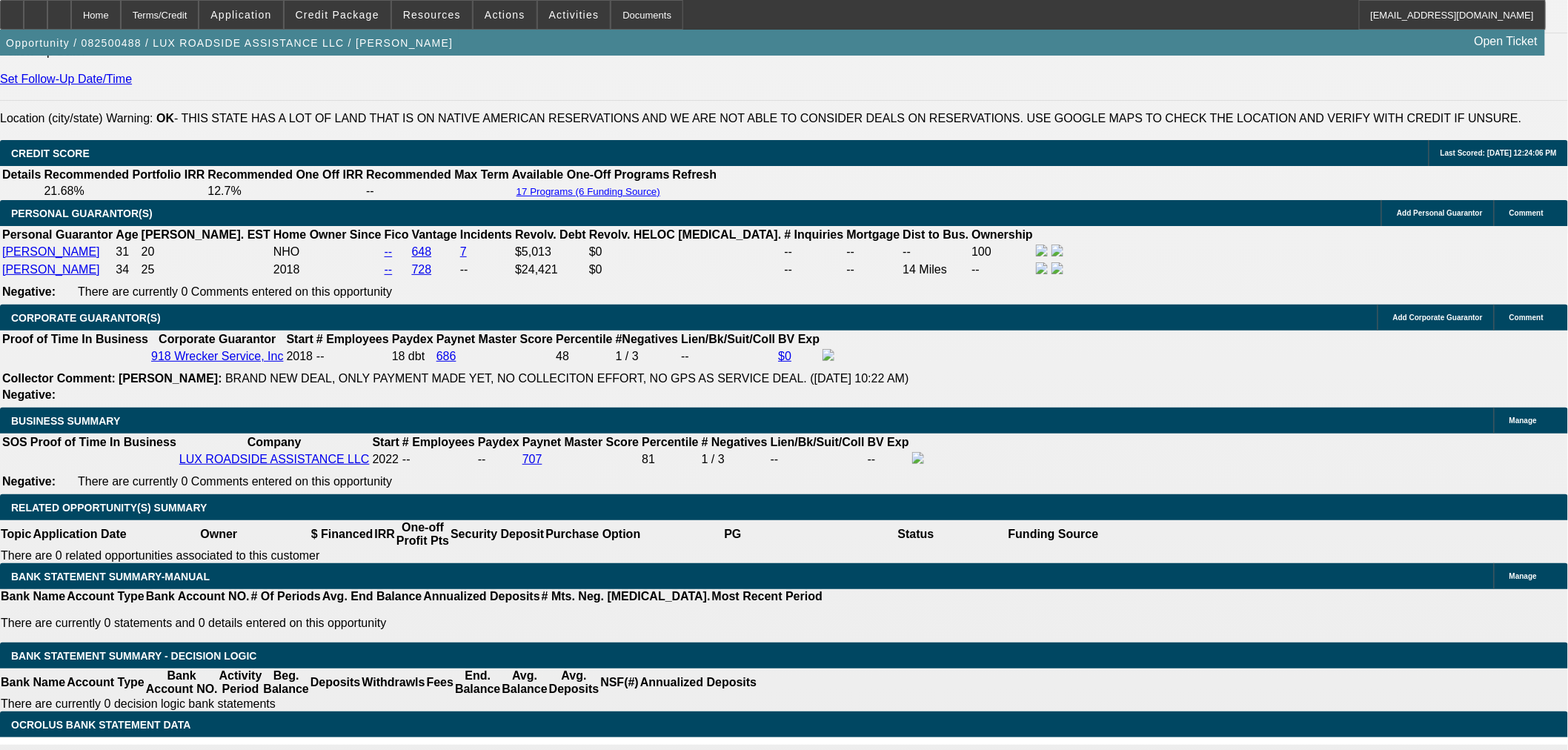
scroll to position [1893, 0]
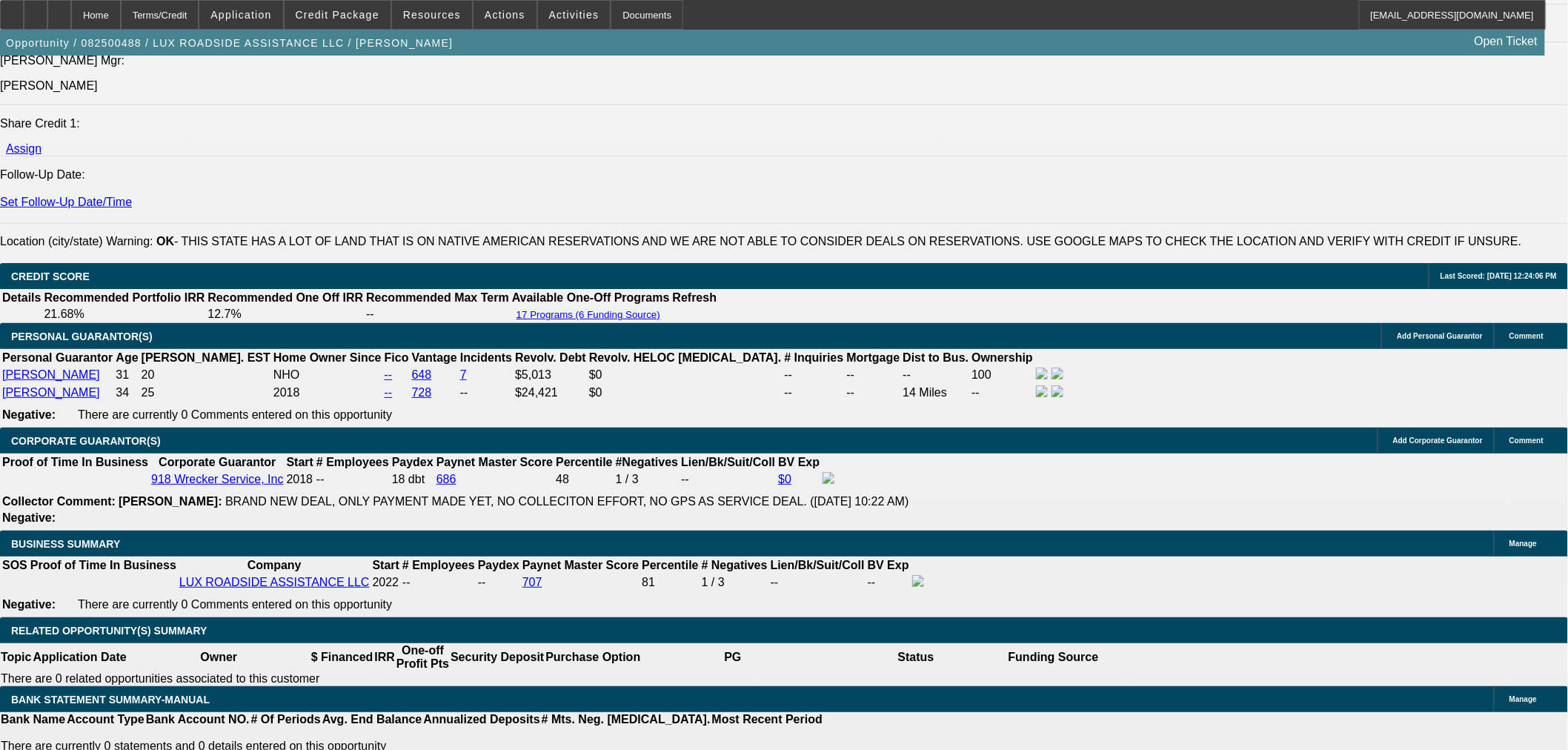
type input "15.2"
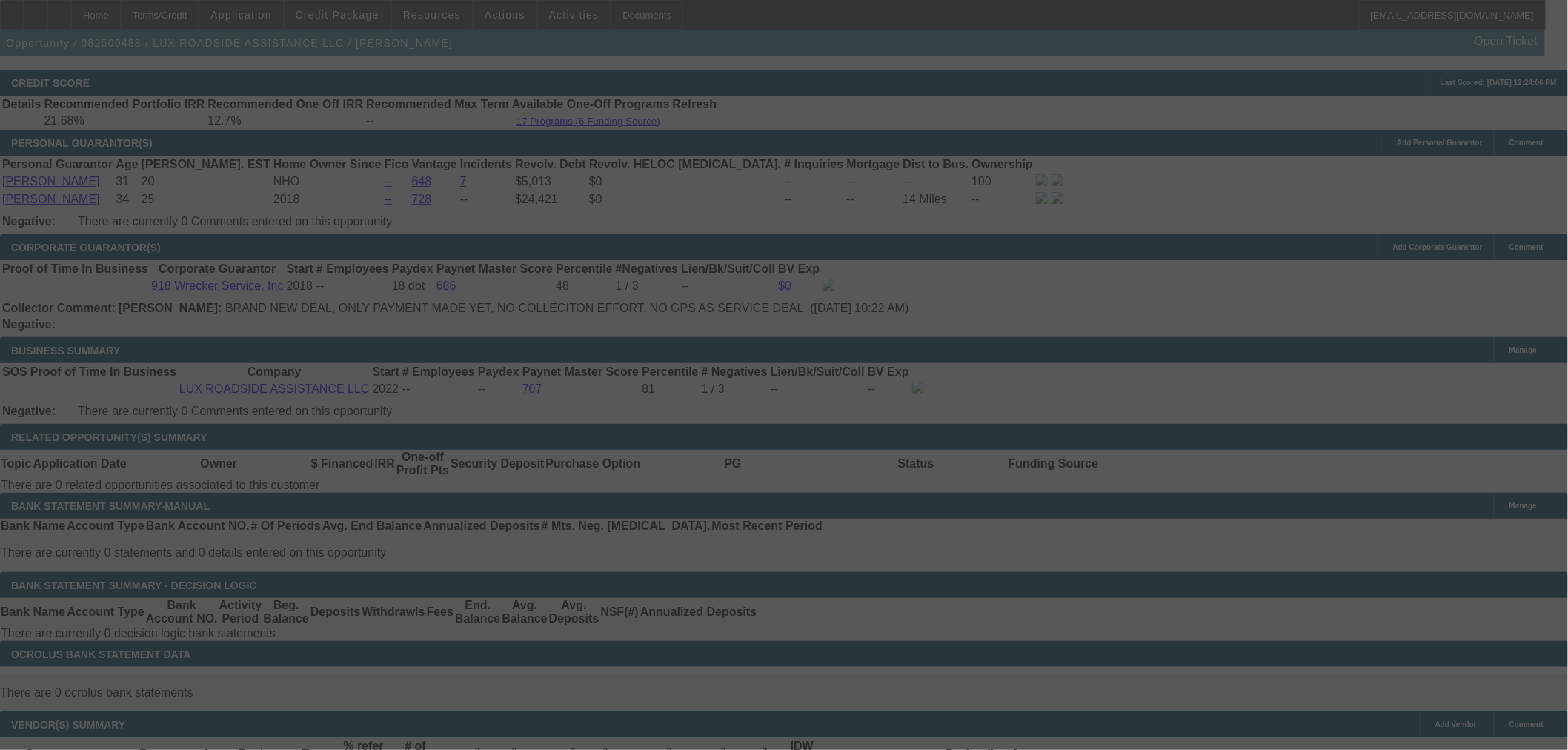
scroll to position [2057, 0]
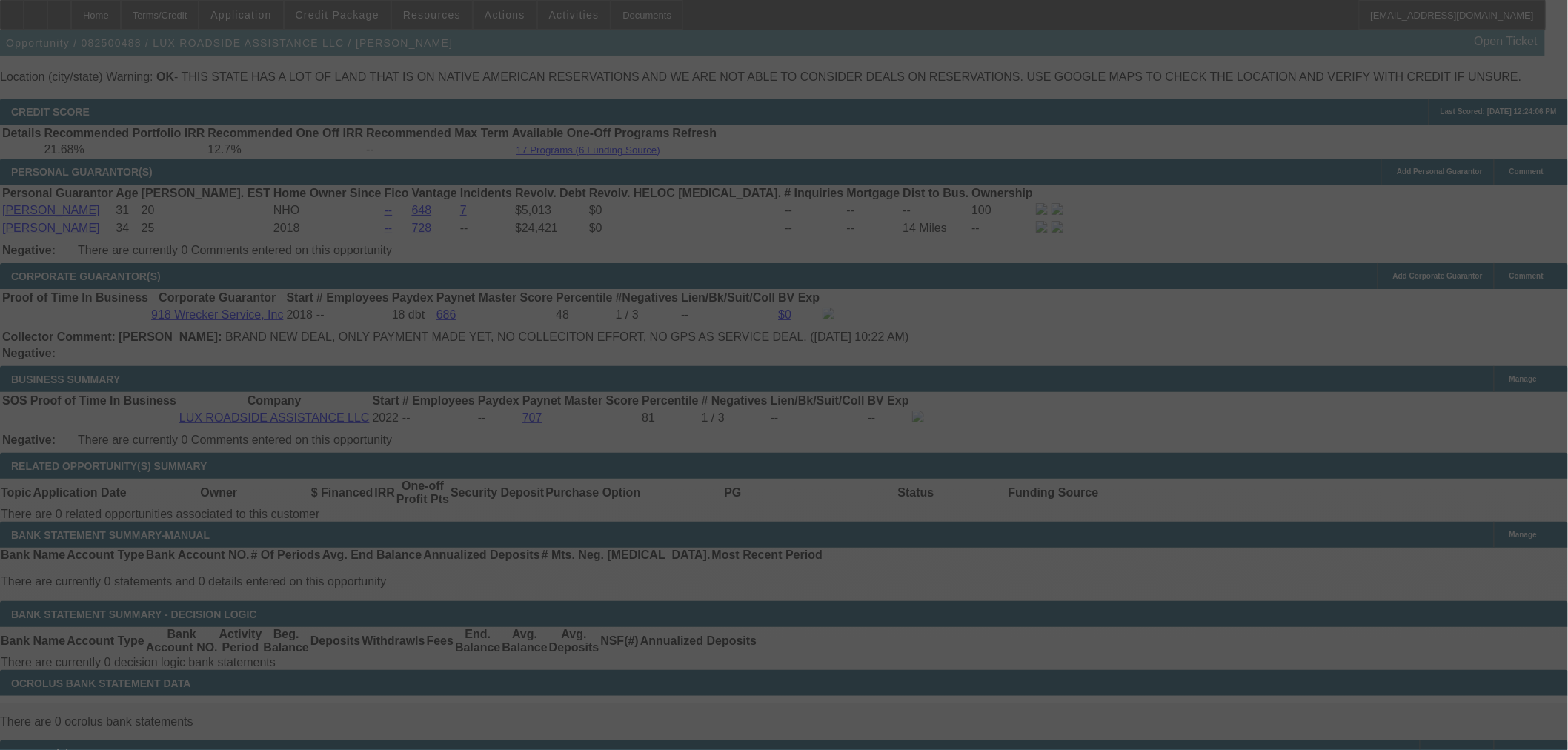
select select "0"
select select "6"
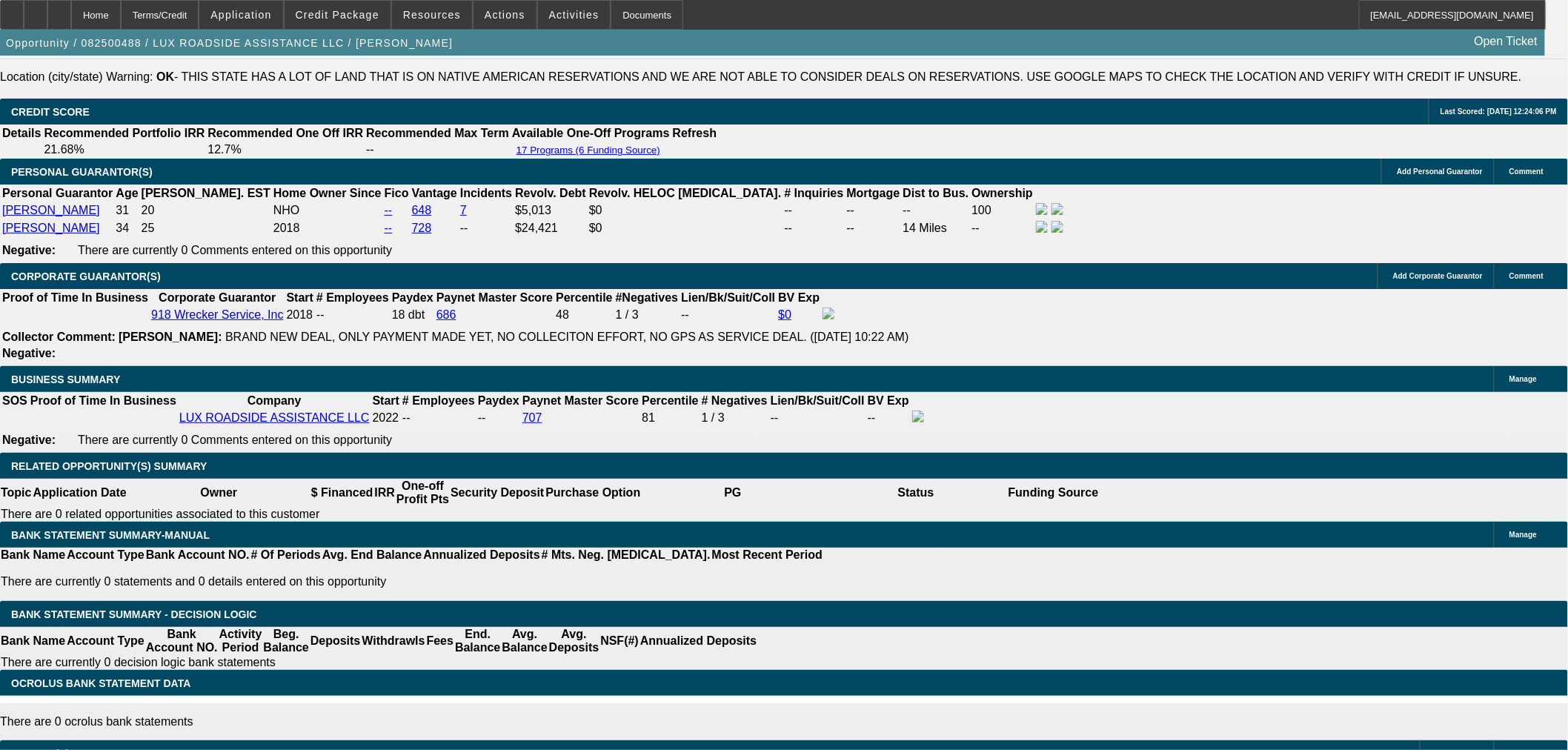
drag, startPoint x: 333, startPoint y: 375, endPoint x: 472, endPoint y: 375, distance: 139.0
type input "1"
type input "UNKNOWN"
type input "15"
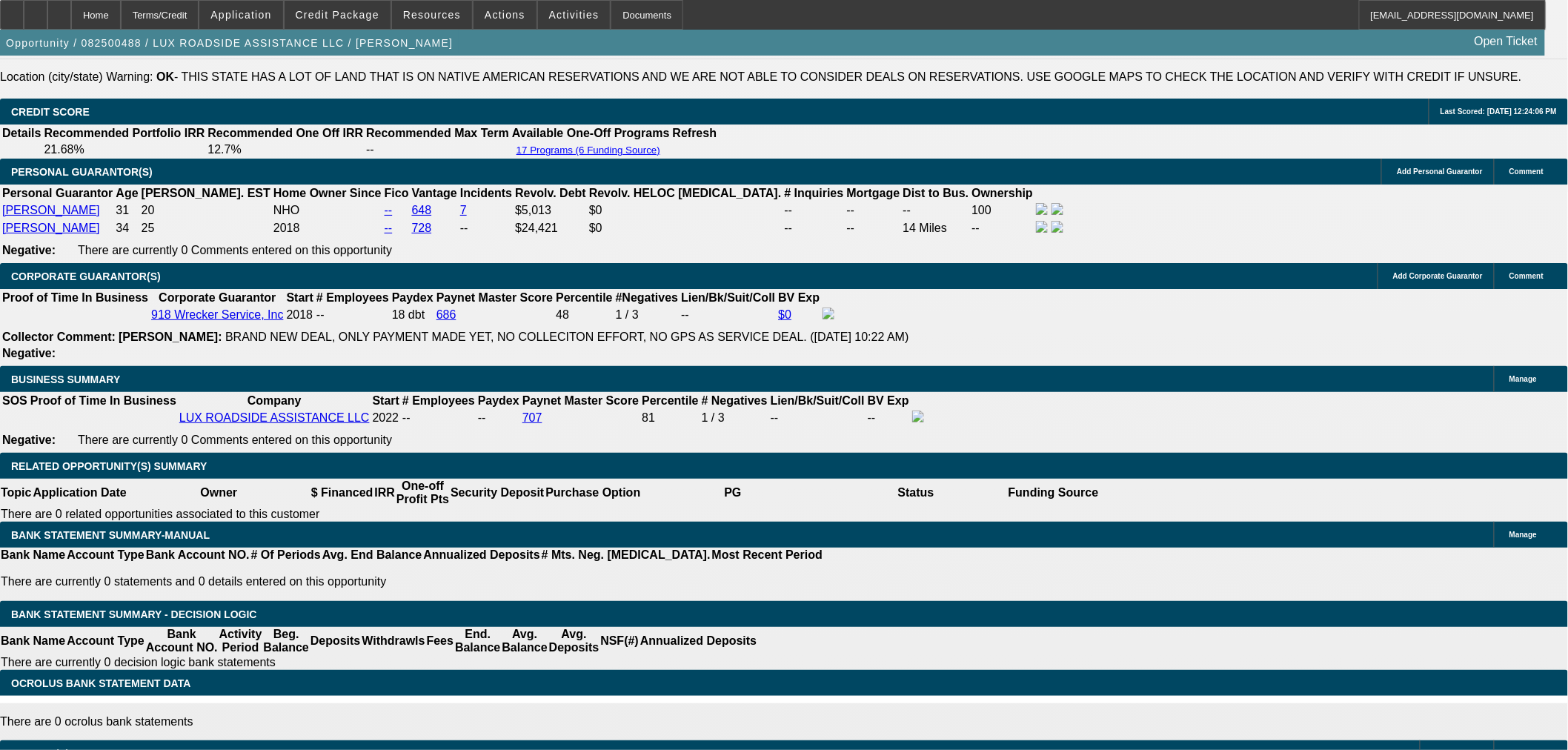
type input "$2,495.11"
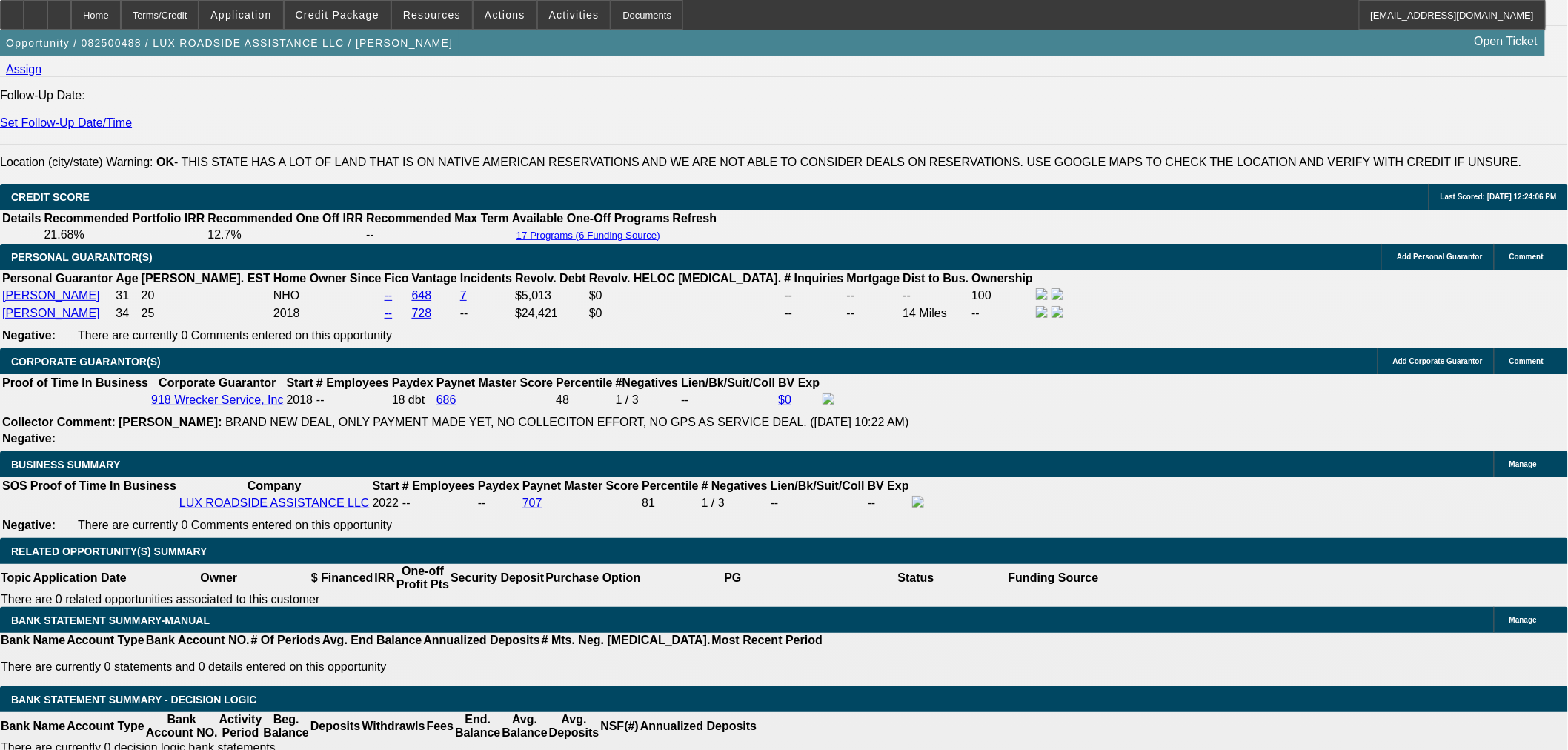
scroll to position [1811, 0]
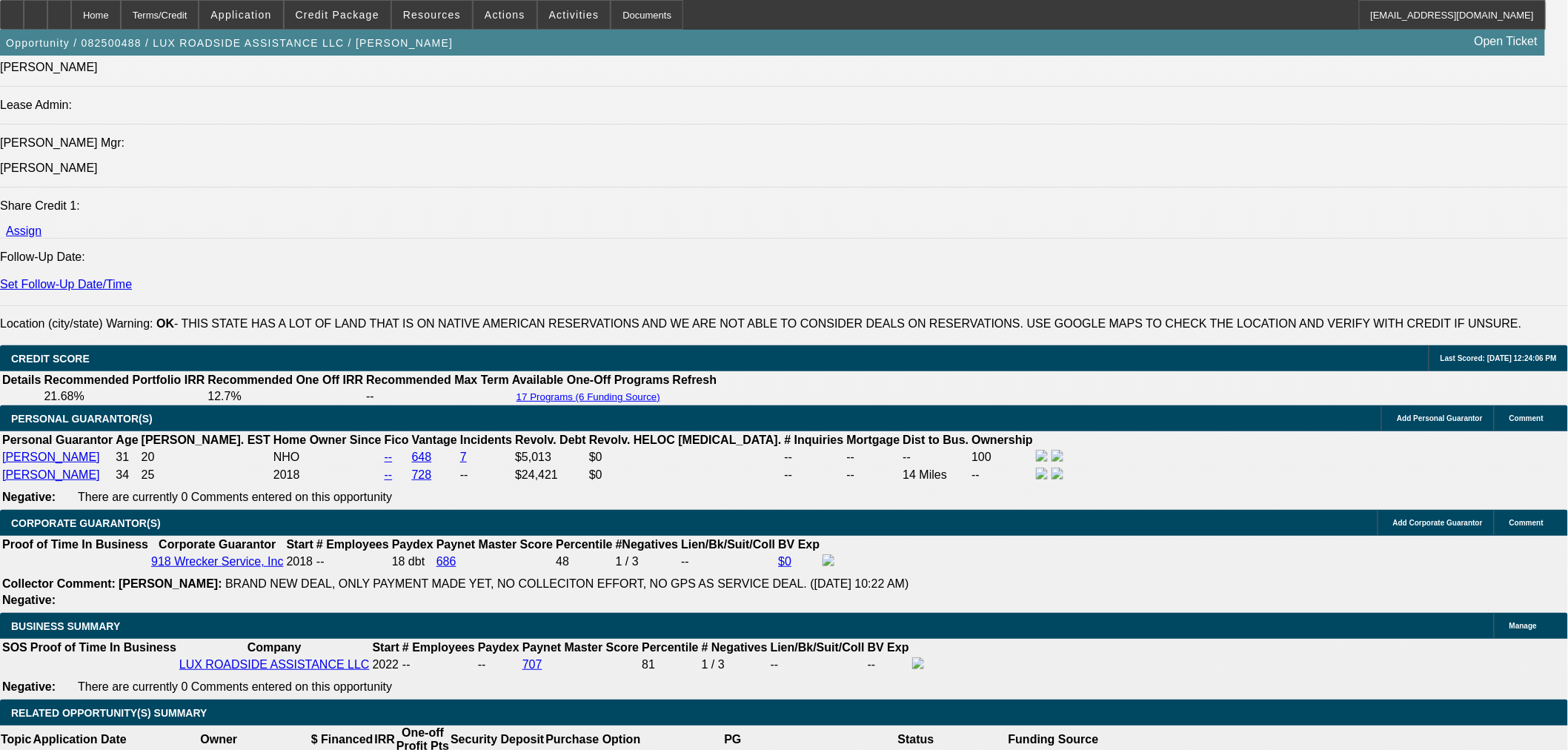
type input "15"
drag, startPoint x: 243, startPoint y: 216, endPoint x: 240, endPoint y: 235, distance: 19.2
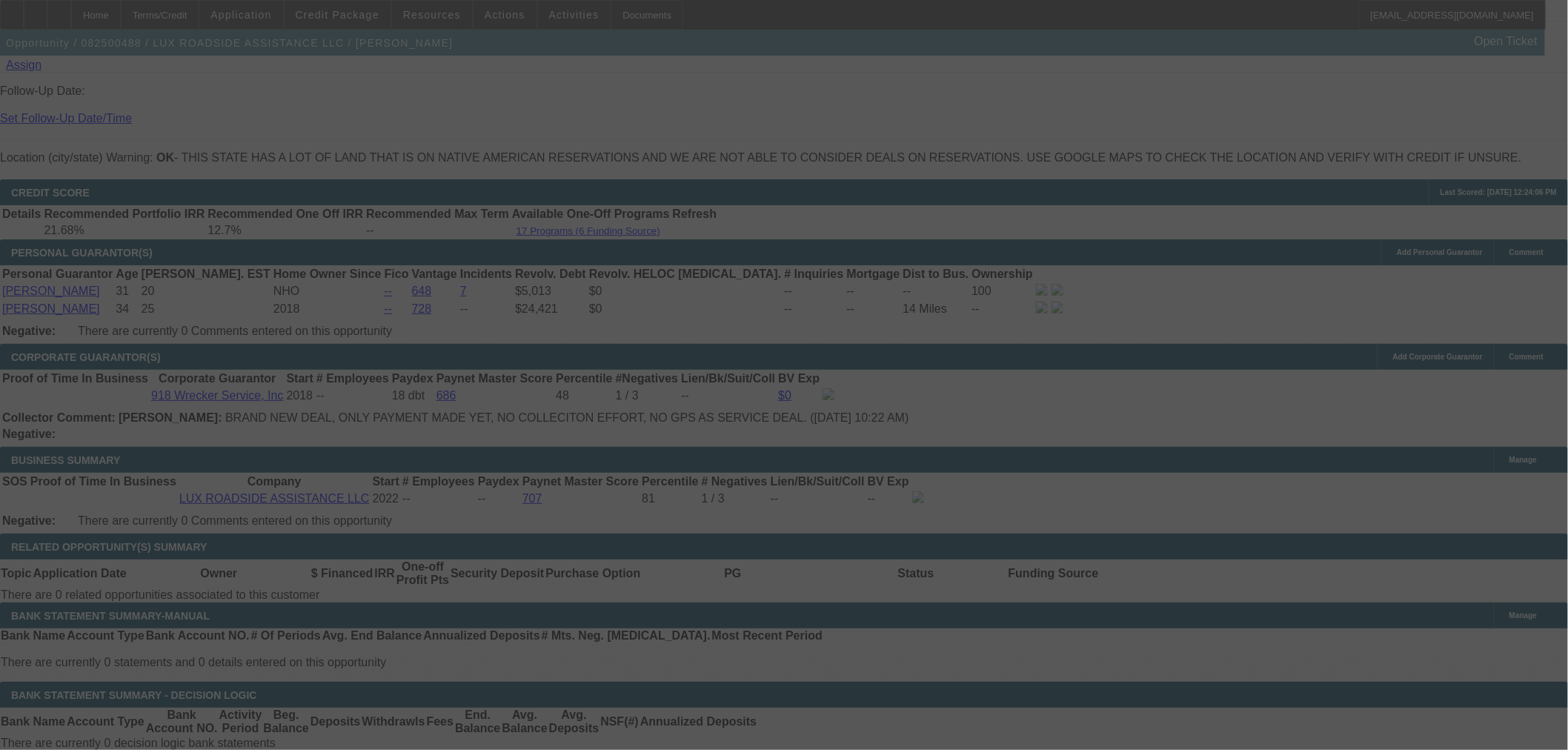
scroll to position [1975, 0]
select select "0"
select select "6"
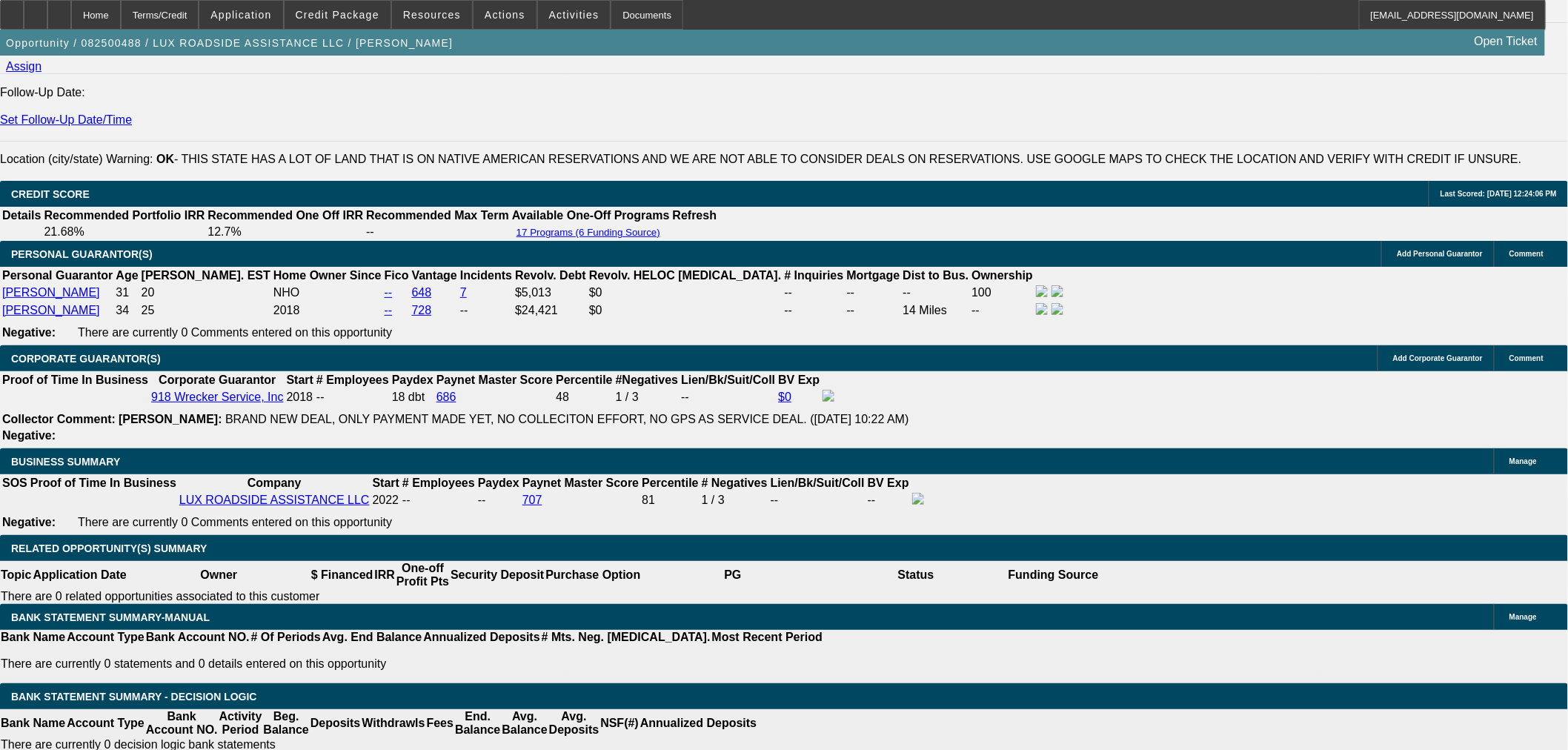
drag, startPoint x: 241, startPoint y: 460, endPoint x: 292, endPoint y: 460, distance: 51.0
type input "2"
type input "UNKNOWN"
type input "24998"
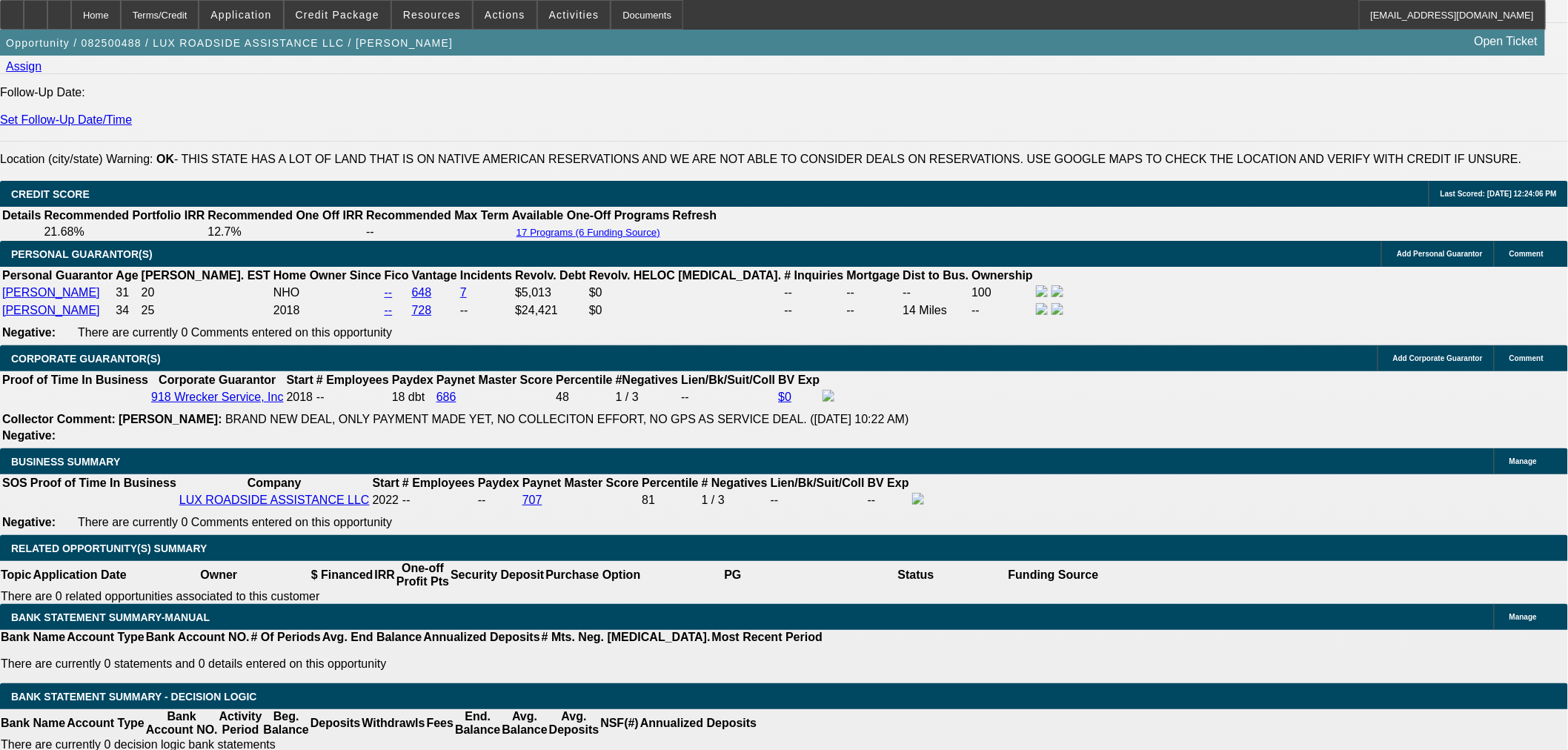
type input "15.1"
type input "254.2"
type input "2499"
type input "15.1"
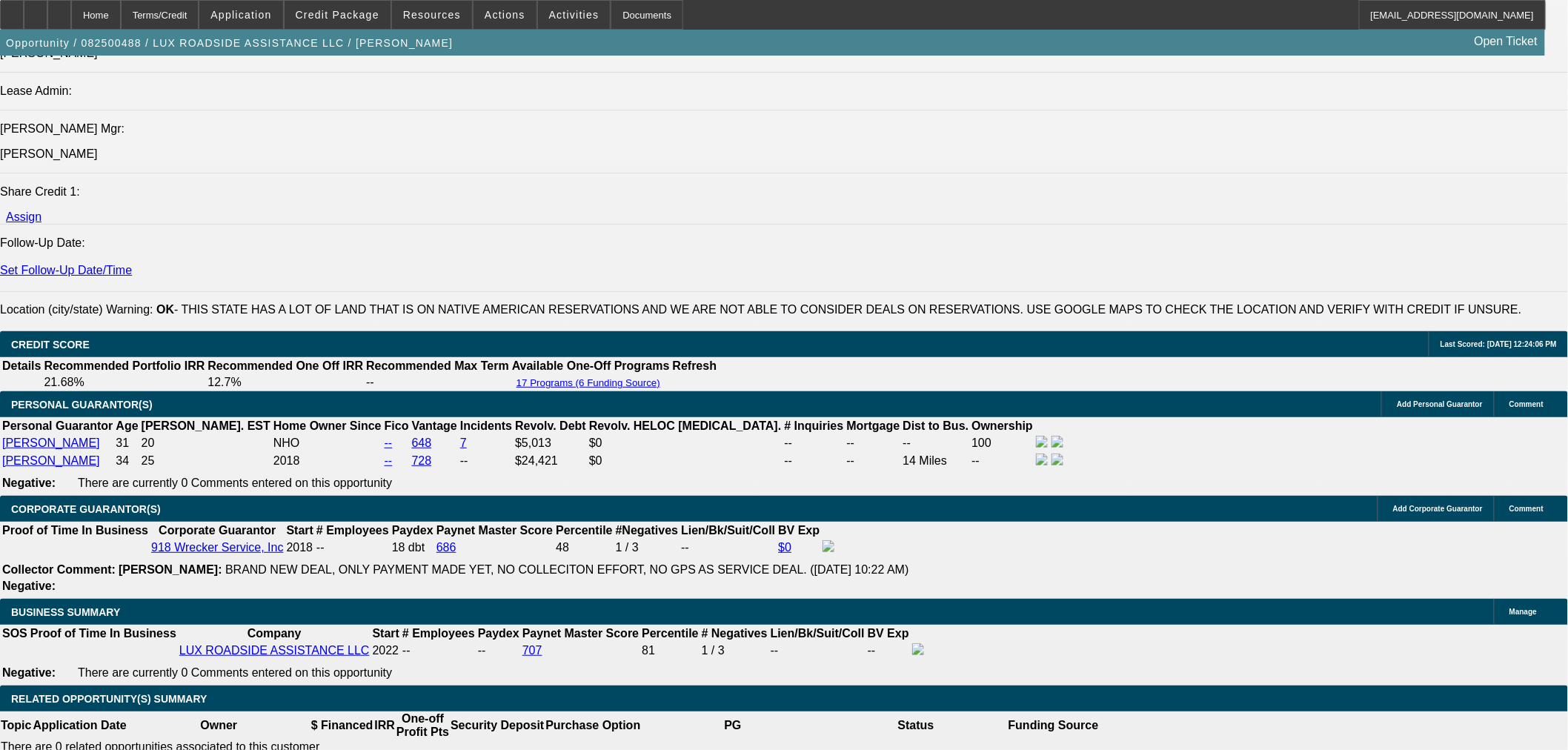
scroll to position [1811, 0]
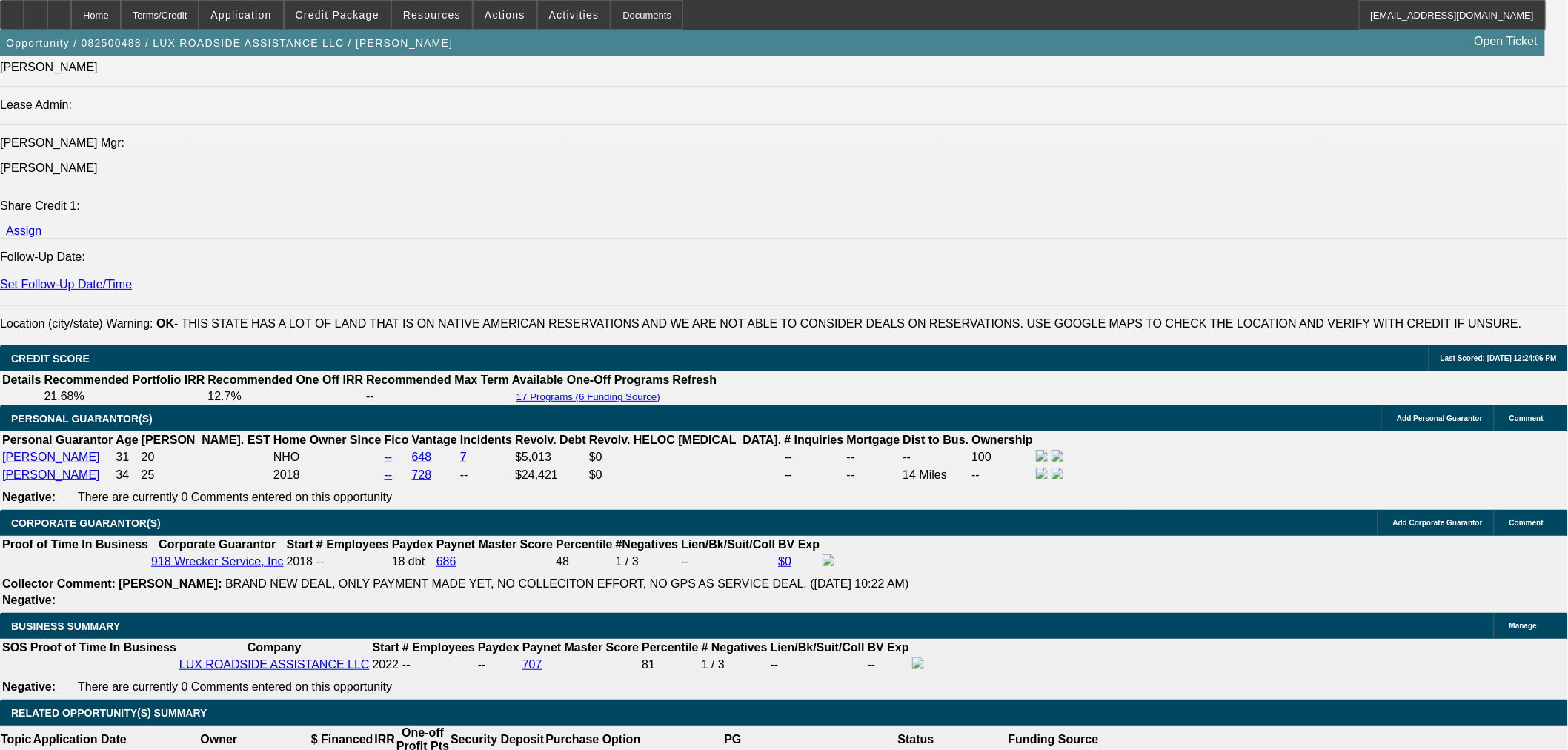
type input "$2,499.48"
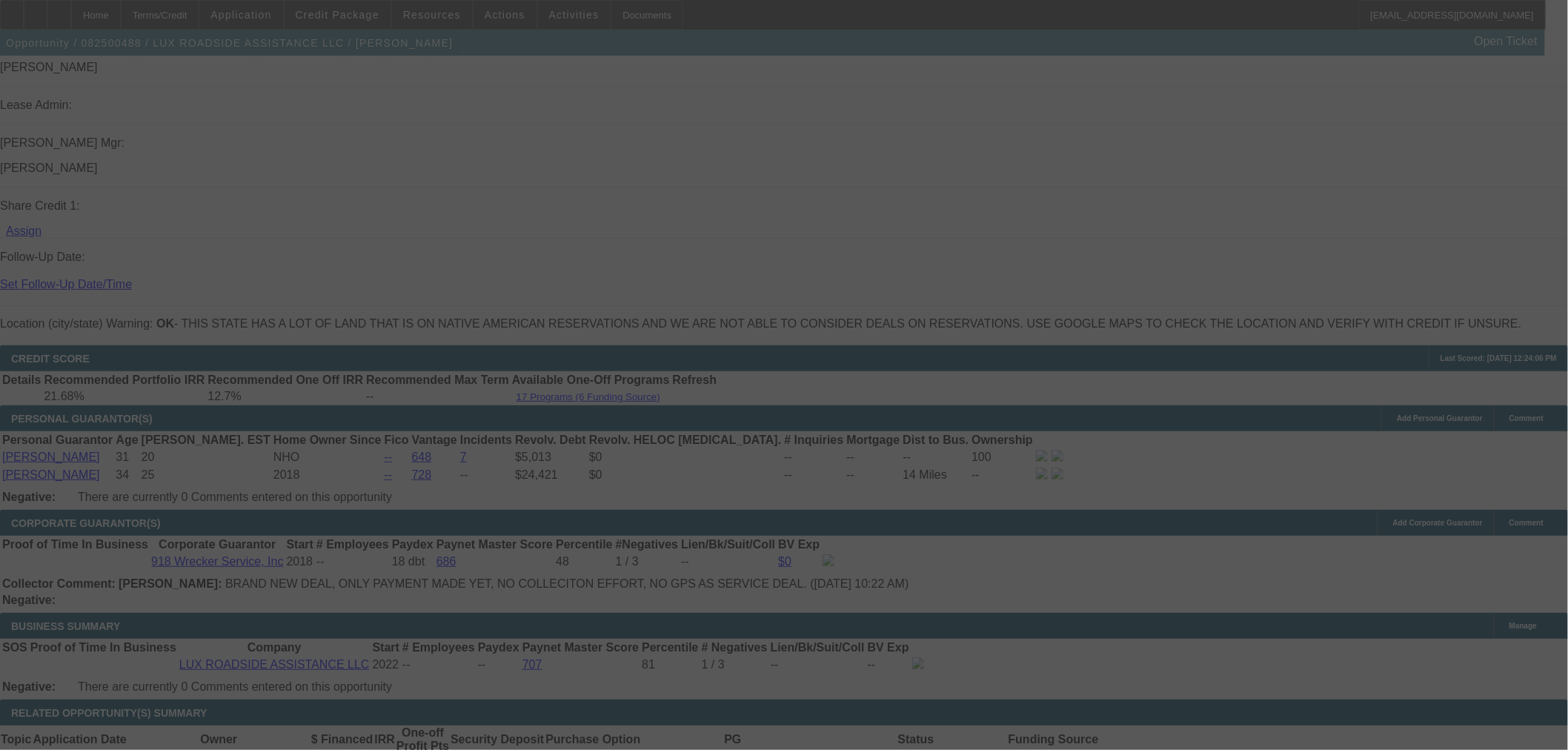
select select "0"
select select "6"
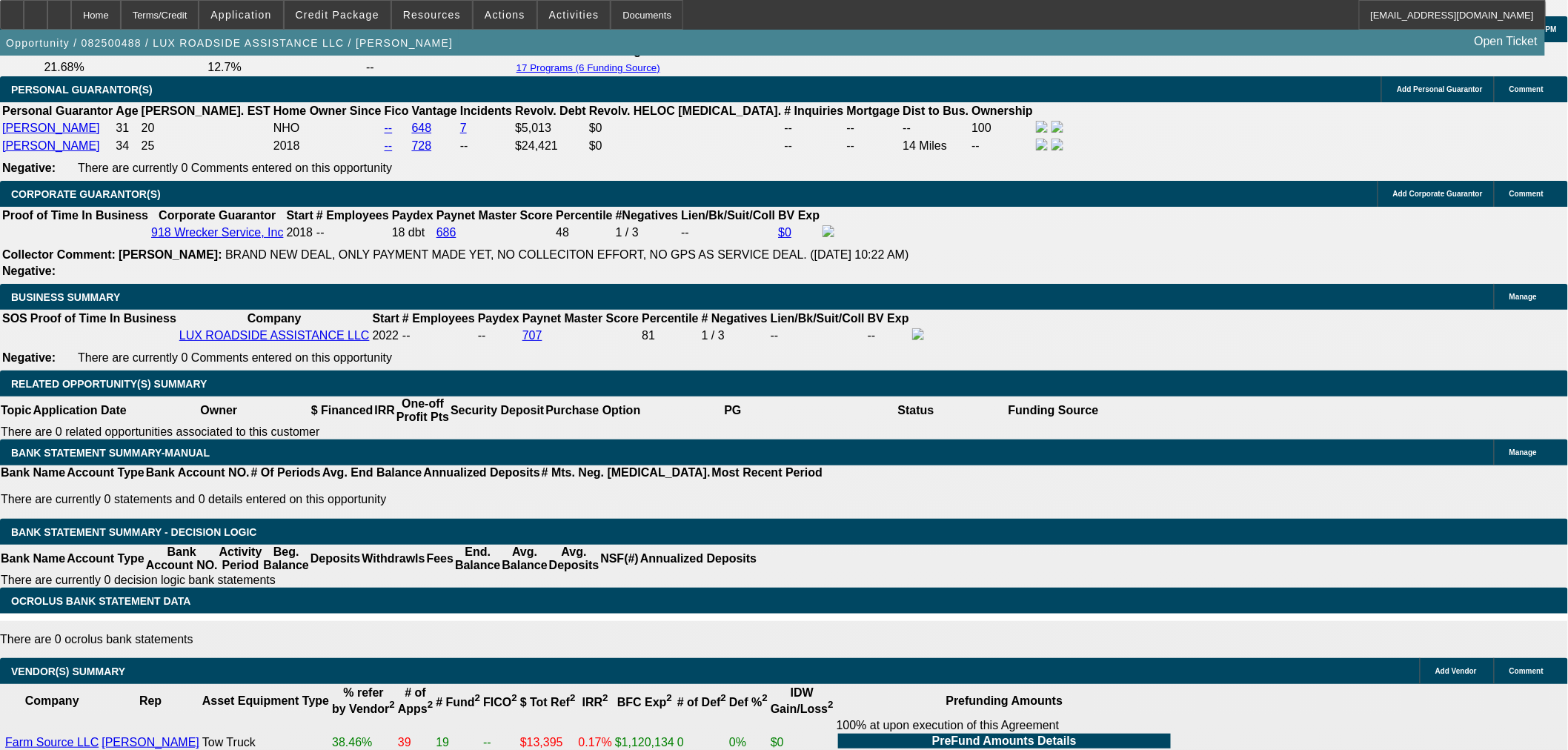
scroll to position [2057, 0]
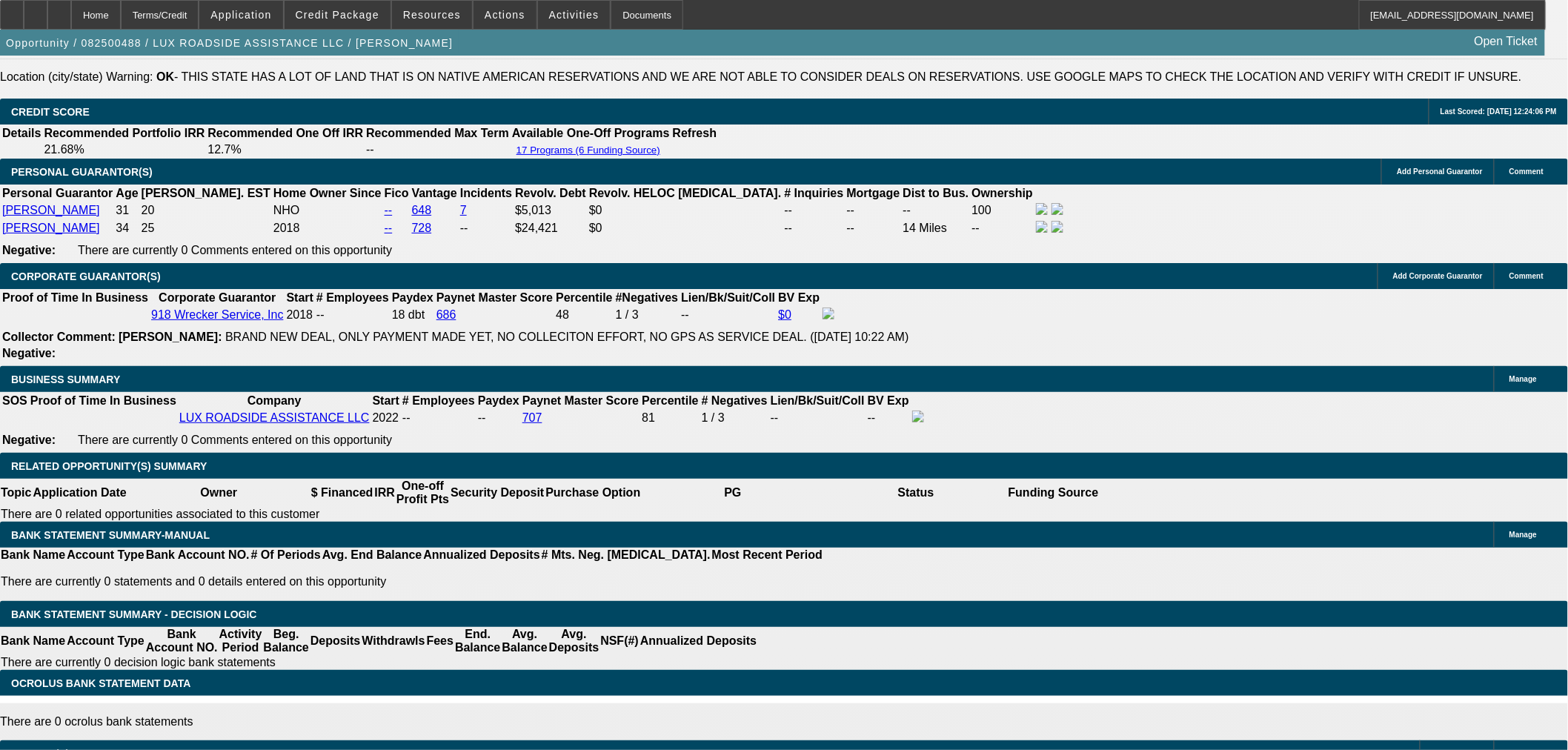
drag, startPoint x: 372, startPoint y: 369, endPoint x: 379, endPoint y: 367, distance: 7.3
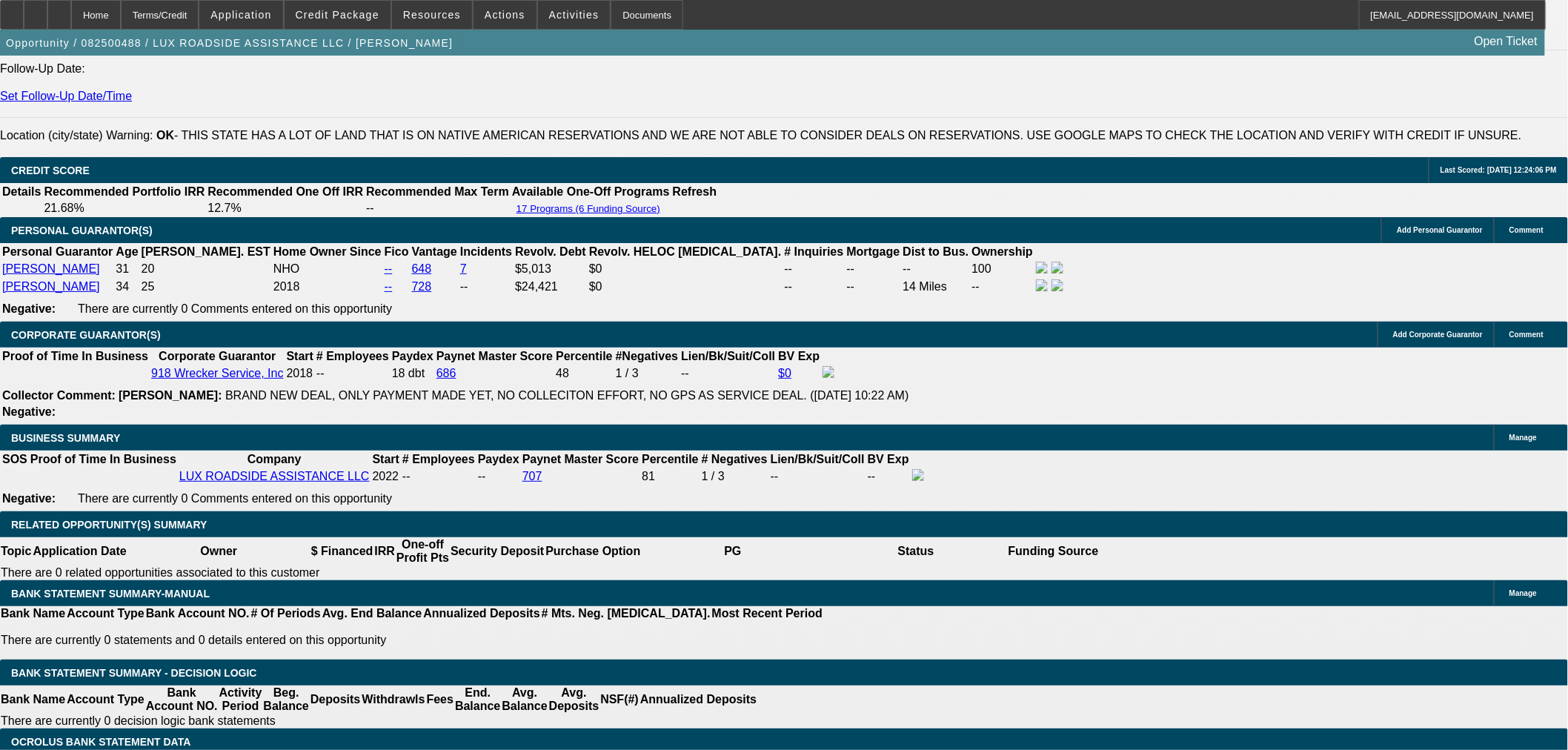
scroll to position [1975, 0]
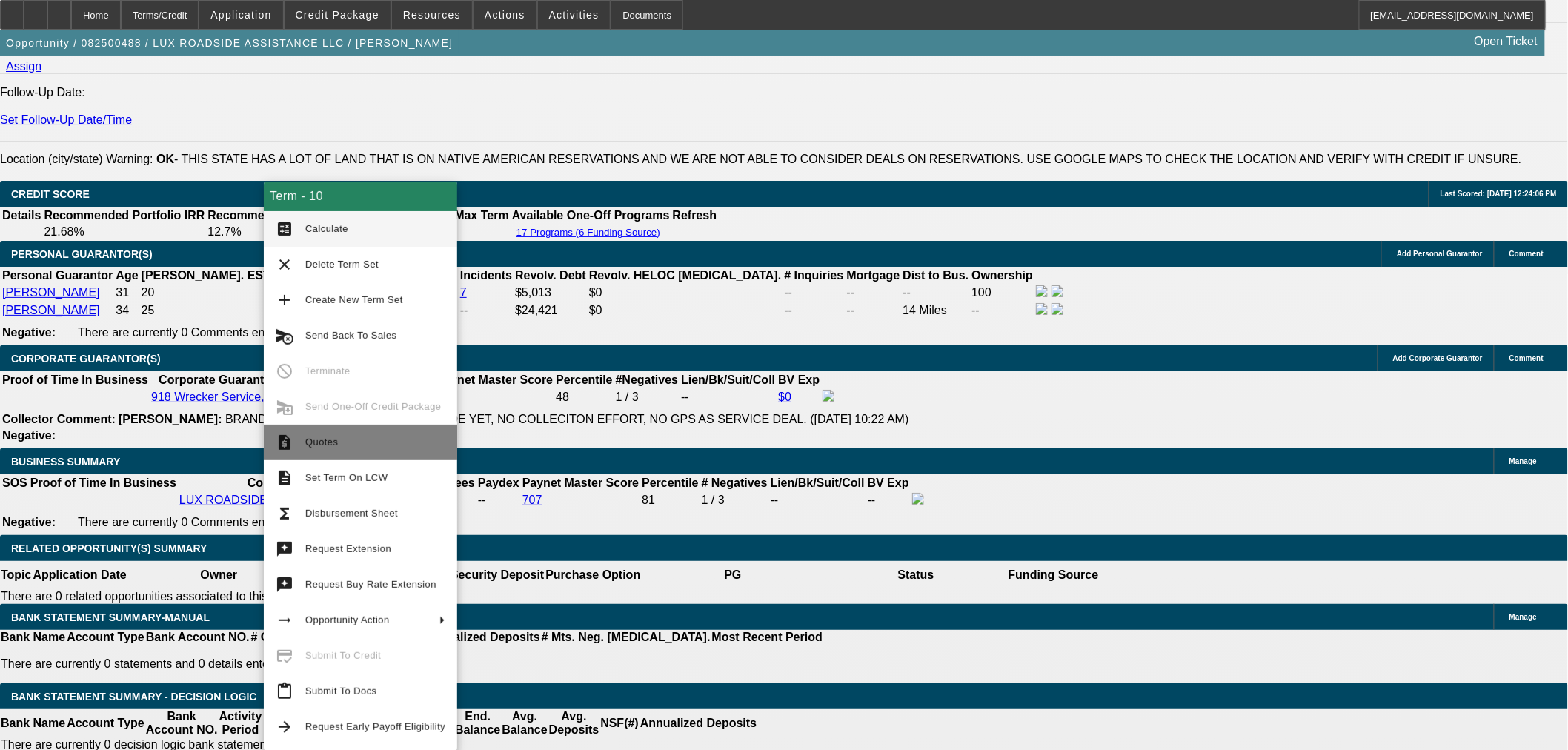
click at [329, 437] on span "Quotes" at bounding box center [321, 441] width 32 height 11
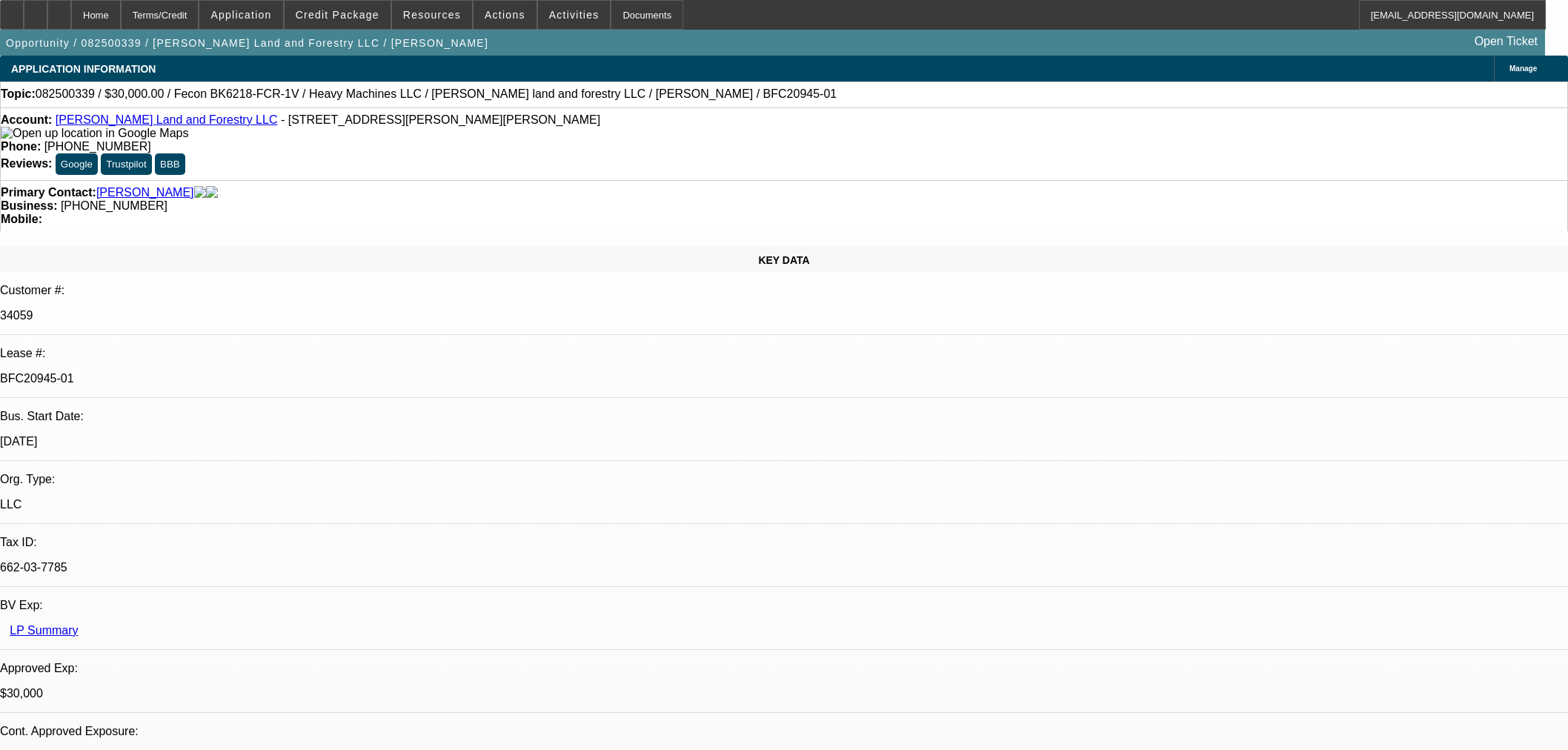
select select "0"
select select "2"
select select "0"
select select "6"
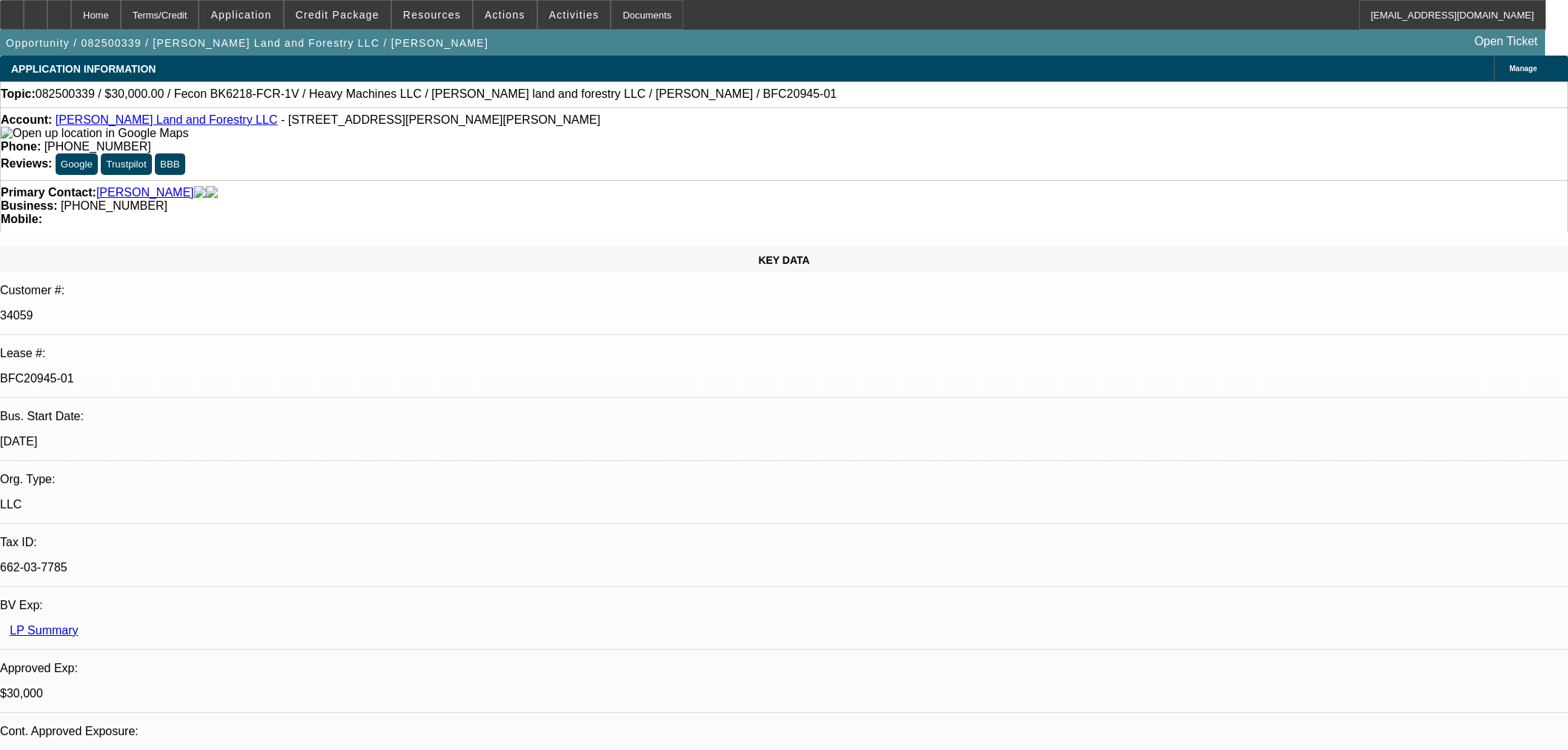
select select "0"
select select "2"
select select "0"
select select "6"
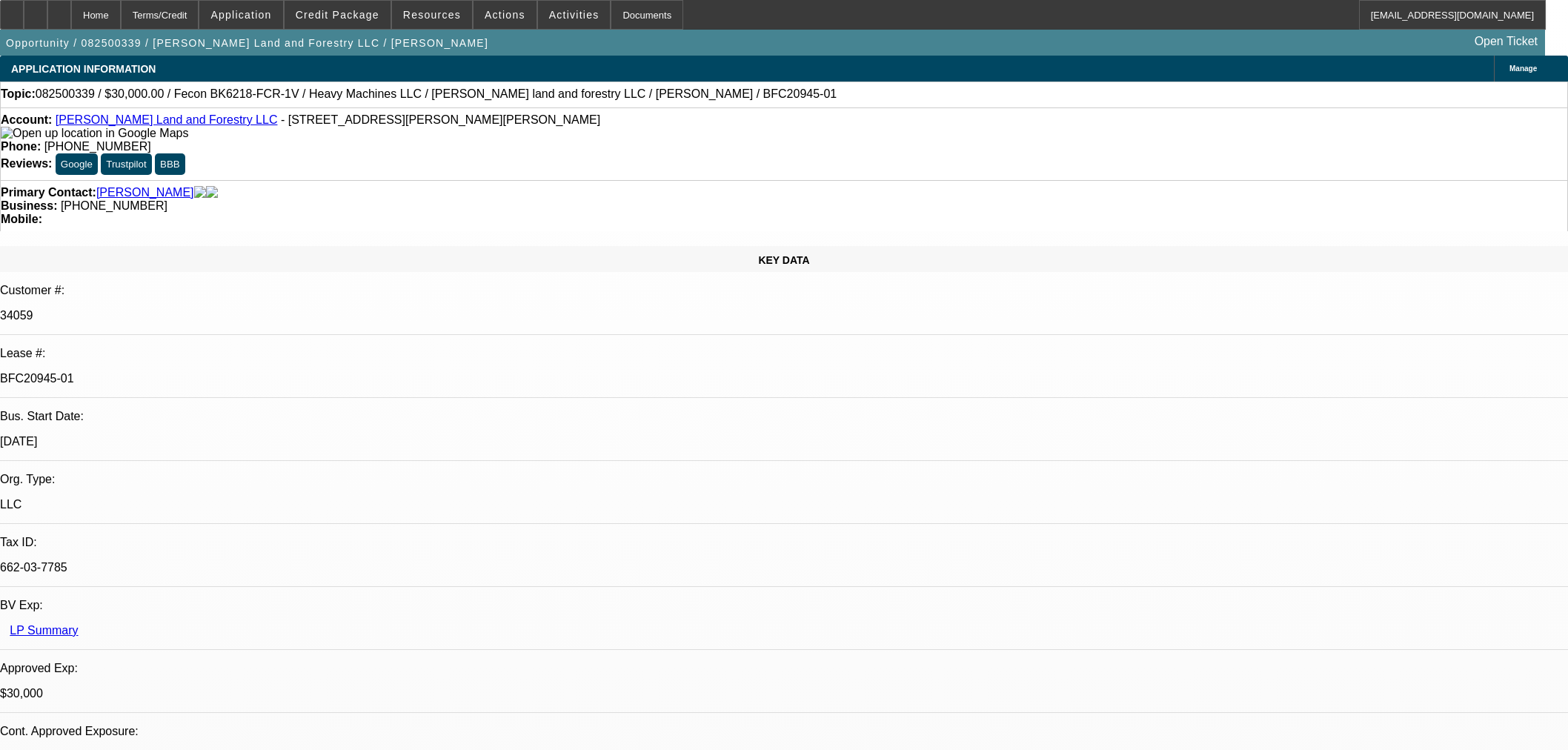
select select "0.2"
select select "2"
select select "0"
select select "6"
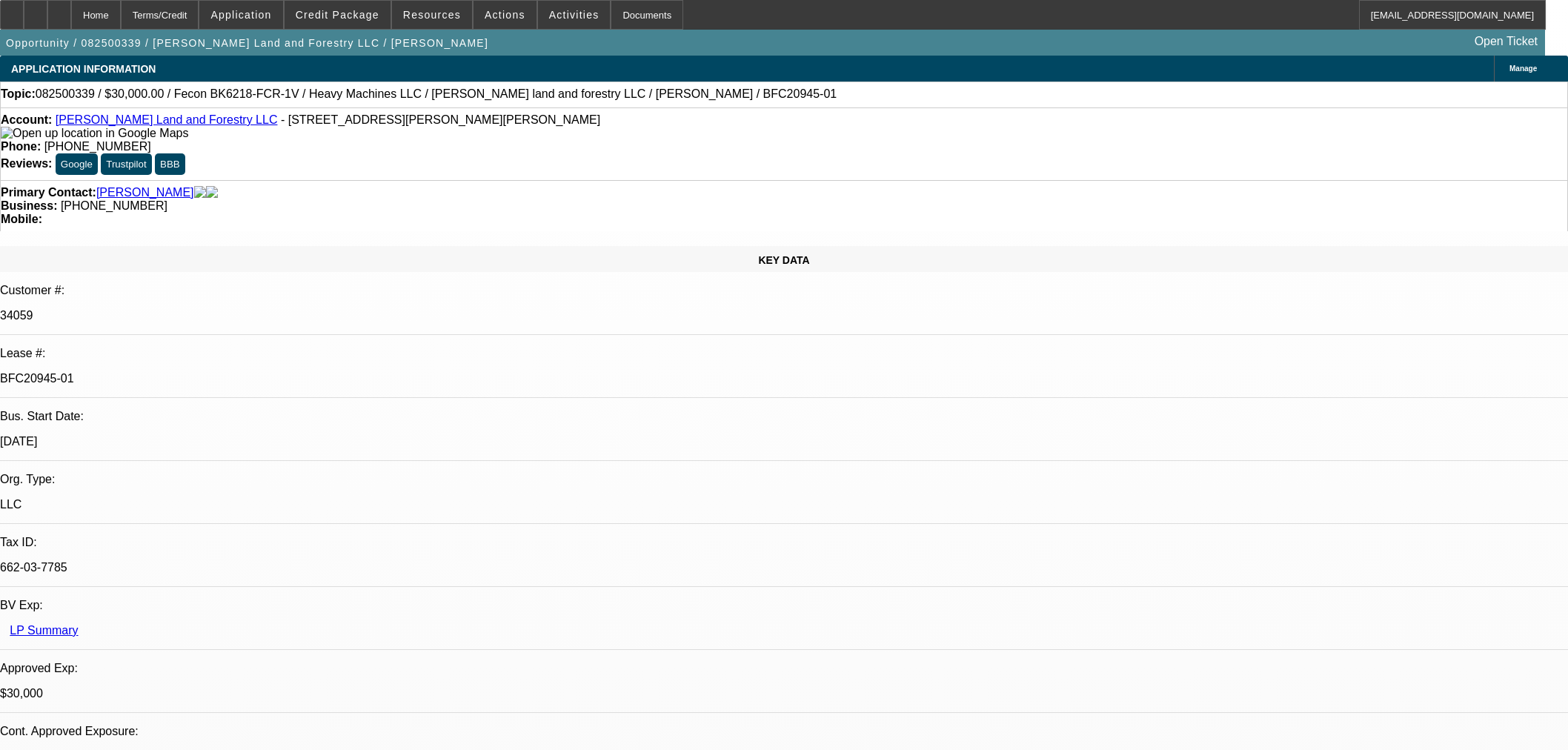
select select "0"
select select "19"
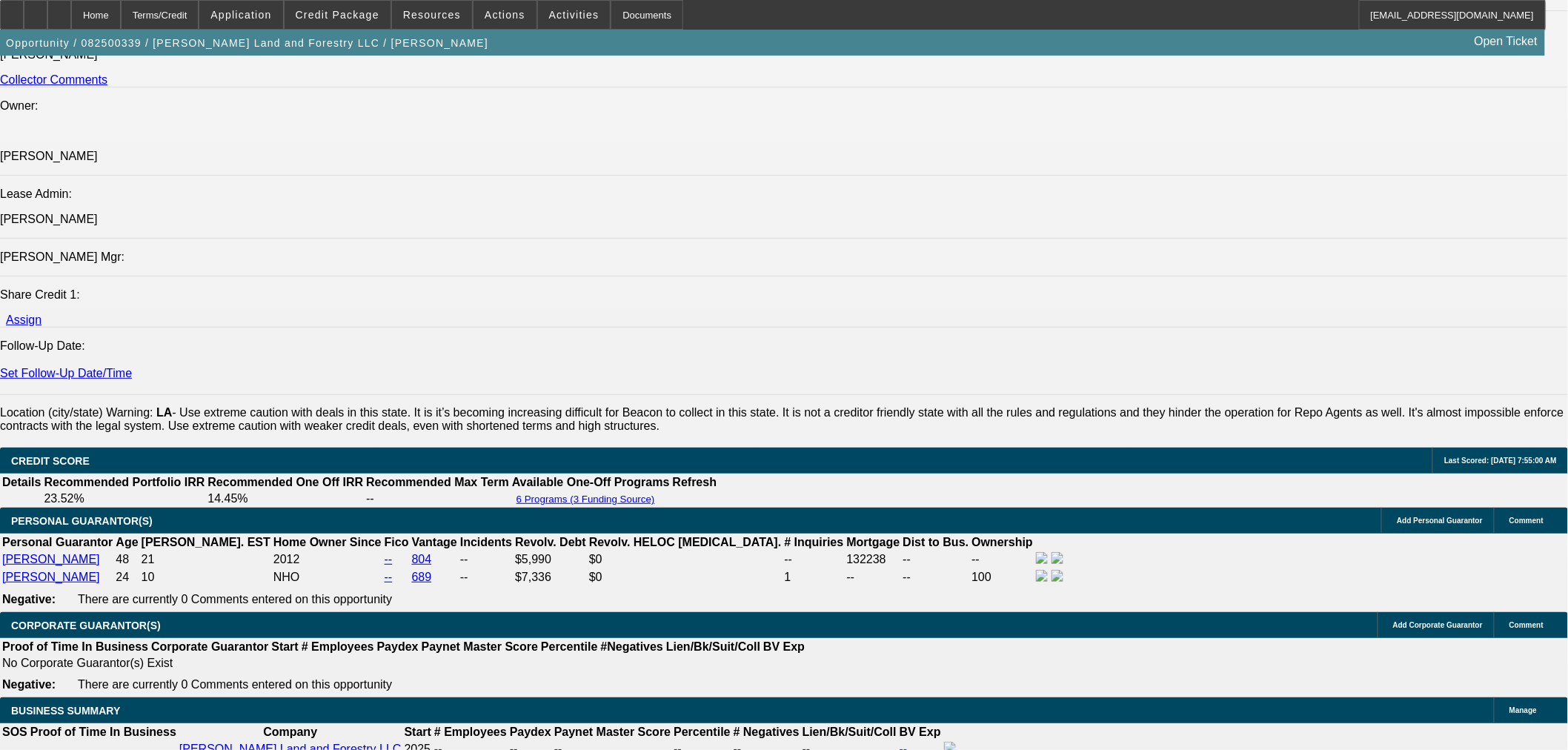
scroll to position [2387, 0]
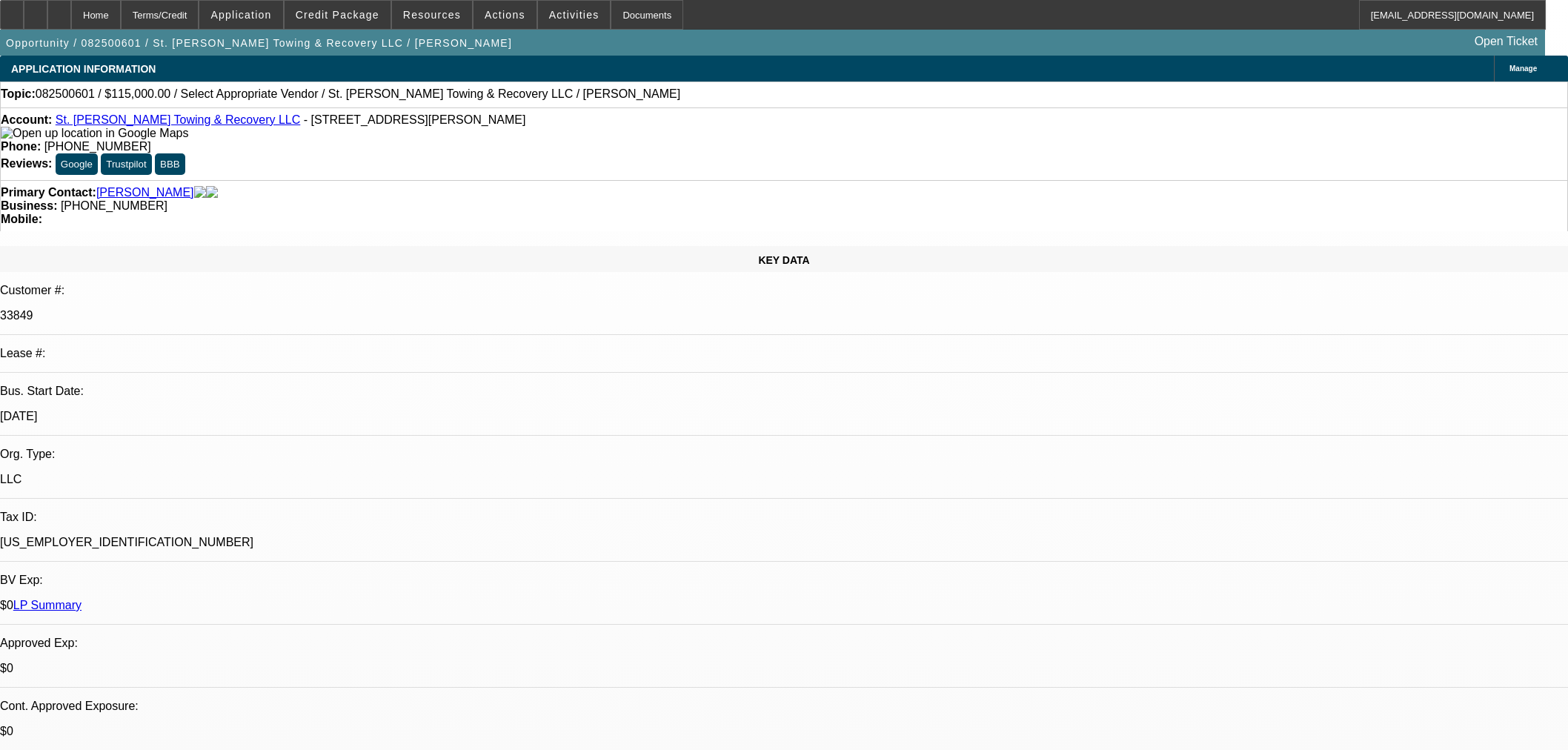
select select "0"
select select "2"
select select "0.1"
select select "4"
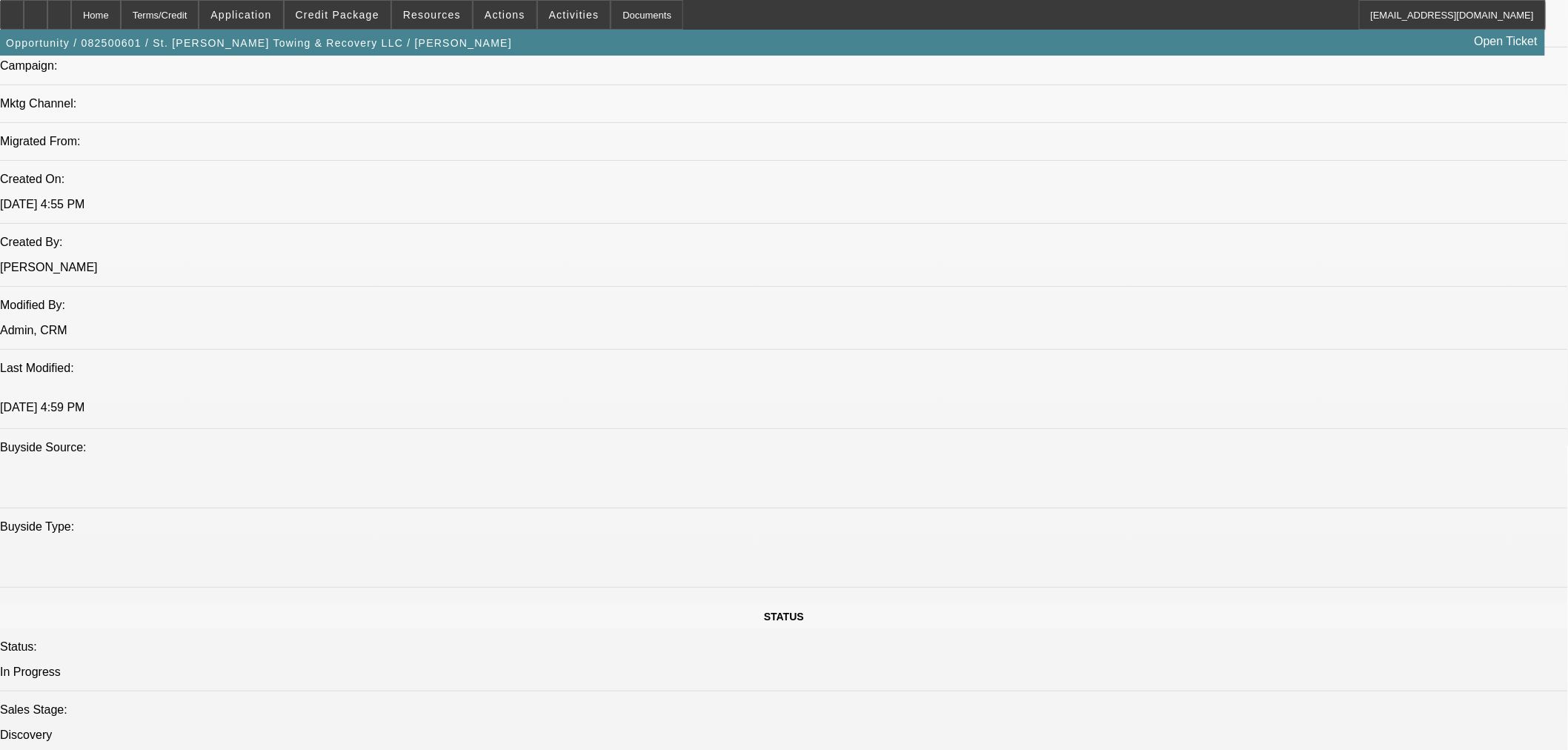
scroll to position [1317, 0]
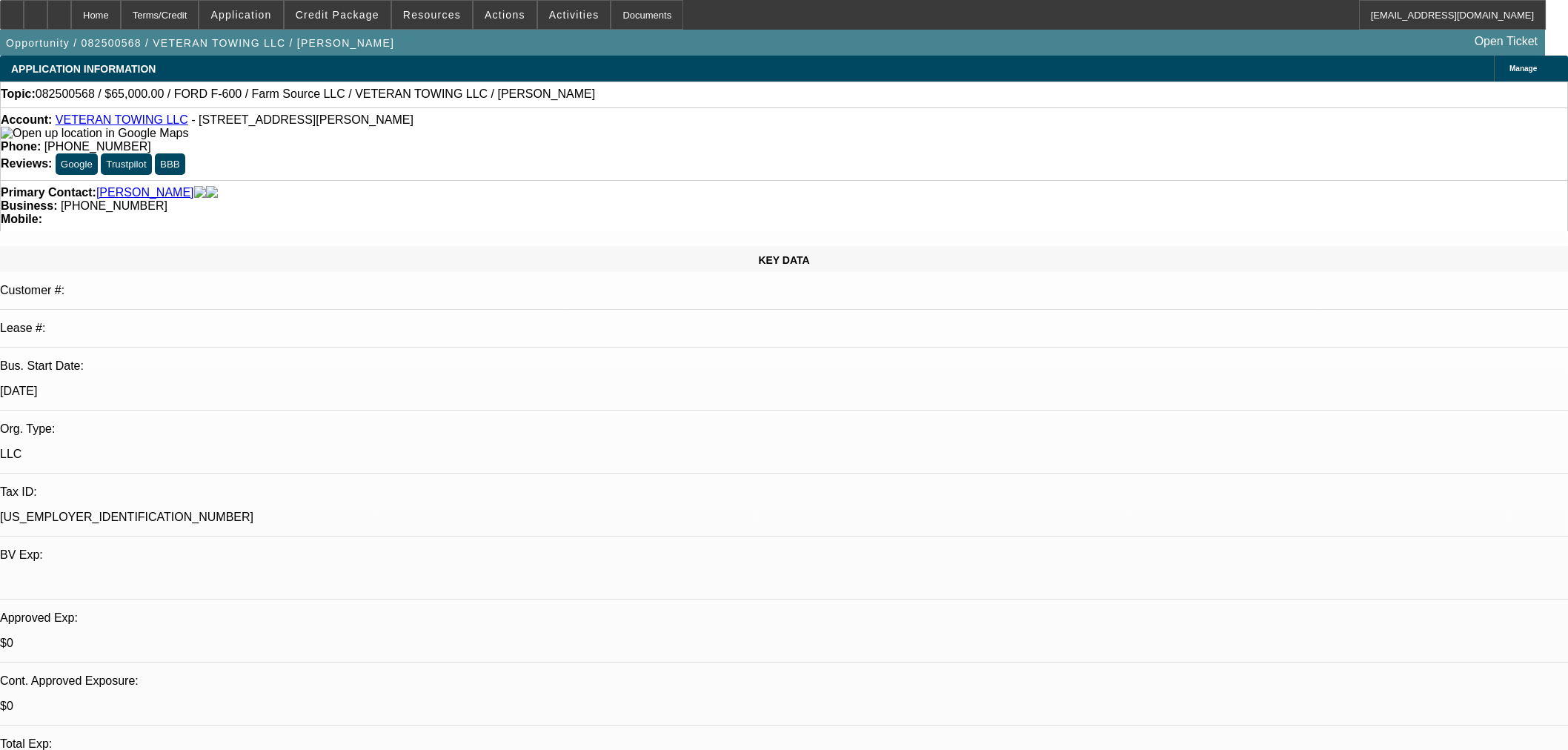
select select "0"
select select "6"
select select "0"
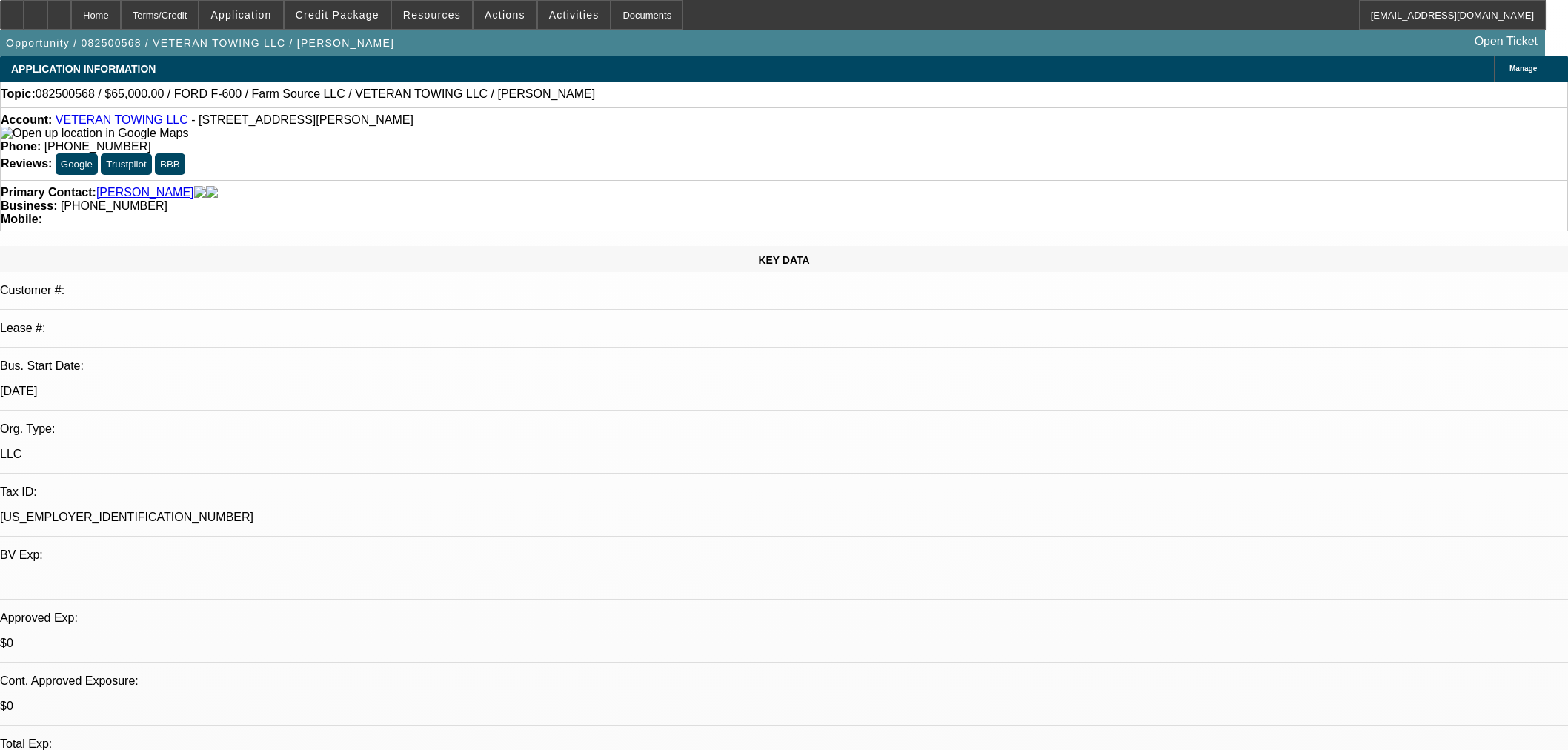
select select "0"
select select "6"
select select "0"
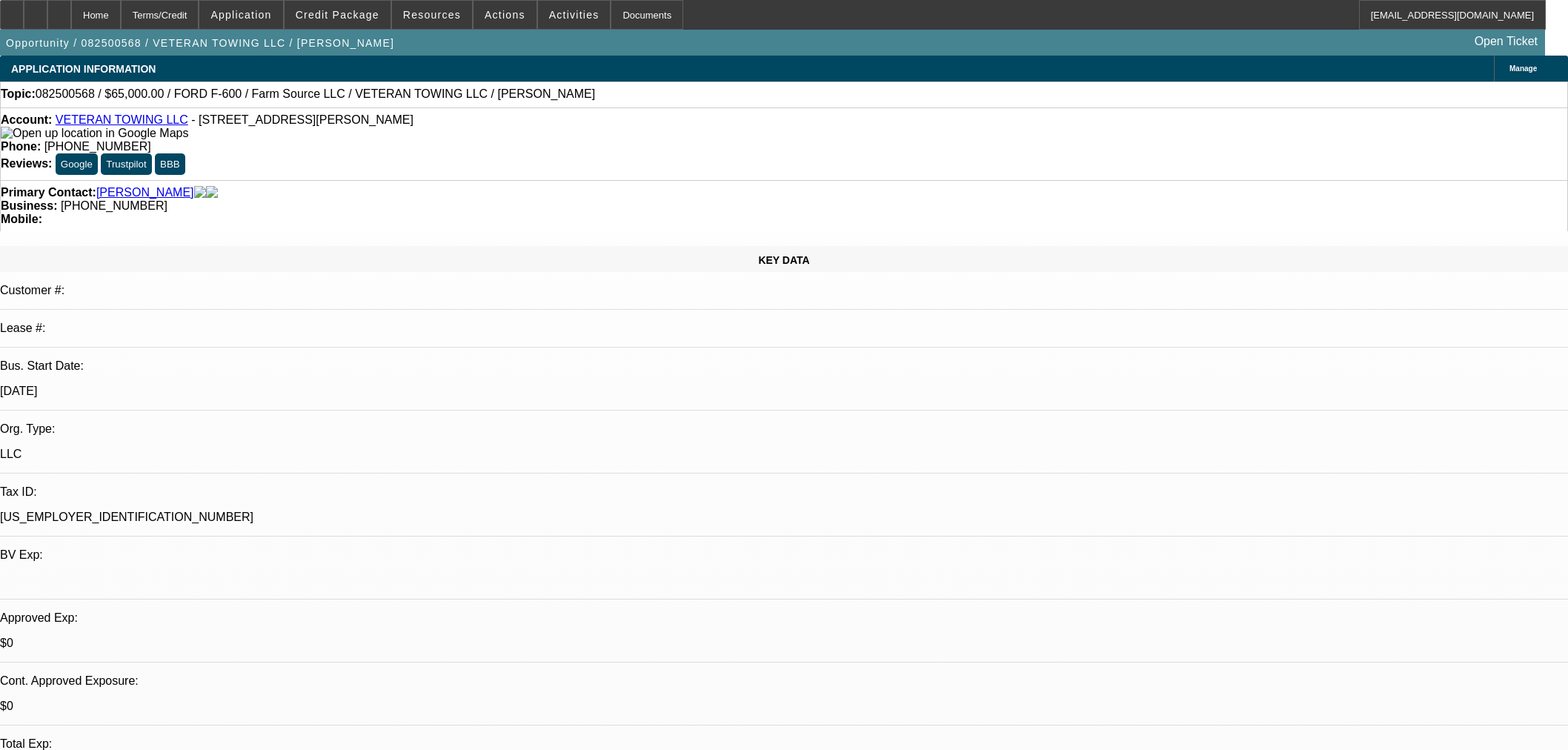
select select "0"
select select "6"
select select "0"
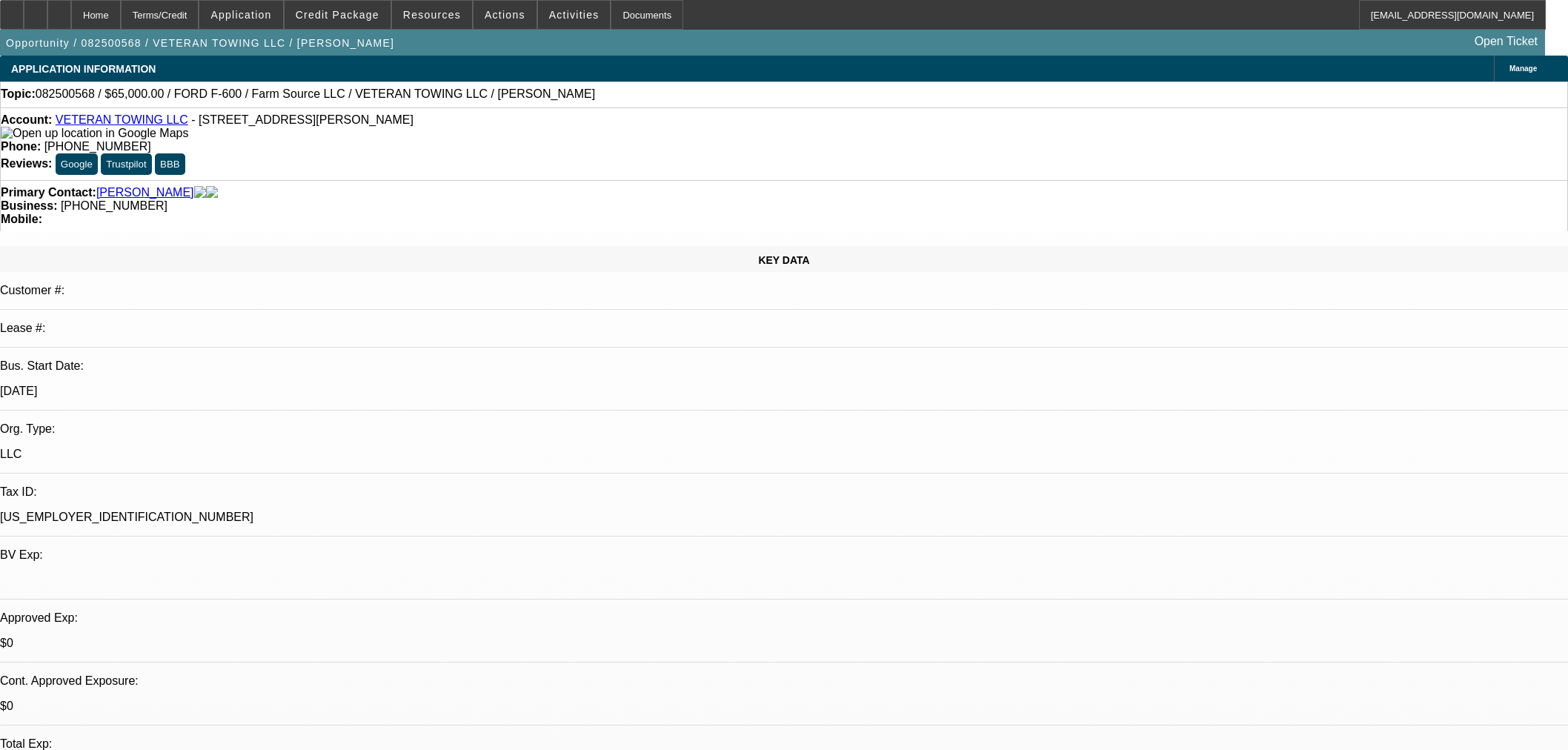
select select "6"
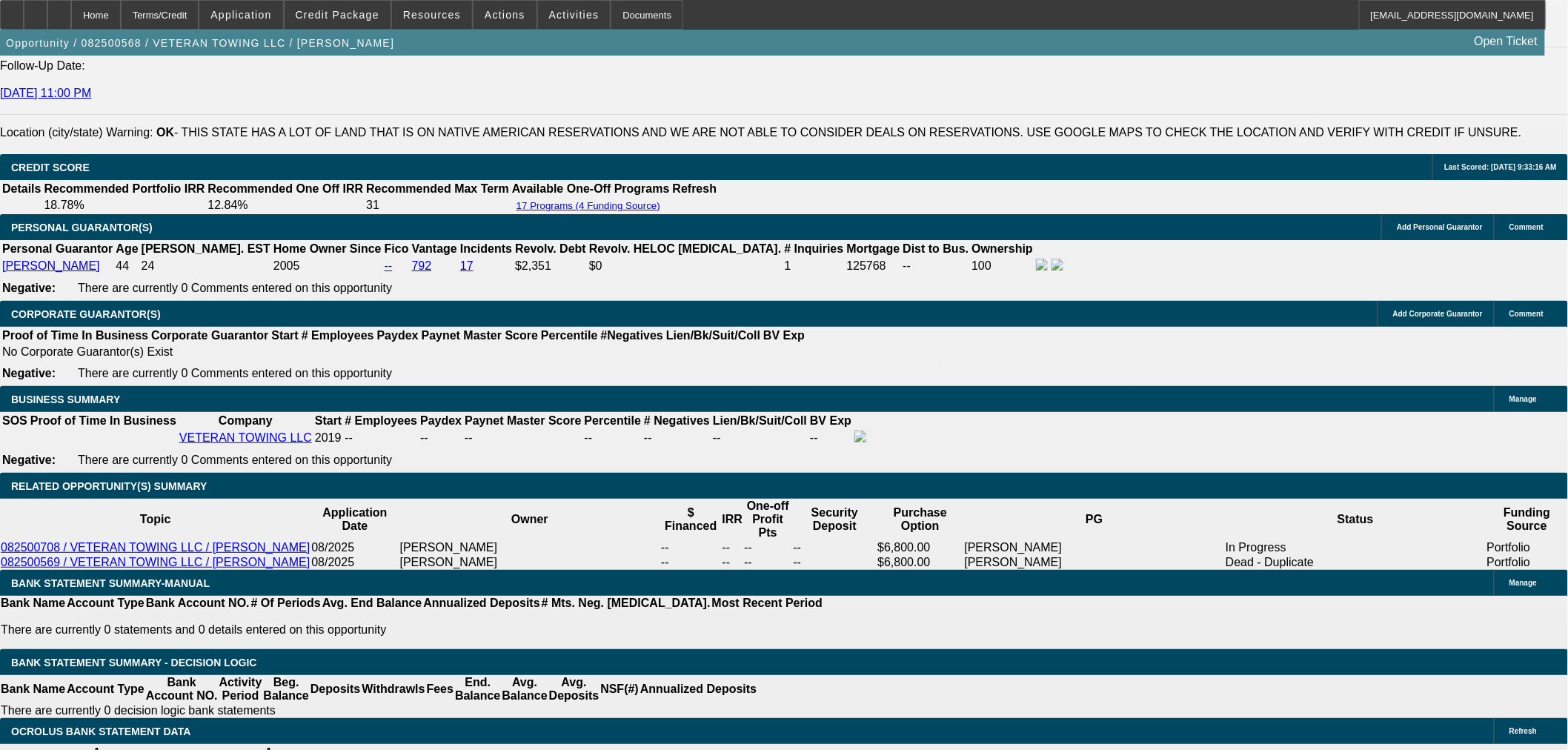
scroll to position [2305, 0]
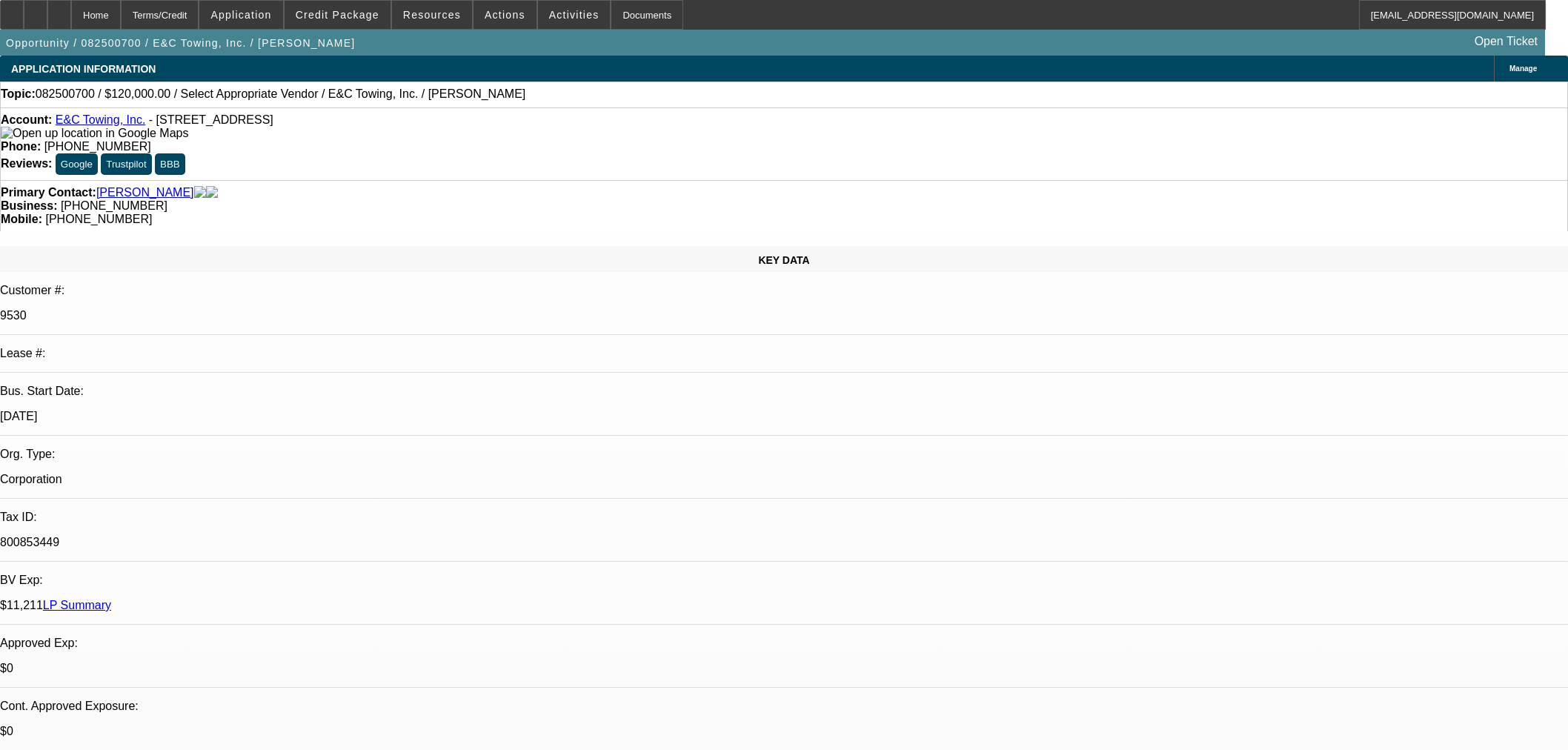
select select "0"
select select "2"
select select "0"
select select "6"
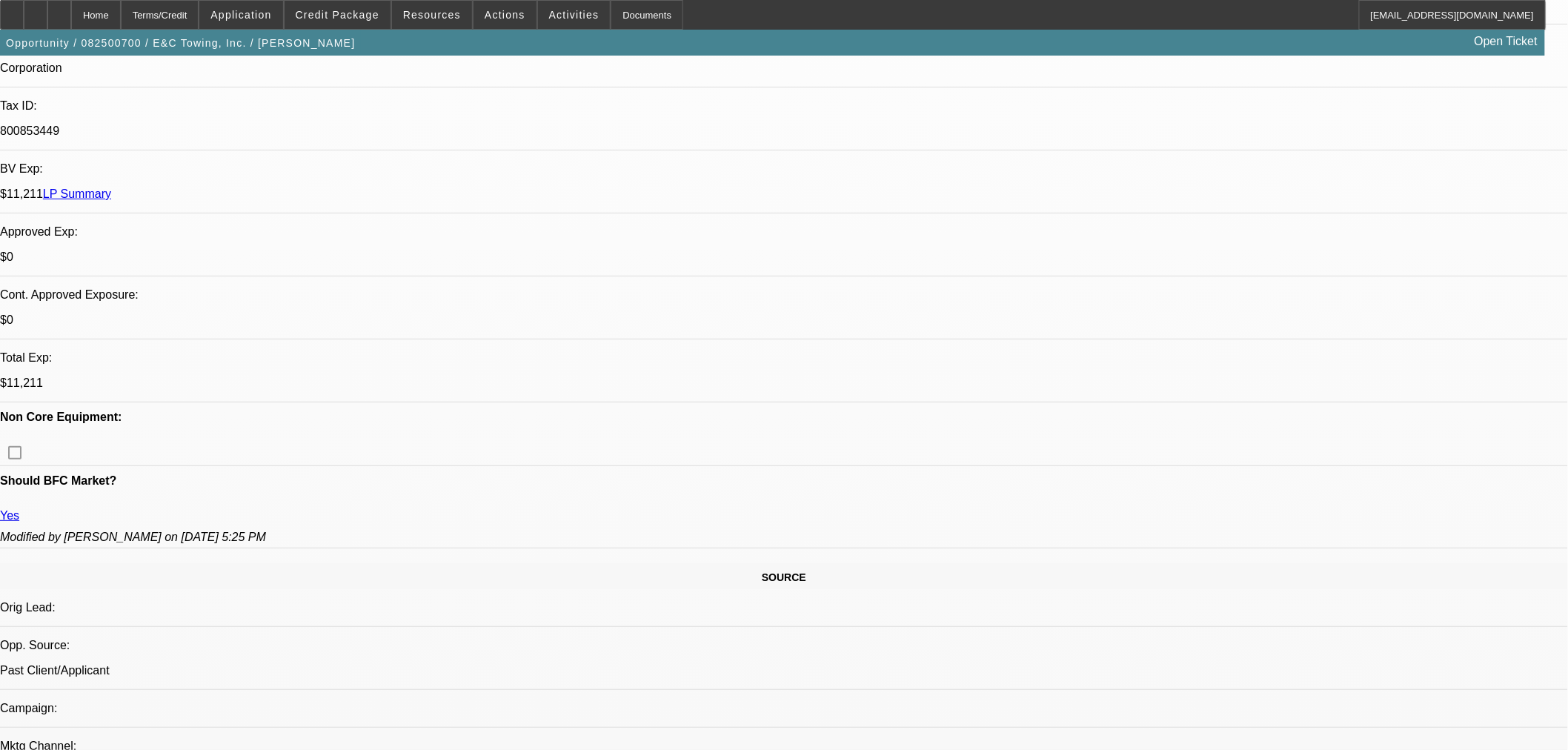
scroll to position [575, 0]
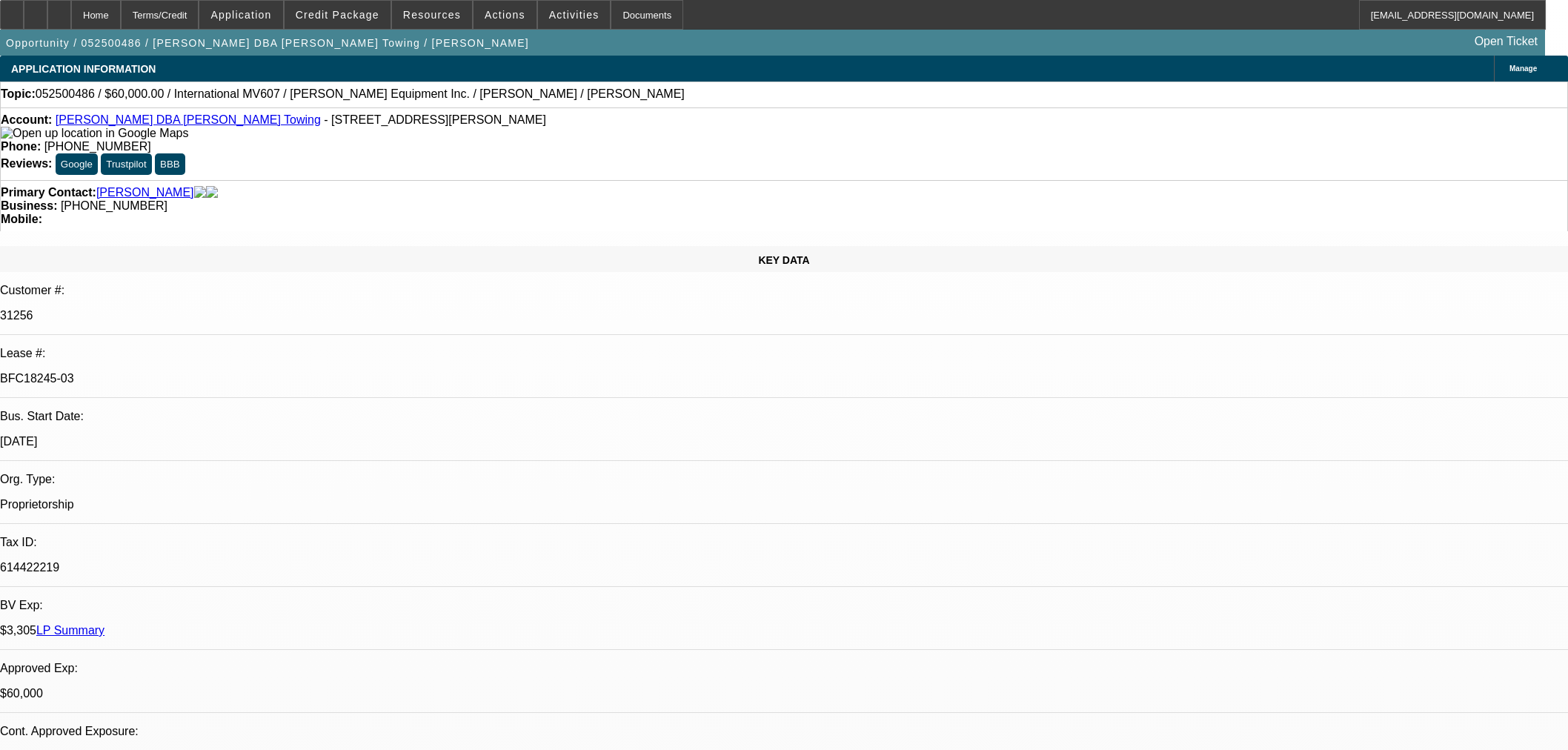
select select "0"
select select "2"
select select "0.1"
select select "4"
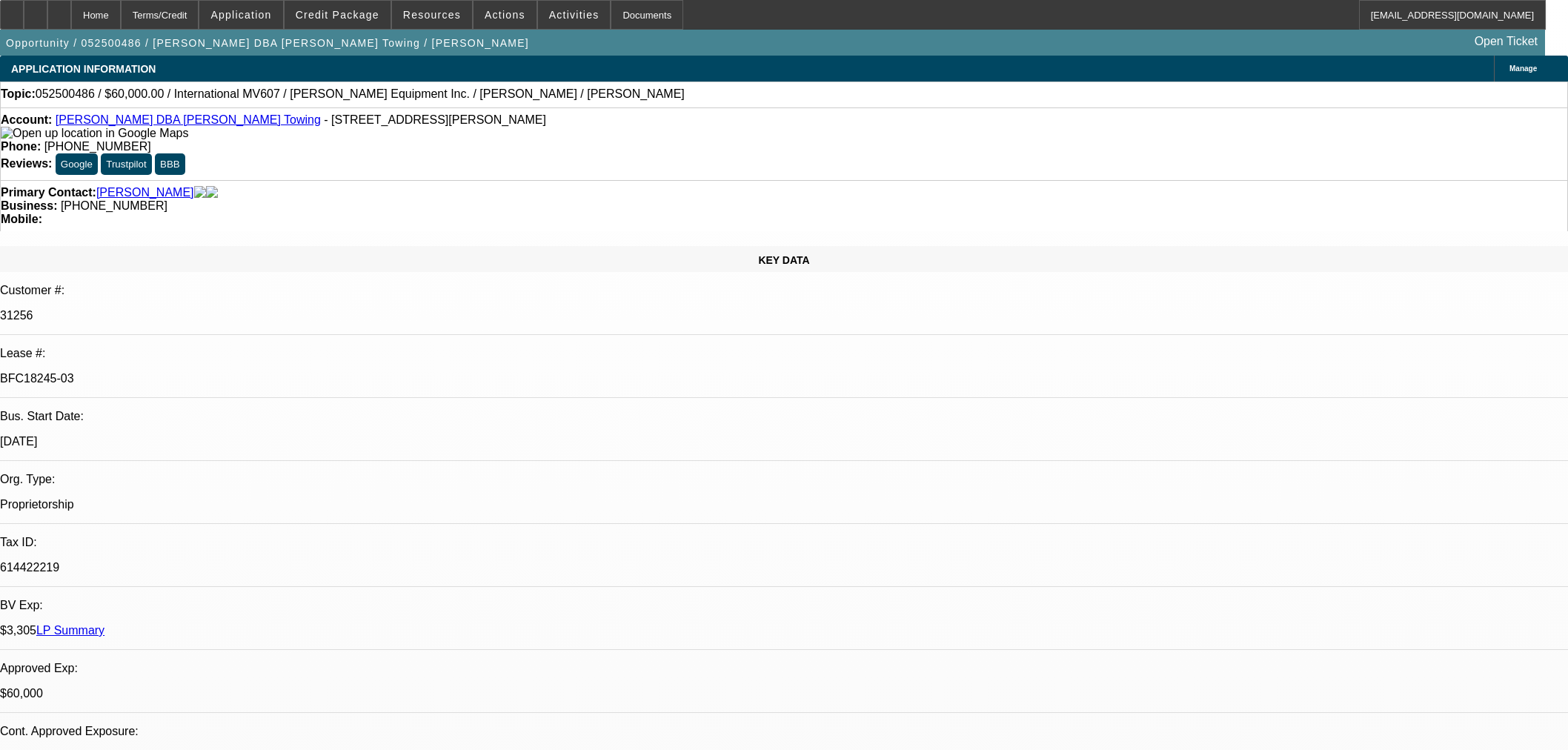
select select "0"
select select "2"
select select "0.1"
select select "4"
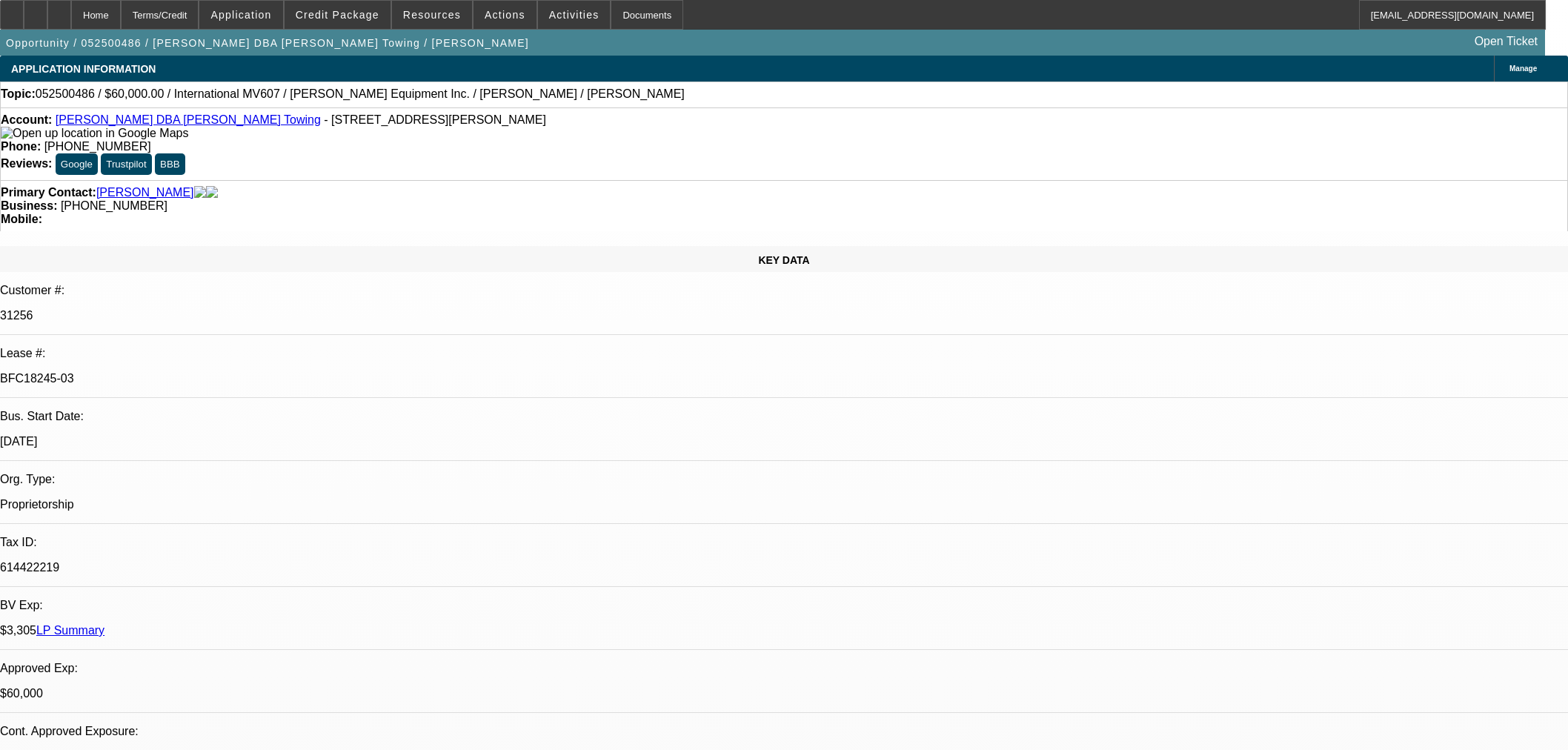
select select "0"
select select "2"
select select "0.1"
select select "4"
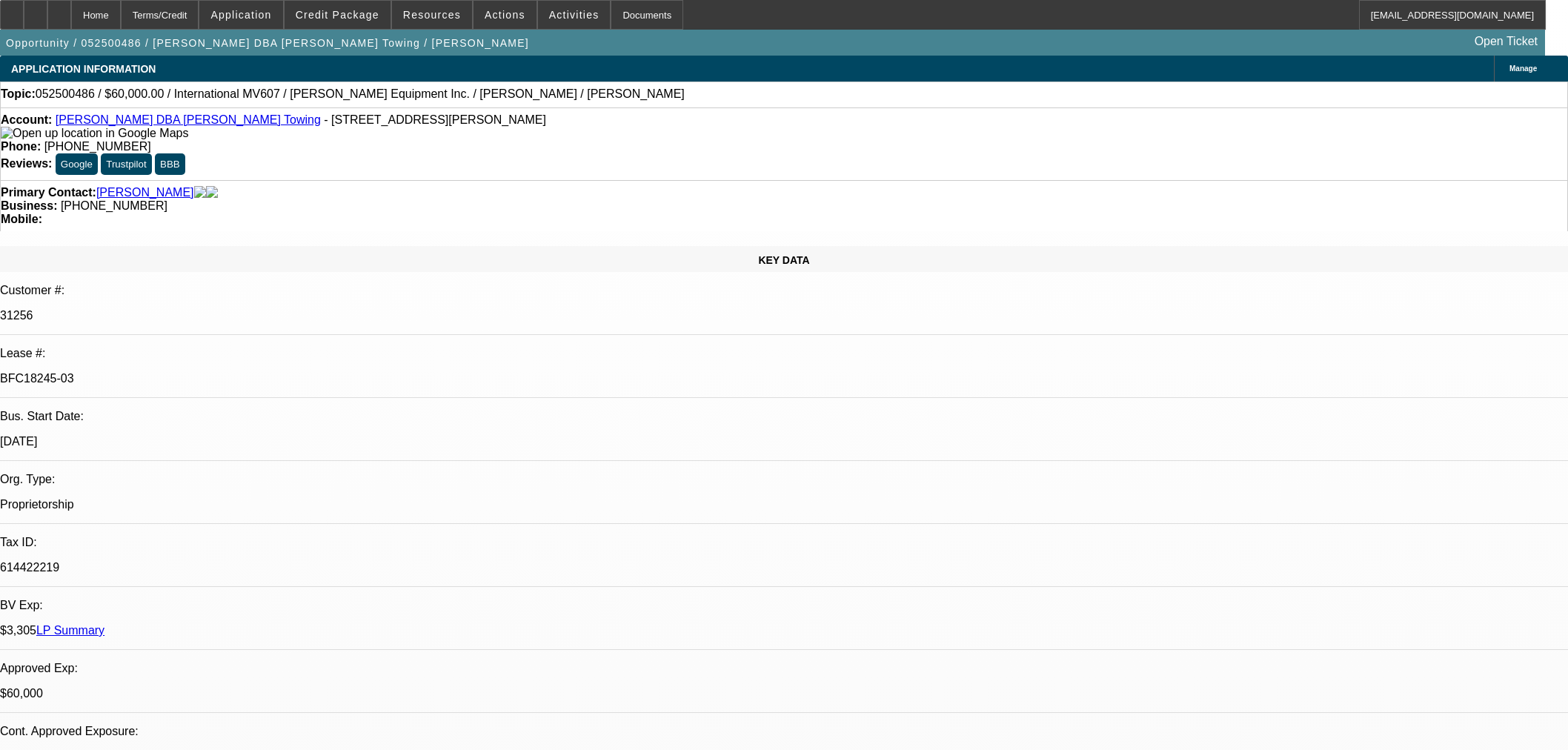
select select "0"
select select "3"
select select "0.1"
select select "4"
